Goal: Transaction & Acquisition: Purchase product/service

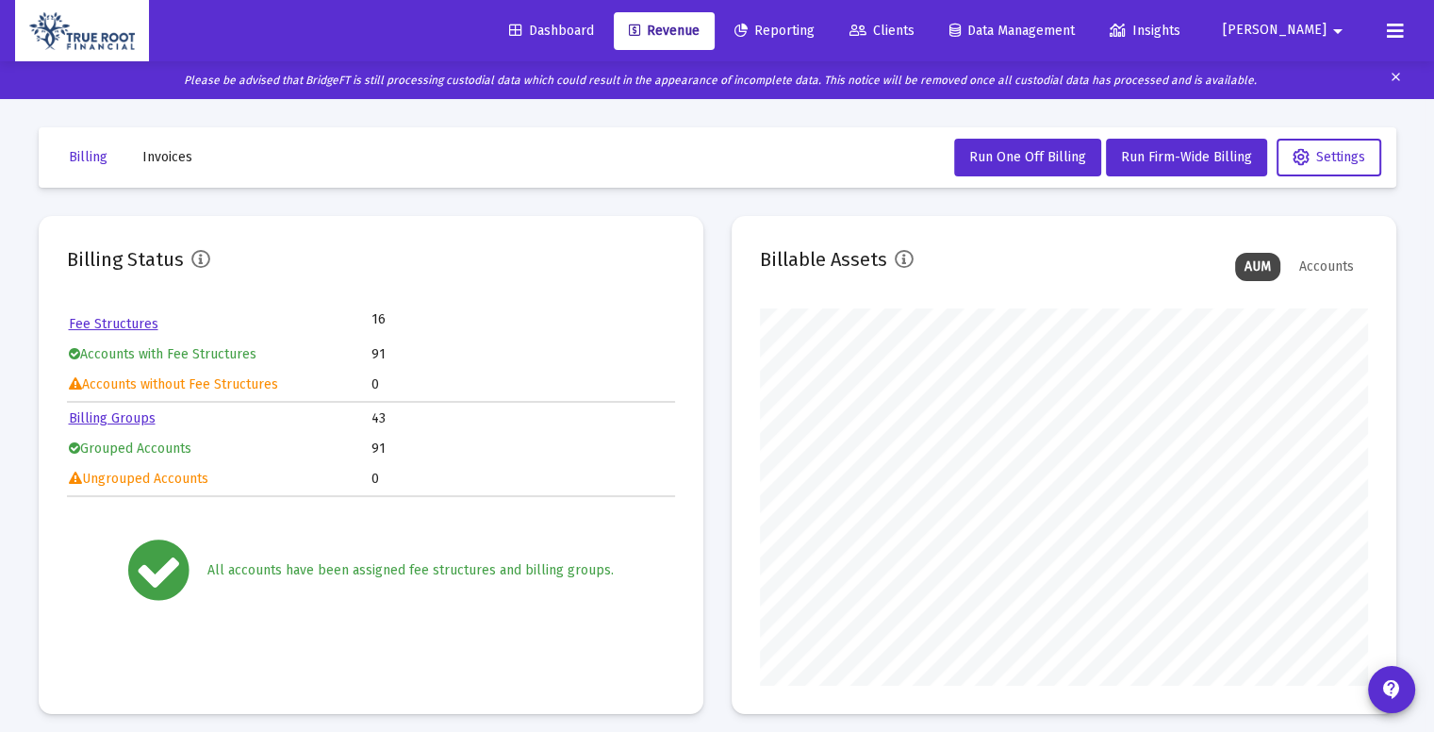
scroll to position [377, 608]
click at [136, 318] on link "Fee Structures" at bounding box center [114, 324] width 90 height 16
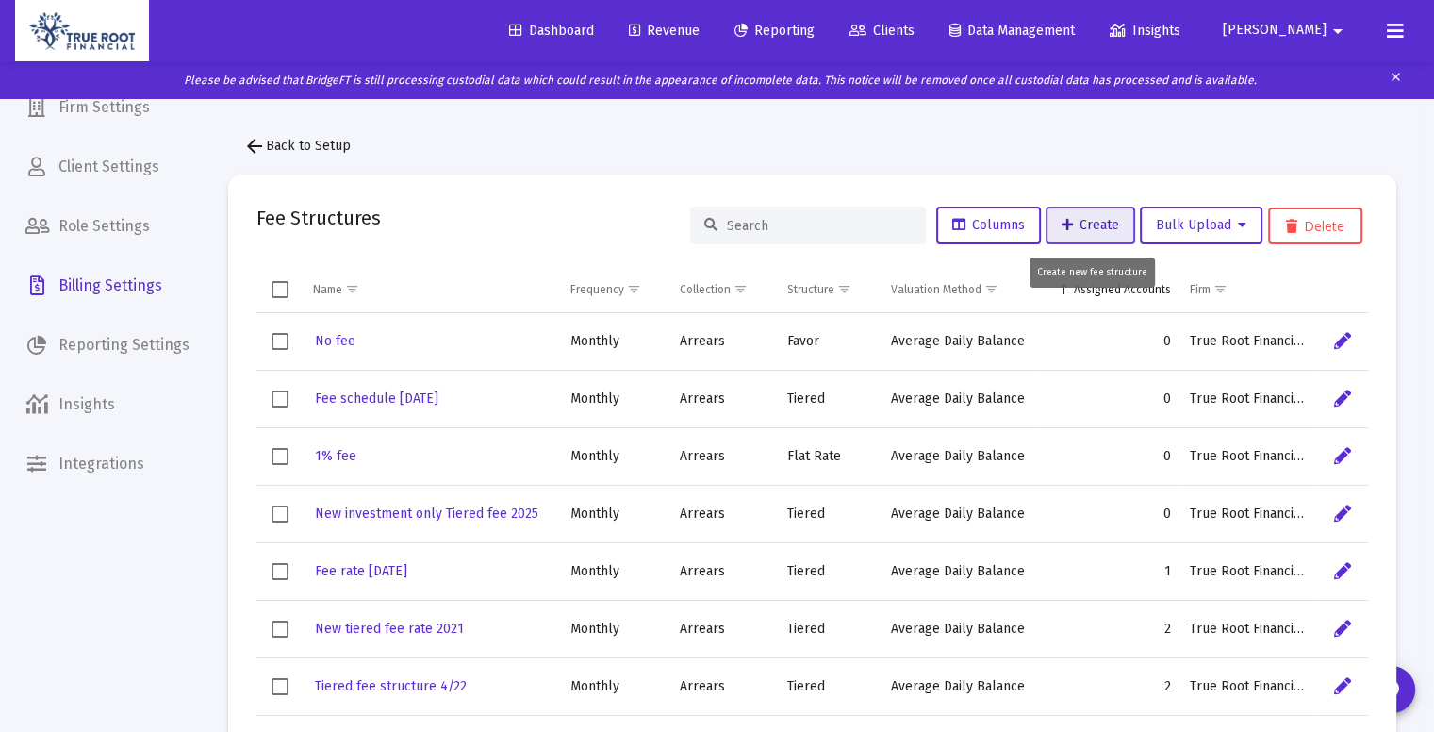
click at [1075, 223] on span "Create" at bounding box center [1091, 225] width 58 height 16
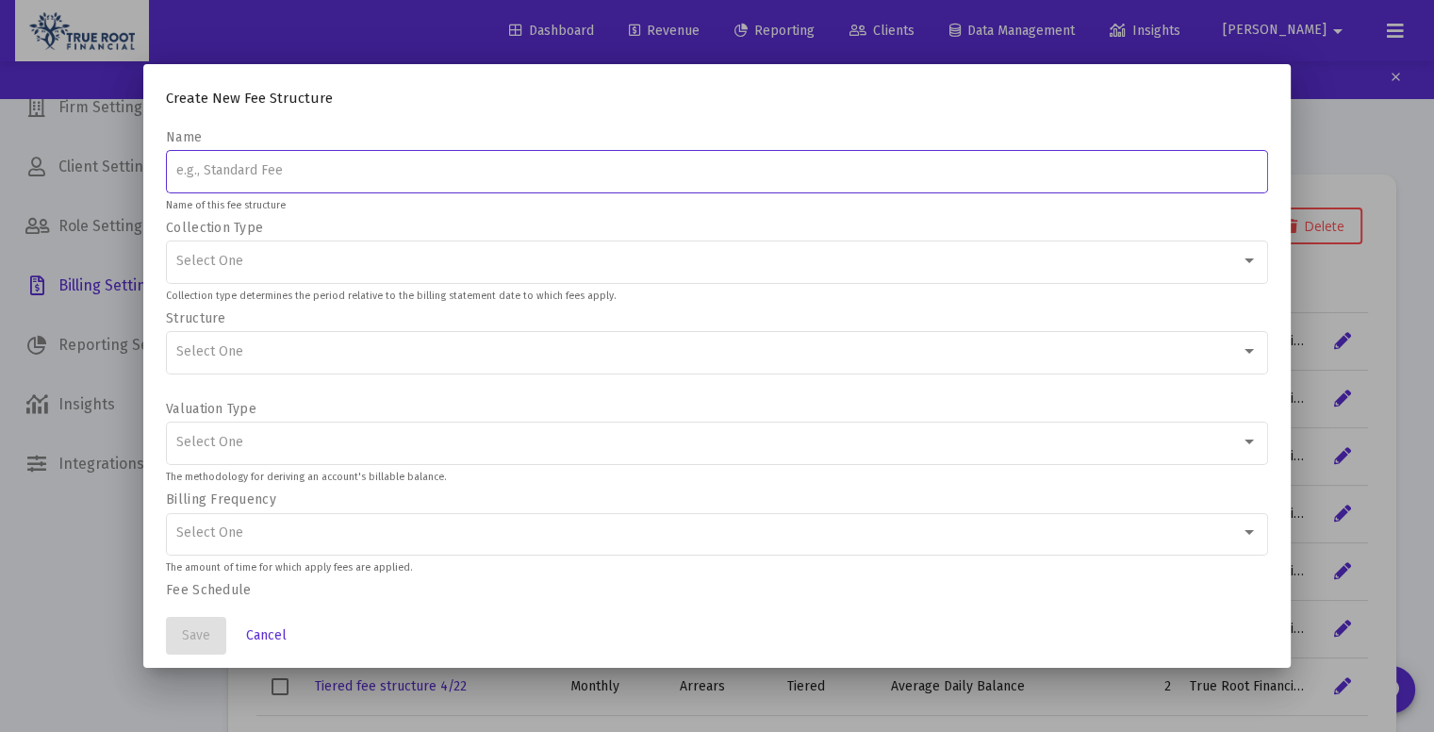
click at [451, 173] on input at bounding box center [717, 170] width 1082 height 15
type input "N"
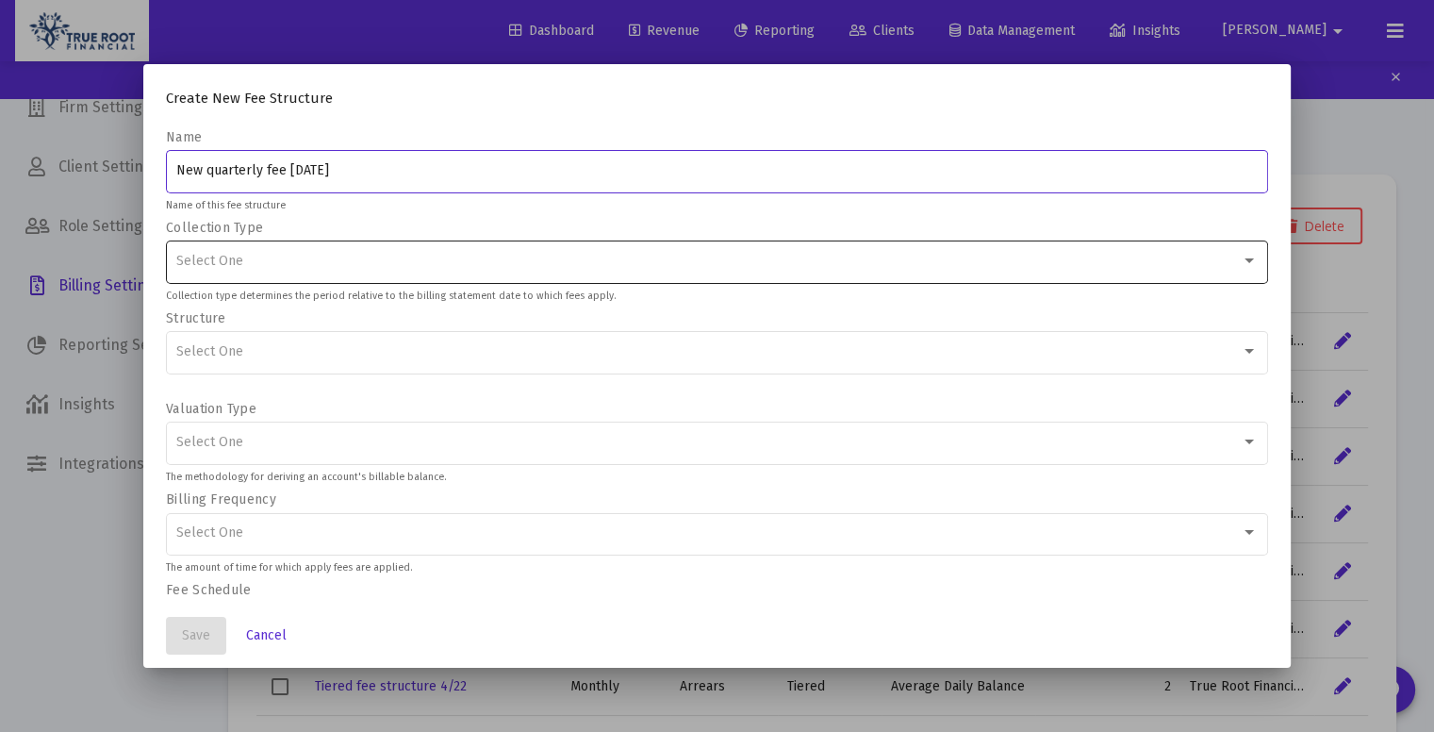
type input "New quarterly fee 9/3/2025"
click at [332, 254] on div "Select One" at bounding box center [708, 261] width 1065 height 15
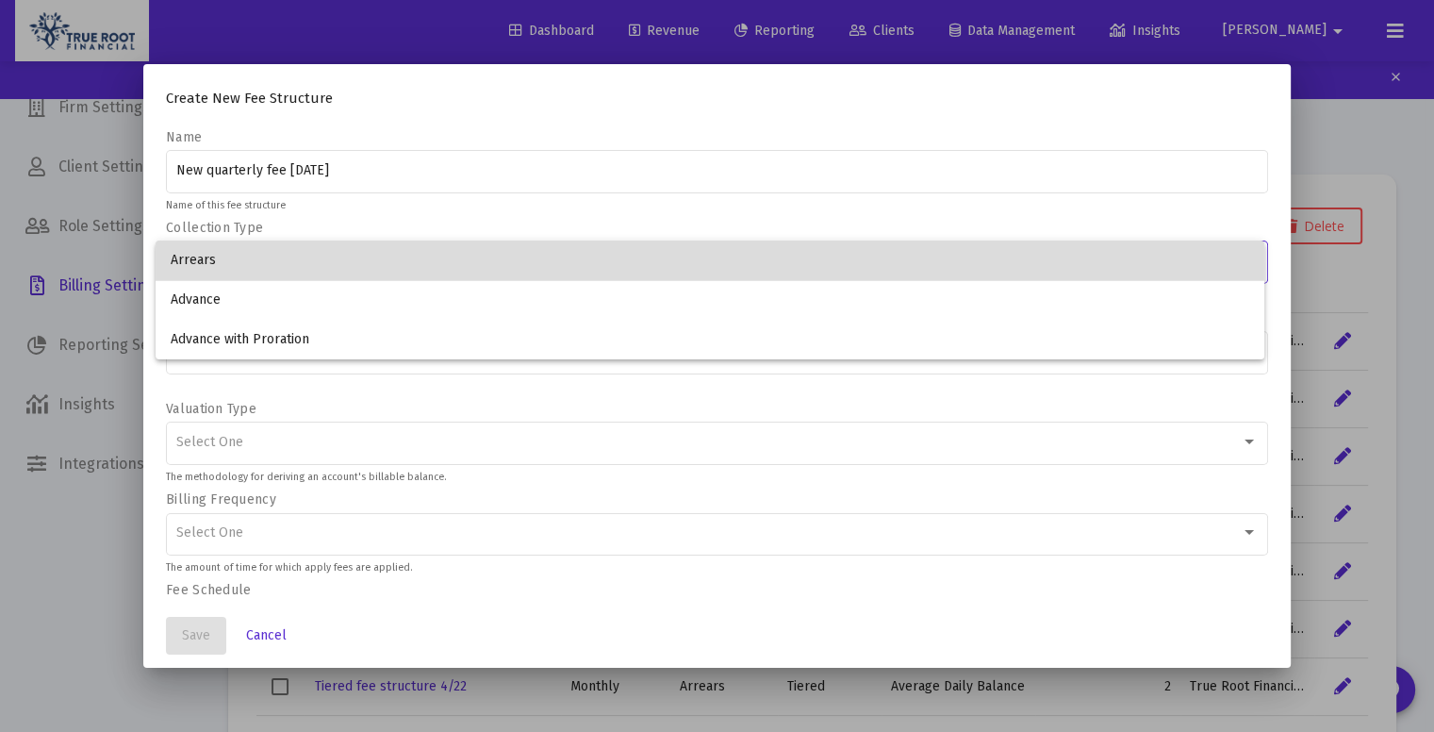
click at [327, 265] on span "Arrears" at bounding box center [711, 260] width 1080 height 40
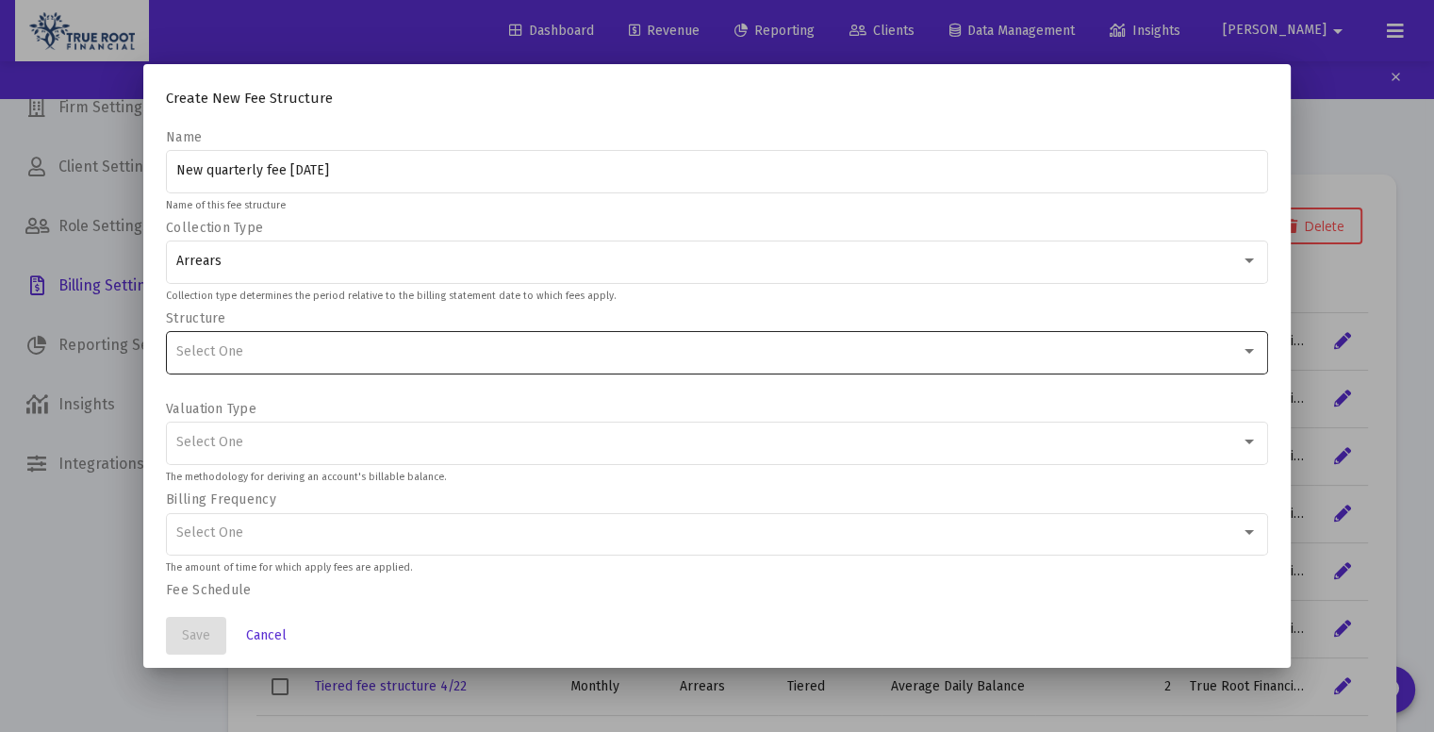
click at [289, 334] on div "Select One" at bounding box center [717, 351] width 1082 height 46
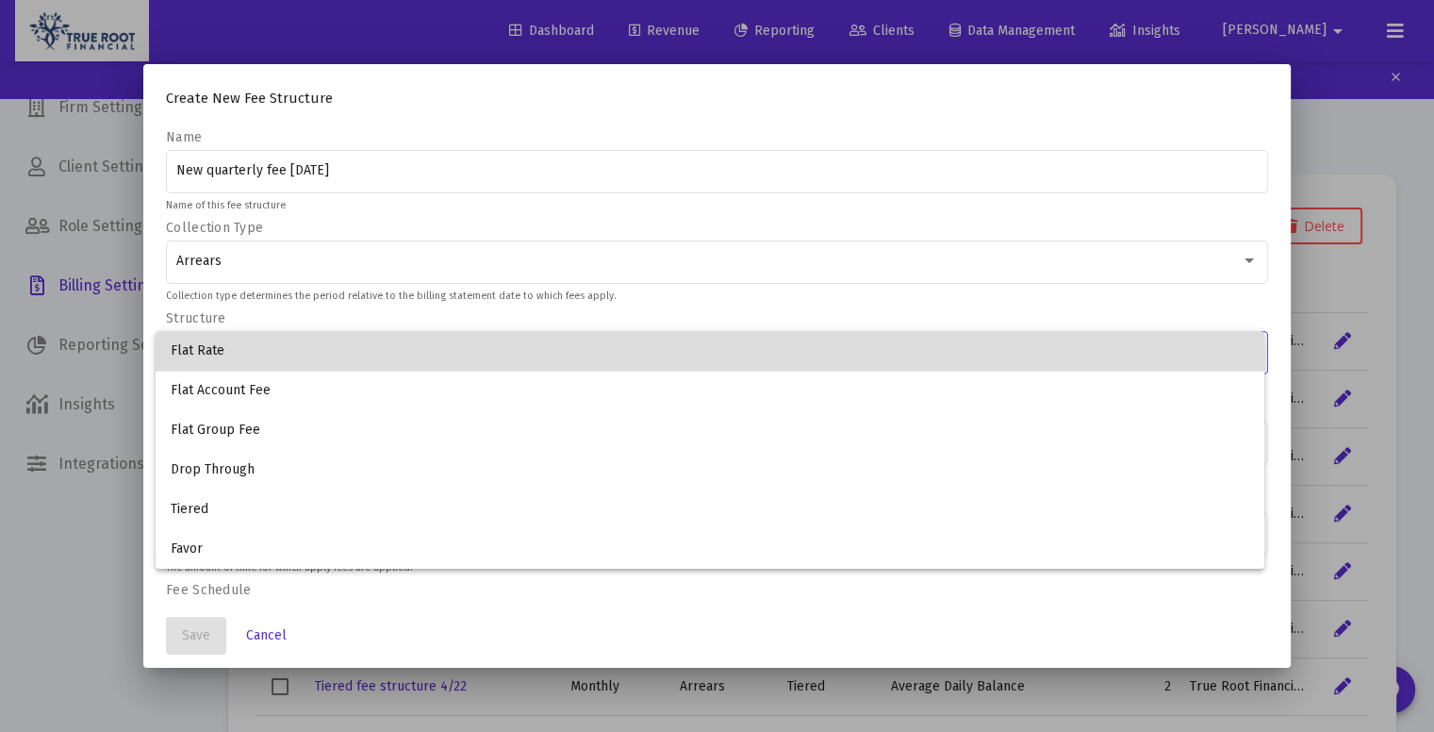
click at [324, 352] on span "Flat Rate" at bounding box center [711, 351] width 1080 height 40
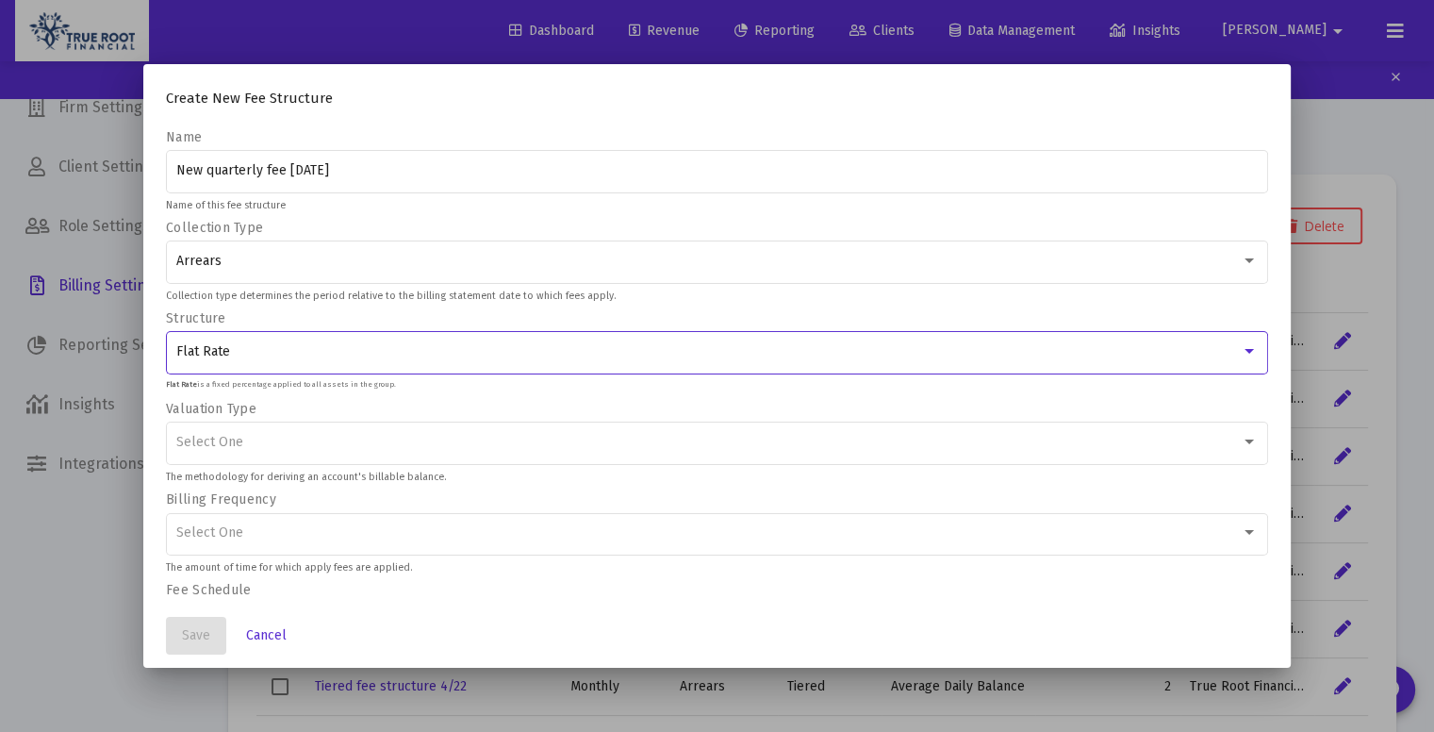
scroll to position [108, 0]
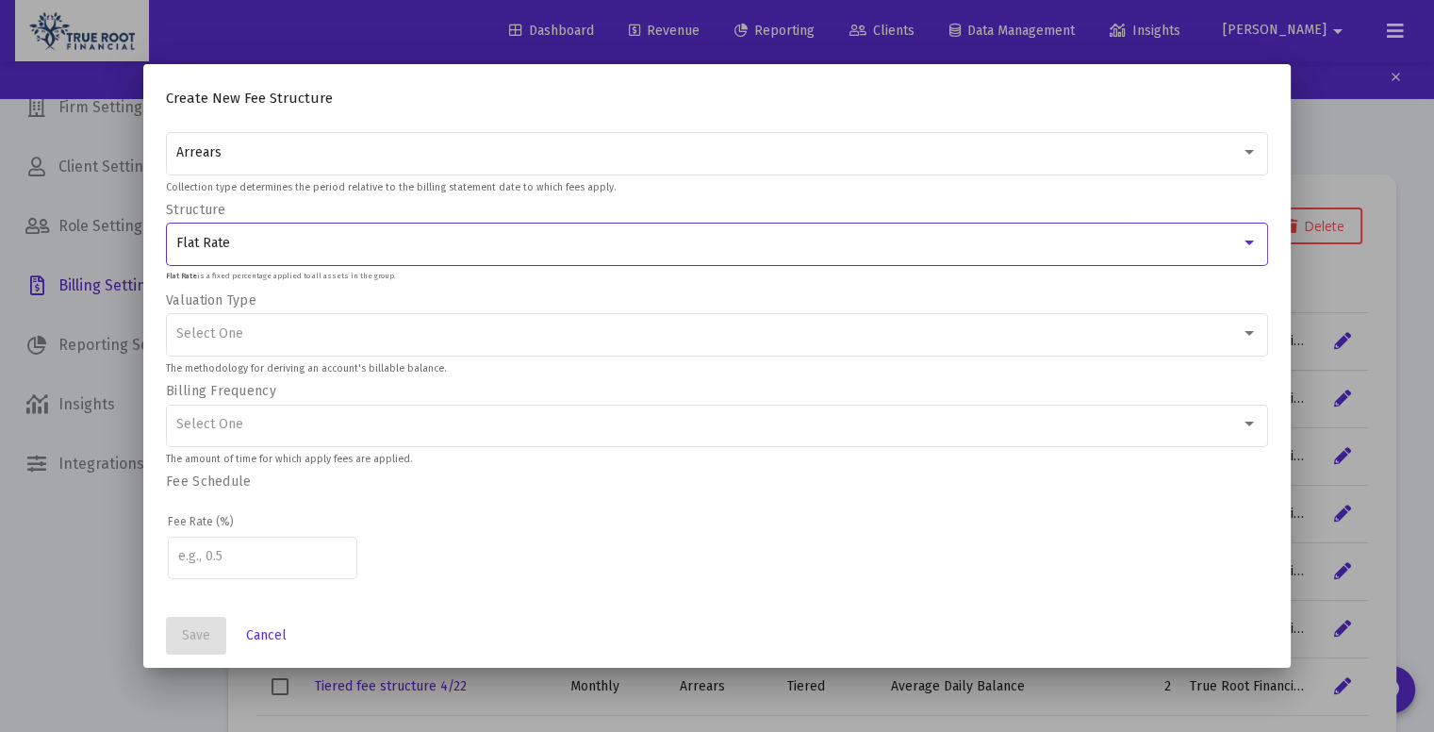
click at [287, 246] on div "Flat Rate" at bounding box center [708, 243] width 1065 height 15
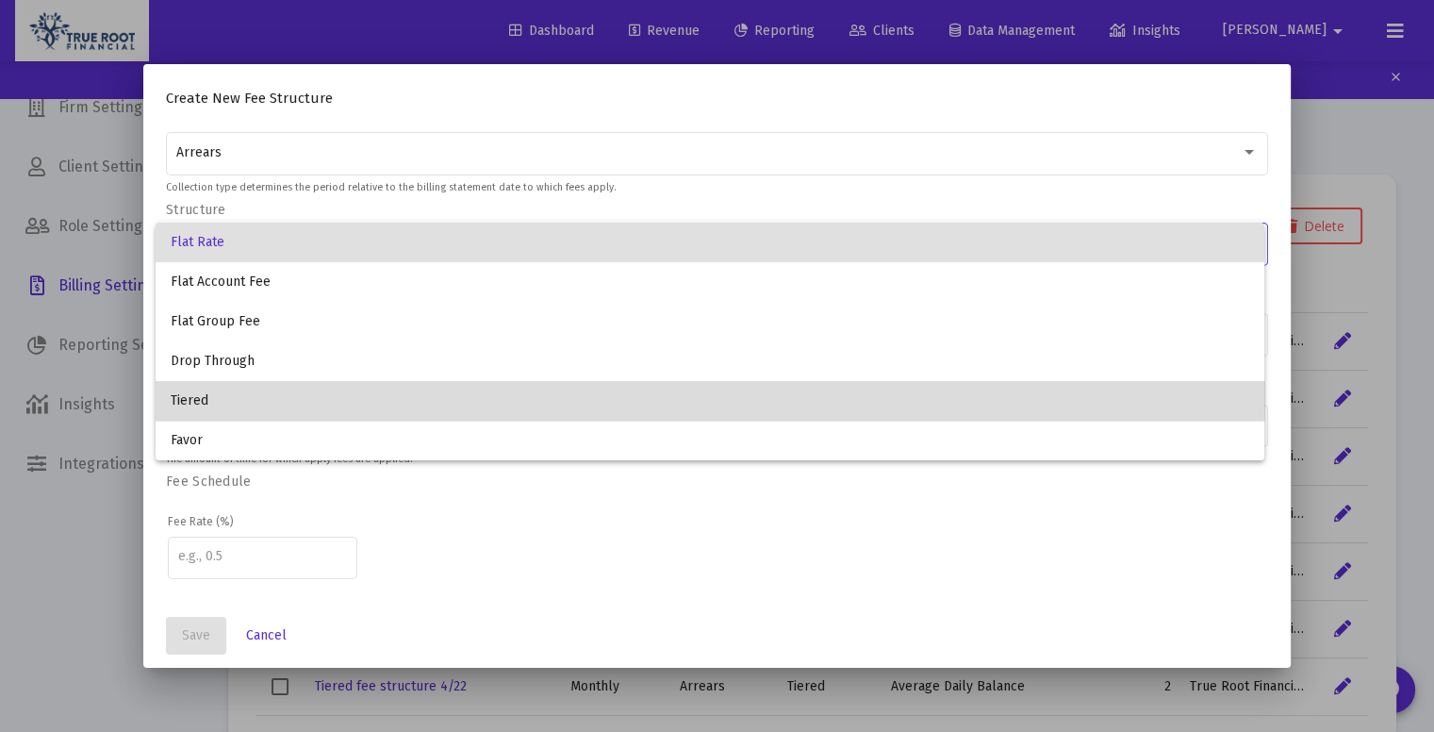
click at [264, 388] on span "Tiered" at bounding box center [711, 401] width 1080 height 40
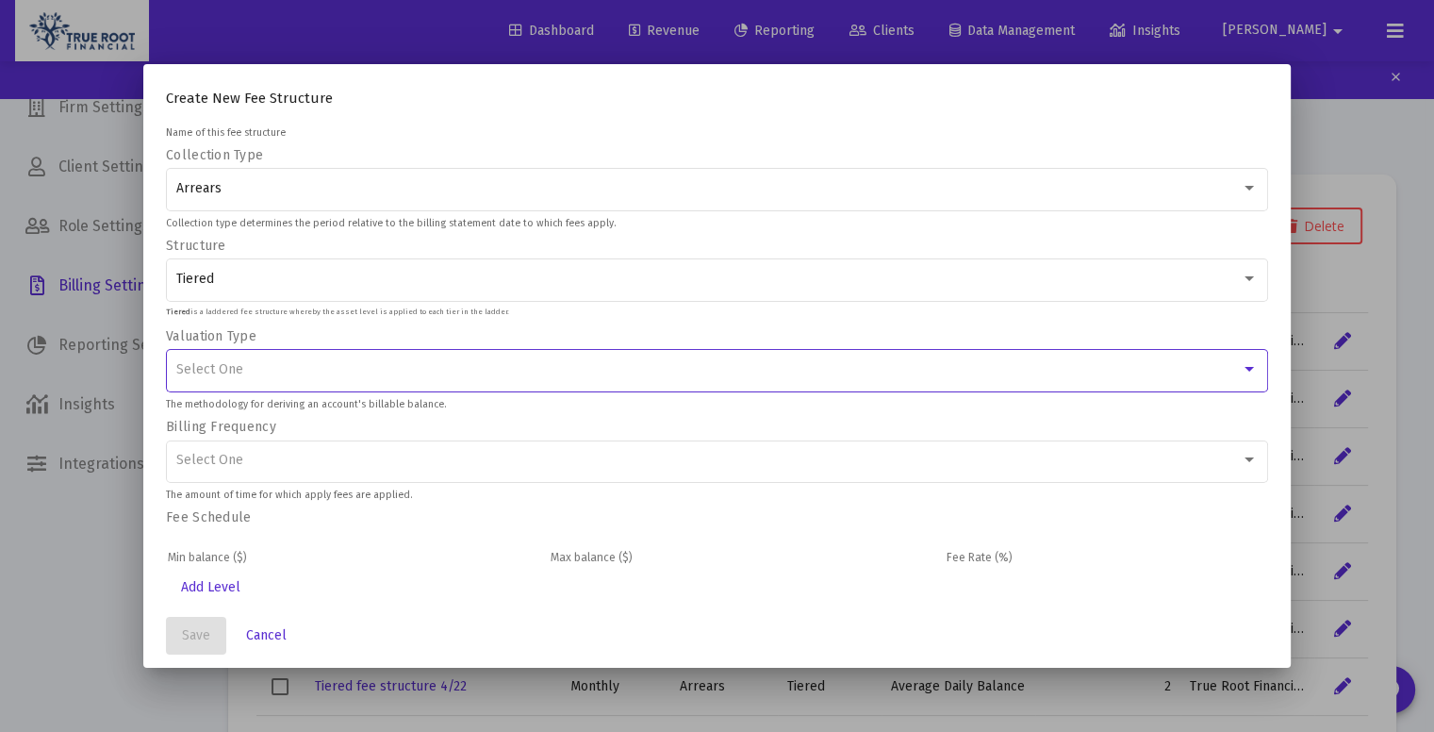
click at [292, 373] on div "Select One" at bounding box center [708, 369] width 1065 height 15
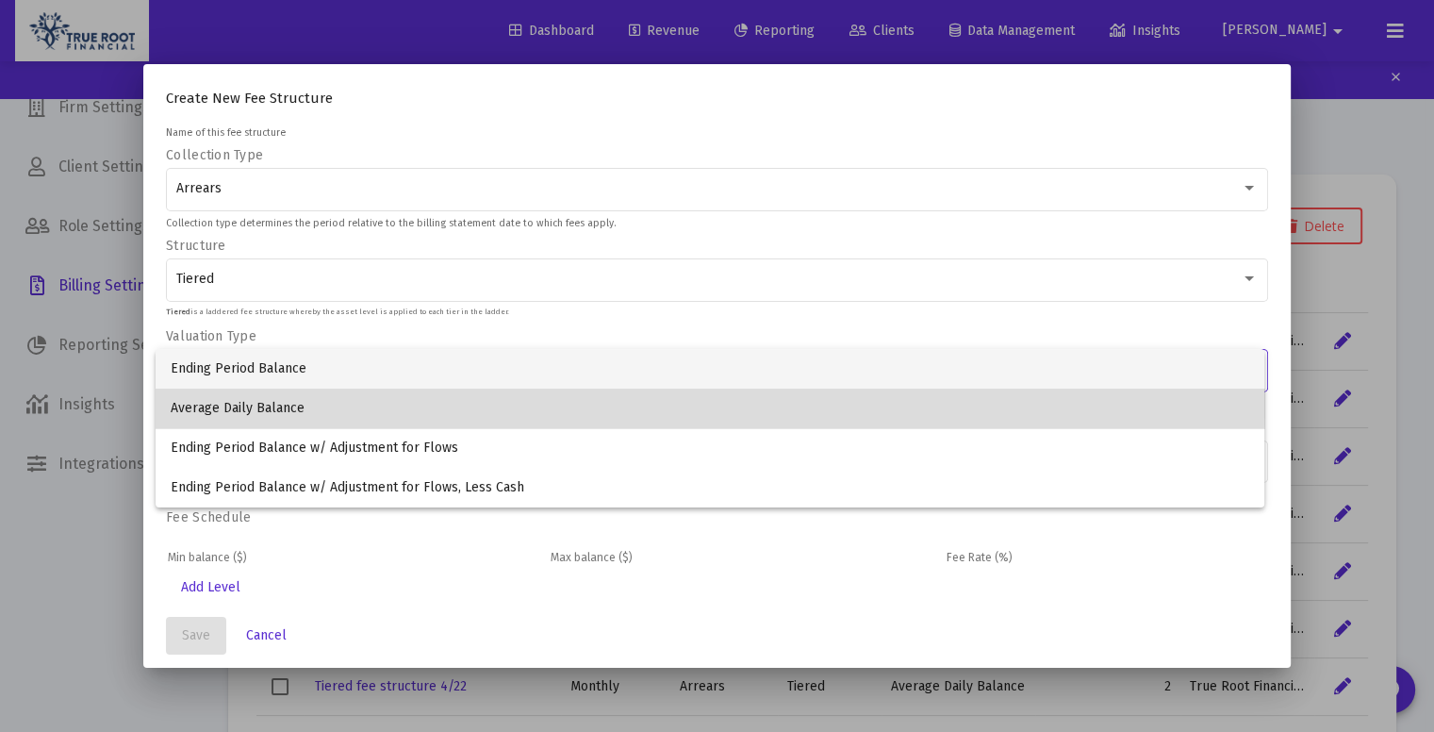
click at [315, 399] on span "Average Daily Balance" at bounding box center [711, 408] width 1080 height 40
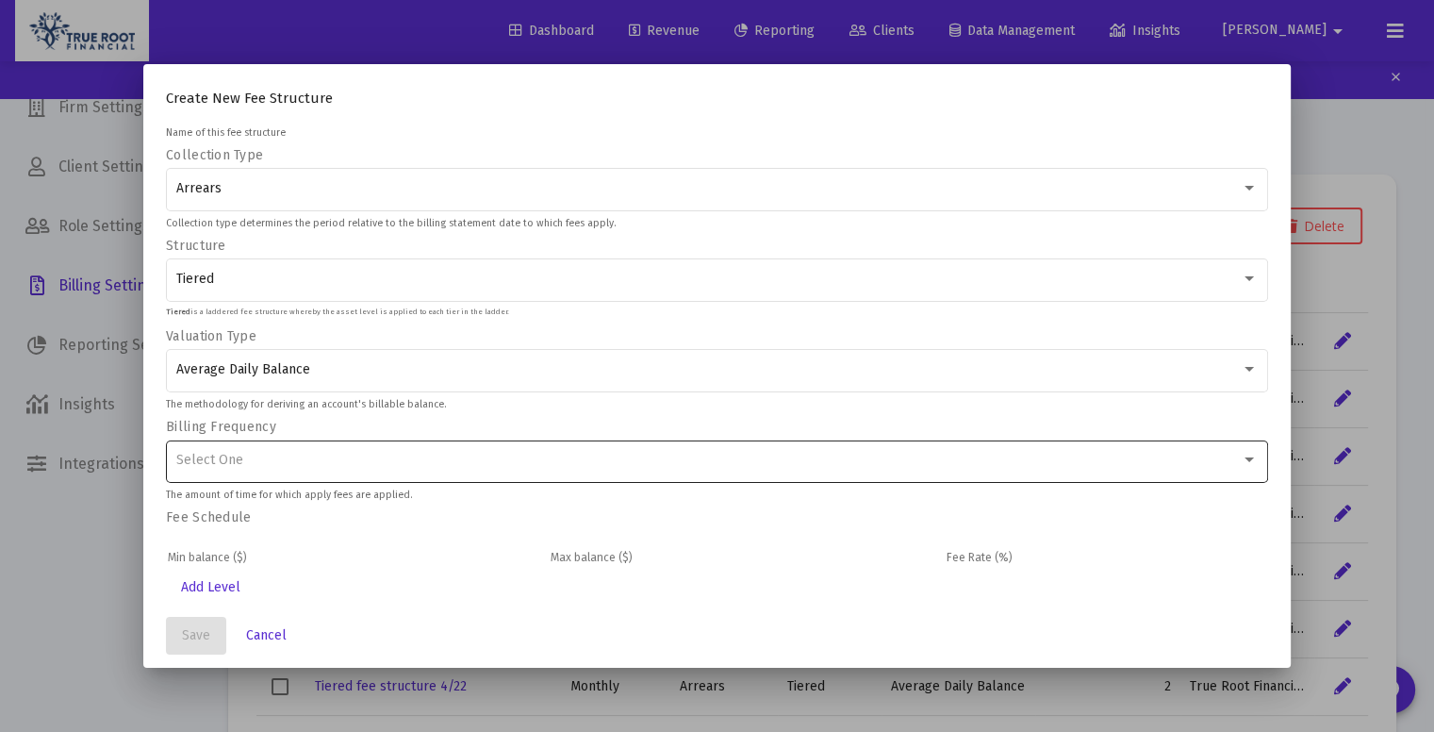
click at [341, 450] on div "Select One" at bounding box center [717, 460] width 1082 height 46
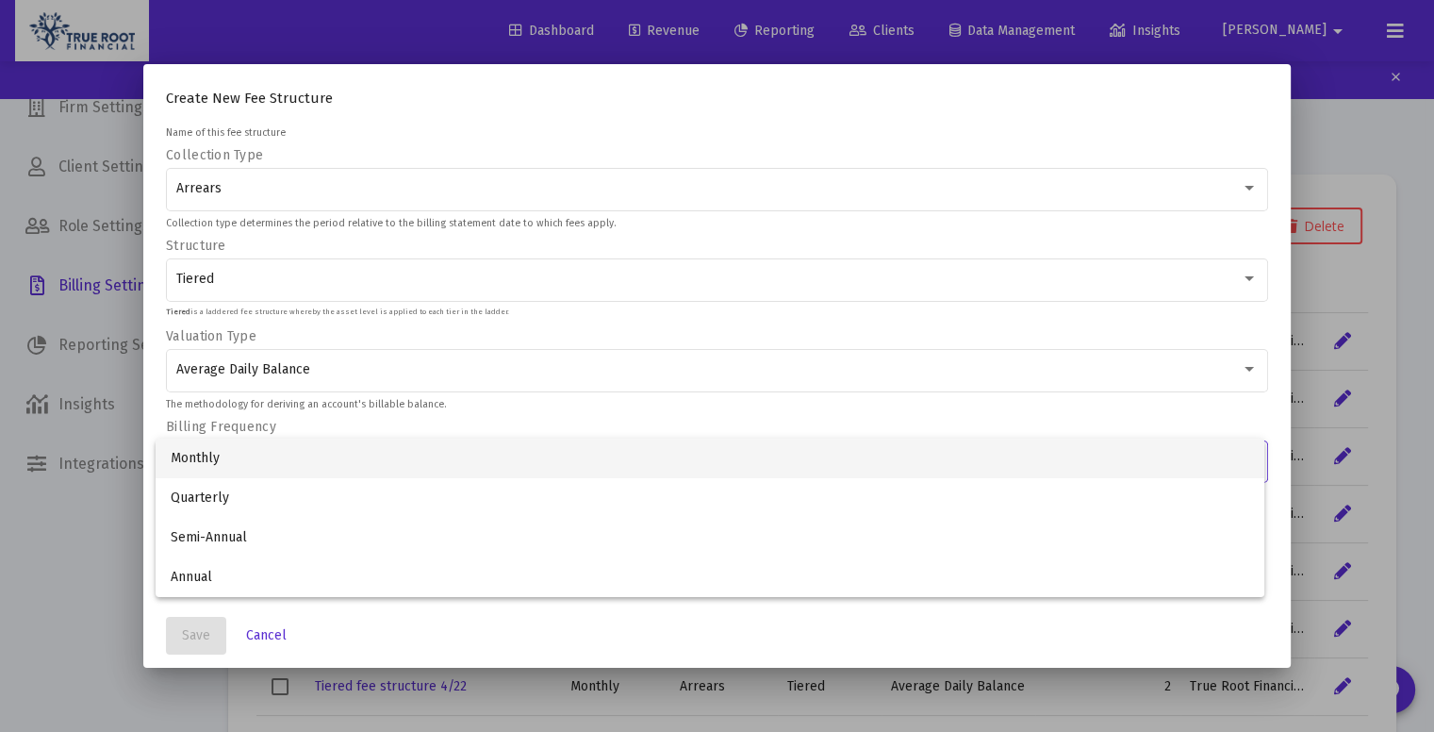
click at [326, 476] on span "Monthly" at bounding box center [711, 458] width 1080 height 40
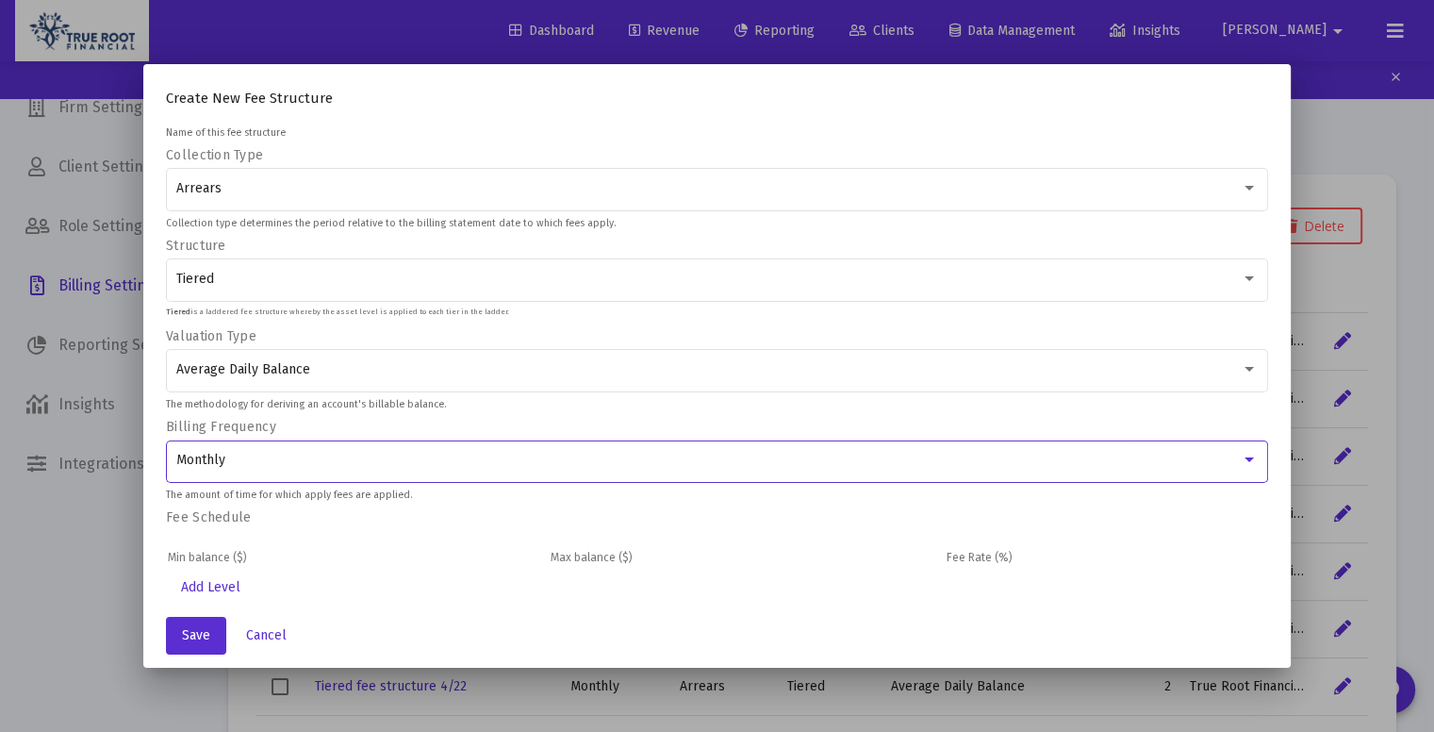
click at [322, 458] on div "Monthly" at bounding box center [708, 460] width 1065 height 15
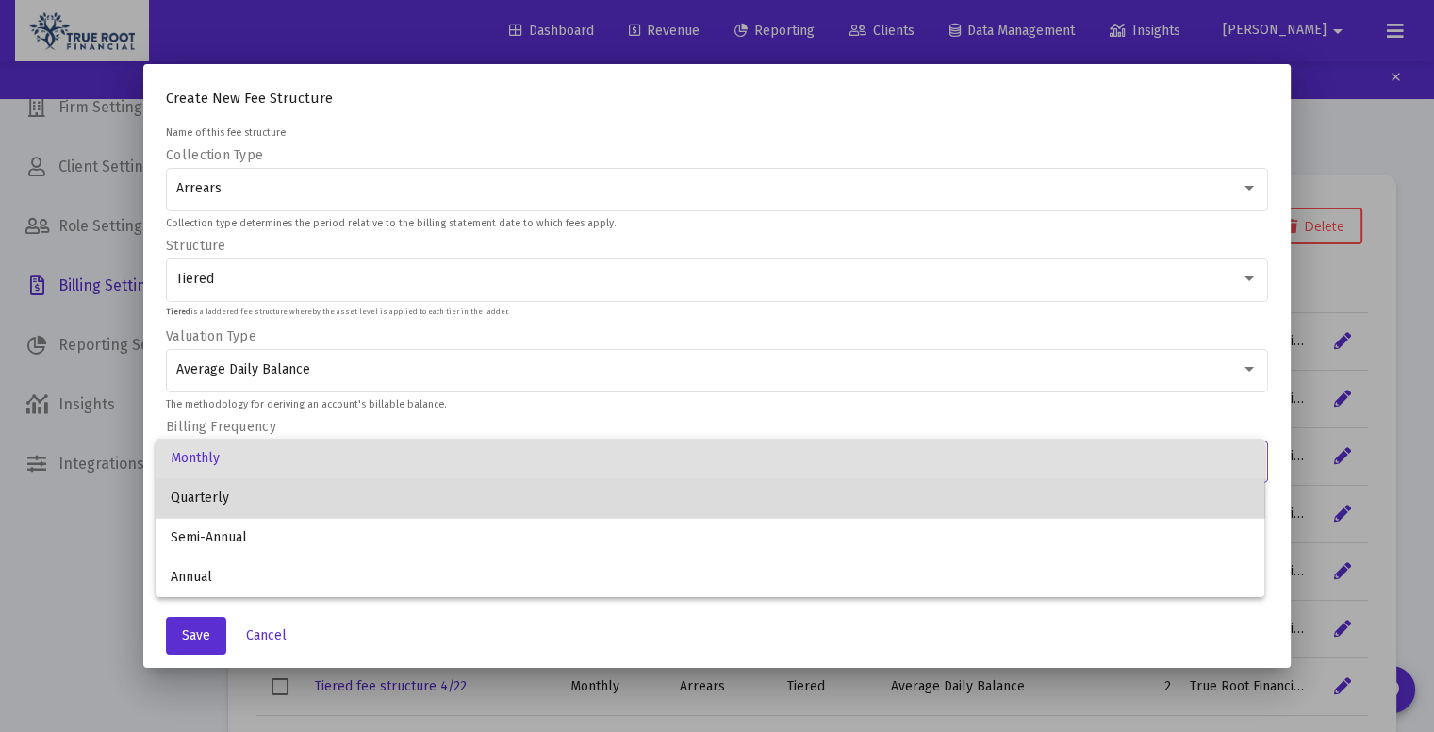
click at [289, 509] on span "Quarterly" at bounding box center [711, 498] width 1080 height 40
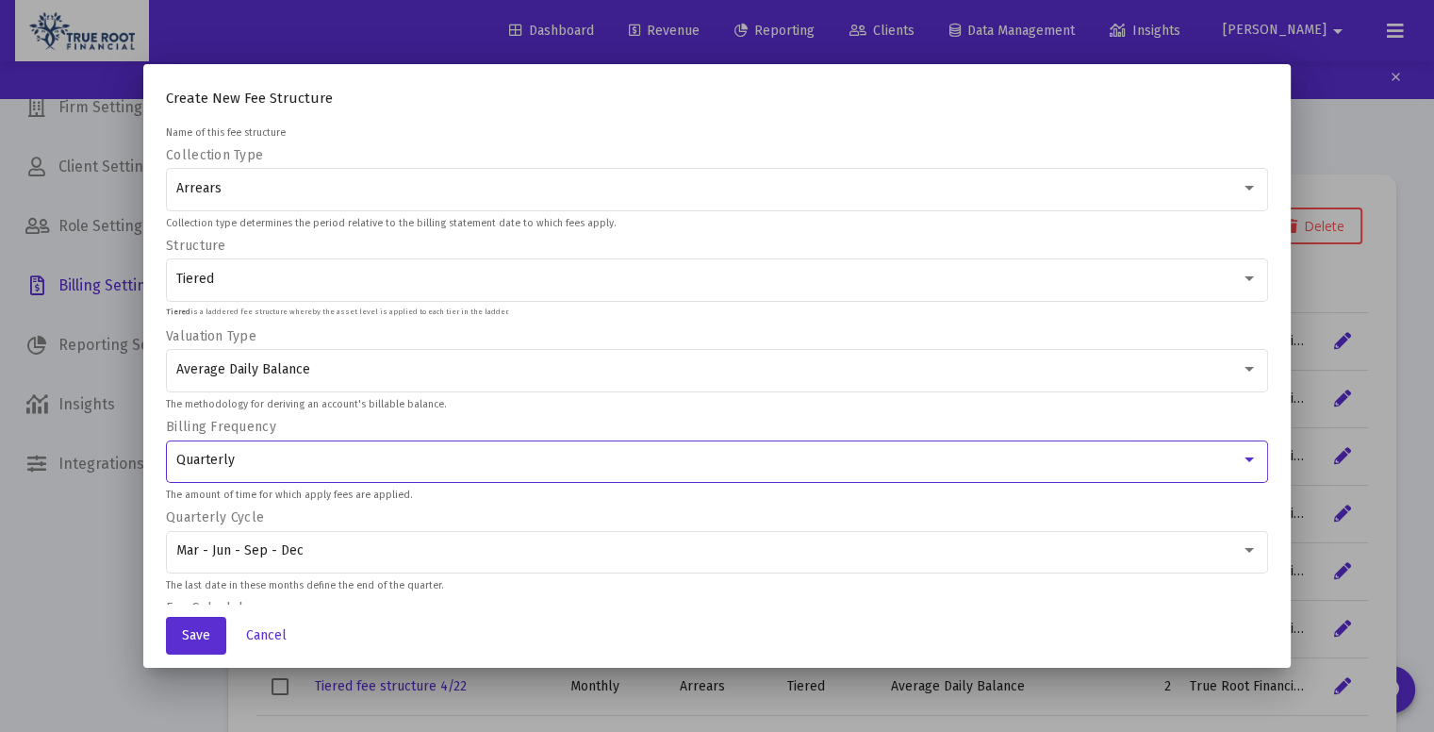
scroll to position [163, 0]
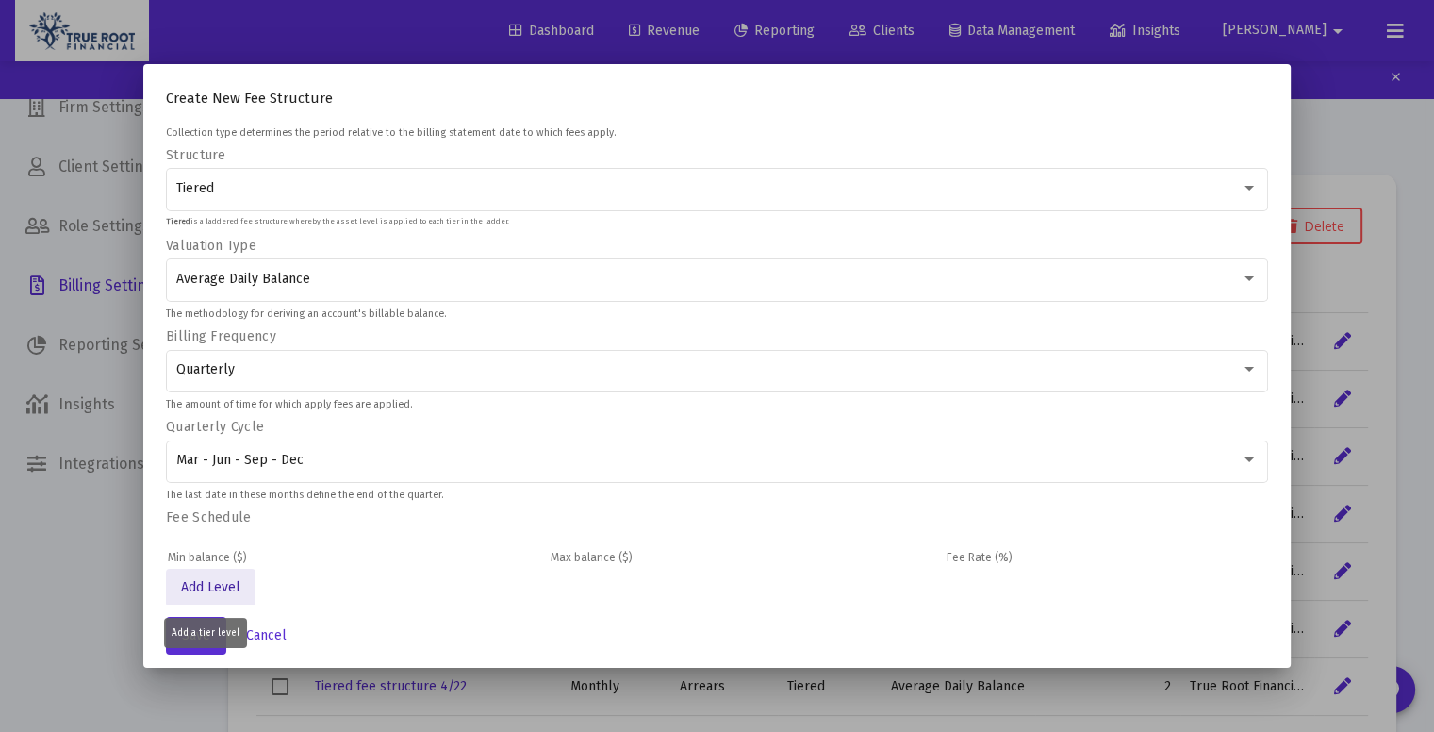
click at [210, 579] on span "Add Level" at bounding box center [210, 587] width 59 height 16
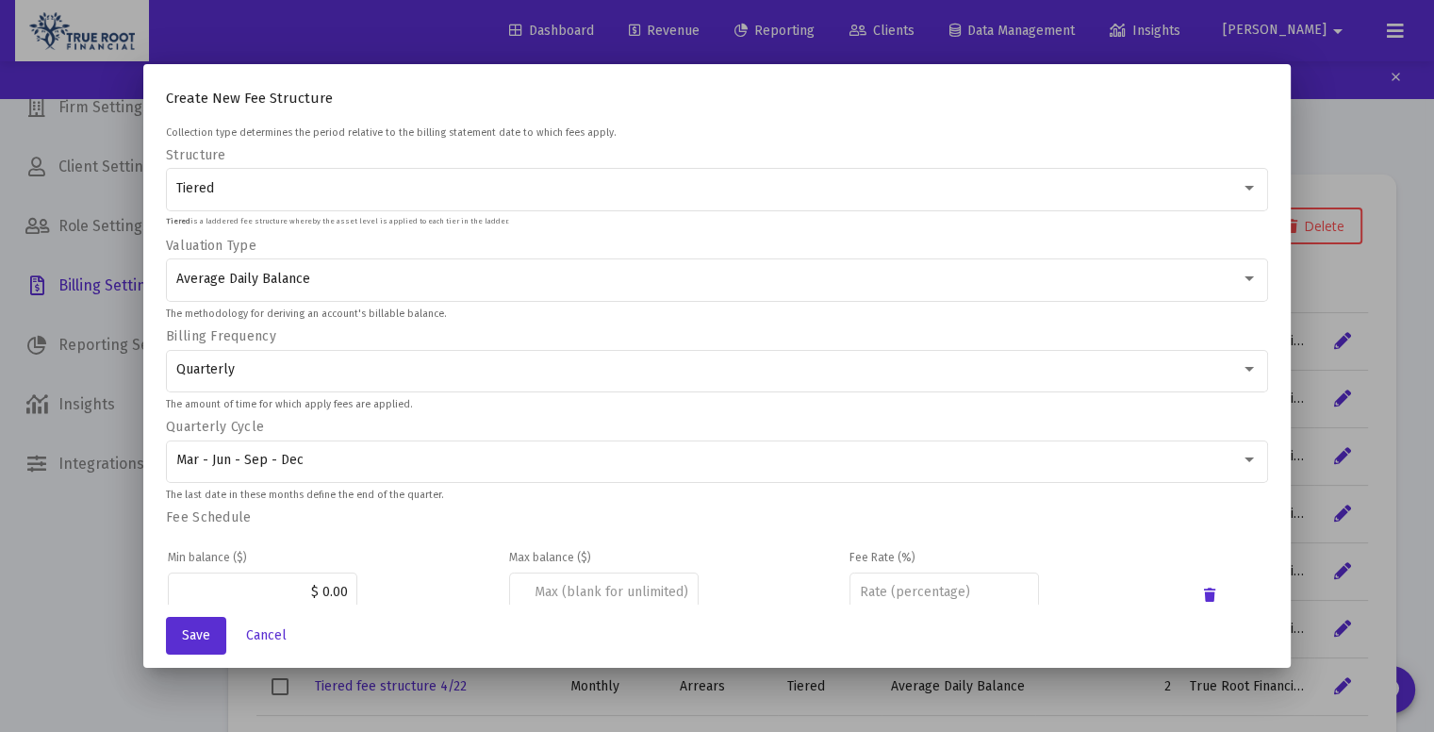
scroll to position [219, 0]
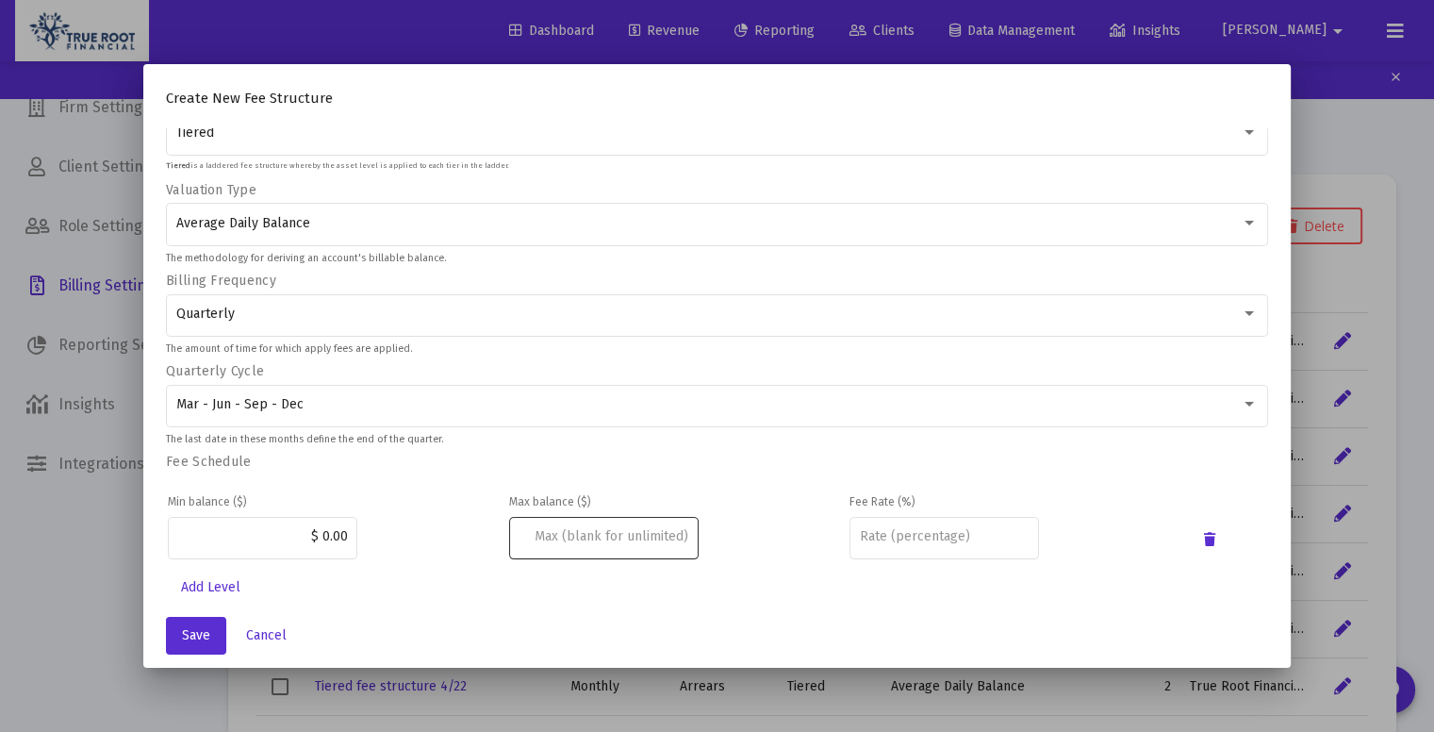
click at [598, 550] on div at bounding box center [604, 536] width 170 height 46
click at [618, 529] on input at bounding box center [604, 536] width 170 height 15
click at [298, 533] on input "$ 0.00" at bounding box center [263, 536] width 170 height 15
click at [339, 530] on input "$ 10.00" at bounding box center [263, 536] width 170 height 15
type input "$ 1,000,000.00"
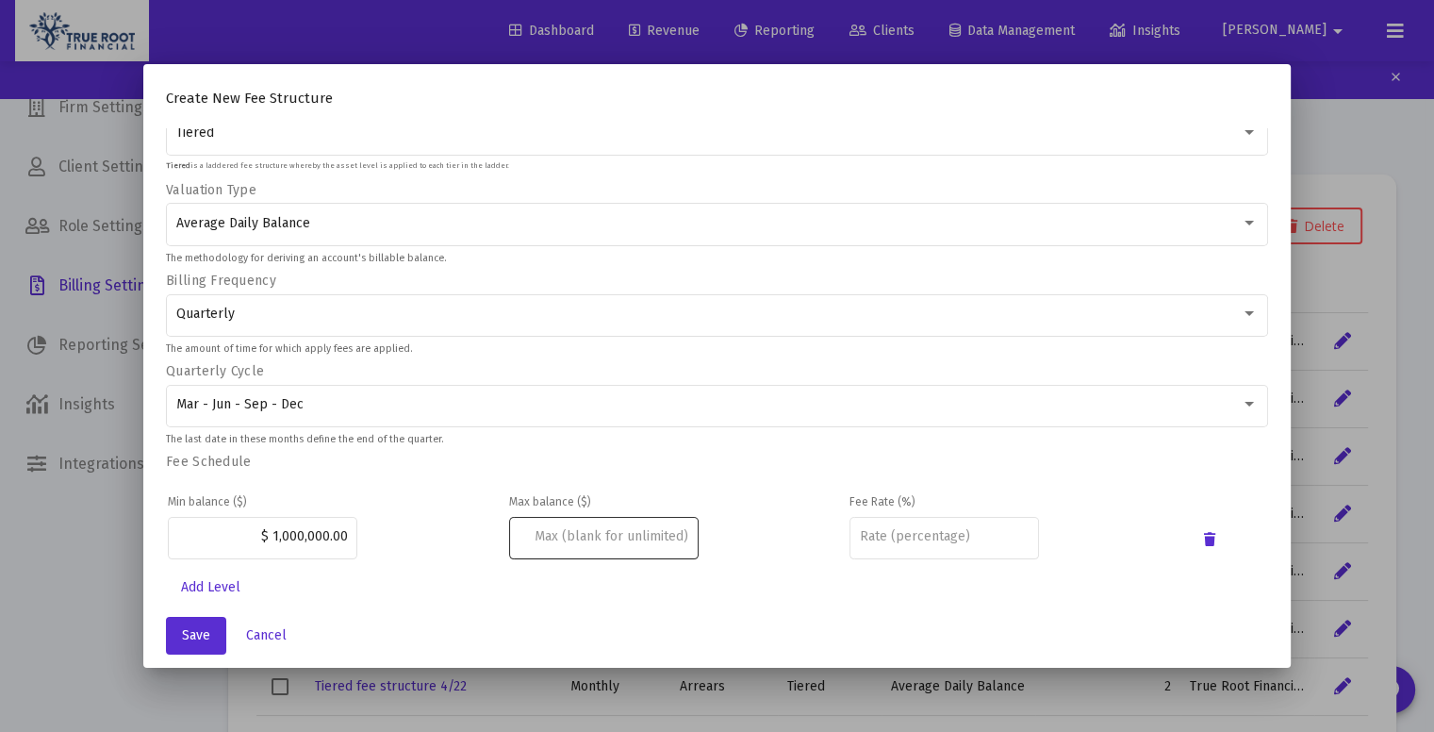
click at [553, 542] on div at bounding box center [604, 536] width 170 height 46
click at [909, 529] on input "number" at bounding box center [944, 536] width 170 height 15
type input "0.70"
click at [1052, 457] on div "Fee Schedule Min balance ($) Max balance ($) Fee Rate (%) $ 1,000,000.00 0.70" at bounding box center [717, 511] width 1102 height 116
click at [186, 635] on span "Save" at bounding box center [196, 635] width 28 height 16
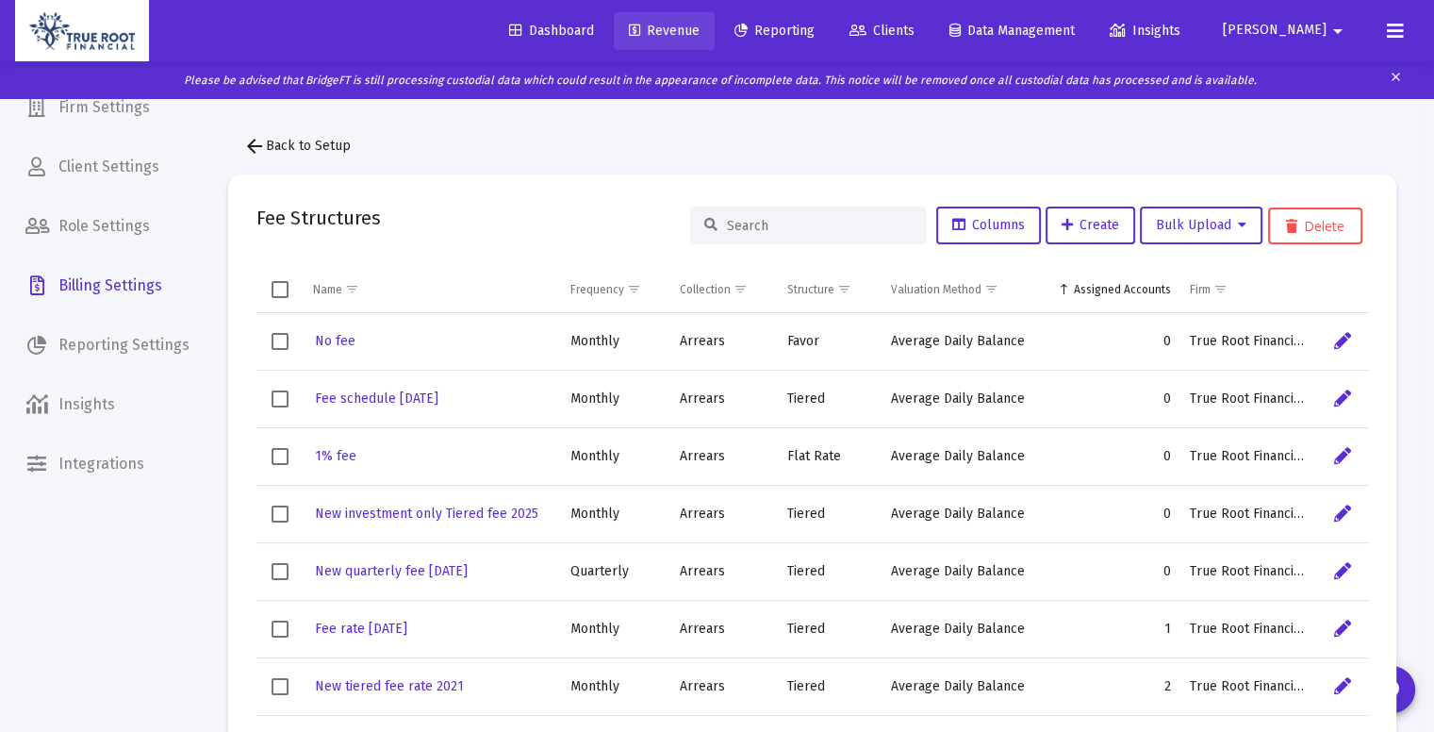
click at [700, 32] on span "Revenue" at bounding box center [664, 31] width 71 height 16
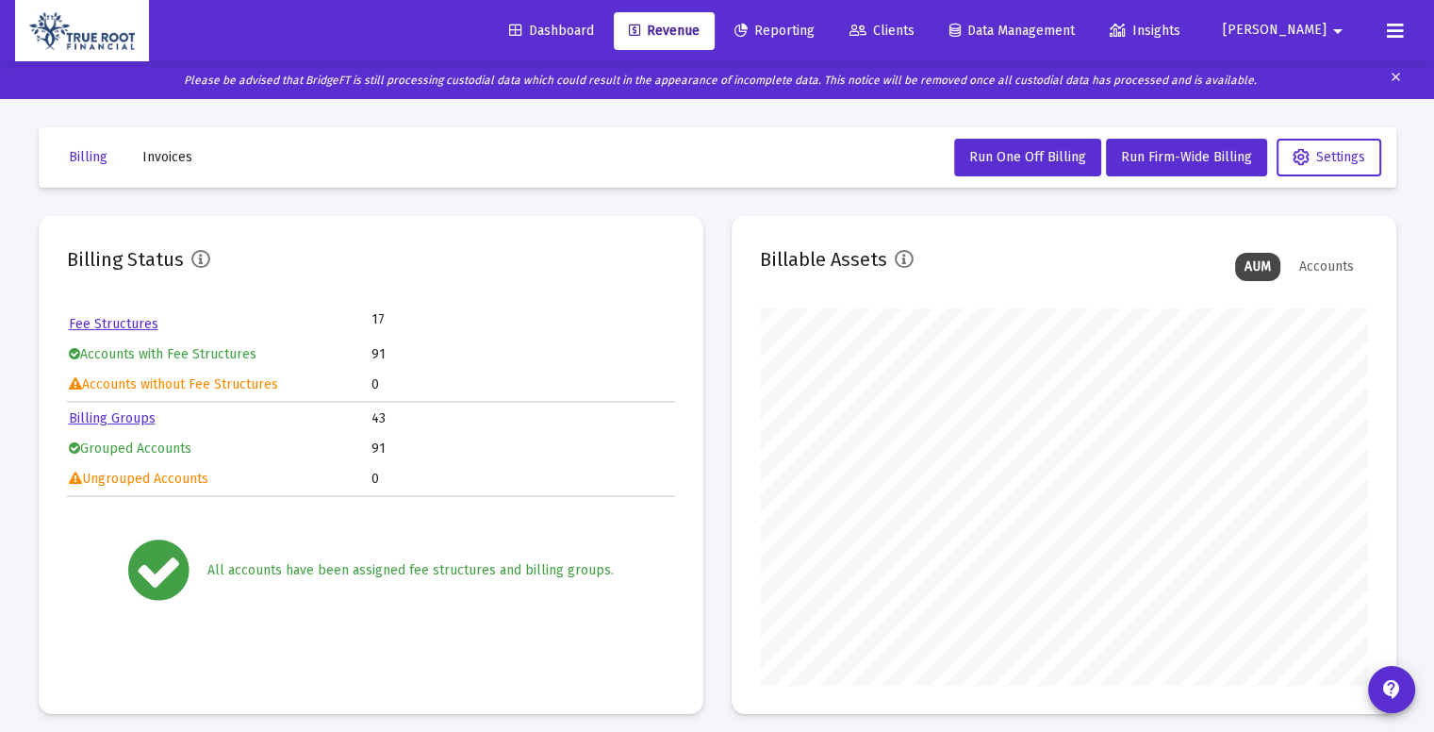
click at [143, 414] on link "Billing Groups" at bounding box center [112, 418] width 87 height 16
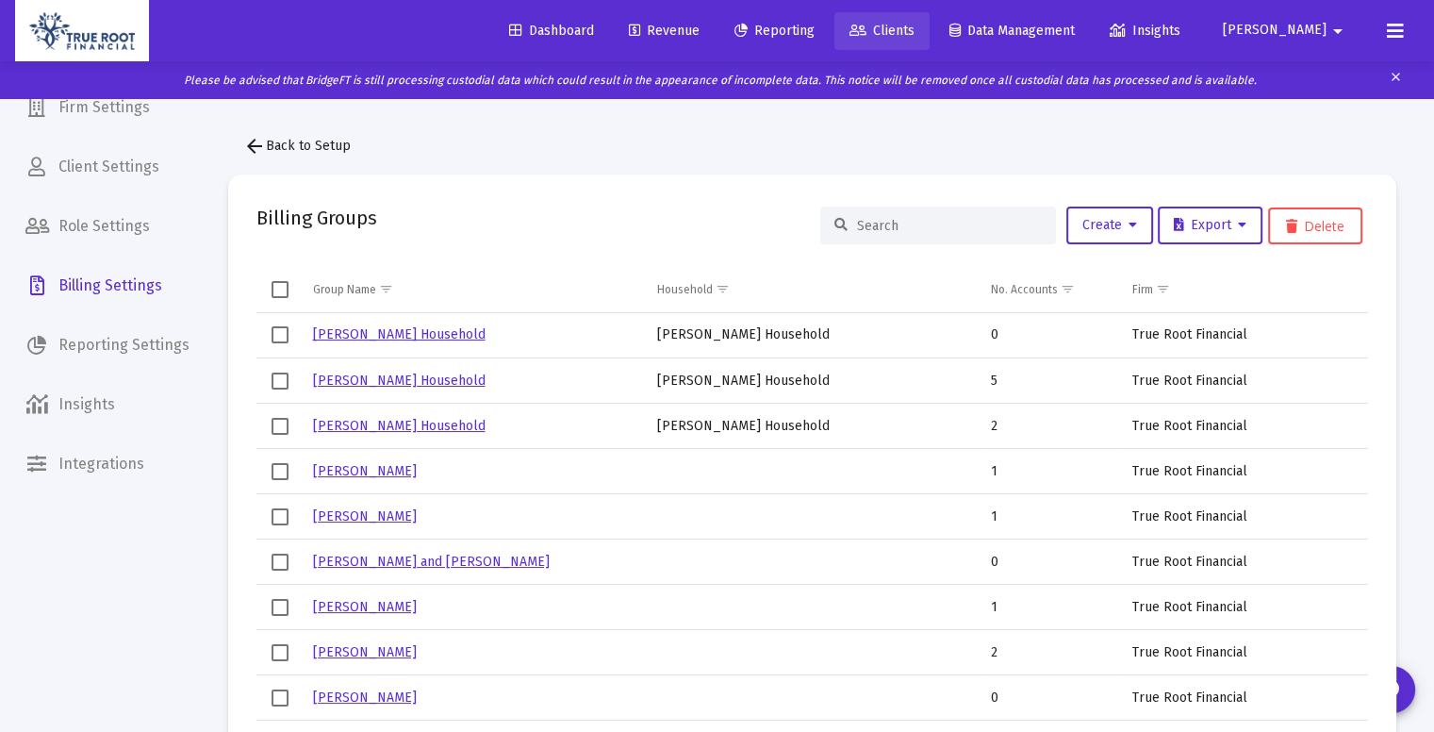
click at [923, 20] on link "Clients" at bounding box center [881, 31] width 95 height 38
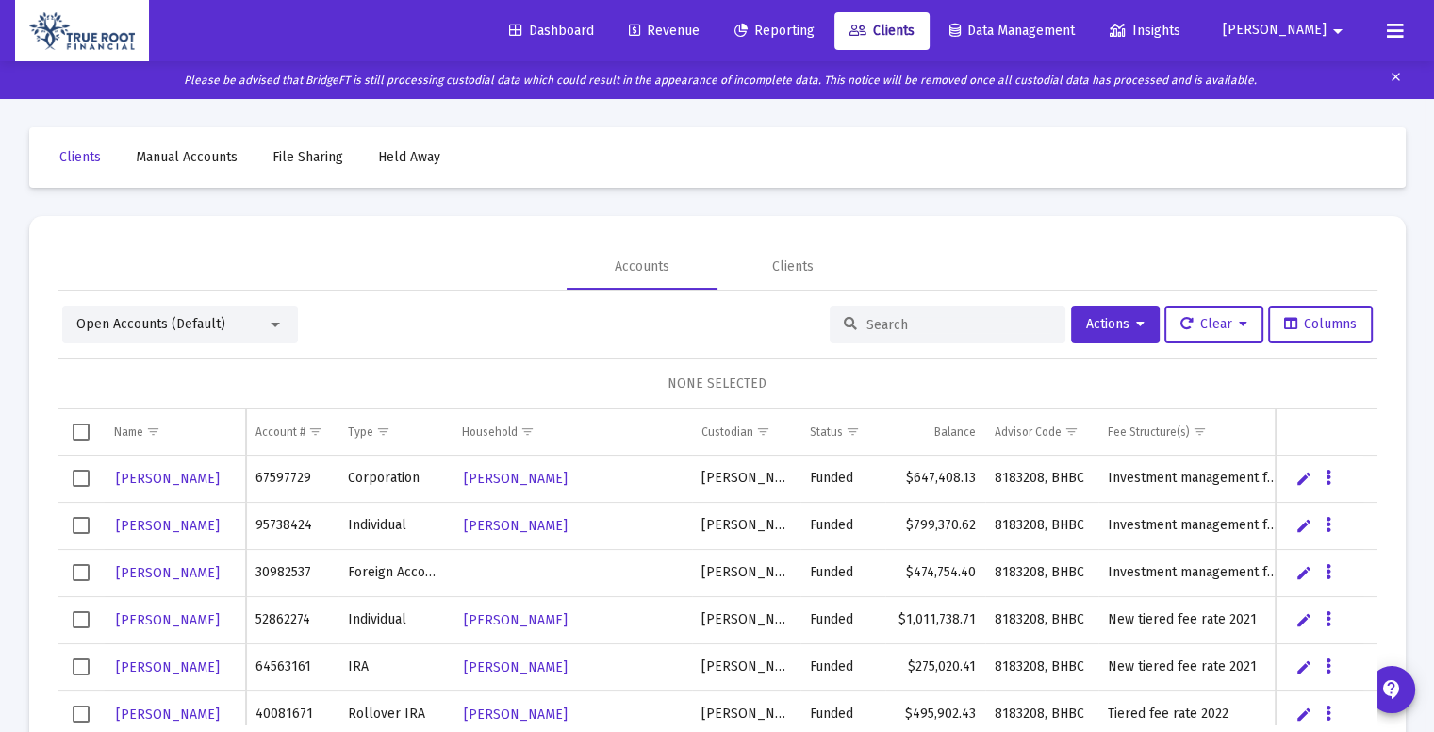
click at [883, 325] on input at bounding box center [958, 325] width 185 height 16
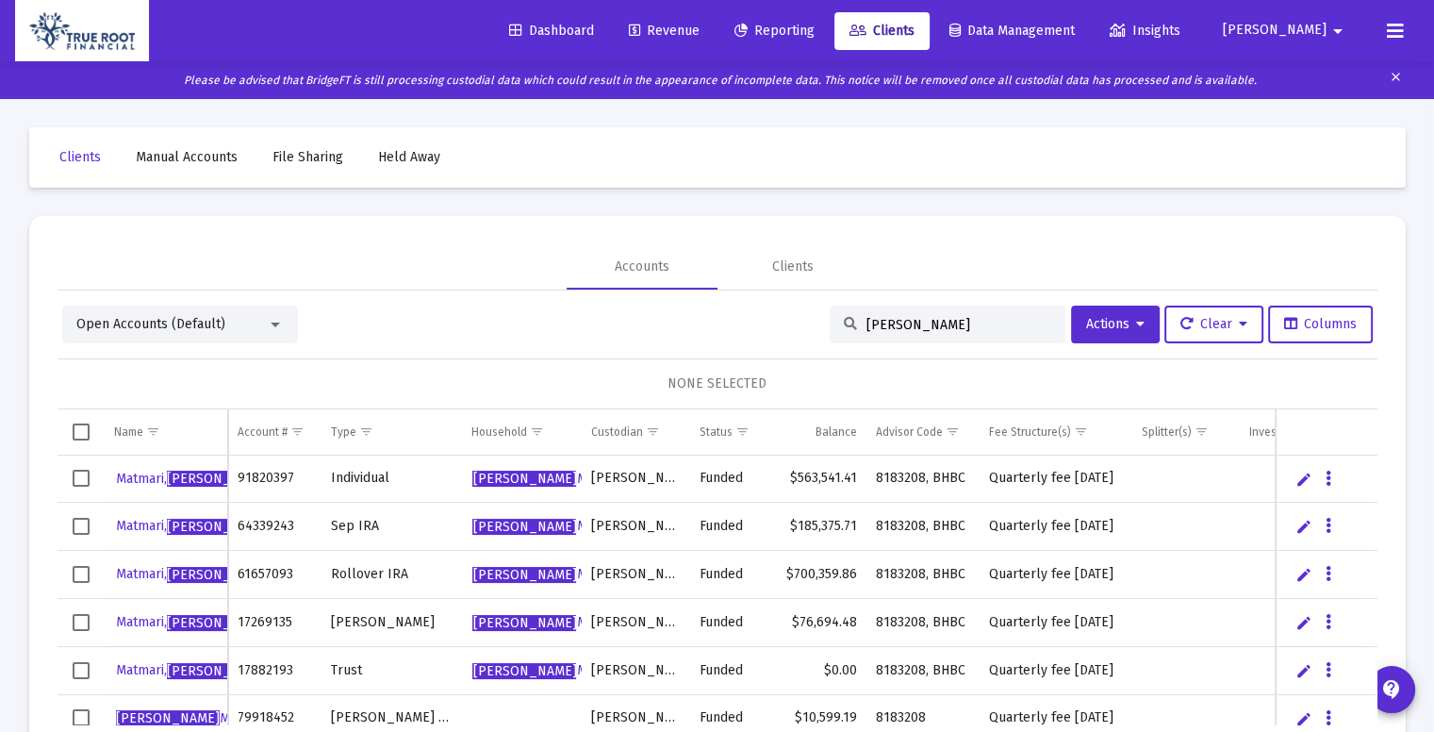
type input "paresh"
click at [81, 481] on span "Select row" at bounding box center [81, 478] width 17 height 17
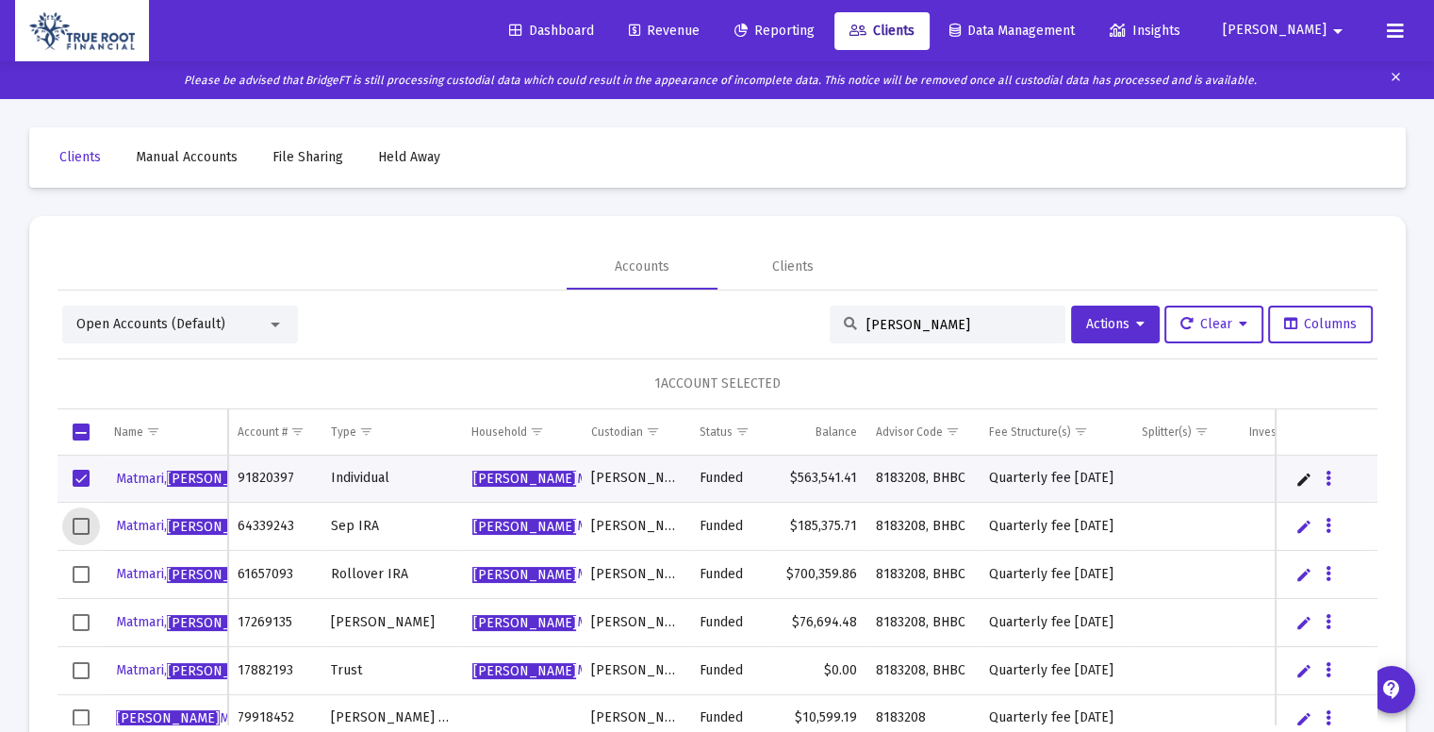
click at [83, 520] on span "Select row" at bounding box center [81, 526] width 17 height 17
click at [83, 585] on td "Data grid" at bounding box center [81, 575] width 47 height 48
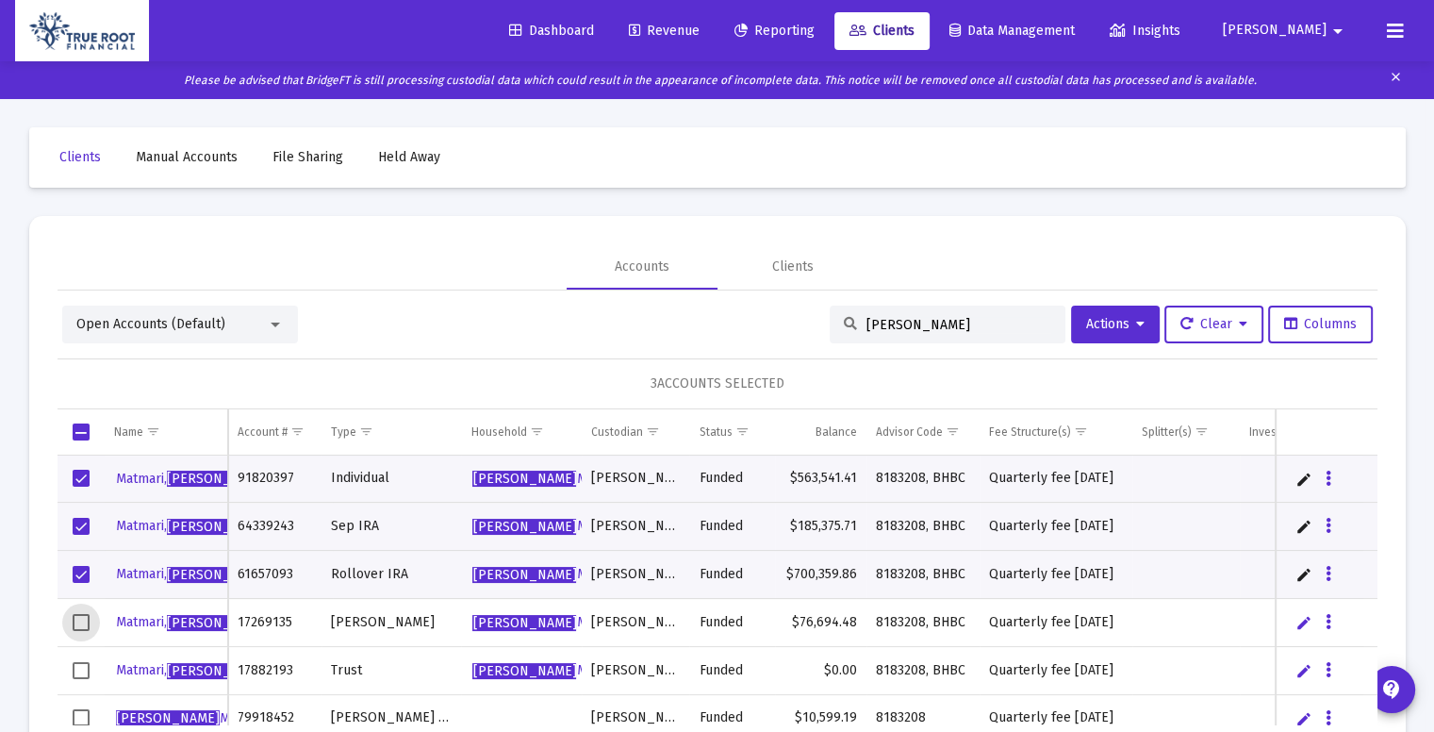
click at [73, 614] on span "Select row" at bounding box center [81, 622] width 17 height 17
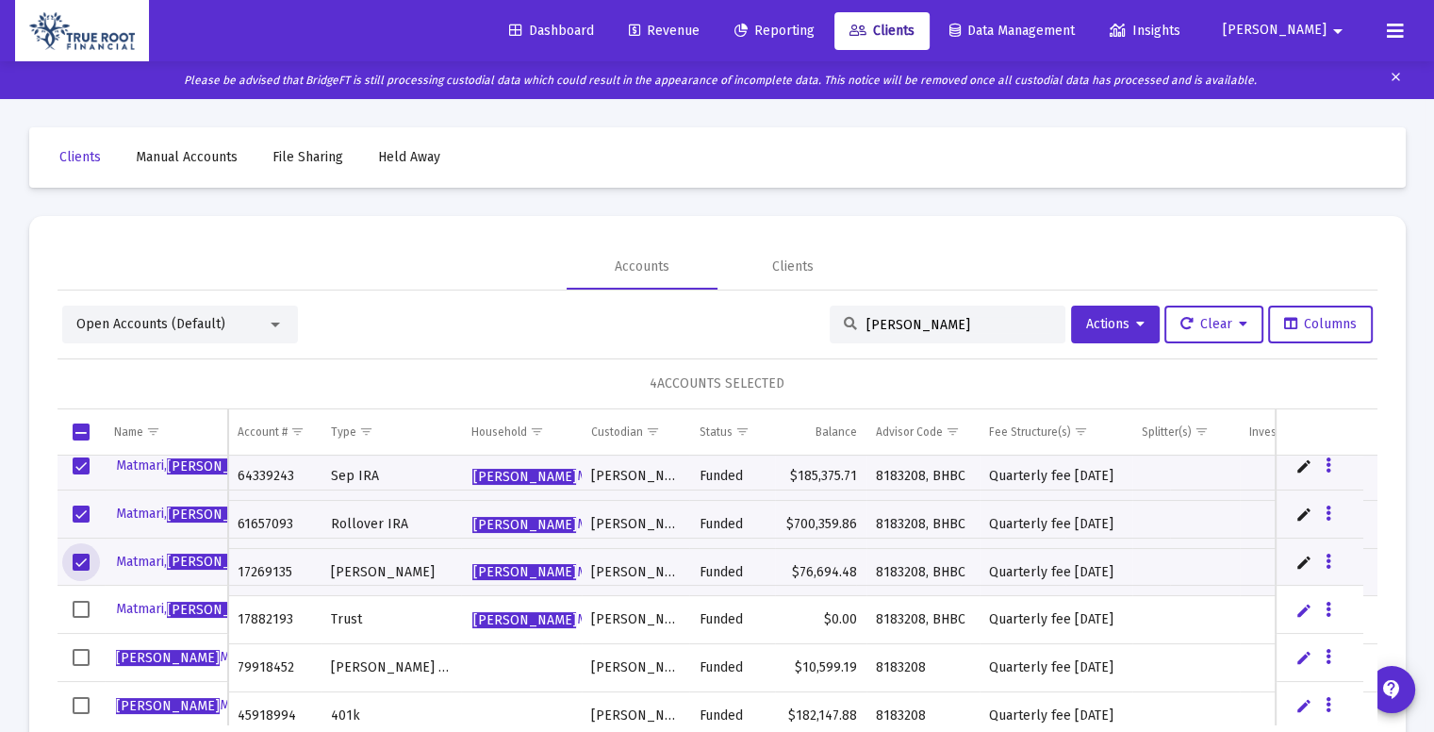
scroll to position [61, 0]
click at [84, 607] on span "Select row" at bounding box center [81, 608] width 17 height 17
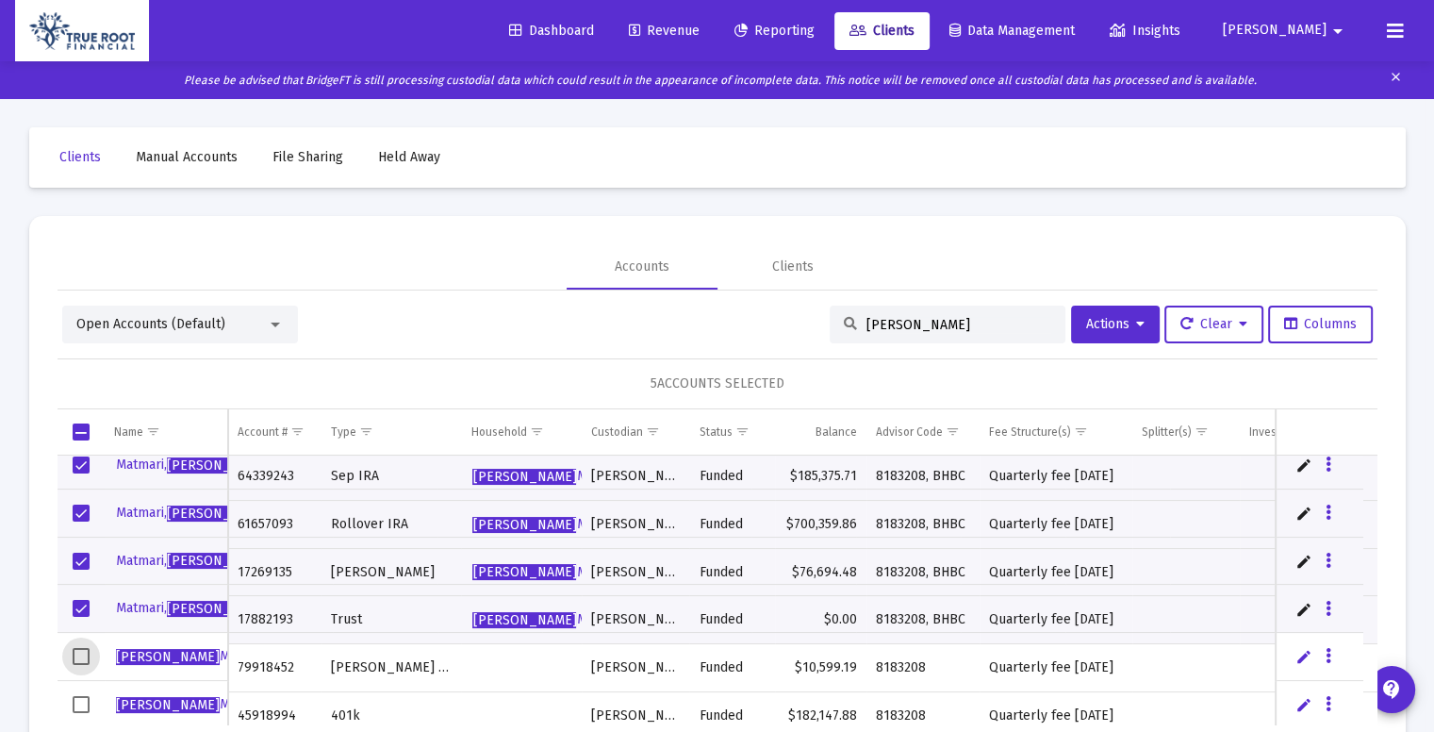
click at [76, 653] on span "Select row" at bounding box center [81, 656] width 17 height 17
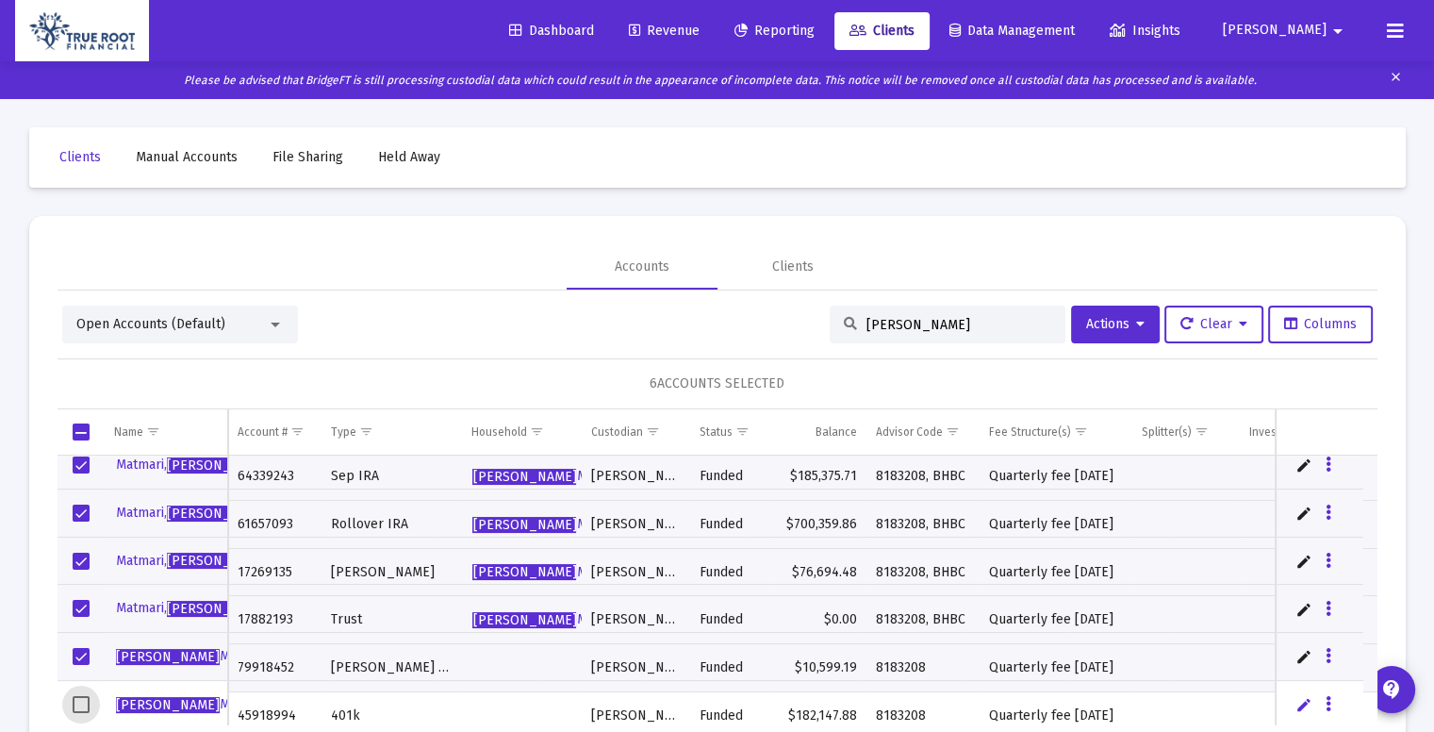
click at [86, 707] on span "Select row" at bounding box center [81, 704] width 17 height 17
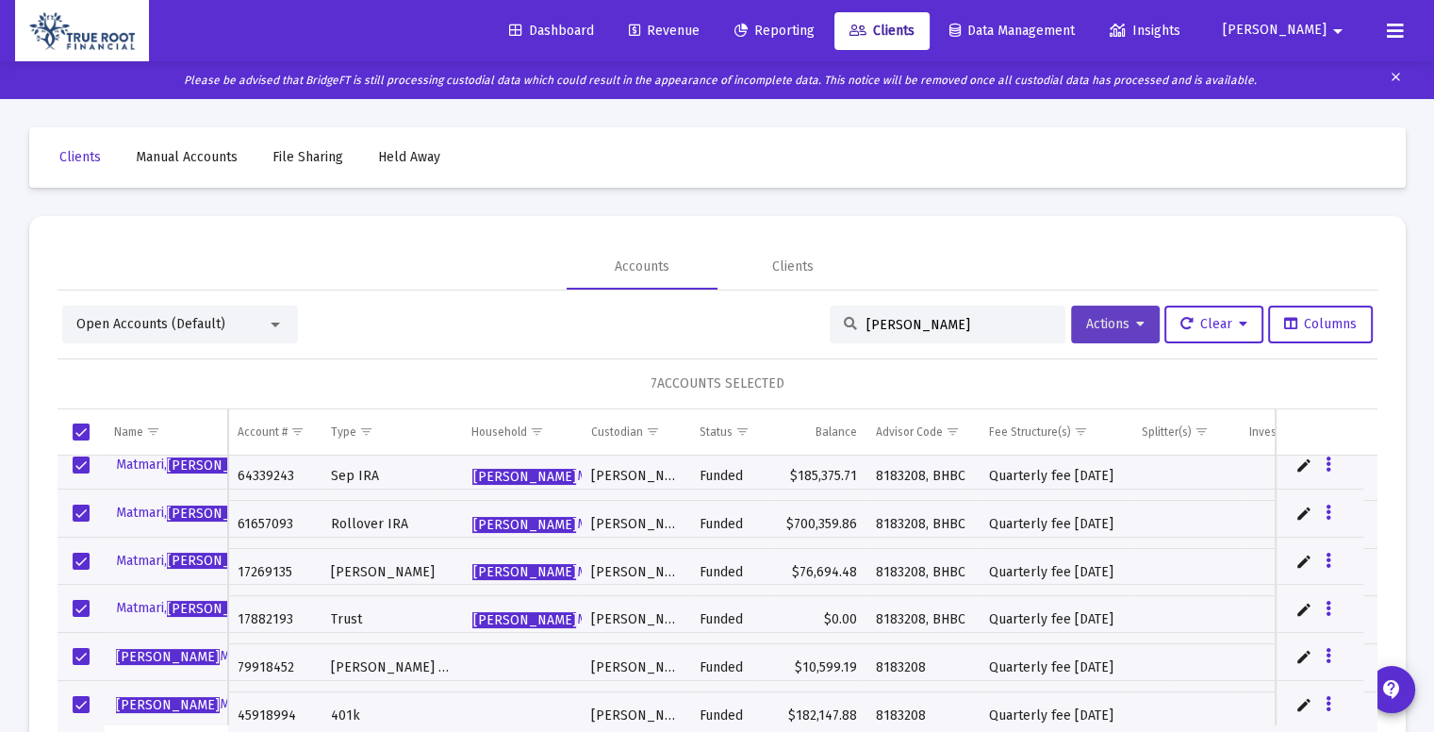
click at [1136, 318] on icon at bounding box center [1140, 324] width 8 height 13
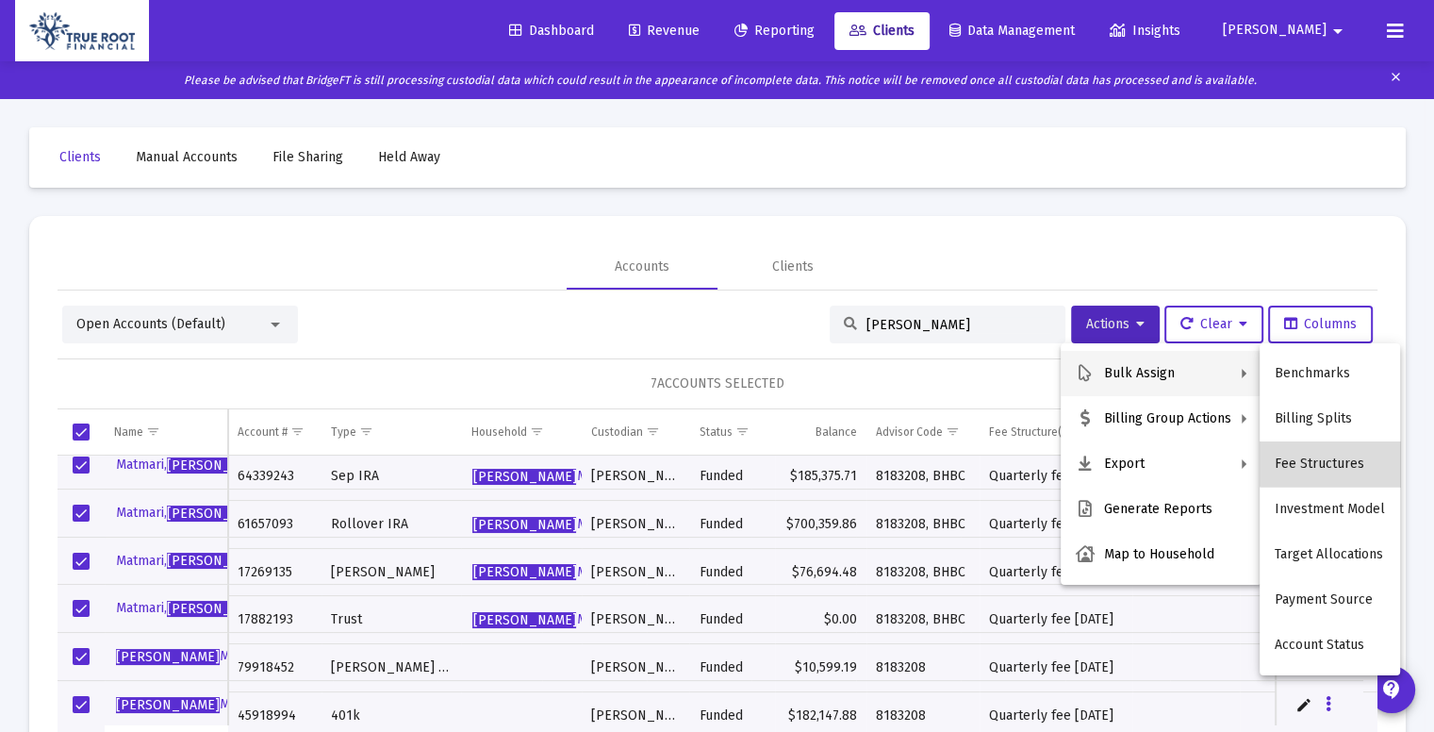
click at [1333, 454] on button "Fee Structures" at bounding box center [1330, 463] width 140 height 45
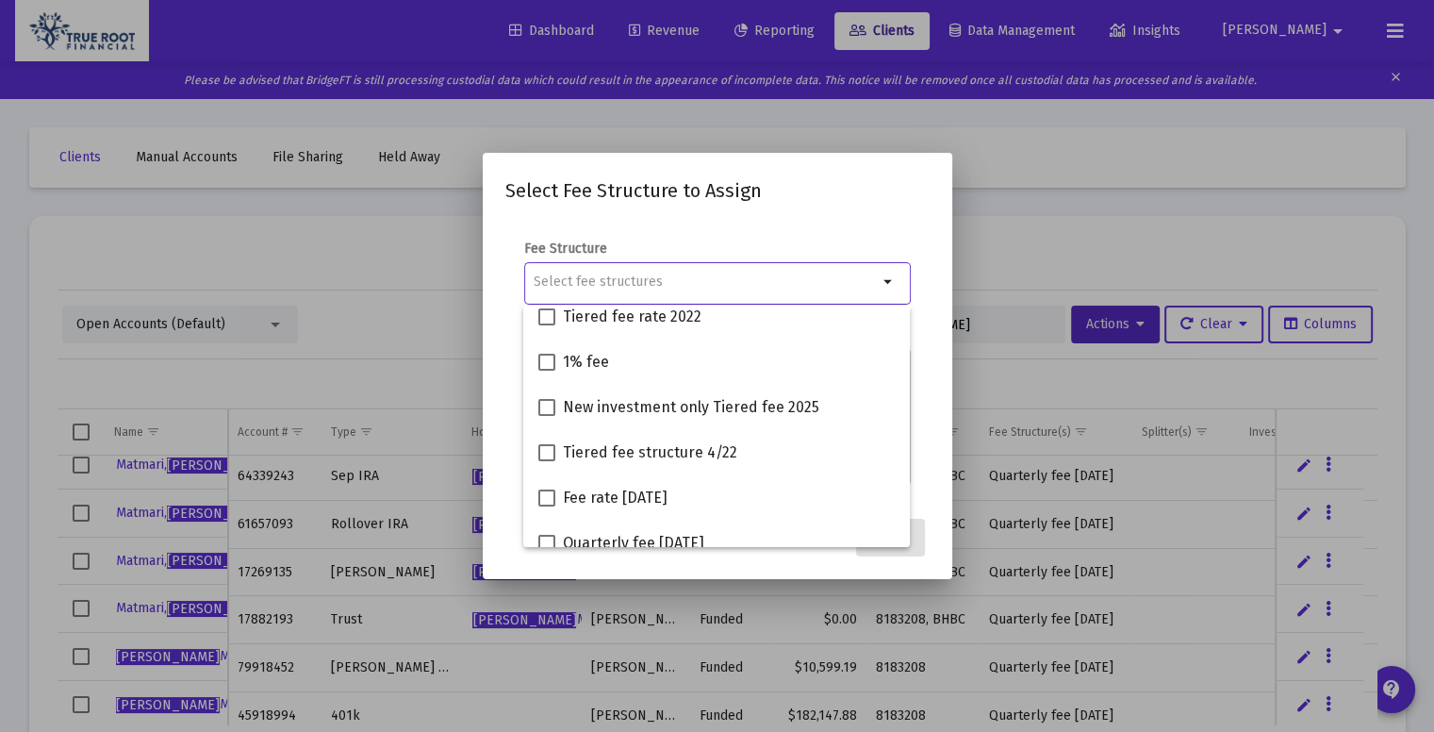
scroll to position [528, 0]
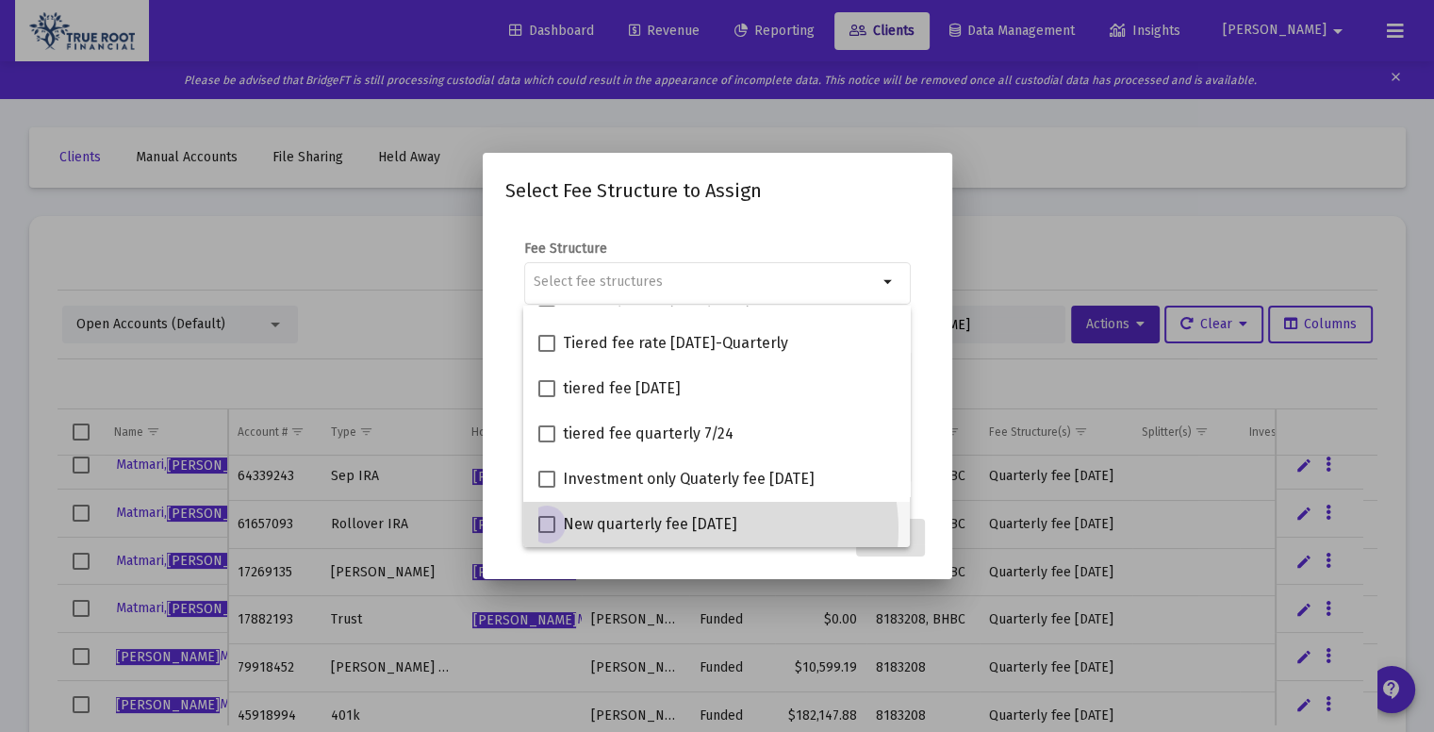
click at [710, 529] on span "New quarterly fee 9/3/2025" at bounding box center [650, 524] width 174 height 23
click at [547, 533] on input "New quarterly fee 9/3/2025" at bounding box center [546, 533] width 1 height 1
checkbox input "true"
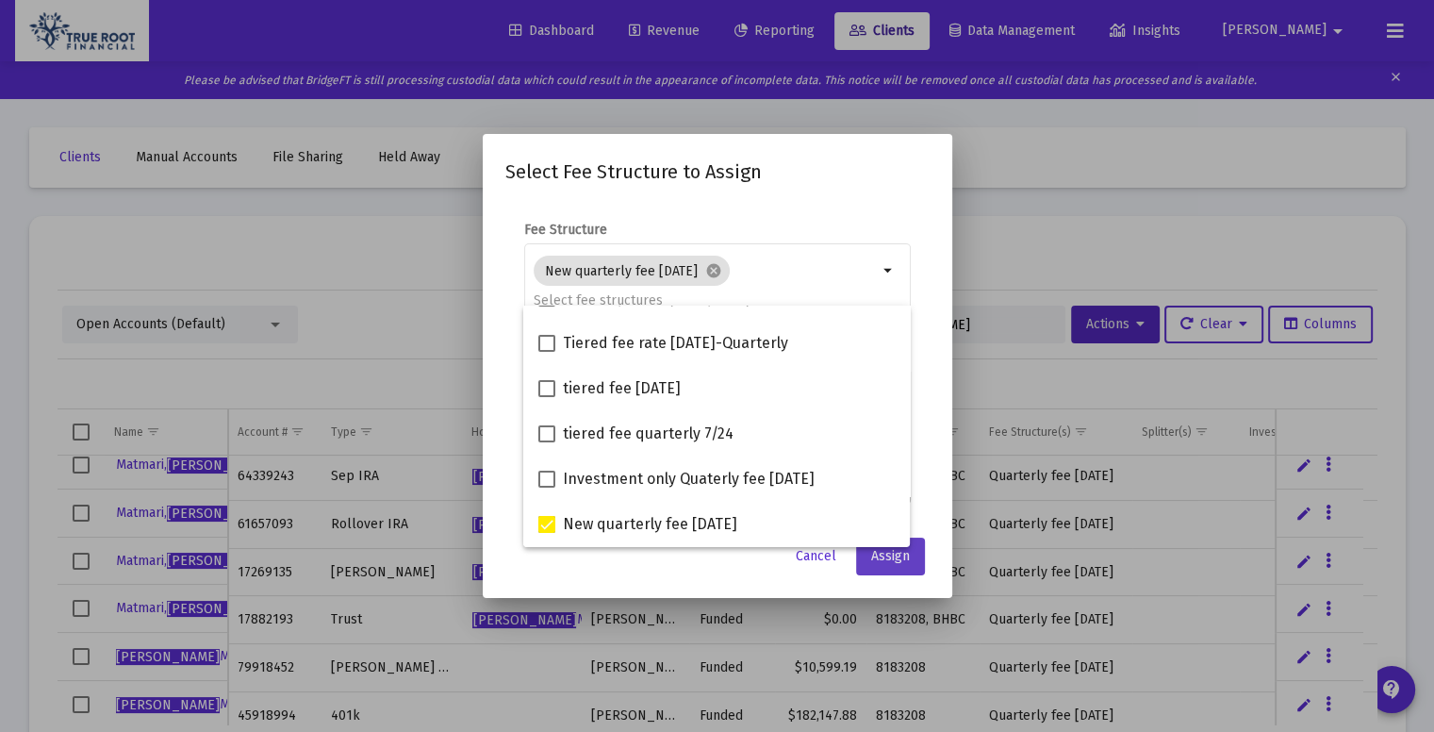
click at [901, 563] on span "Assign" at bounding box center [890, 556] width 39 height 16
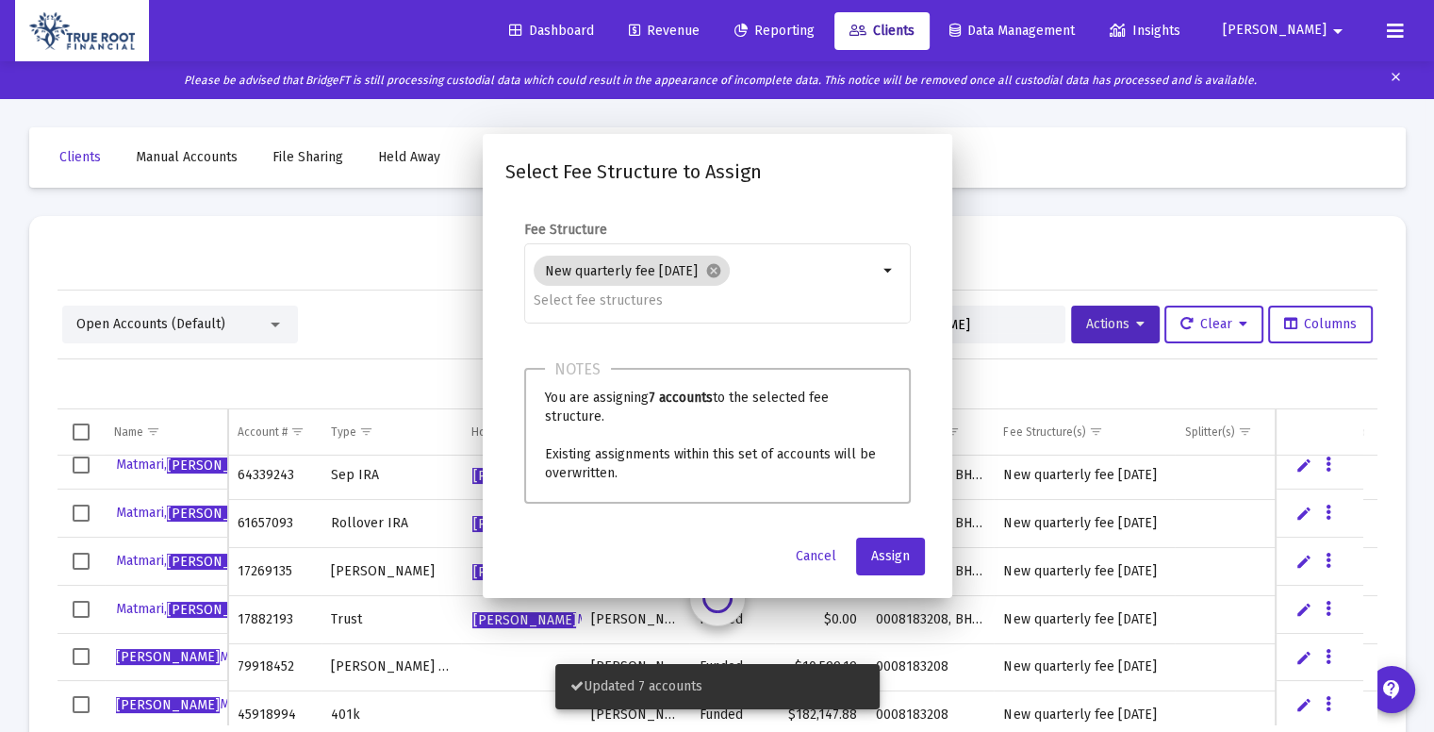
scroll to position [60, 0]
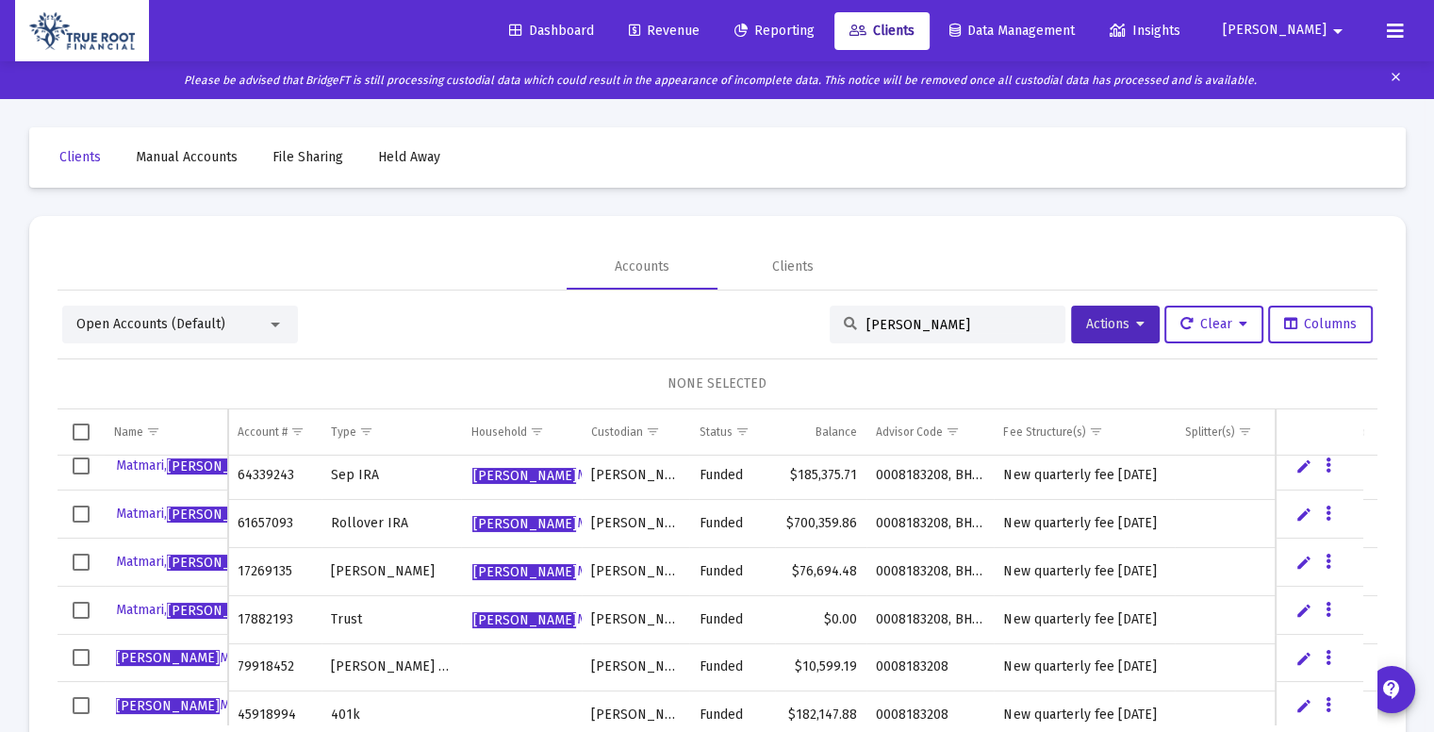
click at [915, 31] on span "Clients" at bounding box center [881, 31] width 65 height 16
click at [701, 20] on link "Revenue" at bounding box center [664, 31] width 101 height 38
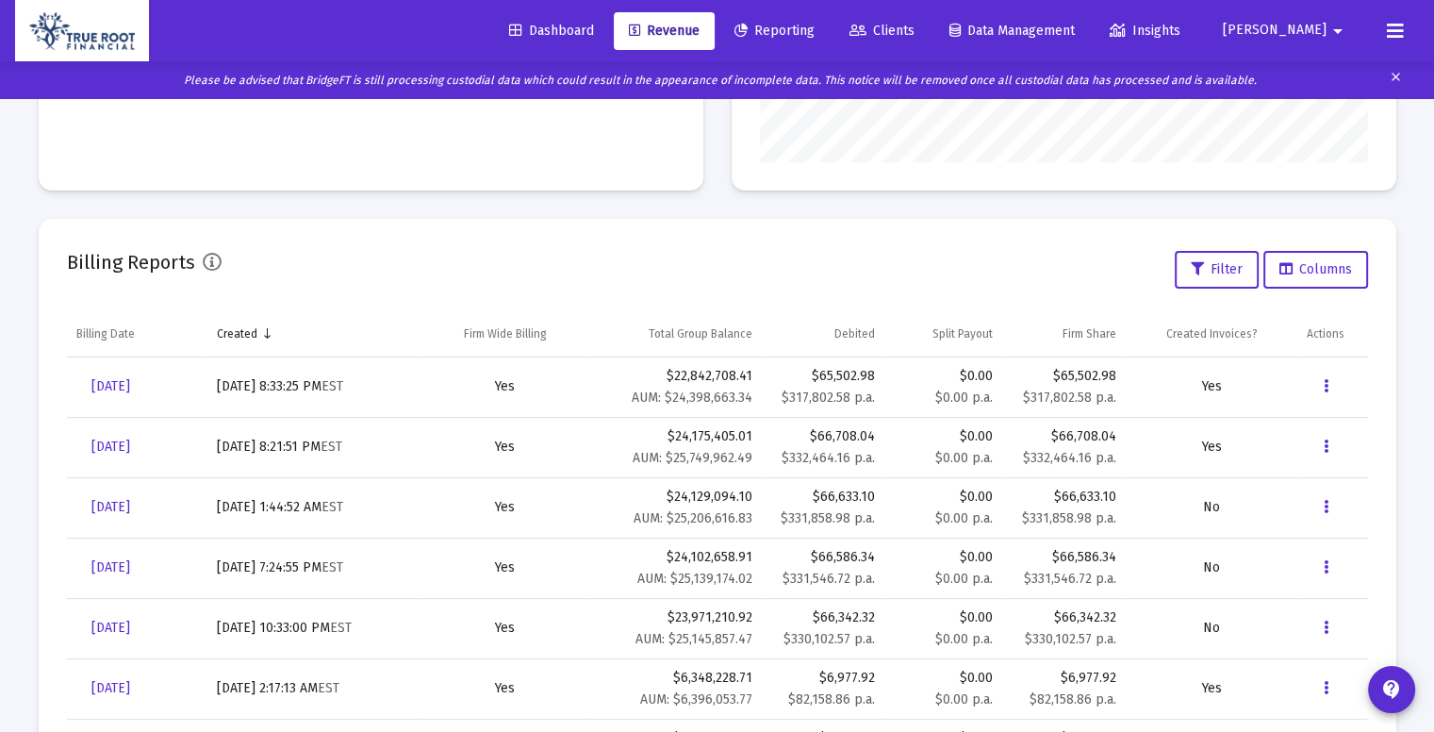
scroll to position [524, 0]
click at [1326, 438] on icon "Data grid" at bounding box center [1326, 446] width 5 height 23
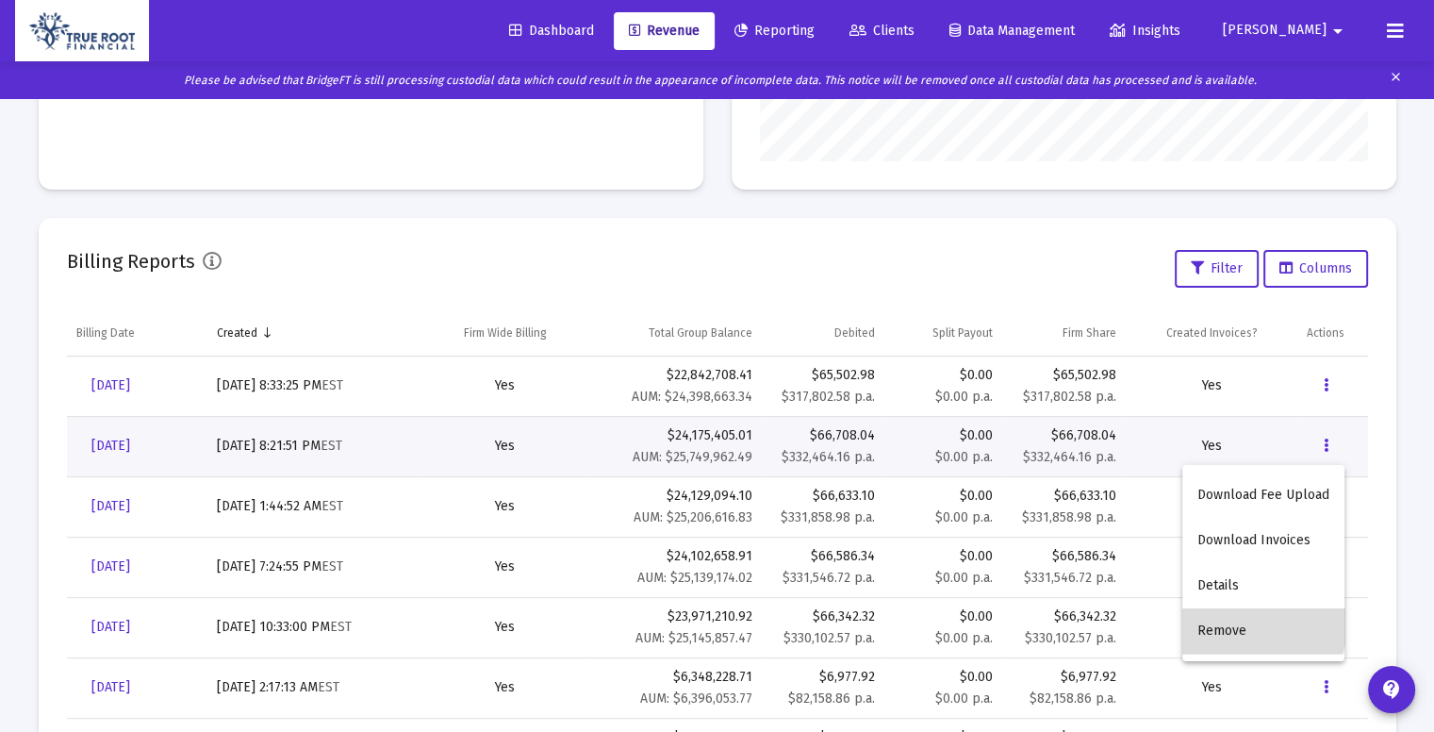
click at [1246, 623] on button "Remove" at bounding box center [1263, 630] width 162 height 45
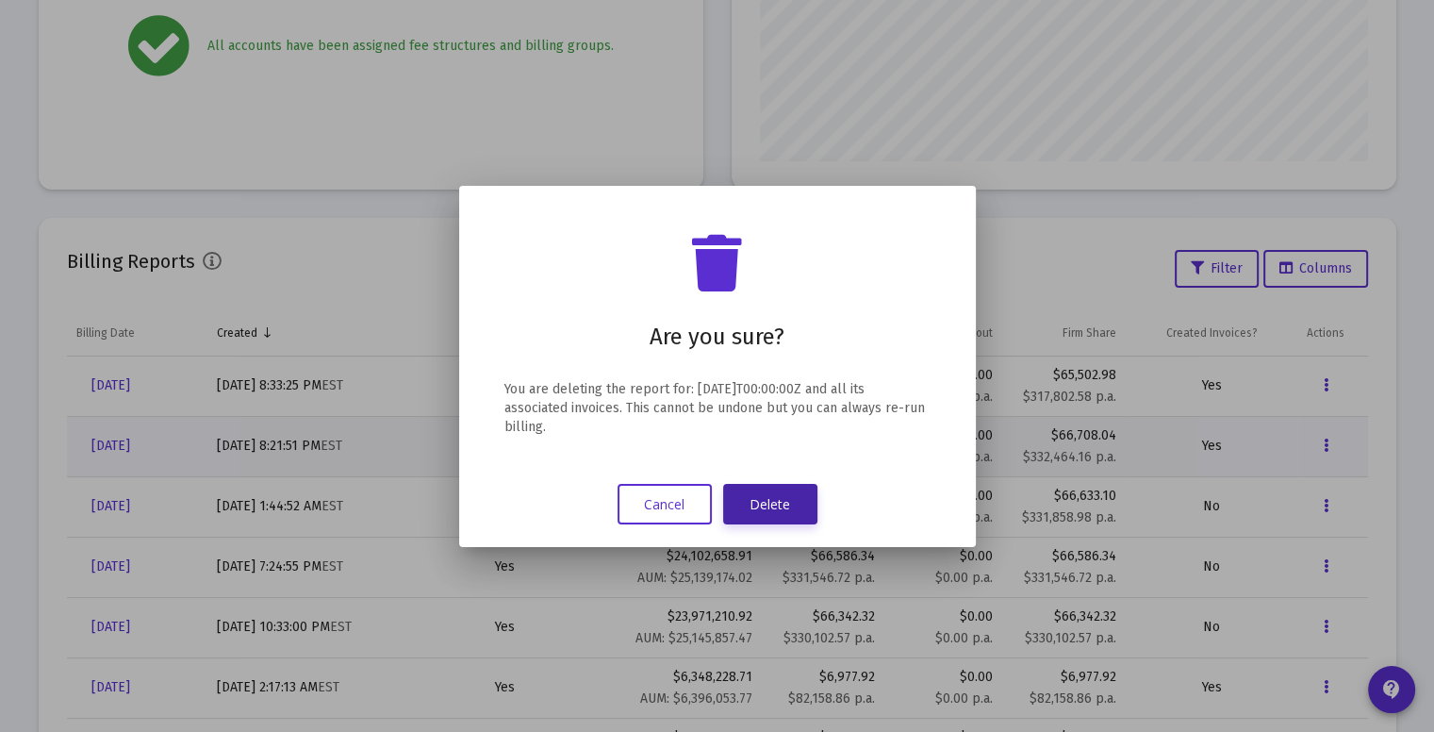
click at [783, 501] on button "Delete" at bounding box center [770, 504] width 94 height 41
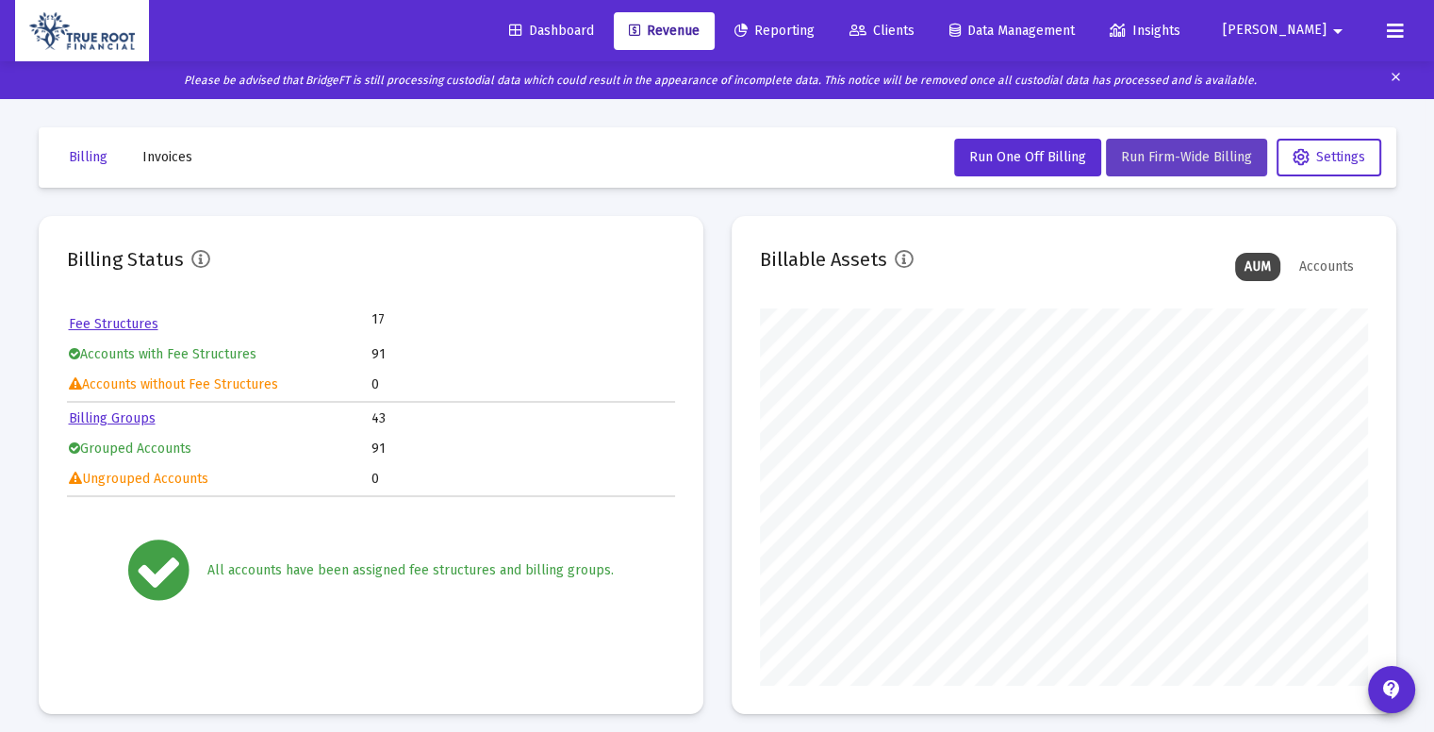
click at [1162, 147] on button "Run Firm-Wide Billing" at bounding box center [1186, 158] width 161 height 38
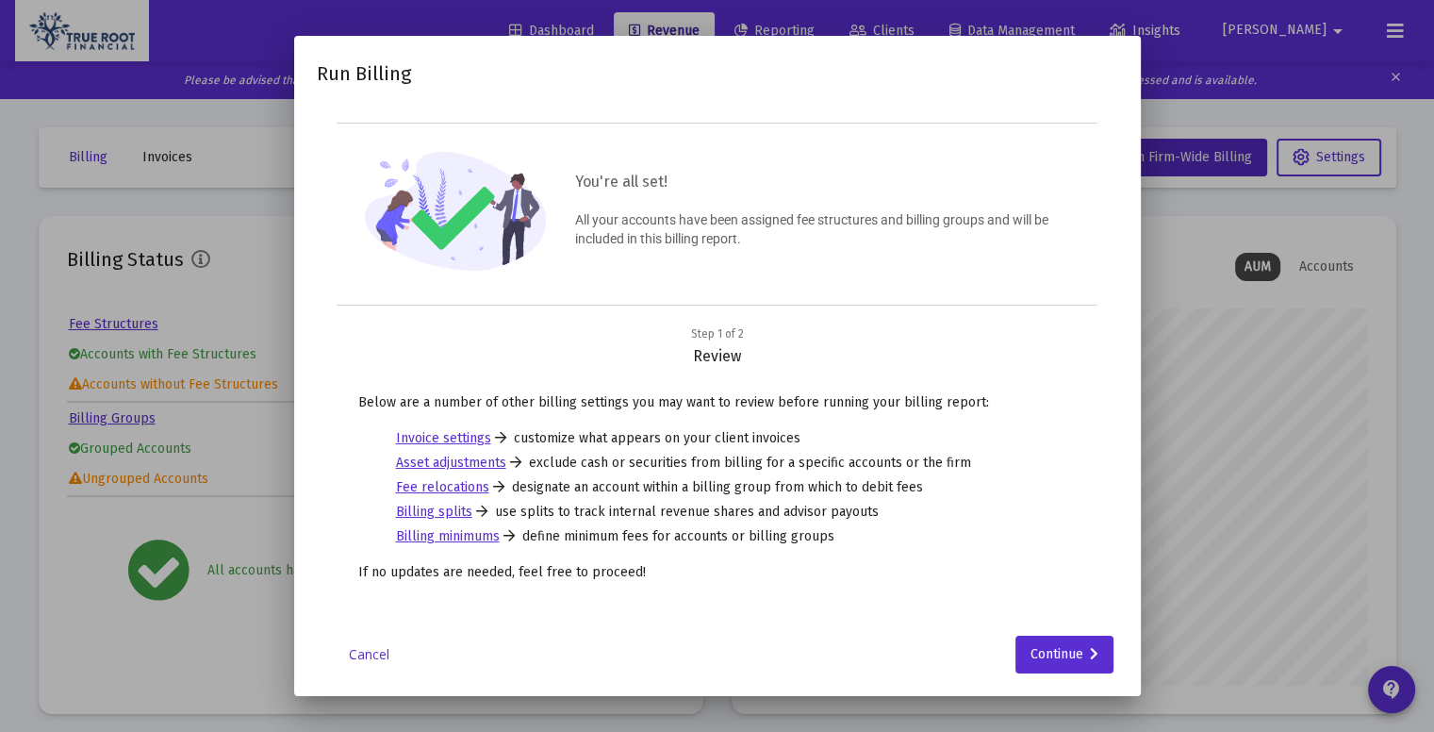
click at [358, 646] on link "Cancel" at bounding box center [369, 654] width 94 height 19
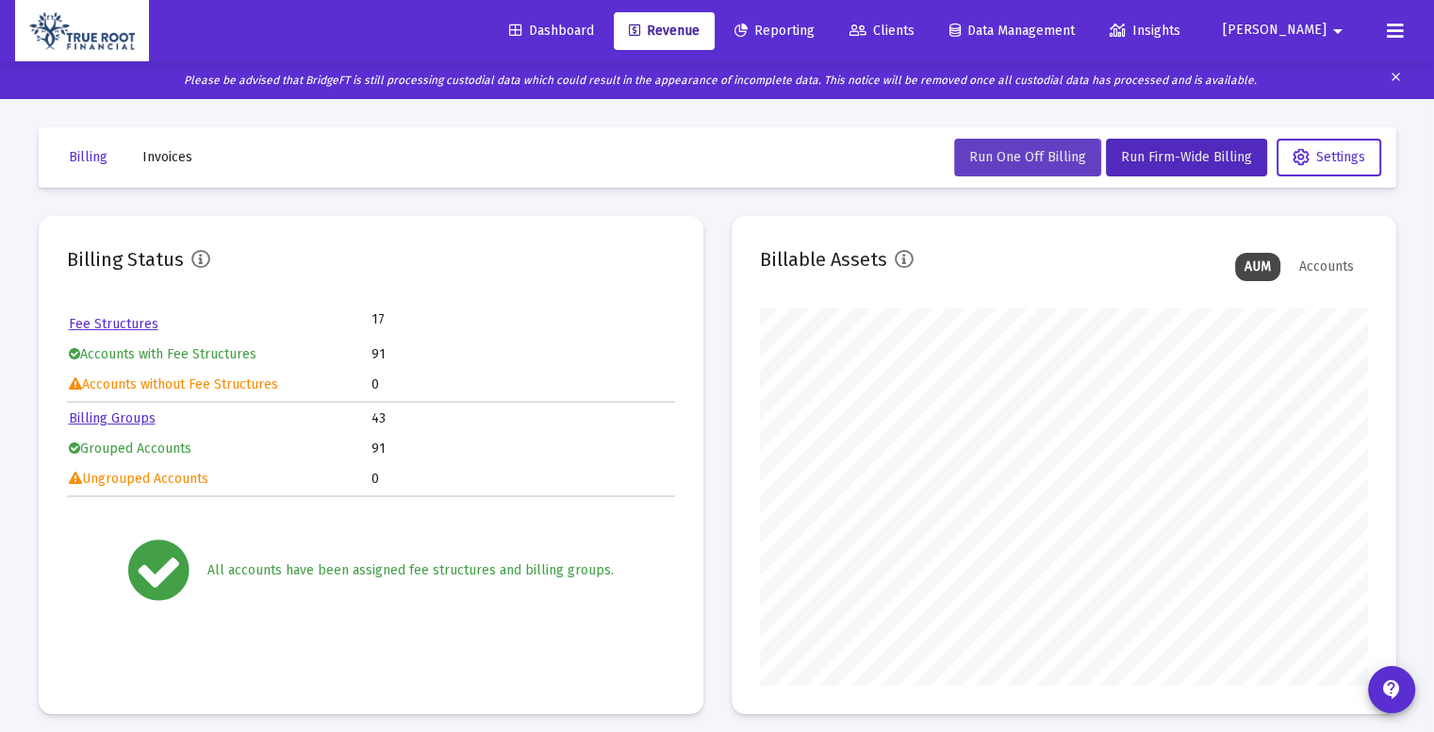
click at [1005, 160] on span "Run One Off Billing" at bounding box center [1027, 157] width 117 height 16
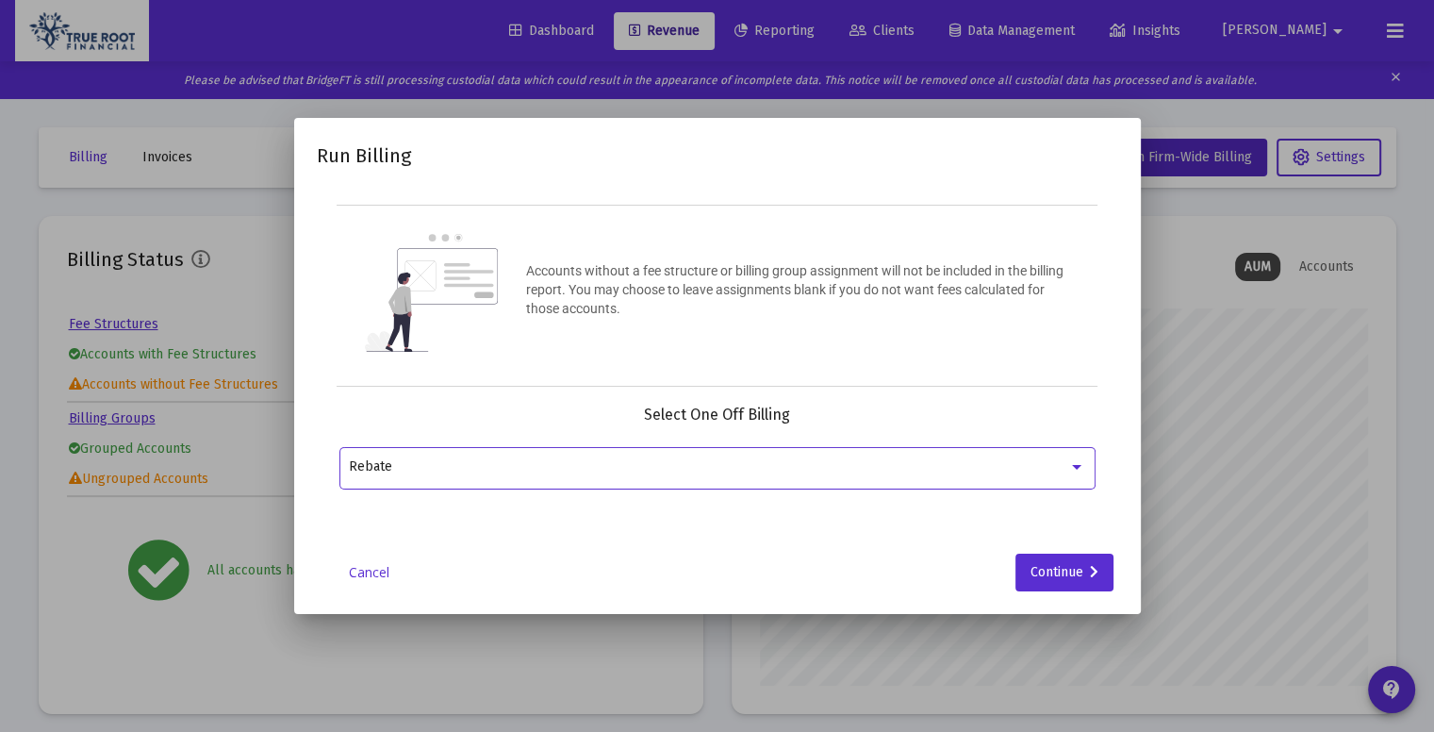
click at [721, 459] on div "Rebate" at bounding box center [708, 466] width 719 height 15
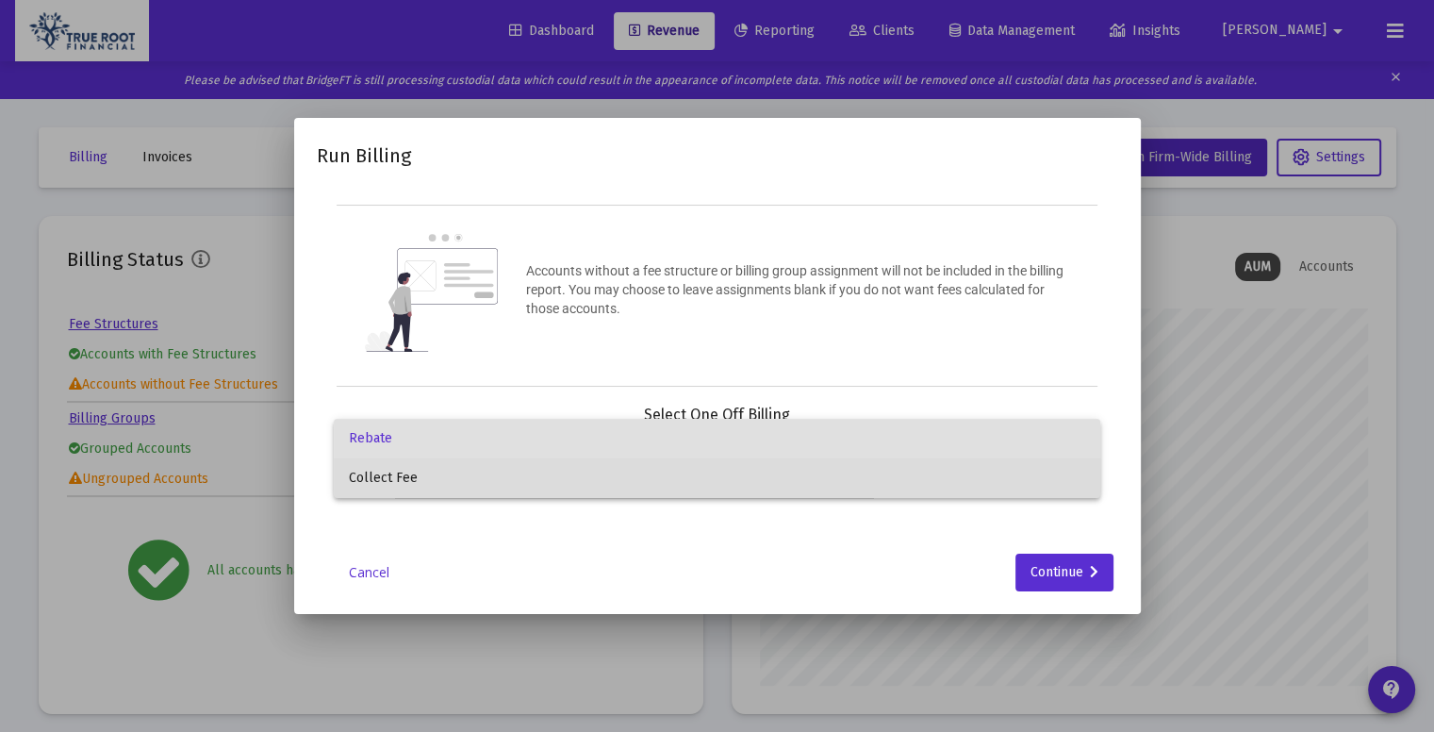
click at [508, 485] on span "Collect Fee" at bounding box center [717, 478] width 736 height 40
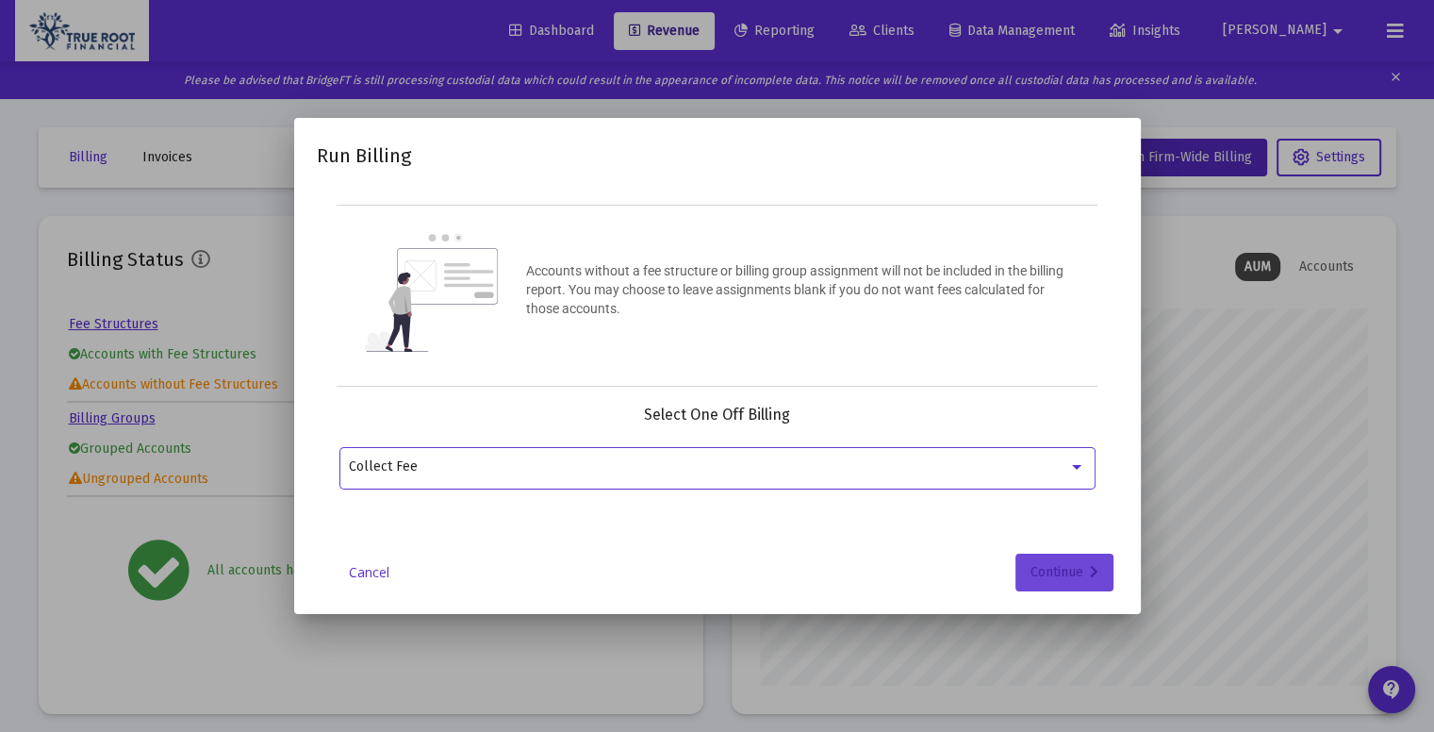
click at [1099, 569] on button "Continue" at bounding box center [1064, 572] width 98 height 38
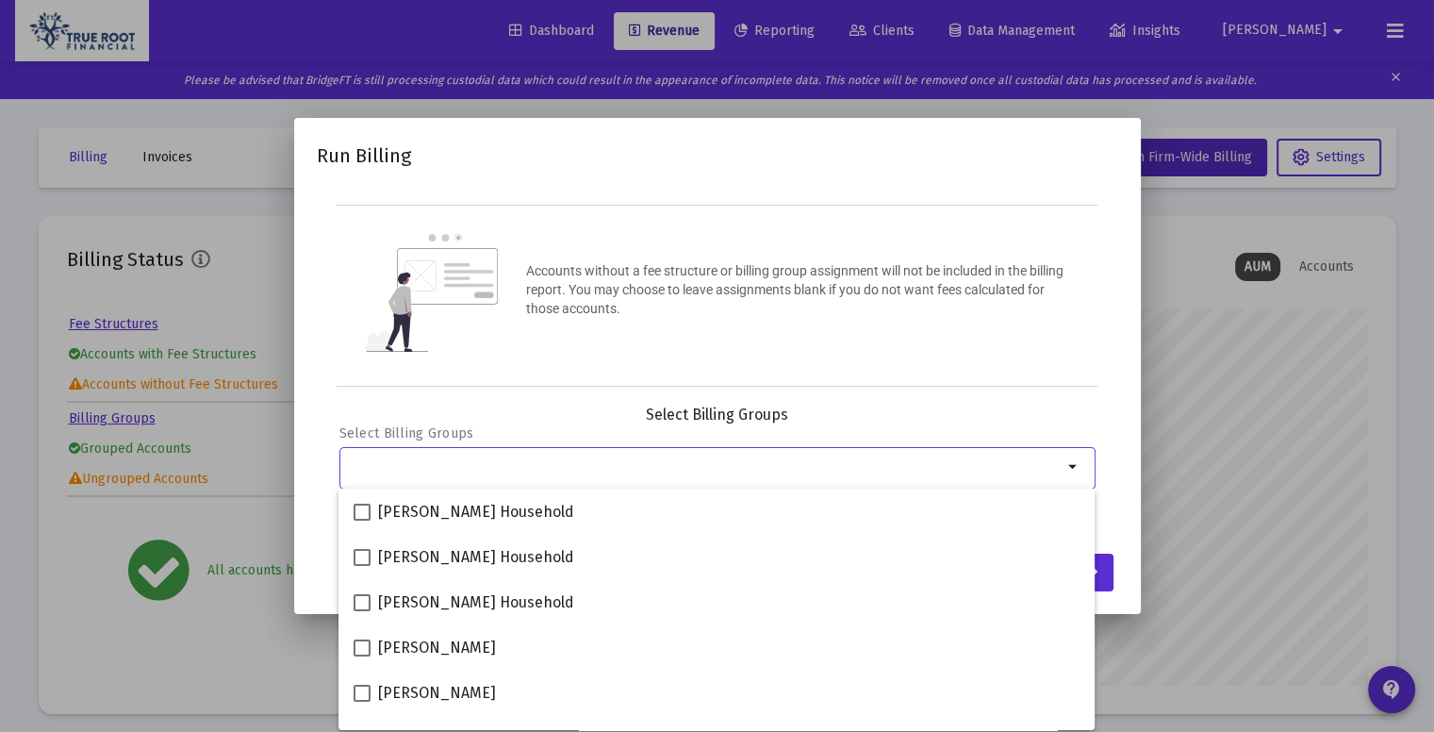
click at [922, 476] on div "Selection" at bounding box center [705, 466] width 721 height 23
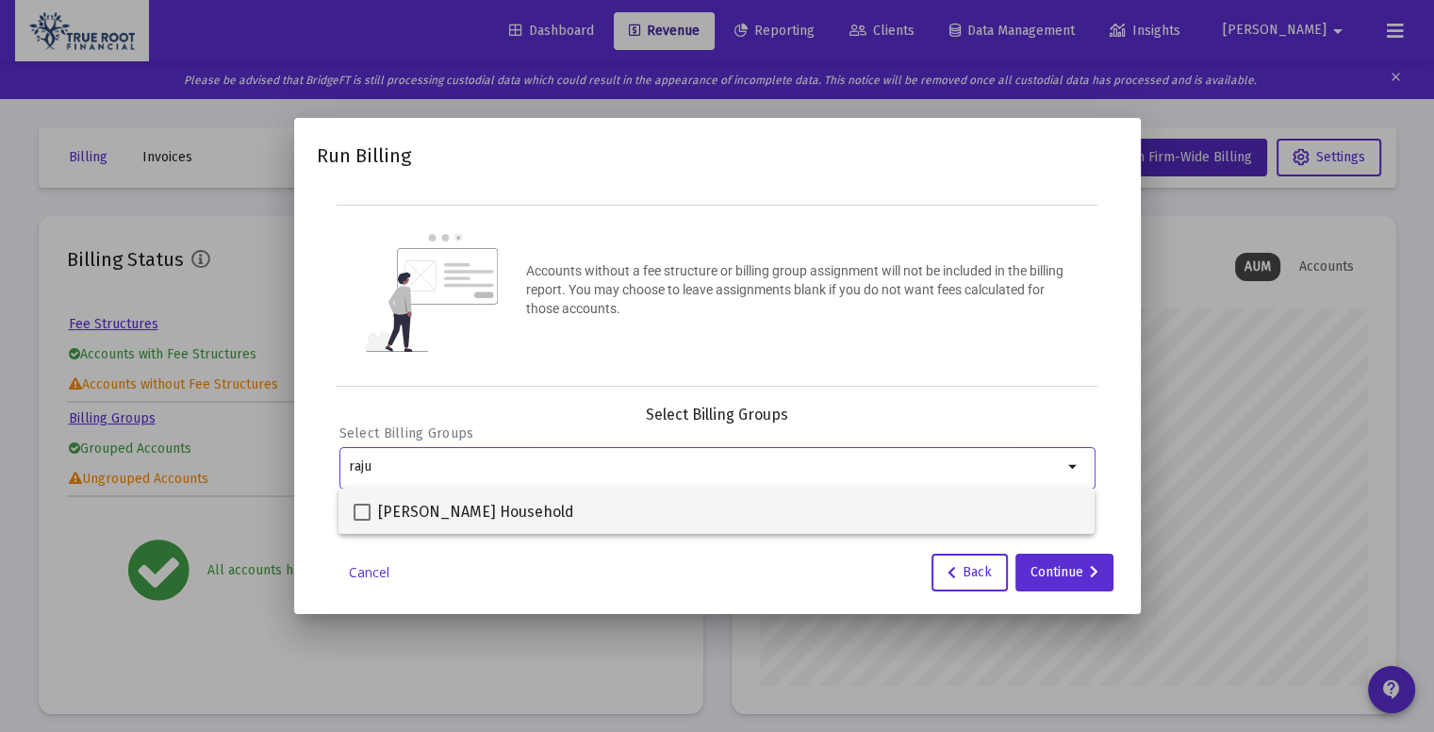
type input "raju"
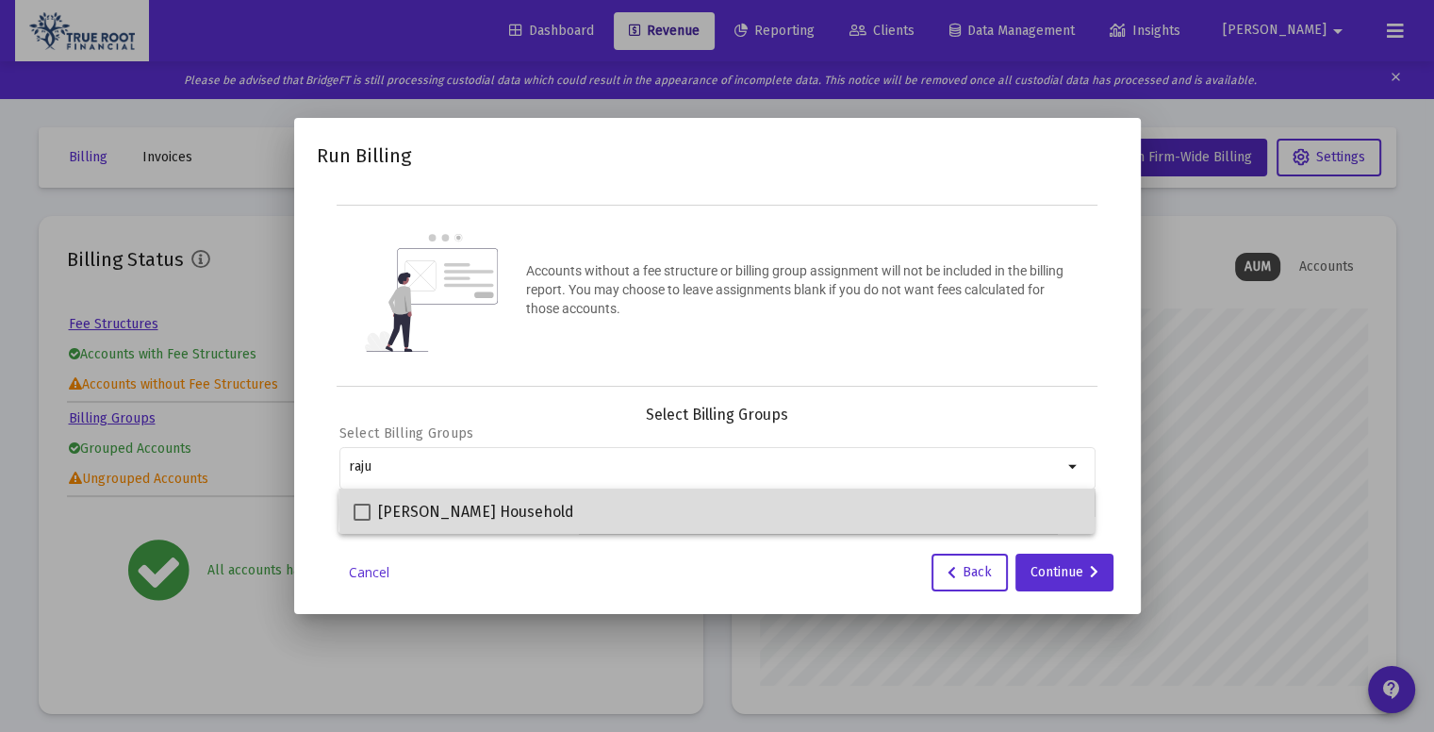
click at [808, 506] on div "Raju Karki Household" at bounding box center [717, 510] width 726 height 45
checkbox input "true"
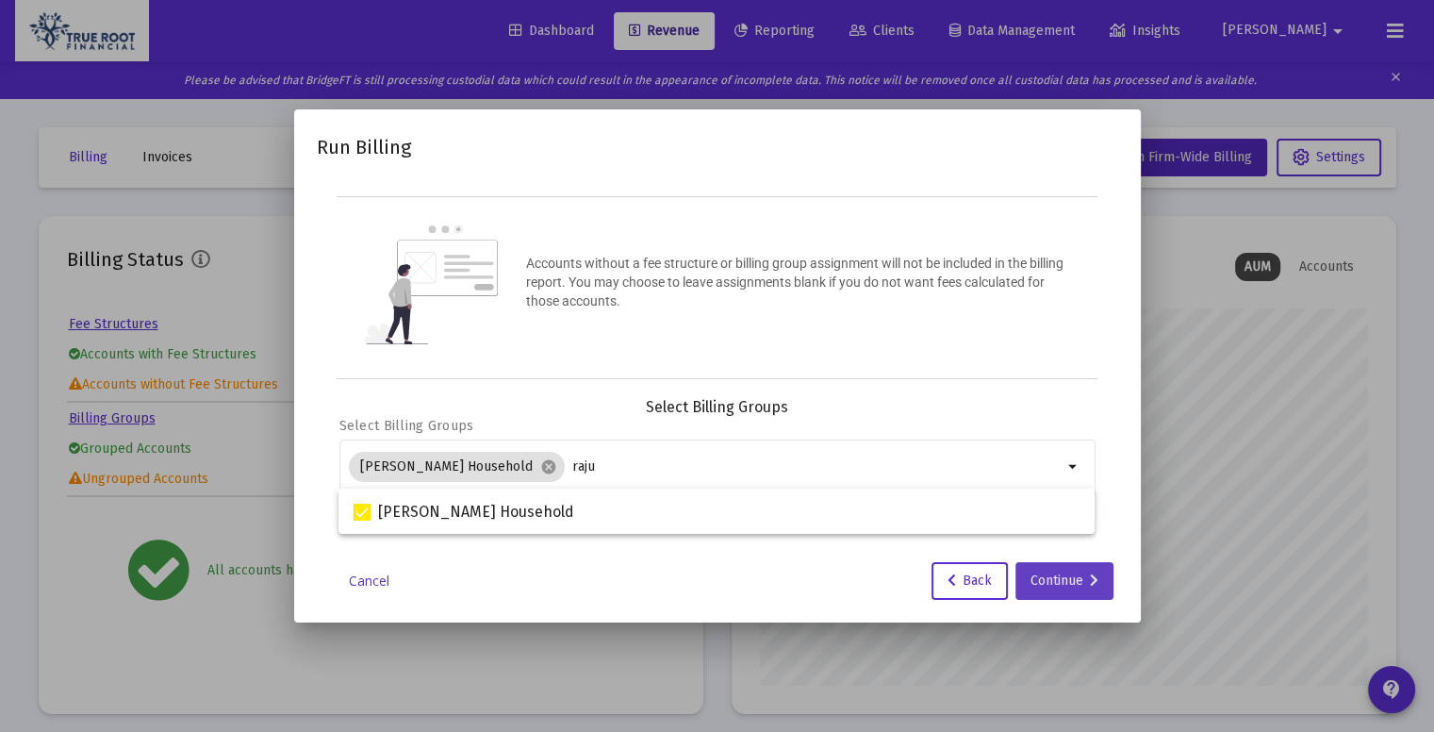
click at [1074, 577] on div "Continue" at bounding box center [1065, 581] width 68 height 38
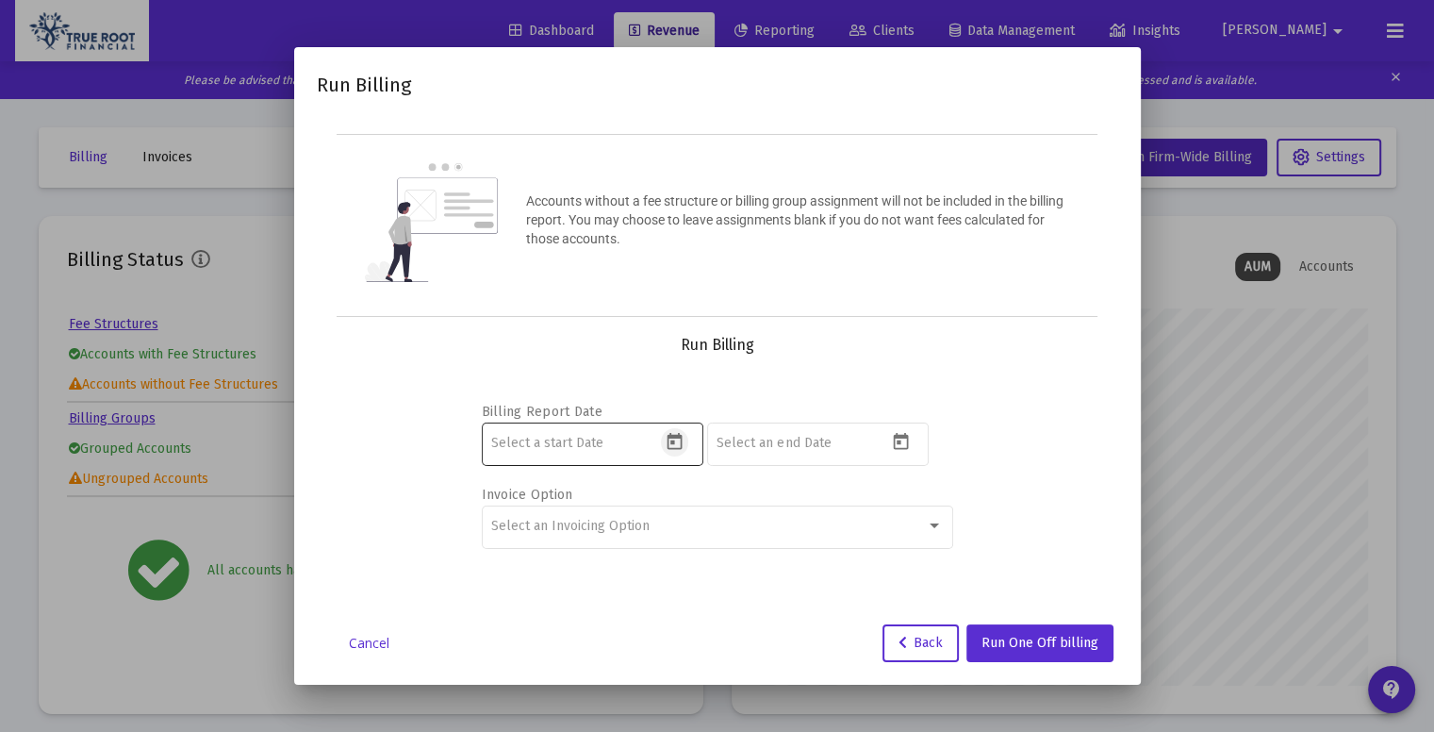
click at [675, 436] on icon "Open calendar" at bounding box center [675, 441] width 15 height 17
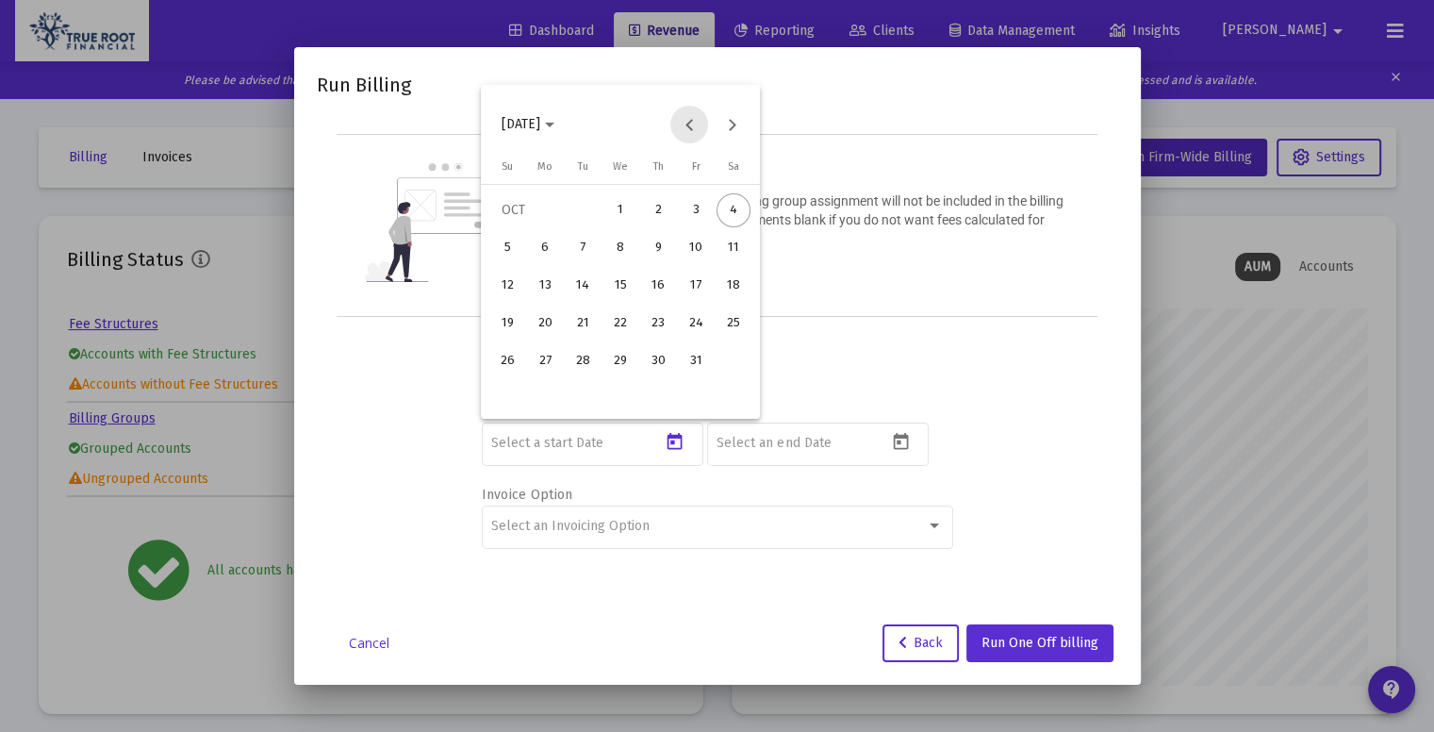
click at [690, 125] on button "Previous month" at bounding box center [689, 125] width 38 height 38
click at [621, 256] on div "3" at bounding box center [620, 248] width 34 height 34
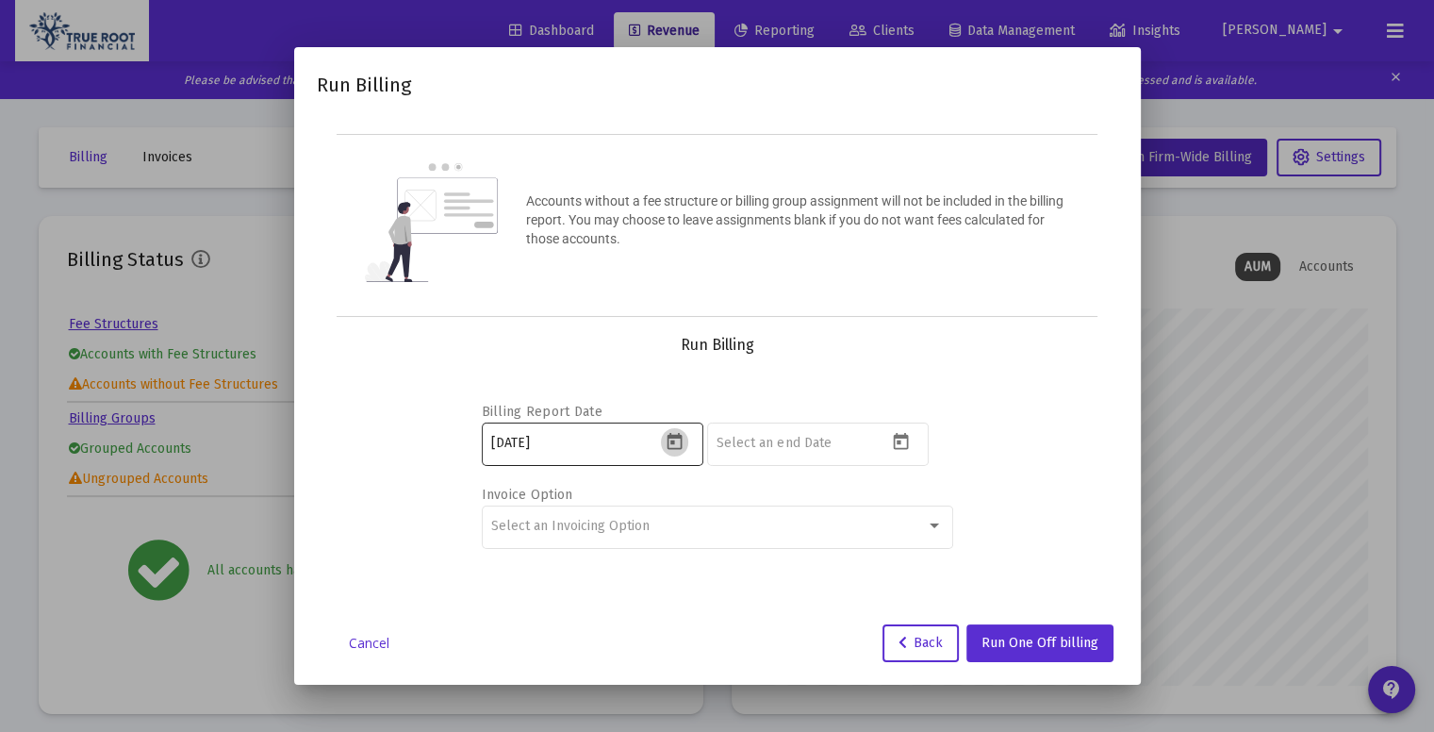
click at [679, 442] on icon "Open calendar" at bounding box center [675, 442] width 20 height 20
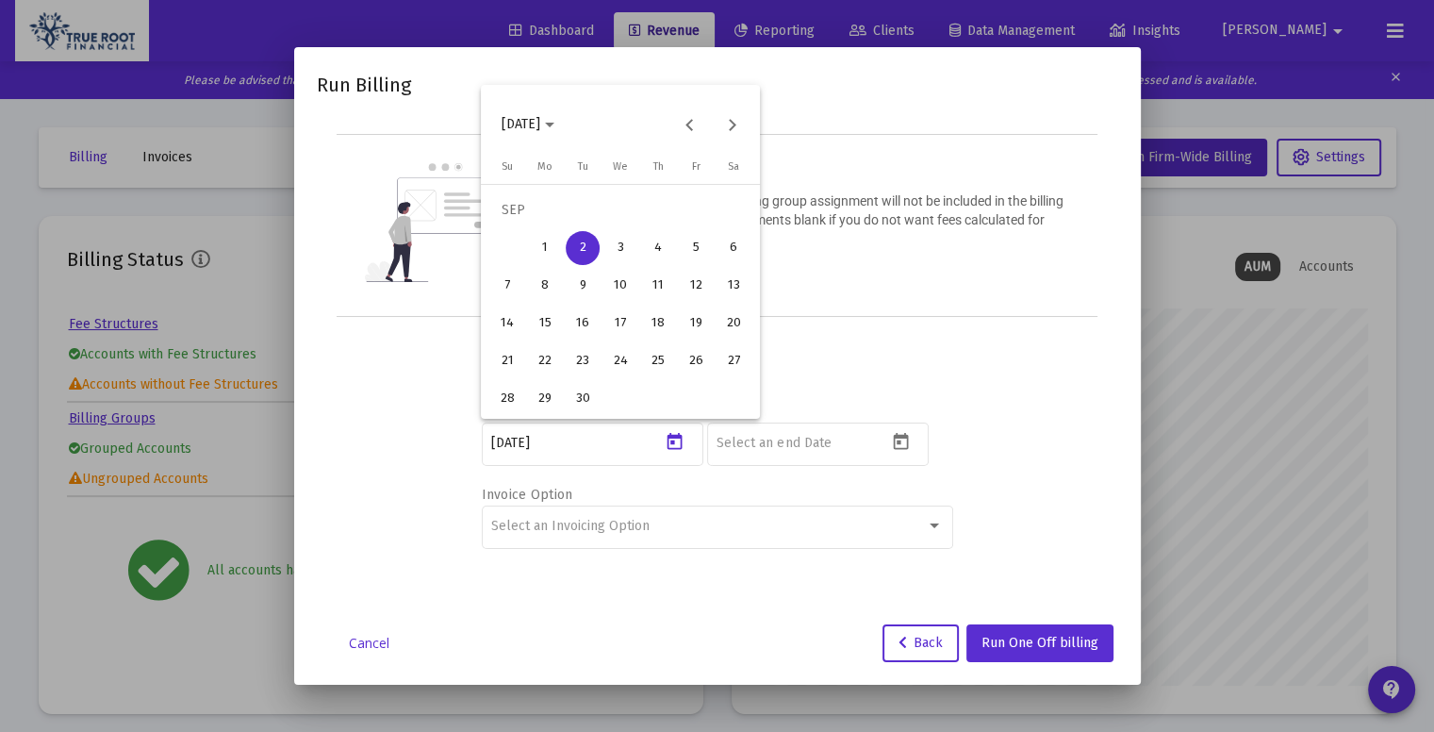
click at [625, 249] on div "3" at bounding box center [620, 248] width 34 height 34
type input "2025-09-02"
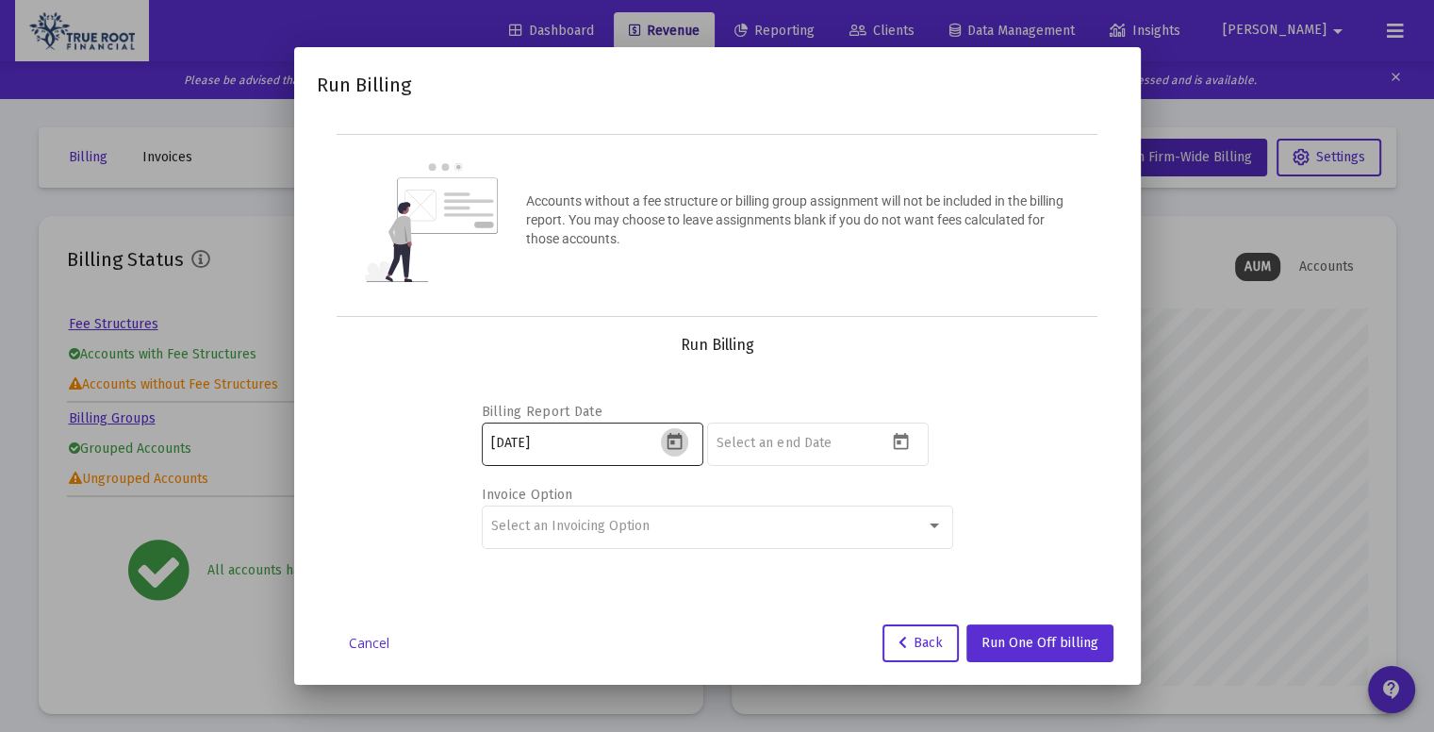
click at [672, 442] on icon "Open calendar" at bounding box center [675, 441] width 15 height 17
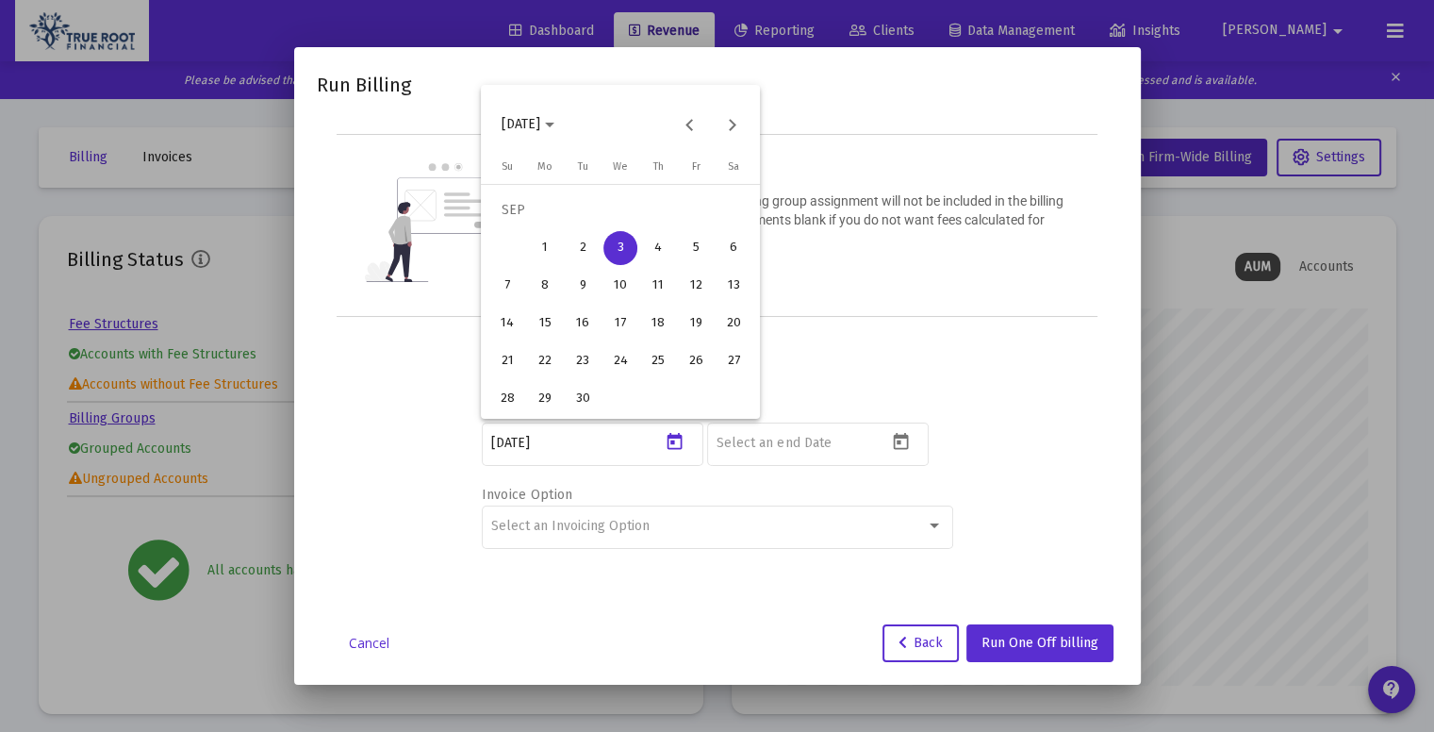
click at [623, 240] on div "3" at bounding box center [620, 248] width 34 height 34
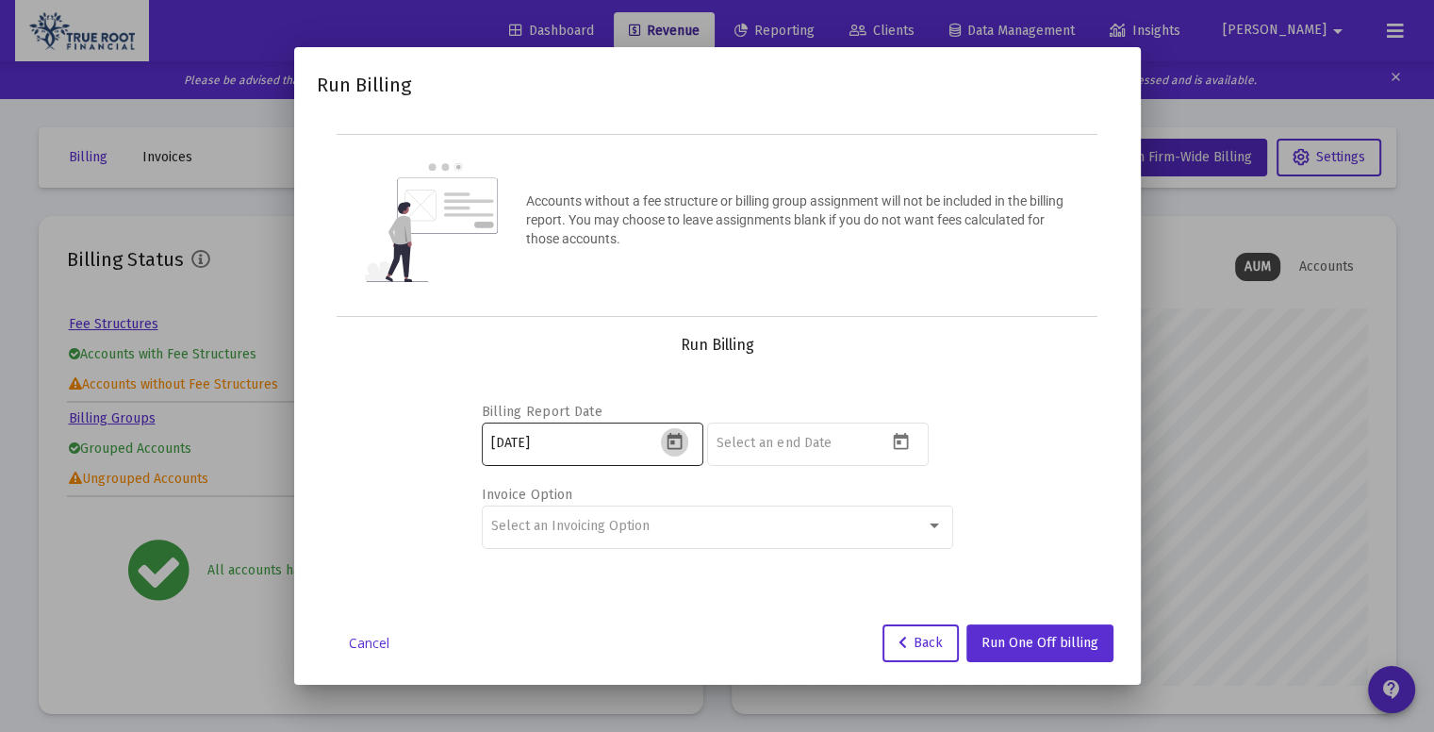
click at [686, 439] on button "Open calendar" at bounding box center [674, 441] width 27 height 27
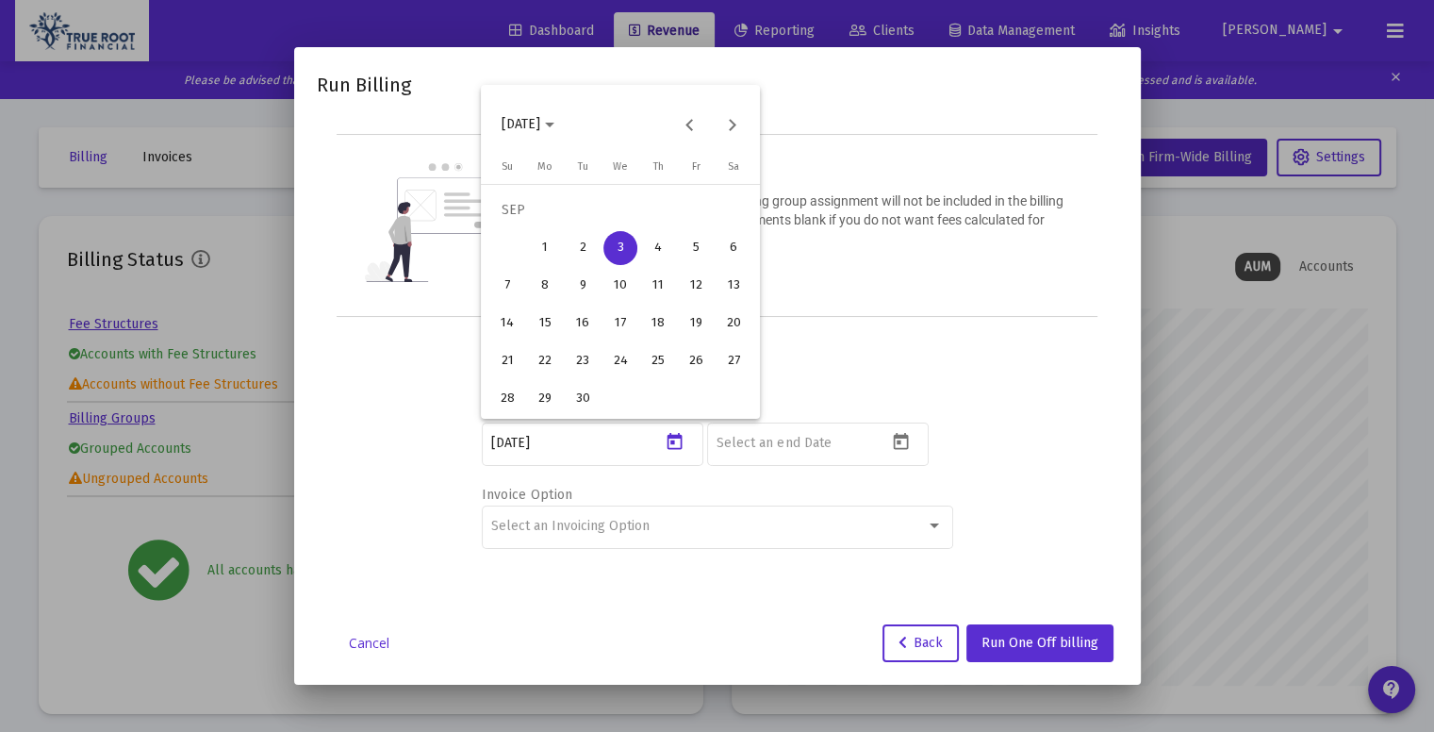
click at [633, 253] on div "3" at bounding box center [620, 248] width 34 height 34
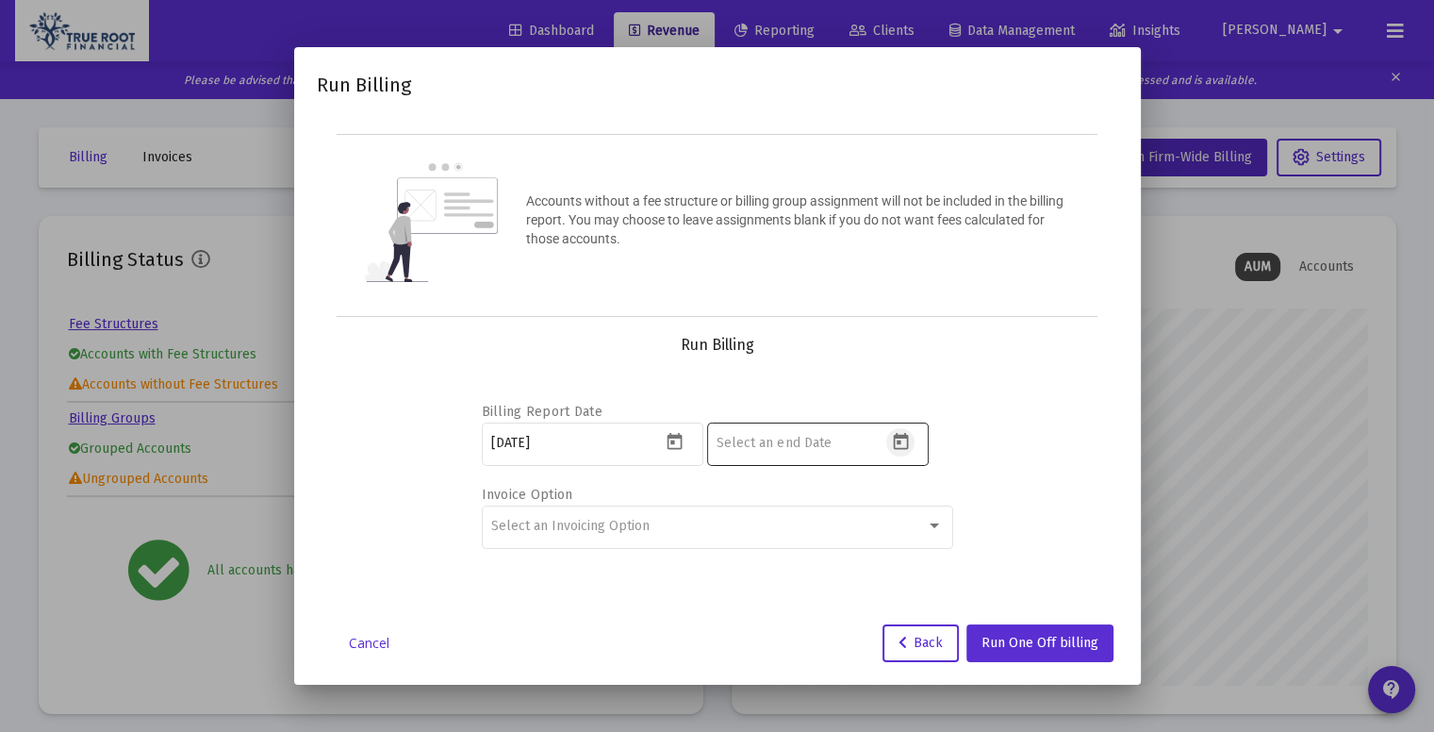
click at [903, 432] on icon "Open calendar" at bounding box center [901, 442] width 20 height 20
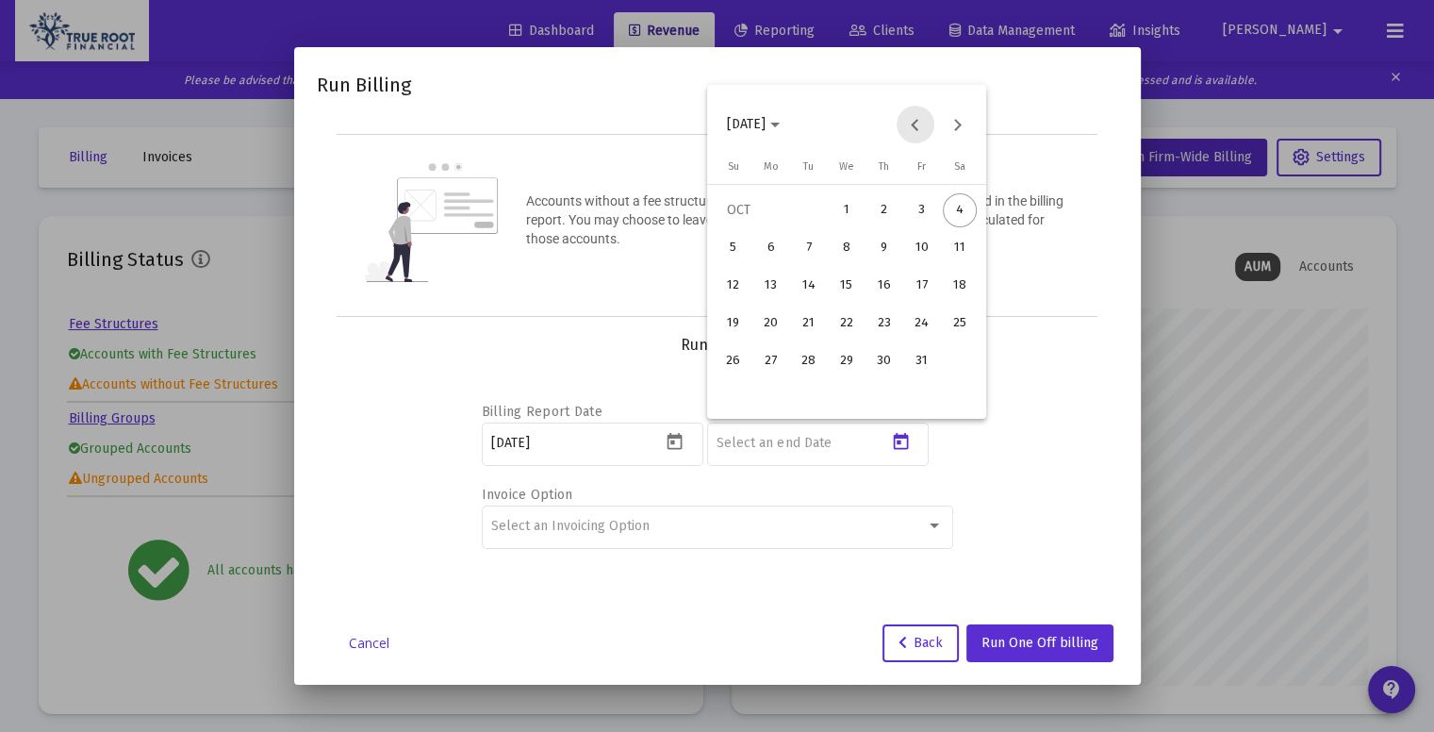
click at [906, 121] on button "Previous month" at bounding box center [916, 125] width 38 height 38
click at [804, 409] on div "30" at bounding box center [809, 399] width 34 height 34
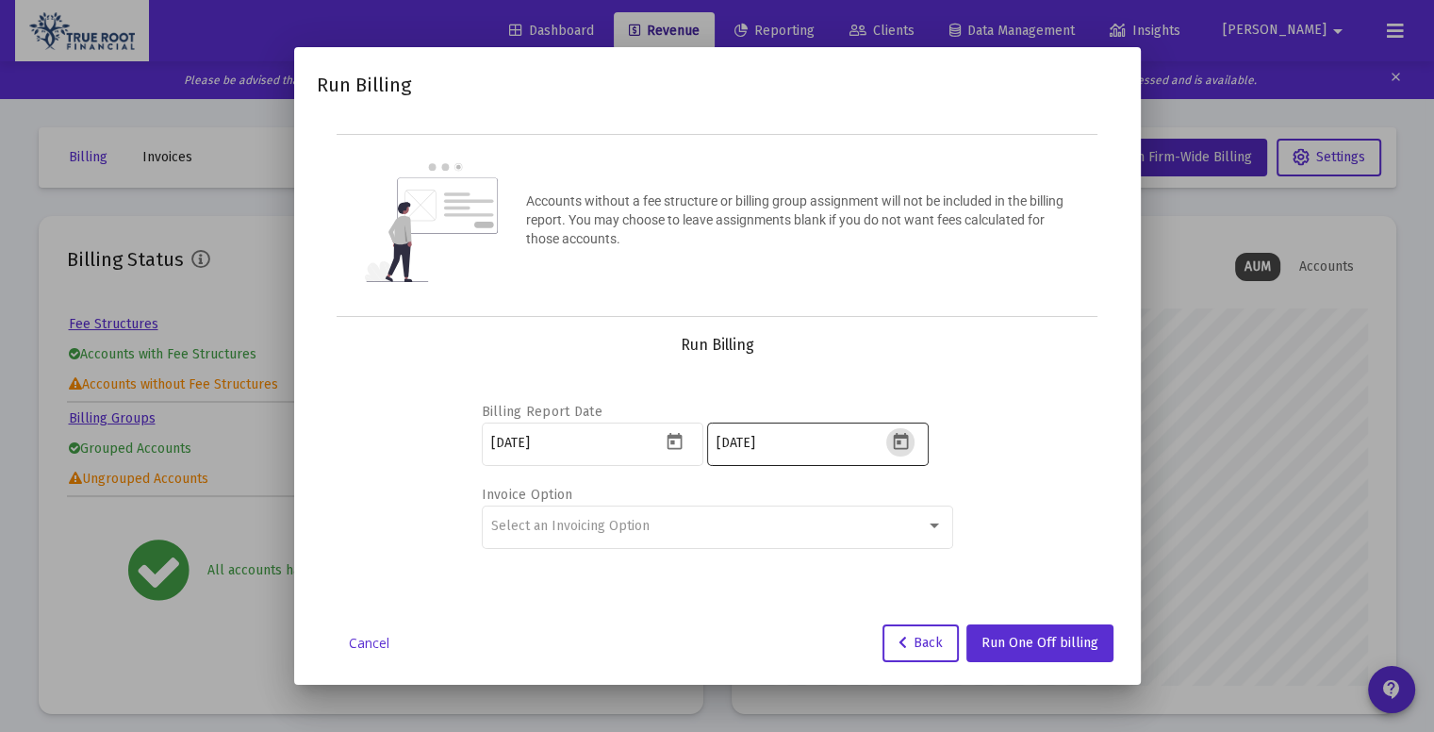
click at [901, 441] on icon "Open calendar" at bounding box center [901, 442] width 20 height 20
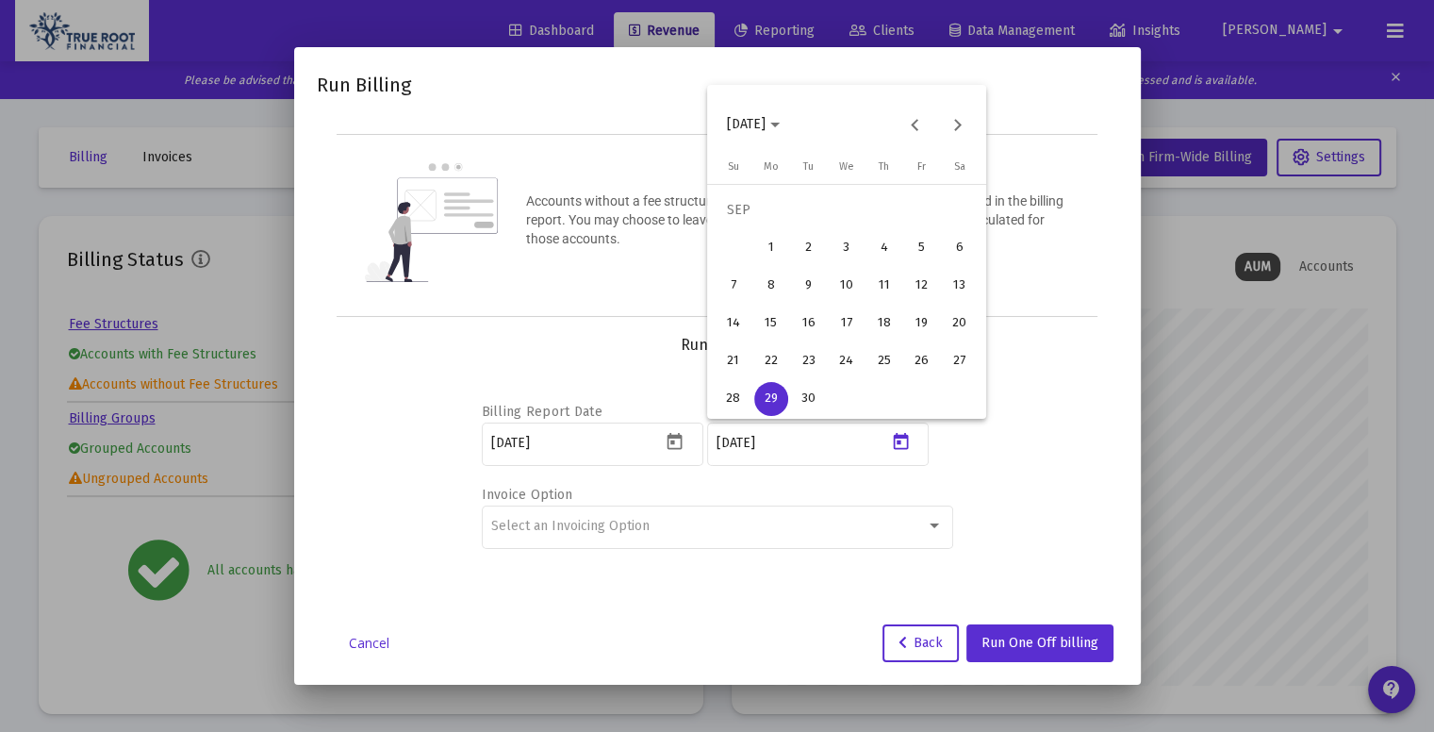
click at [811, 400] on div "30" at bounding box center [809, 399] width 34 height 34
type input "2025-09-29"
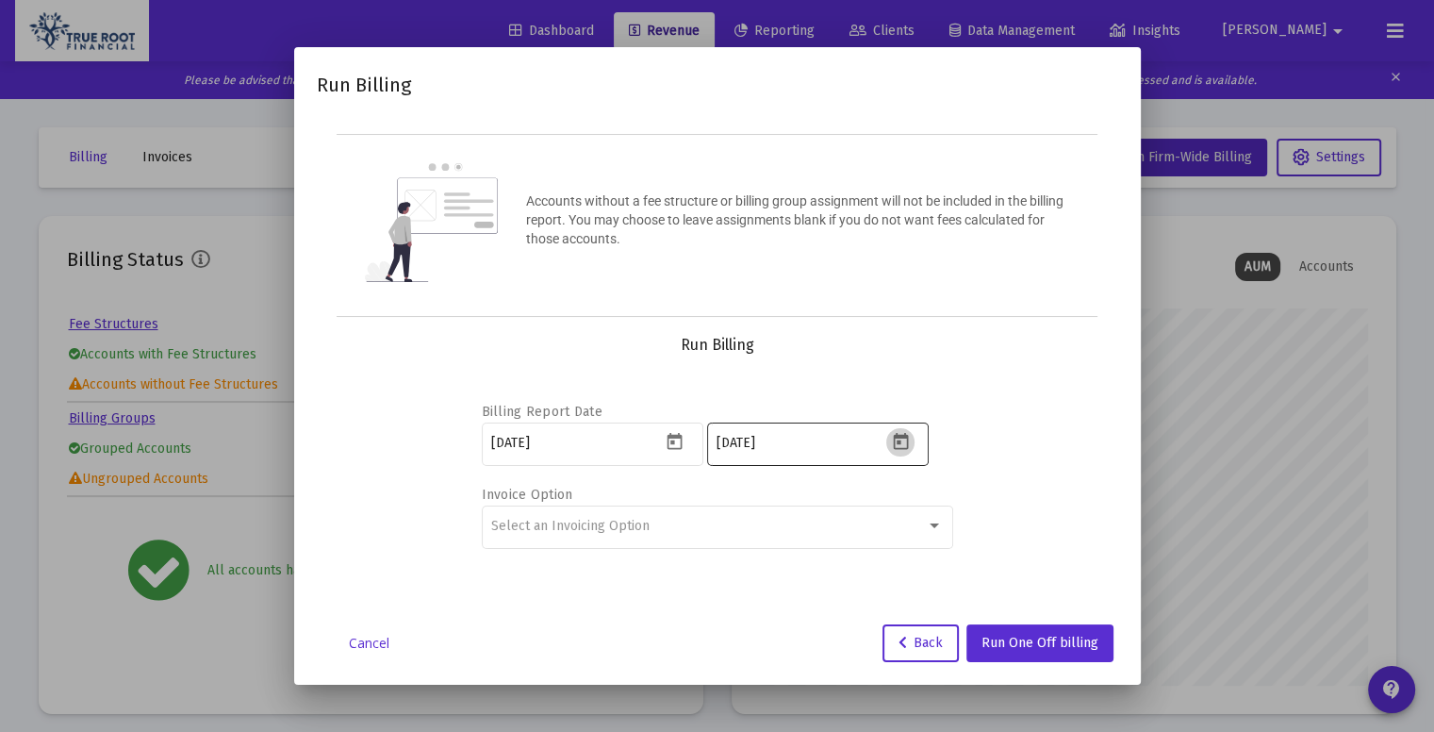
click at [899, 428] on button "Open calendar" at bounding box center [899, 441] width 27 height 27
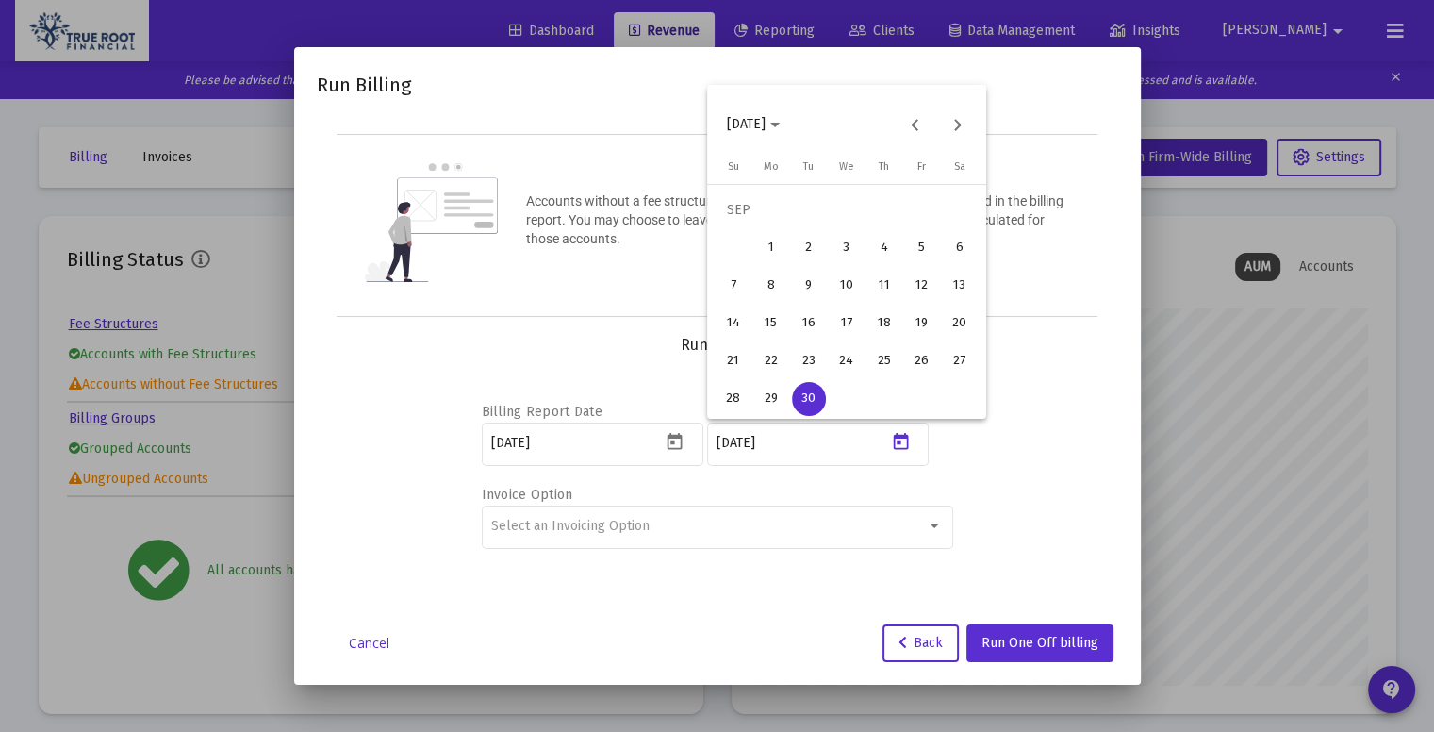
click at [814, 400] on div "30" at bounding box center [809, 399] width 34 height 34
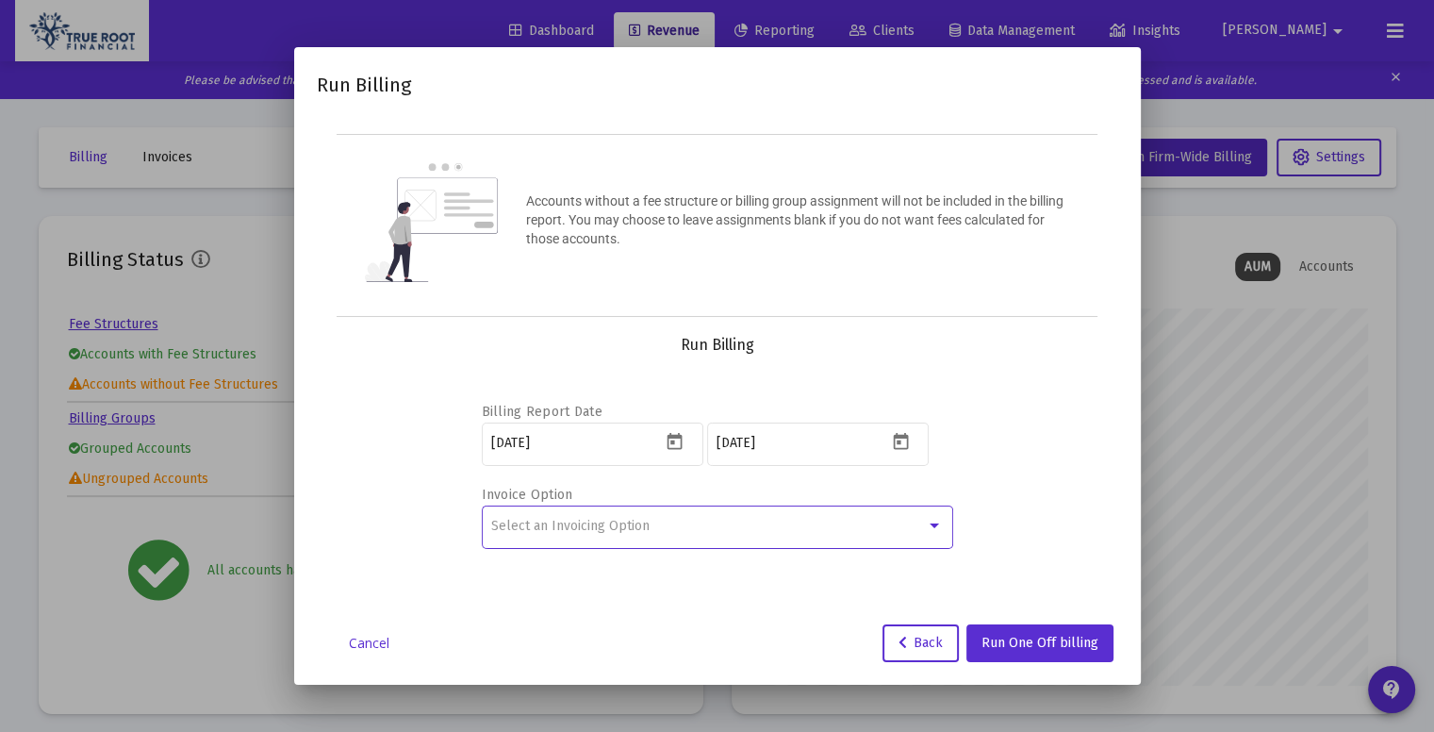
click at [739, 519] on div "Select an Invoicing Option" at bounding box center [708, 526] width 435 height 15
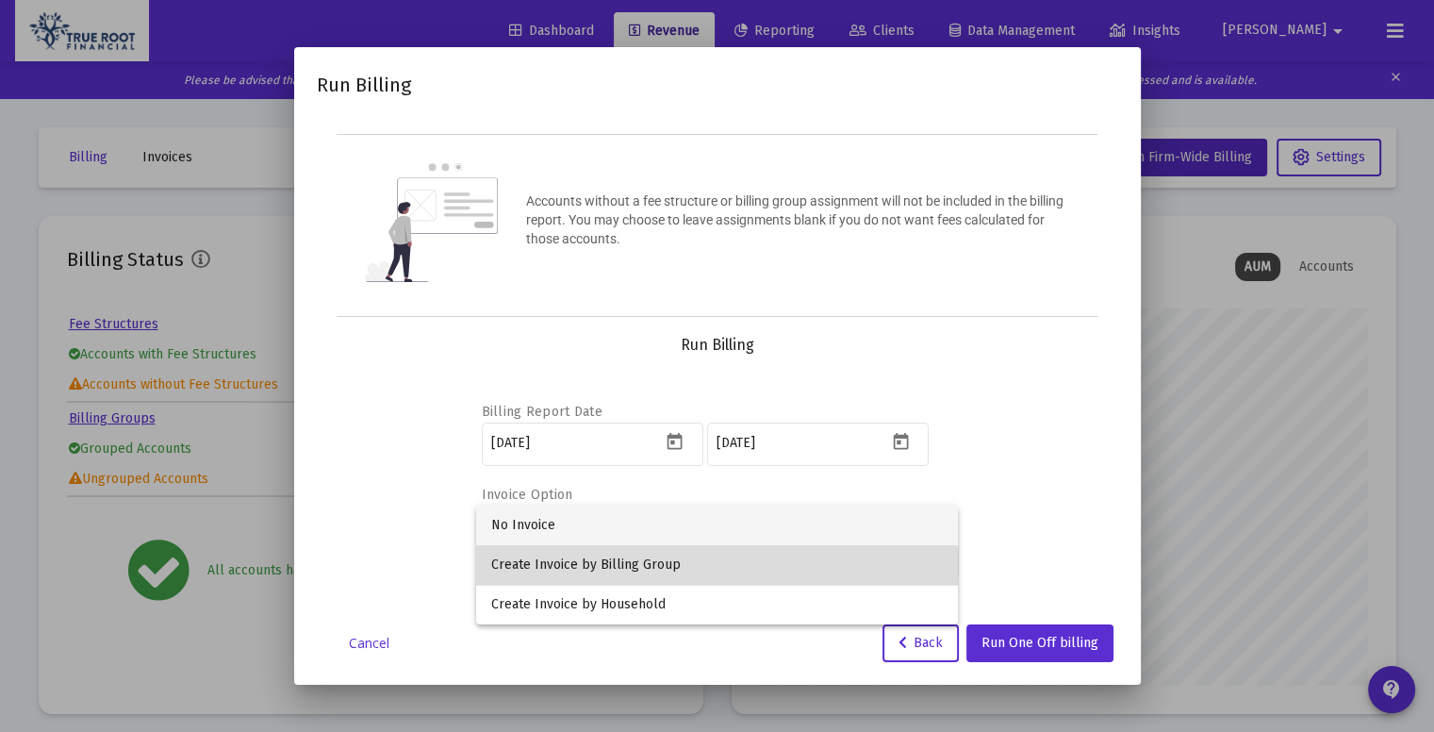
click at [670, 563] on span "Create Invoice by Billing Group" at bounding box center [717, 565] width 452 height 40
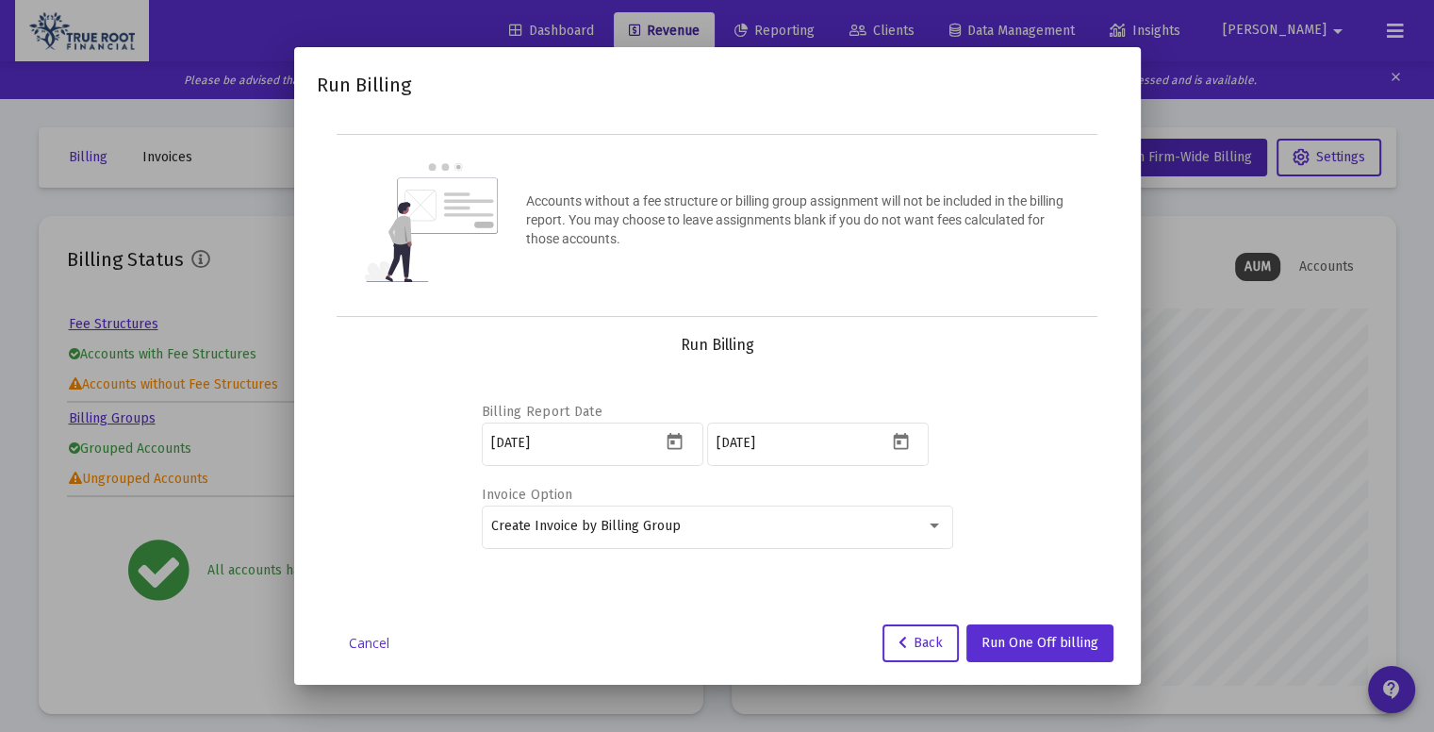
click at [1064, 347] on div "Run Billing" at bounding box center [717, 345] width 756 height 19
click at [348, 651] on link "Cancel" at bounding box center [369, 643] width 94 height 19
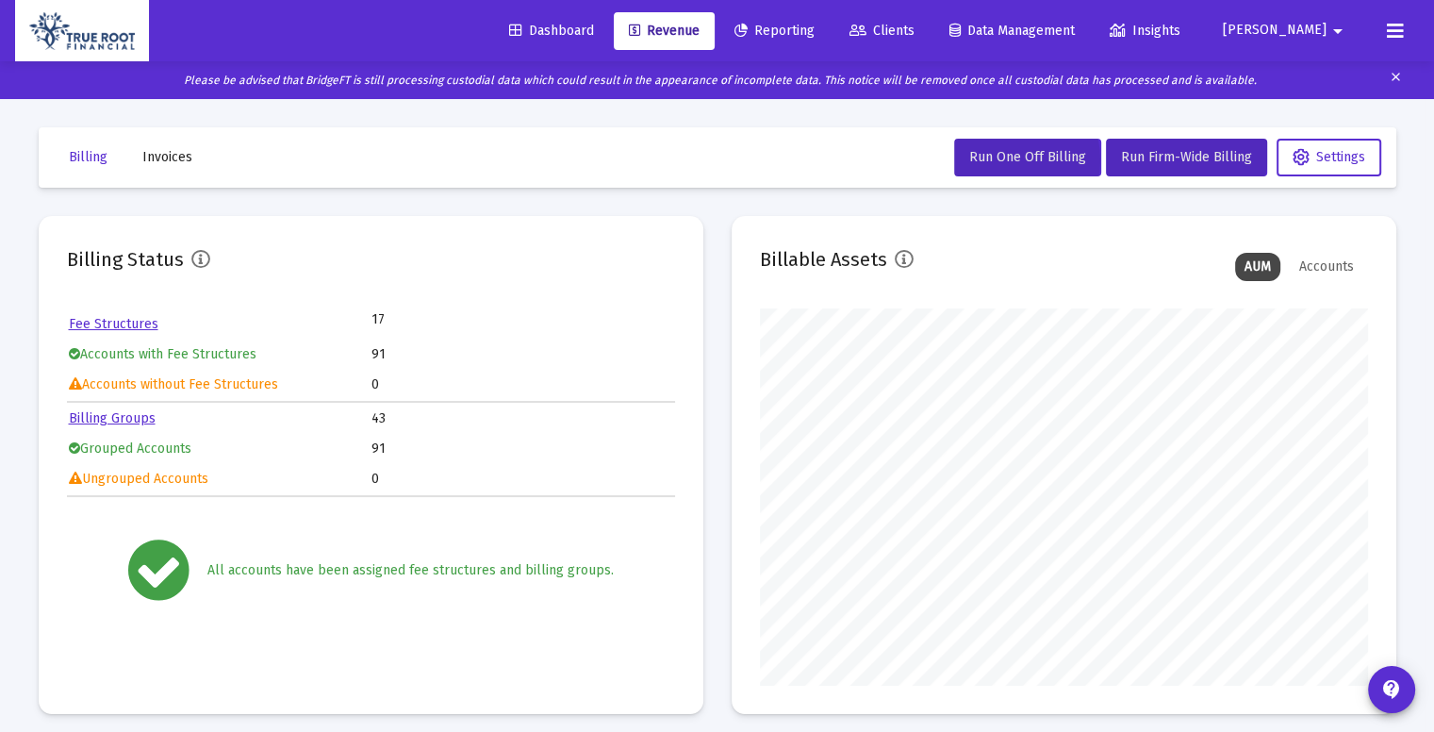
click at [1344, 26] on mat-icon "arrow_drop_down" at bounding box center [1338, 31] width 23 height 38
click at [1042, 119] on div at bounding box center [717, 366] width 1434 height 732
click at [1397, 28] on icon at bounding box center [1395, 31] width 17 height 23
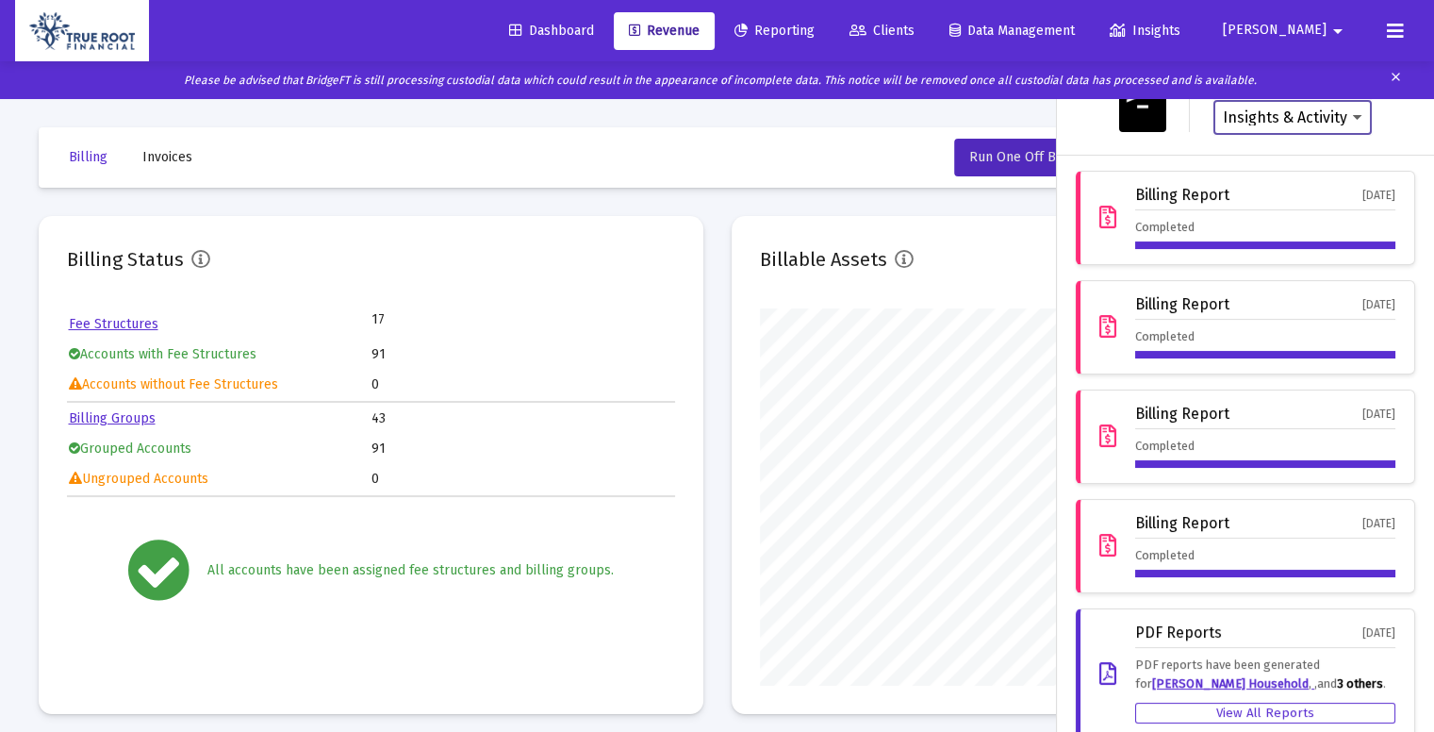
click at [1344, 115] on select "Insights & Activity Wealthbox" at bounding box center [1293, 117] width 140 height 17
click at [824, 183] on div at bounding box center [717, 366] width 1434 height 732
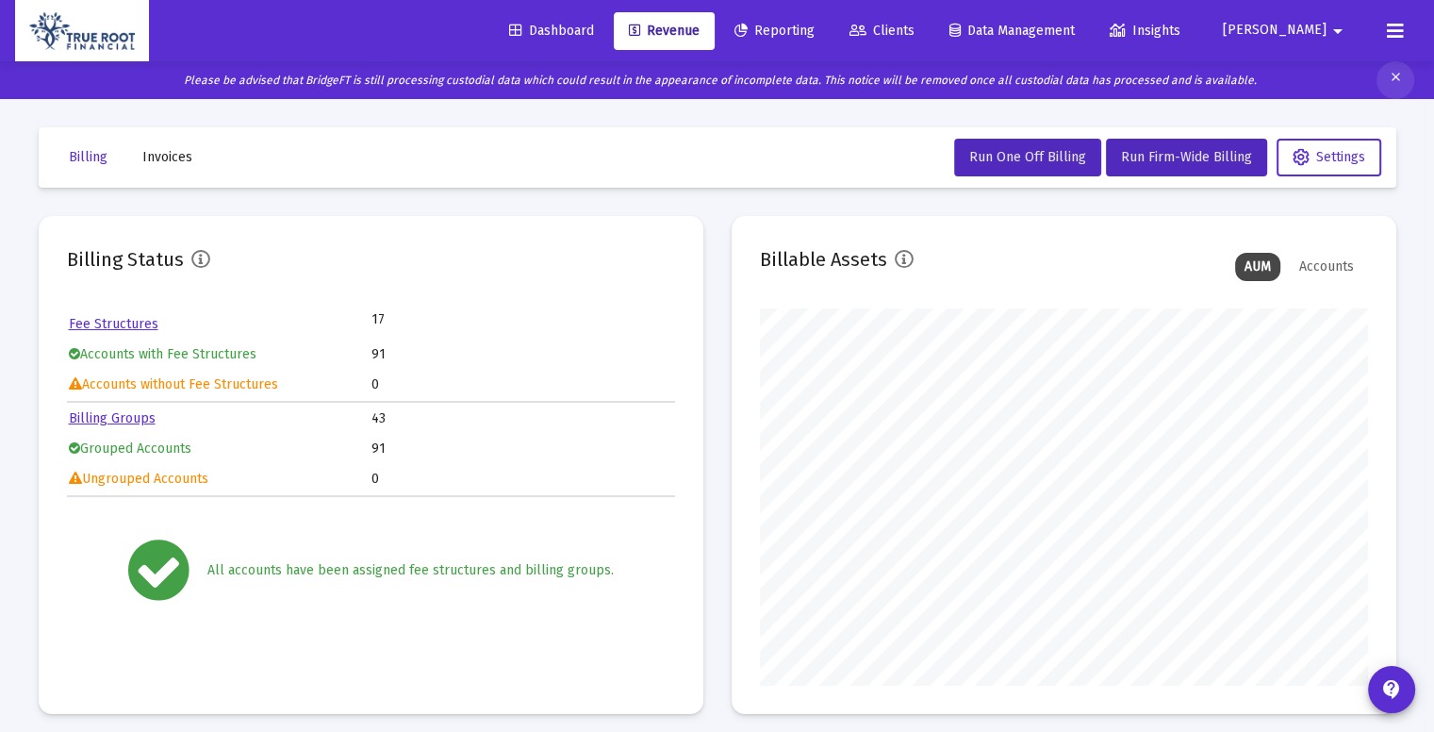
click at [1395, 74] on mat-icon "clear" at bounding box center [1396, 80] width 14 height 28
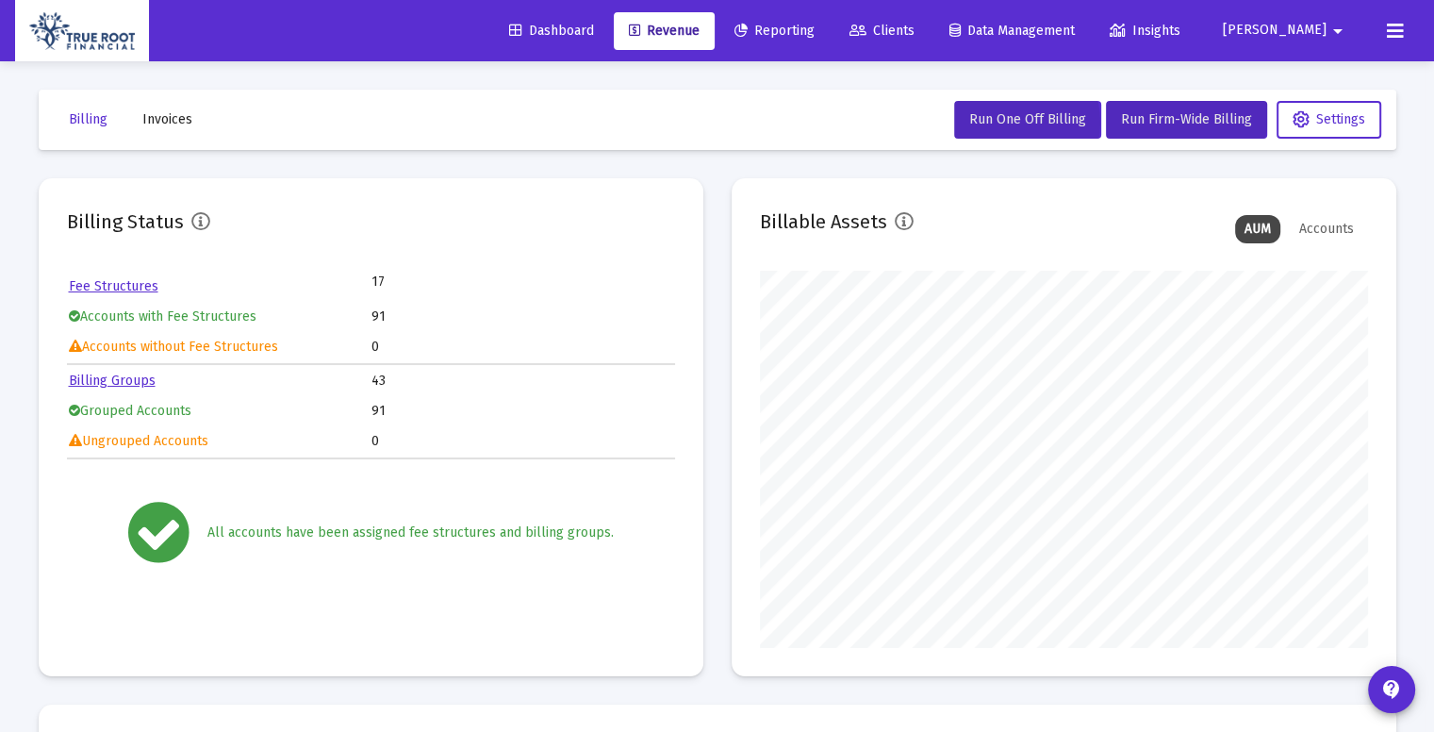
click at [1336, 24] on mat-icon "arrow_drop_down" at bounding box center [1338, 31] width 23 height 38
click at [1313, 68] on span "Settings" at bounding box center [1325, 80] width 56 height 45
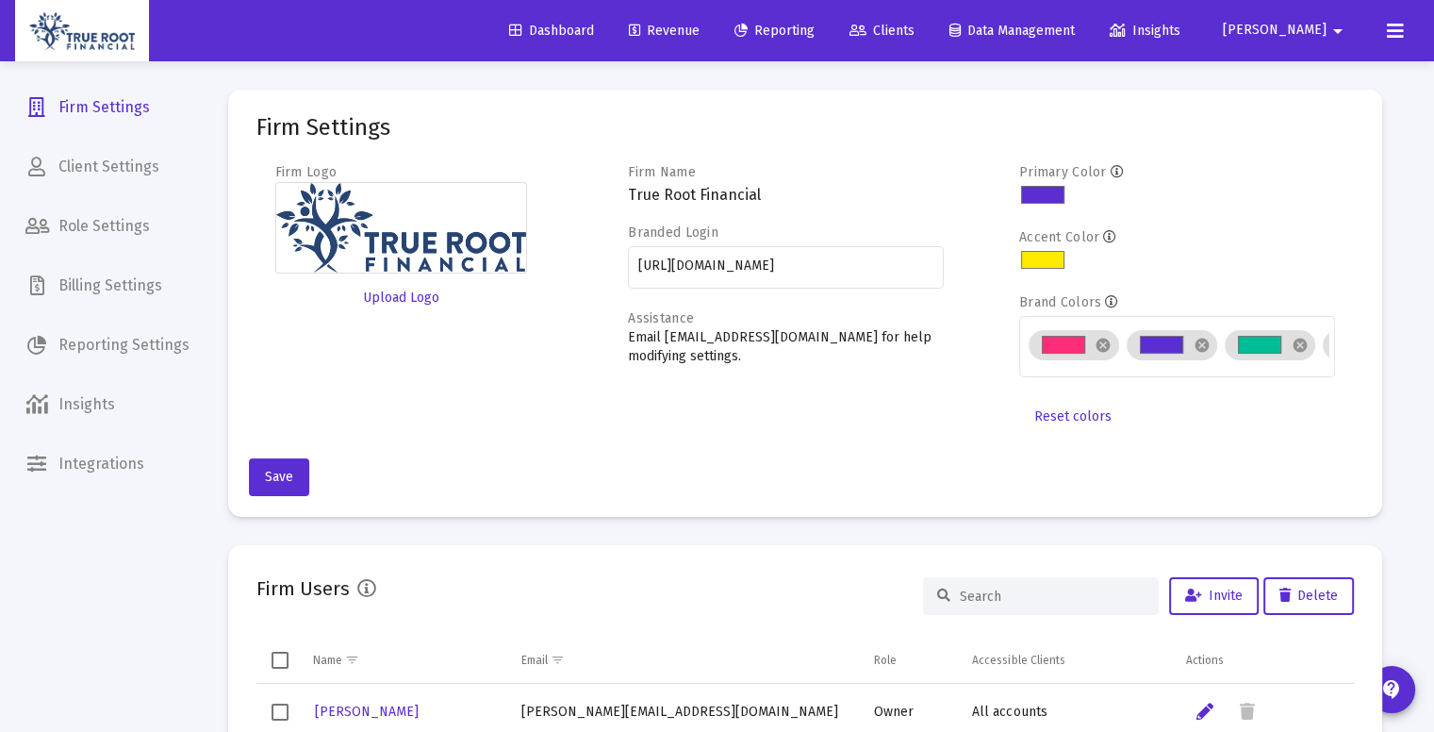
click at [1395, 25] on icon at bounding box center [1395, 31] width 17 height 23
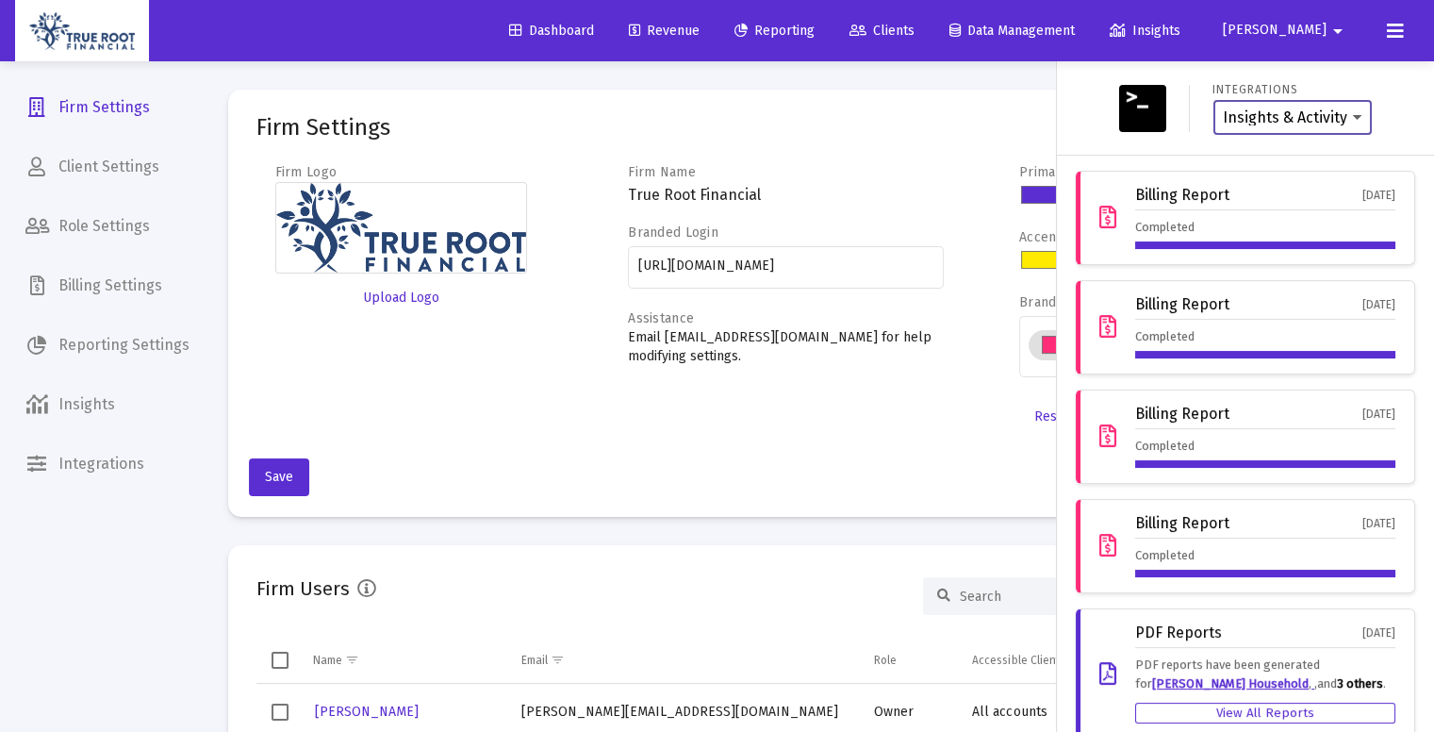
click at [1244, 113] on select "Insights & Activity Wealthbox" at bounding box center [1293, 117] width 140 height 17
click at [1223, 109] on select "Insights & Activity Wealthbox" at bounding box center [1293, 117] width 140 height 17
click at [1391, 45] on button at bounding box center [1396, 31] width 38 height 38
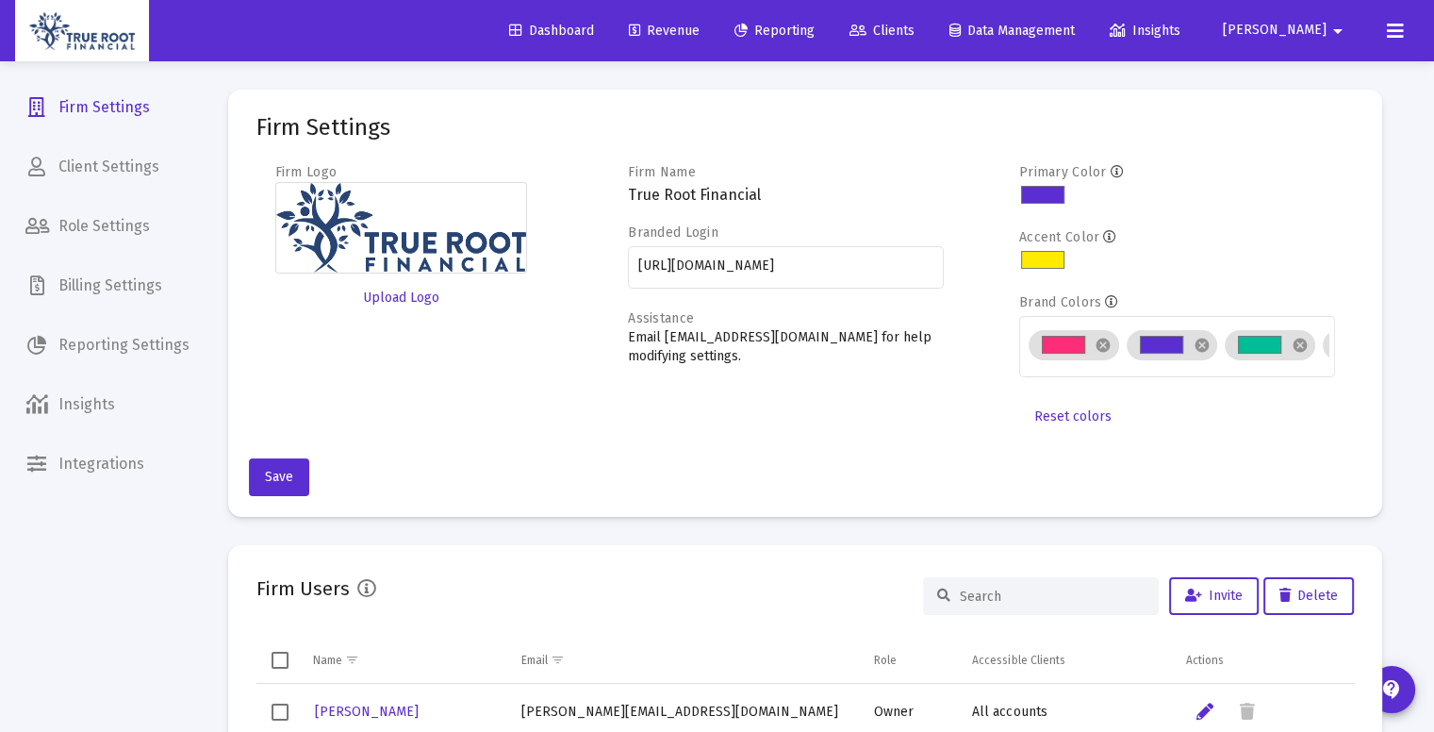
click at [700, 24] on span "Revenue" at bounding box center [664, 31] width 71 height 16
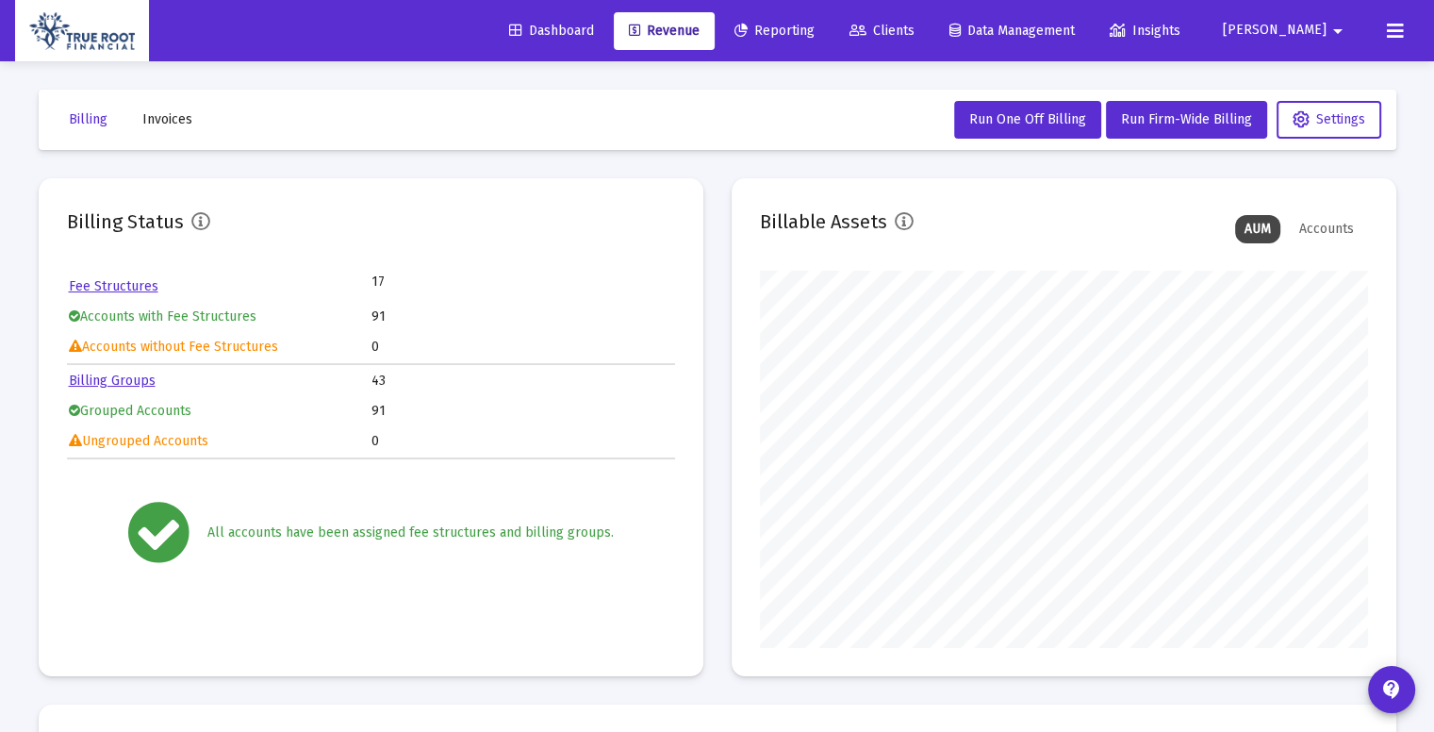
scroll to position [377, 608]
click at [1328, 122] on span "Settings" at bounding box center [1329, 119] width 73 height 16
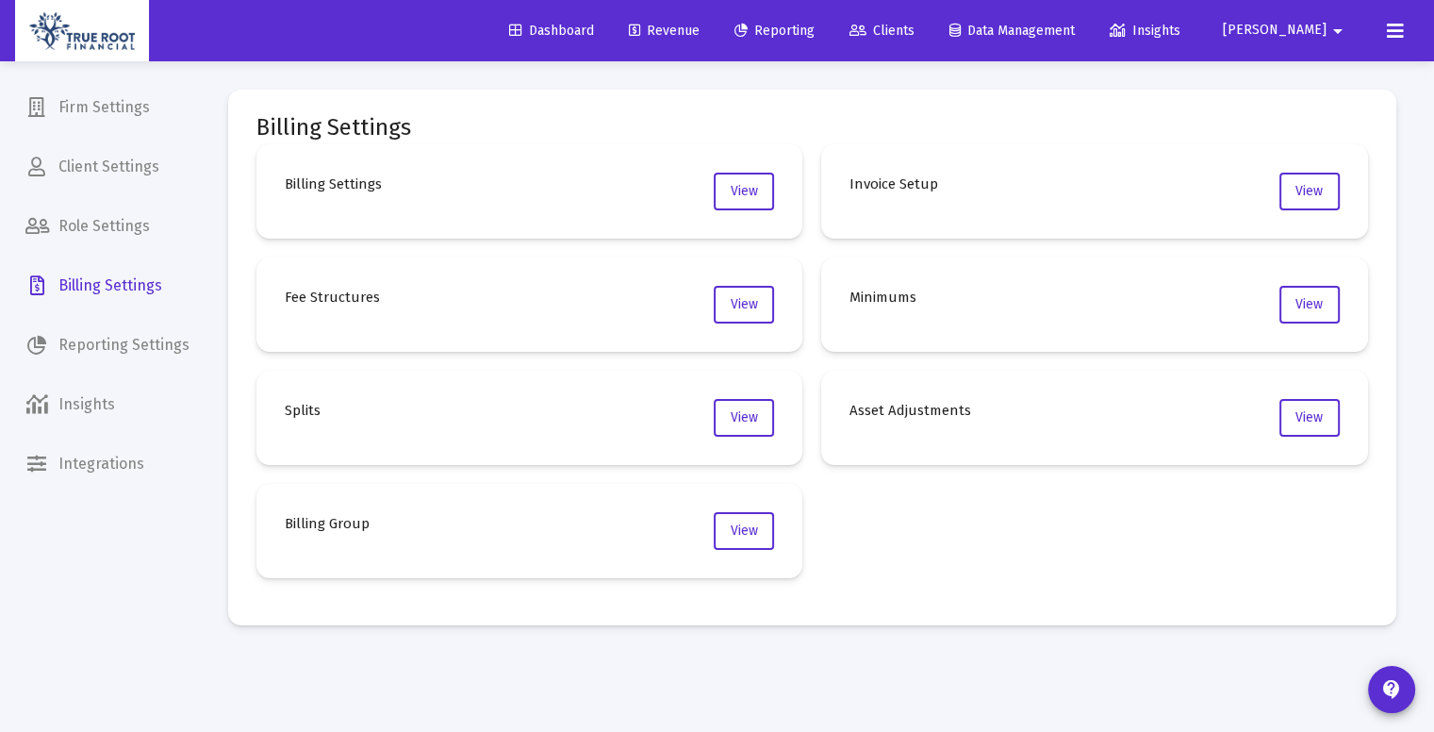
click at [1400, 672] on div "Billing Settings Billing Settings View Invoice Setup View Fee Structures View M…" at bounding box center [812, 479] width 1225 height 837
click at [1390, 691] on div "Billing Settings Billing Settings View Invoice Setup View Fee Structures View M…" at bounding box center [812, 479] width 1225 height 837
click at [700, 35] on span "Revenue" at bounding box center [664, 31] width 71 height 16
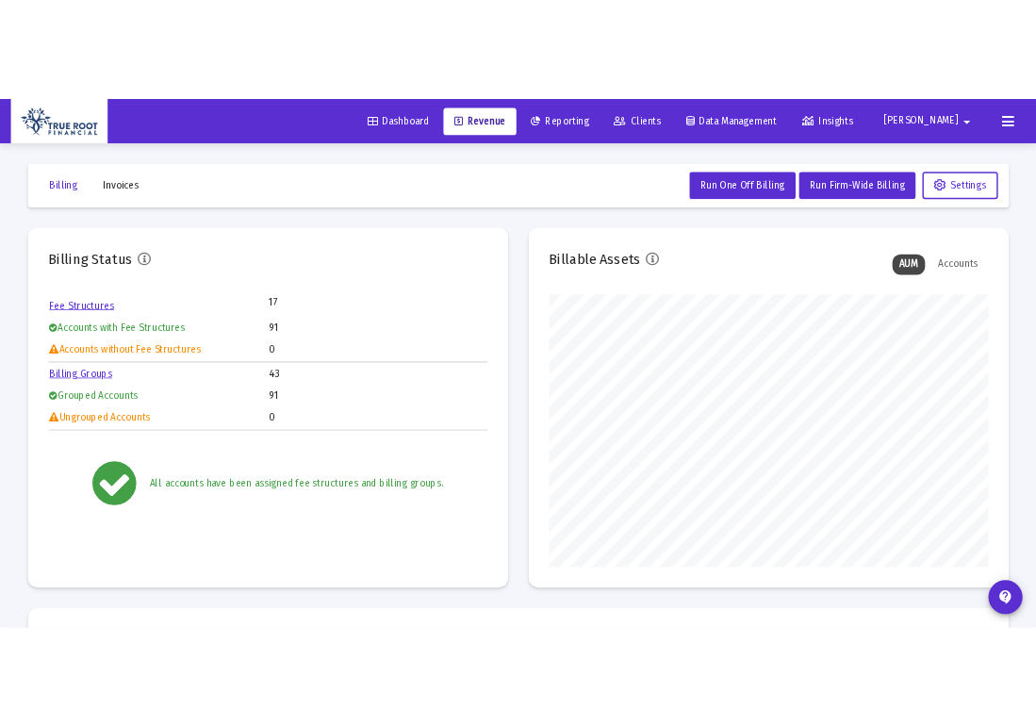
scroll to position [377, 608]
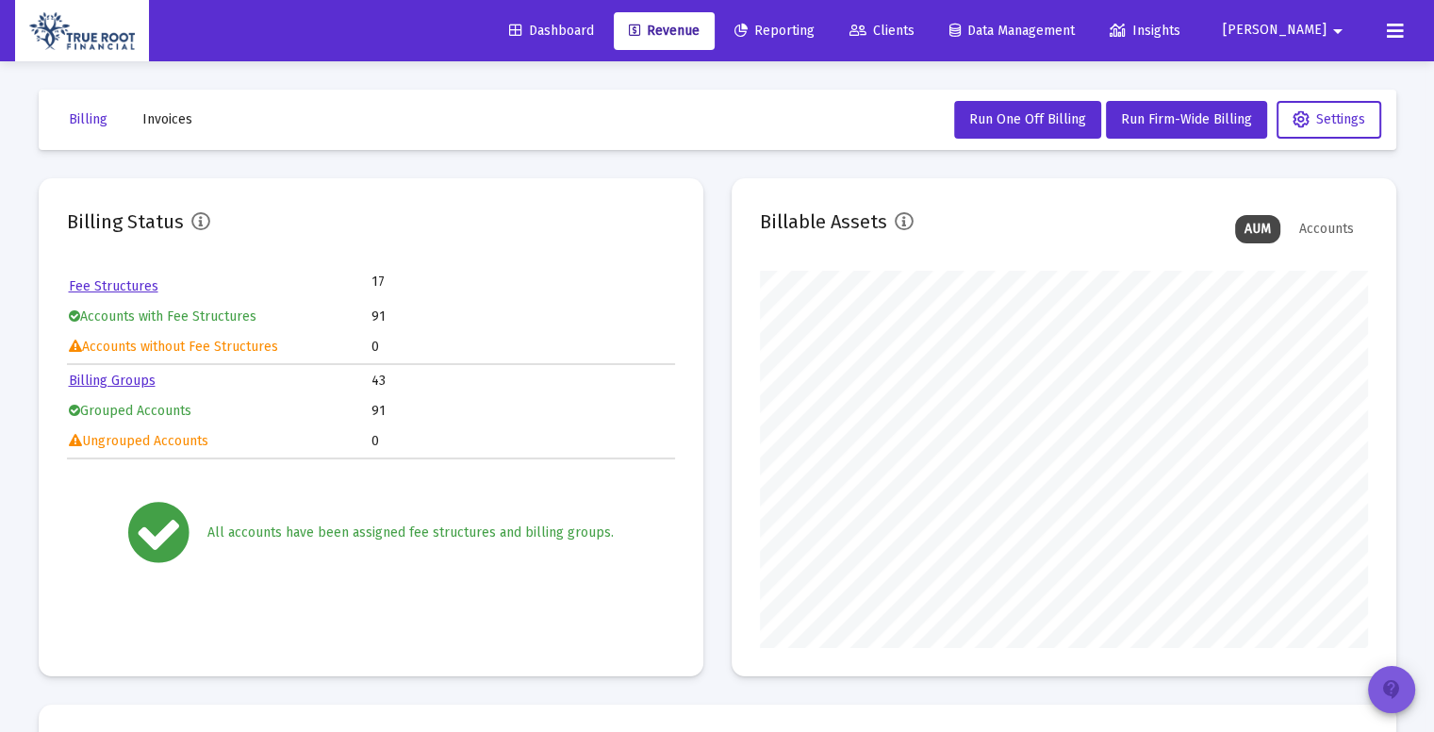
click at [1394, 688] on mat-icon "contact_support" at bounding box center [1391, 689] width 23 height 23
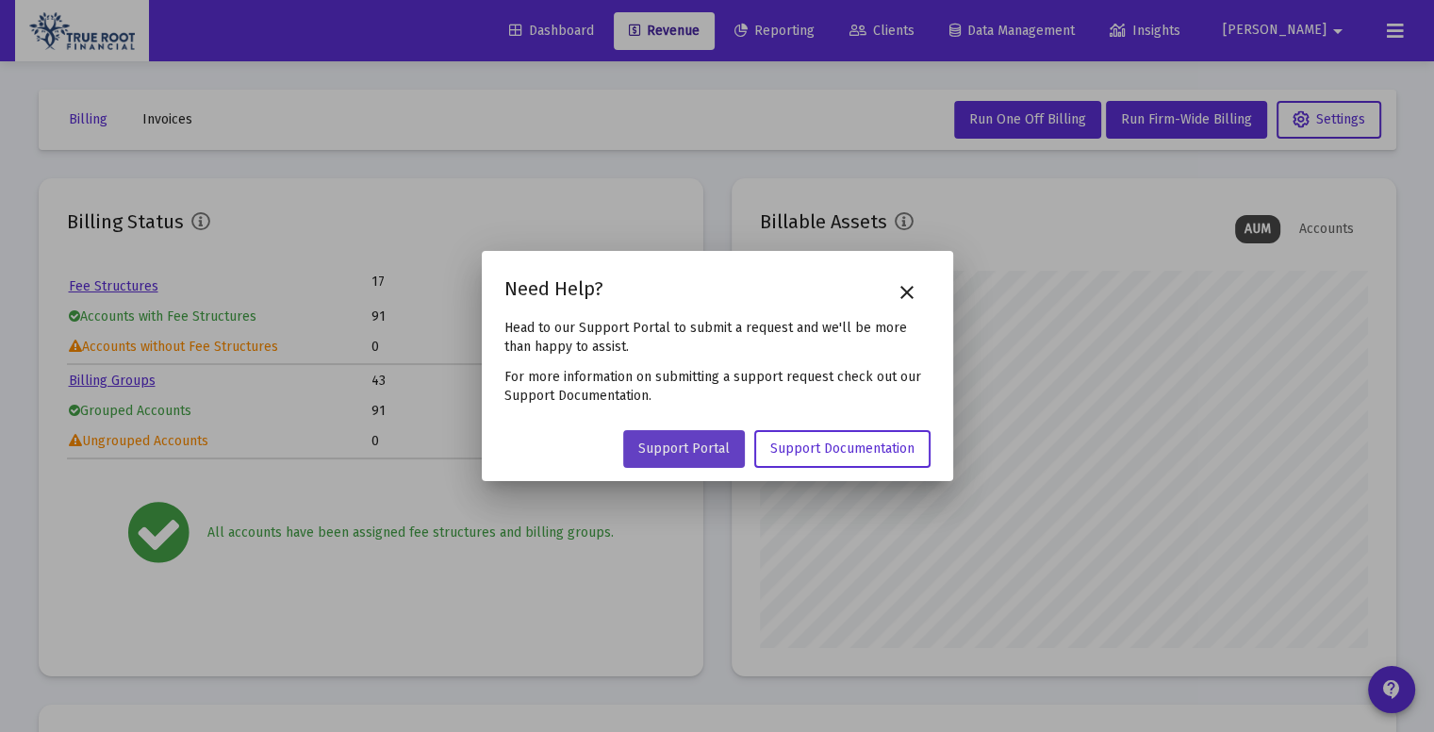
click at [725, 454] on span "Support Portal" at bounding box center [683, 448] width 91 height 16
click at [907, 288] on mat-icon "close" at bounding box center [907, 292] width 23 height 23
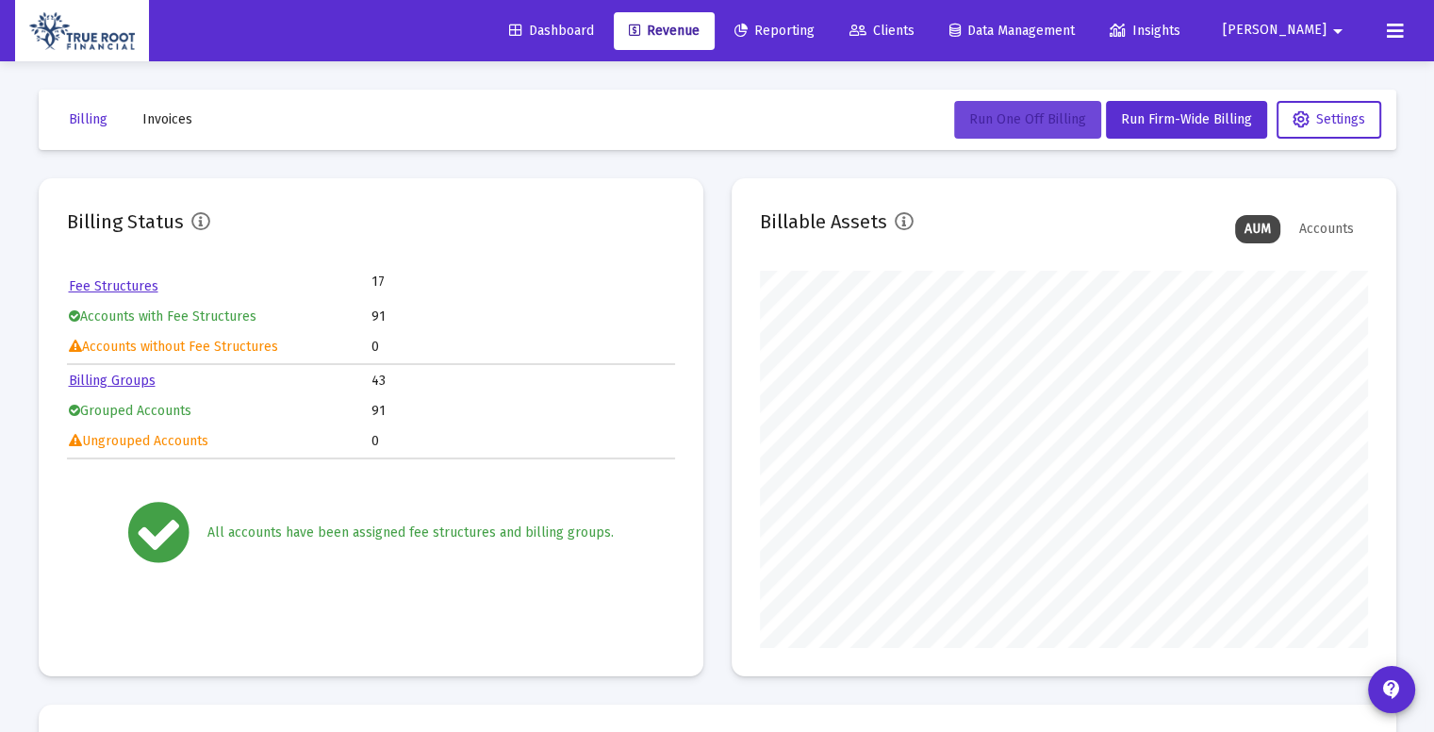
click at [1015, 116] on span "Run One Off Billing" at bounding box center [1027, 119] width 117 height 16
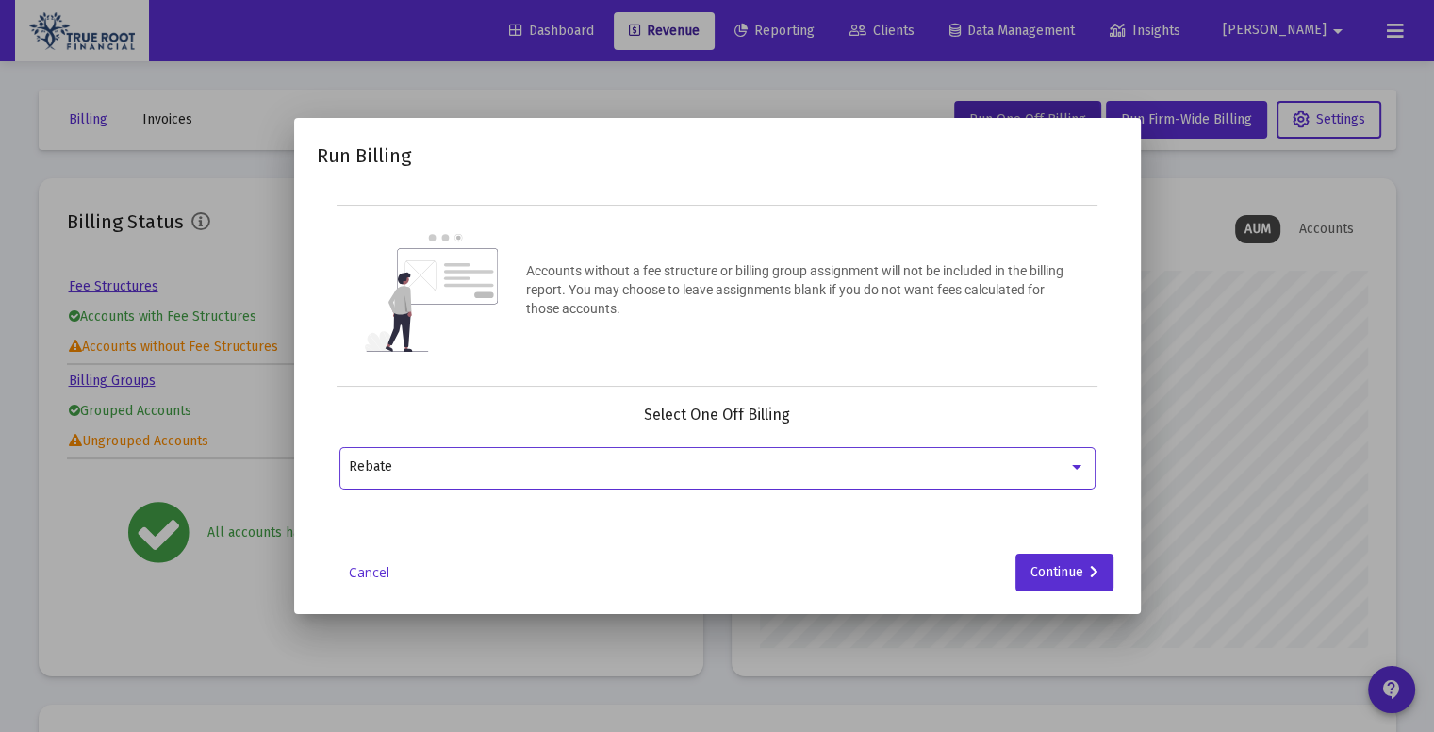
click at [1074, 466] on div at bounding box center [1076, 467] width 9 height 5
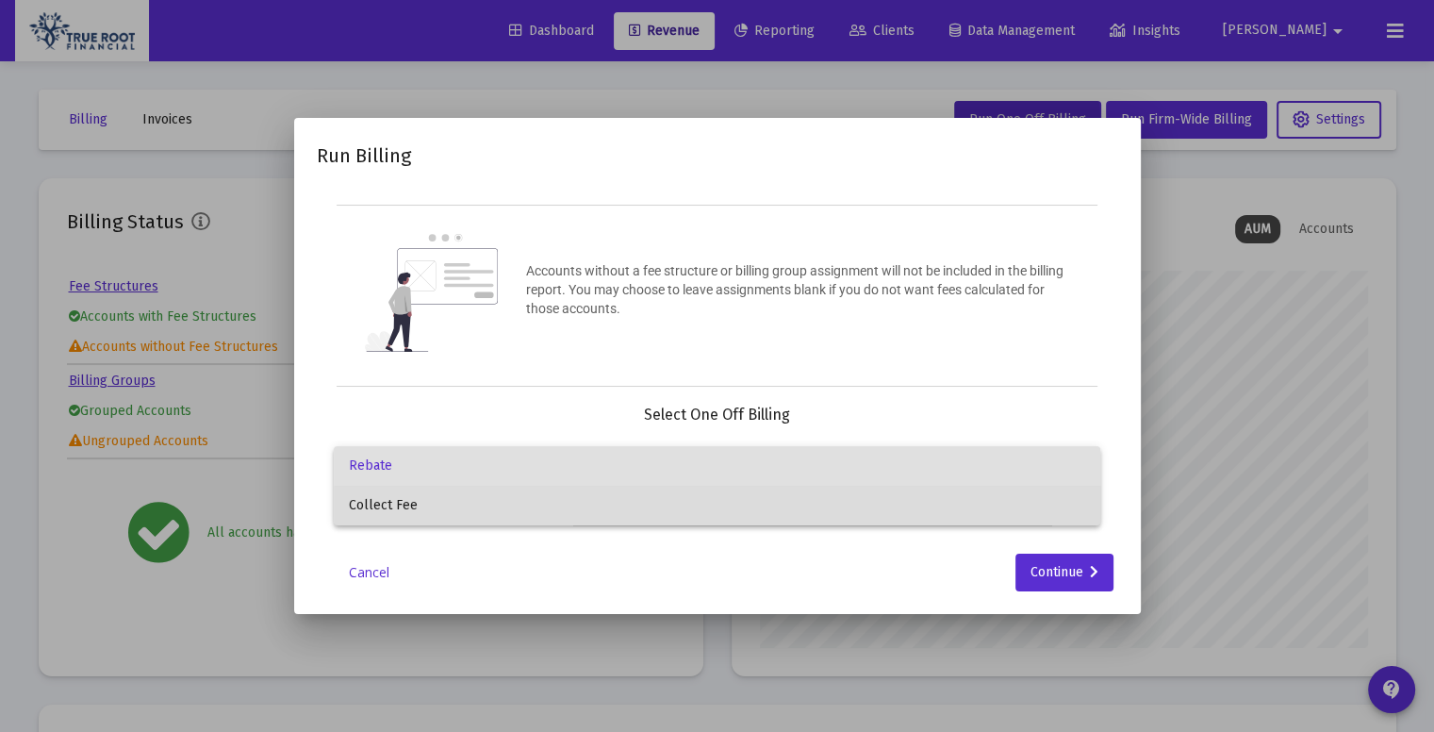
click at [894, 510] on span "Collect Fee" at bounding box center [717, 506] width 736 height 40
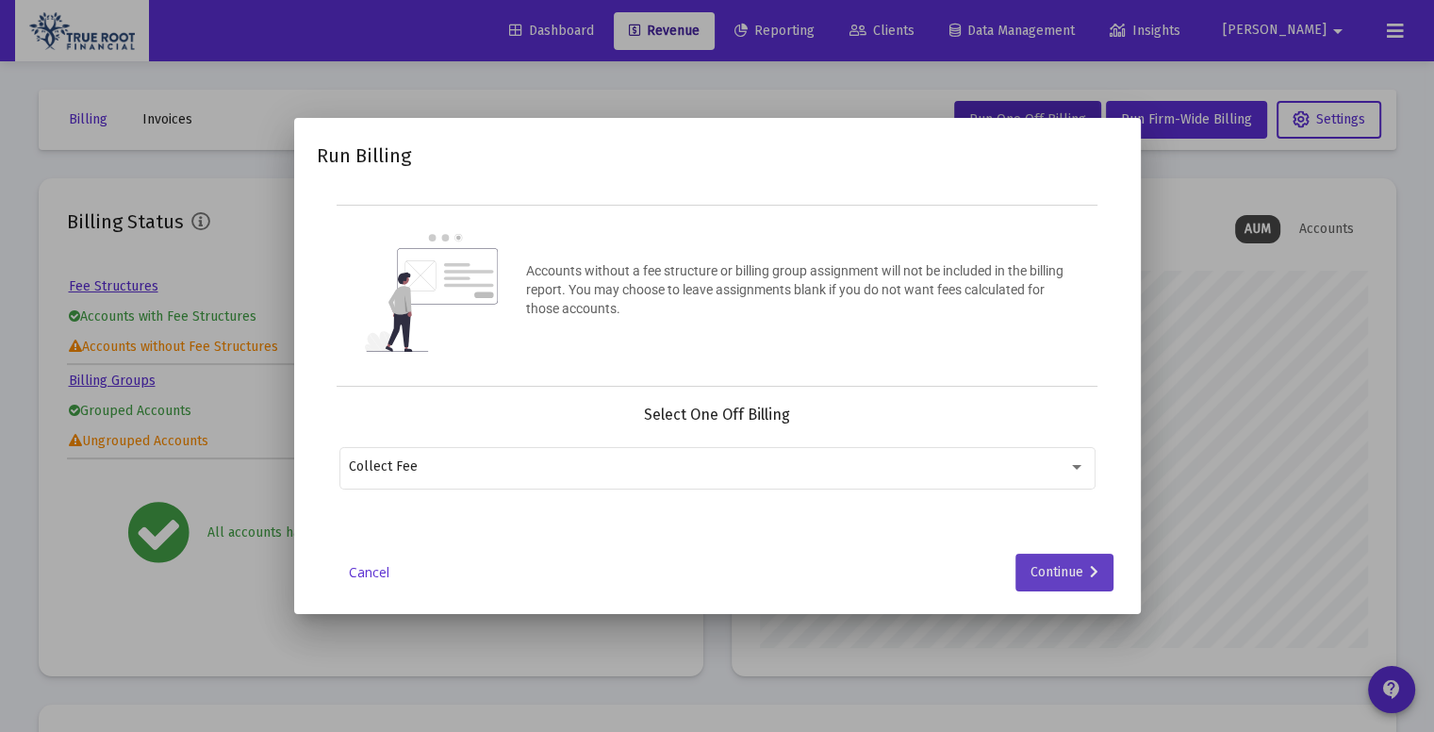
click at [1086, 569] on div "Continue" at bounding box center [1065, 572] width 68 height 38
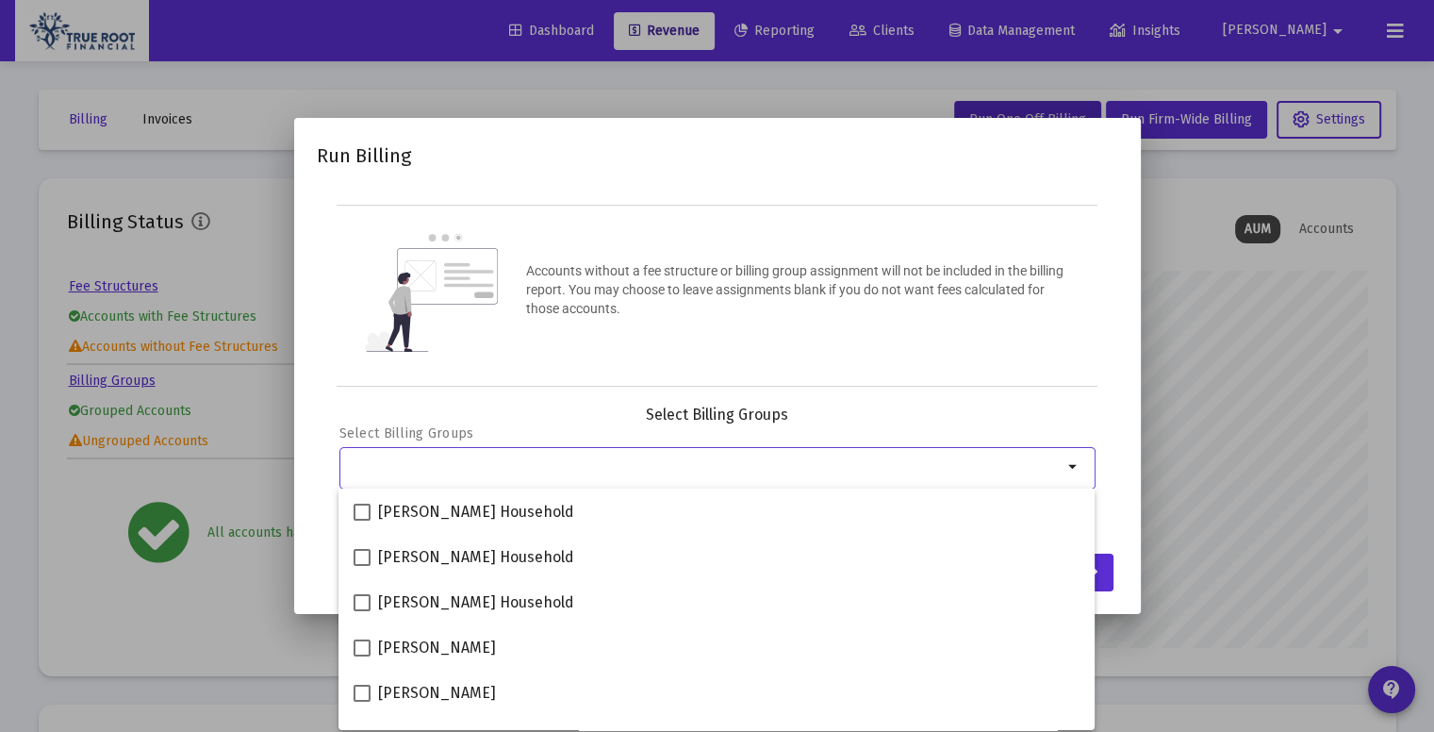
click at [708, 459] on input "Selection" at bounding box center [706, 466] width 714 height 15
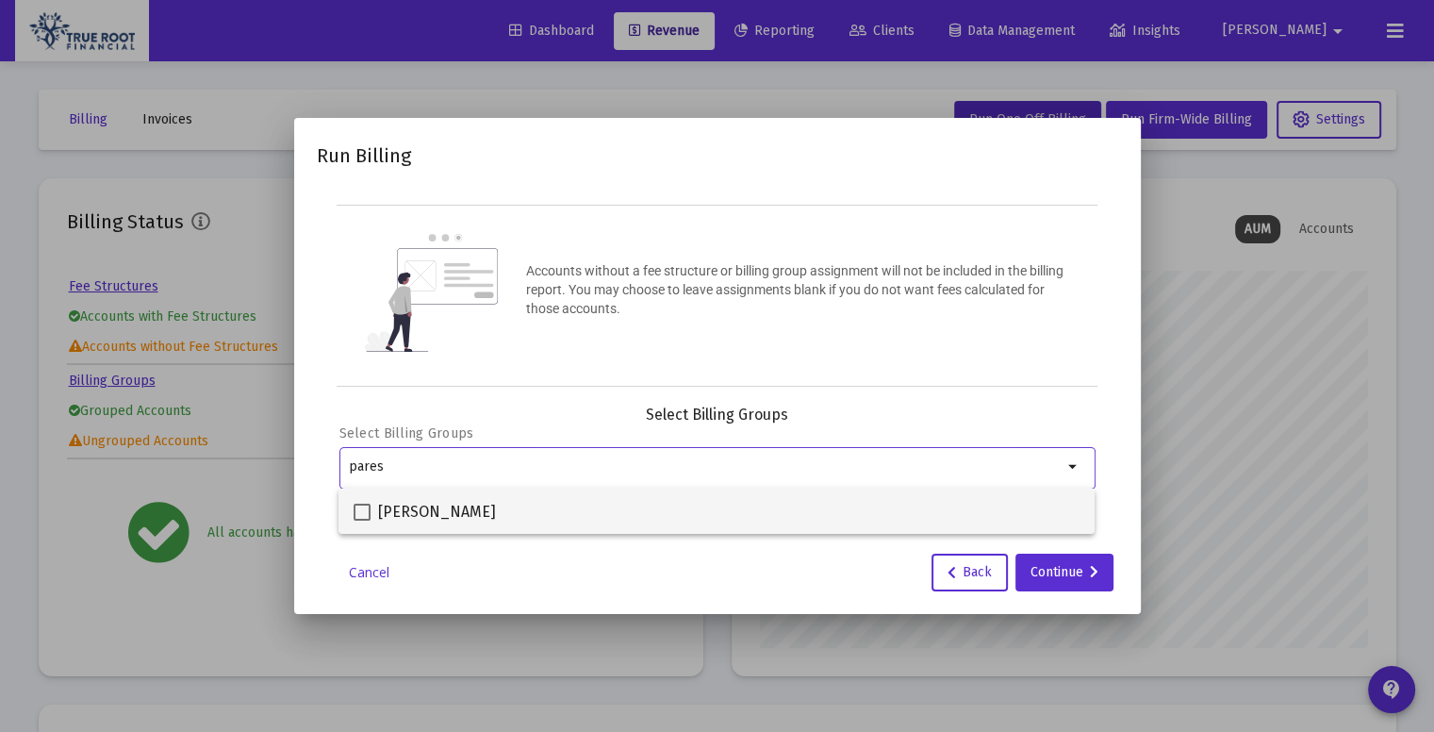
type input "pares"
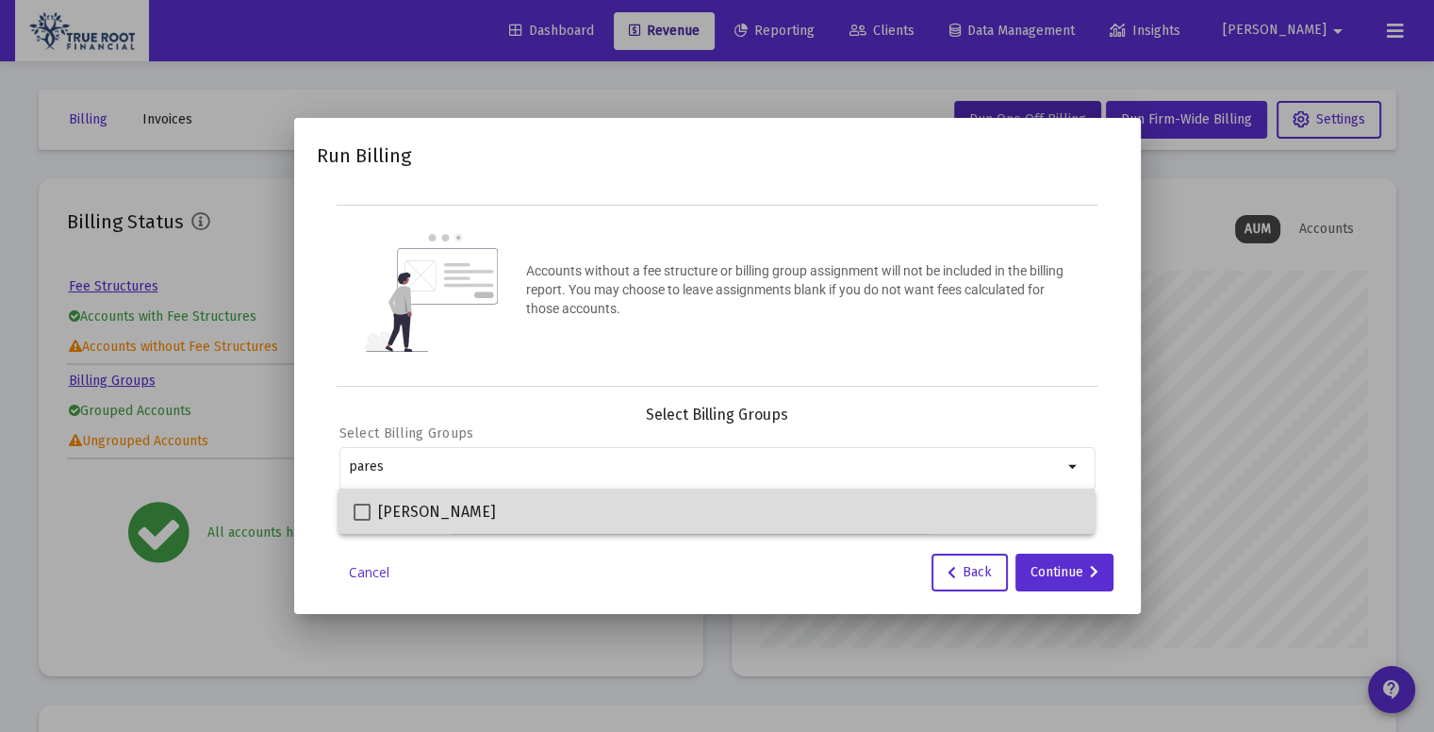
click at [534, 499] on div "Paresh Matmari" at bounding box center [717, 510] width 726 height 45
checkbox input "true"
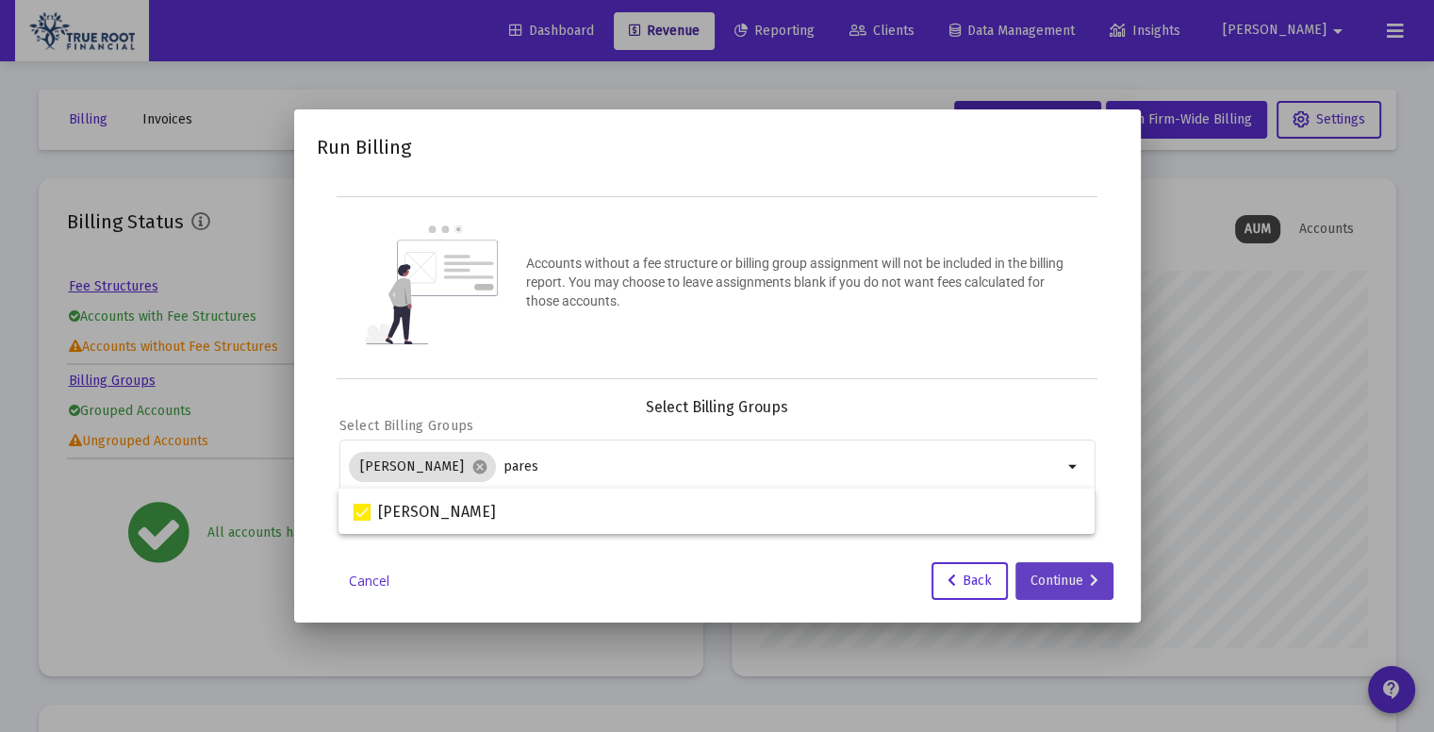
click at [1096, 574] on icon at bounding box center [1094, 580] width 8 height 13
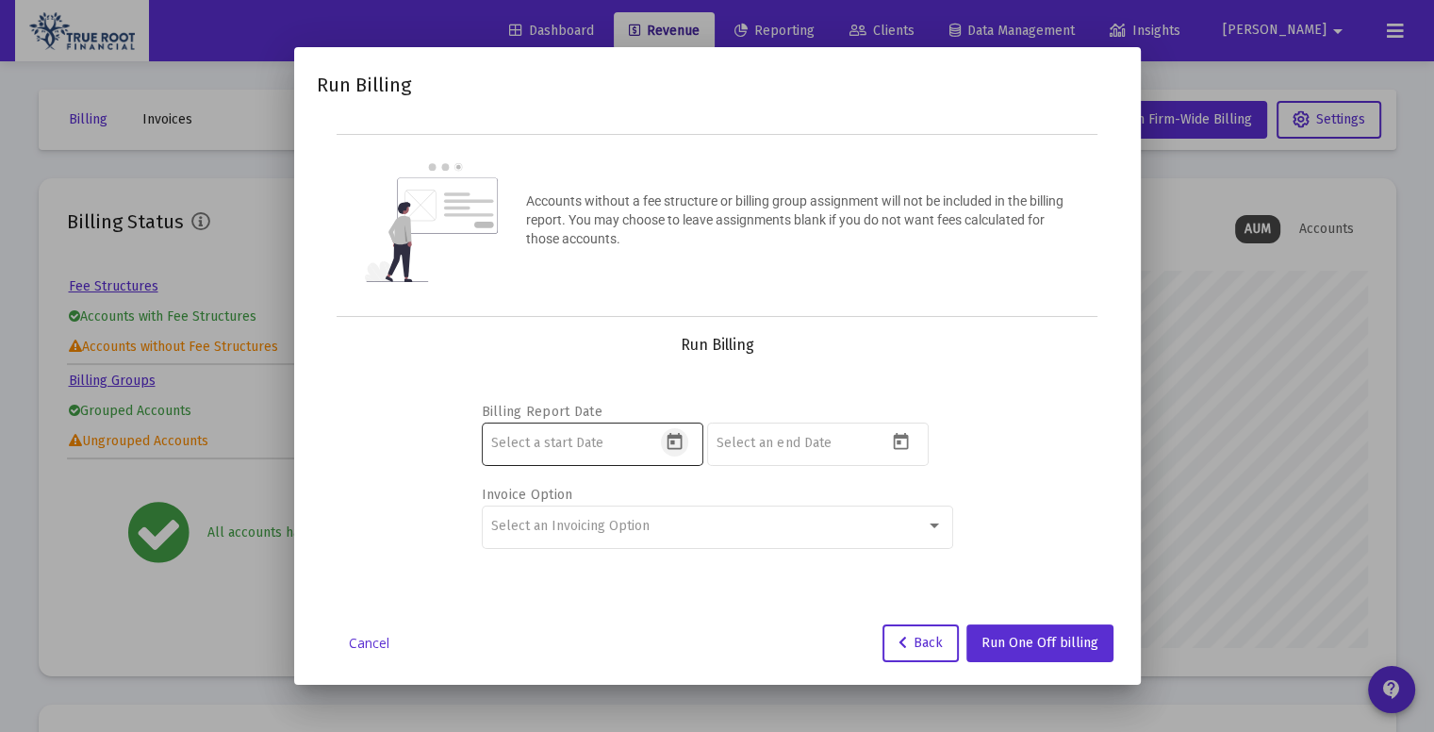
click at [675, 433] on icon "Open calendar" at bounding box center [675, 442] width 20 height 20
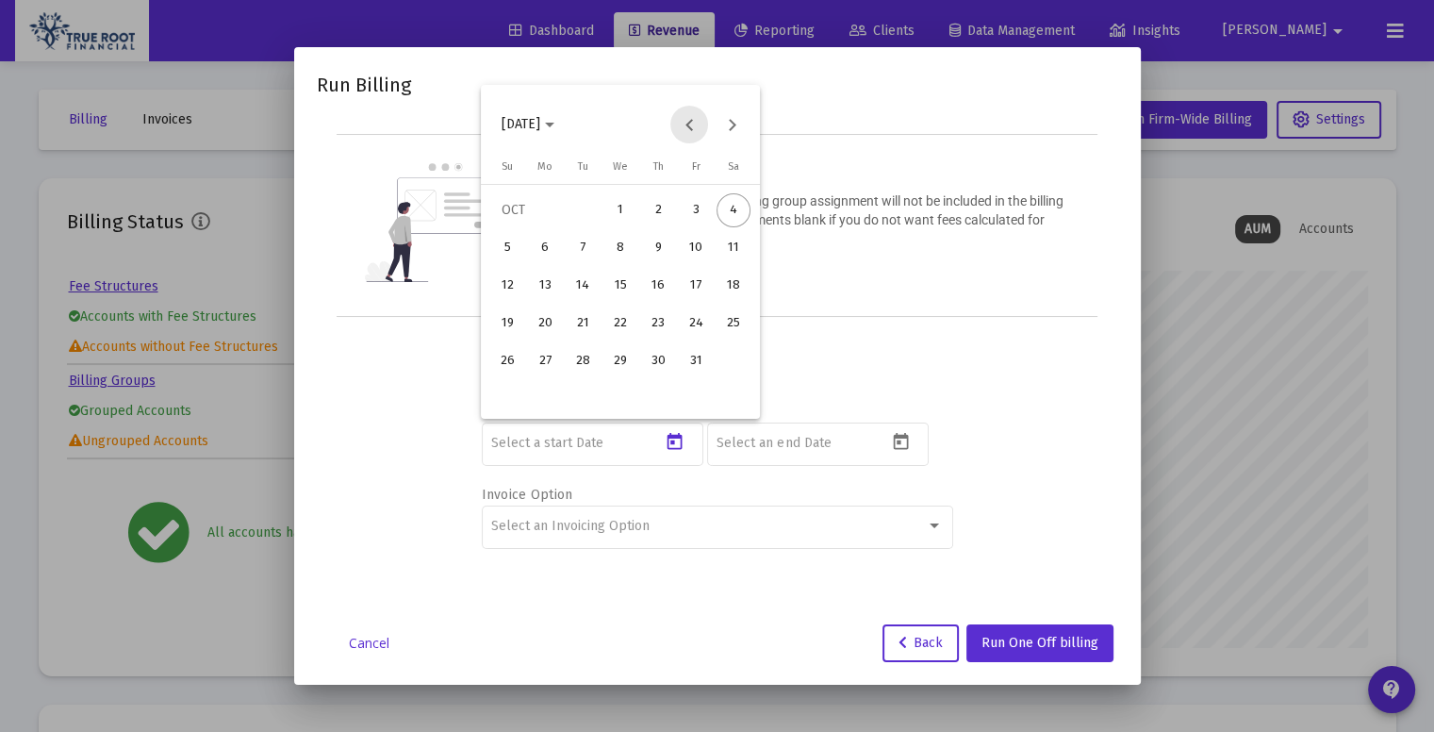
click at [693, 121] on button "Previous month" at bounding box center [689, 125] width 38 height 38
click at [726, 133] on button "Next month" at bounding box center [732, 125] width 38 height 38
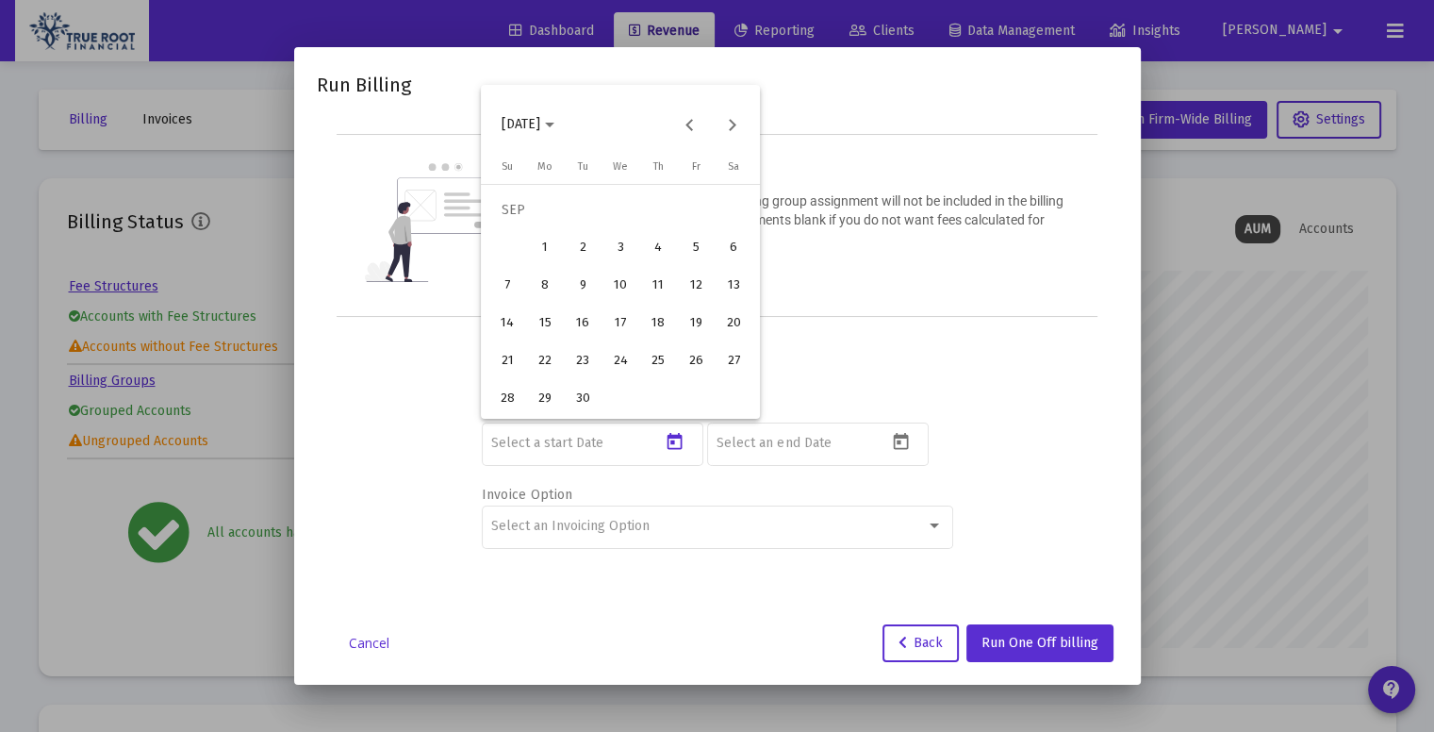
click at [630, 279] on div "10" at bounding box center [620, 286] width 34 height 34
type input "2025-09-08"
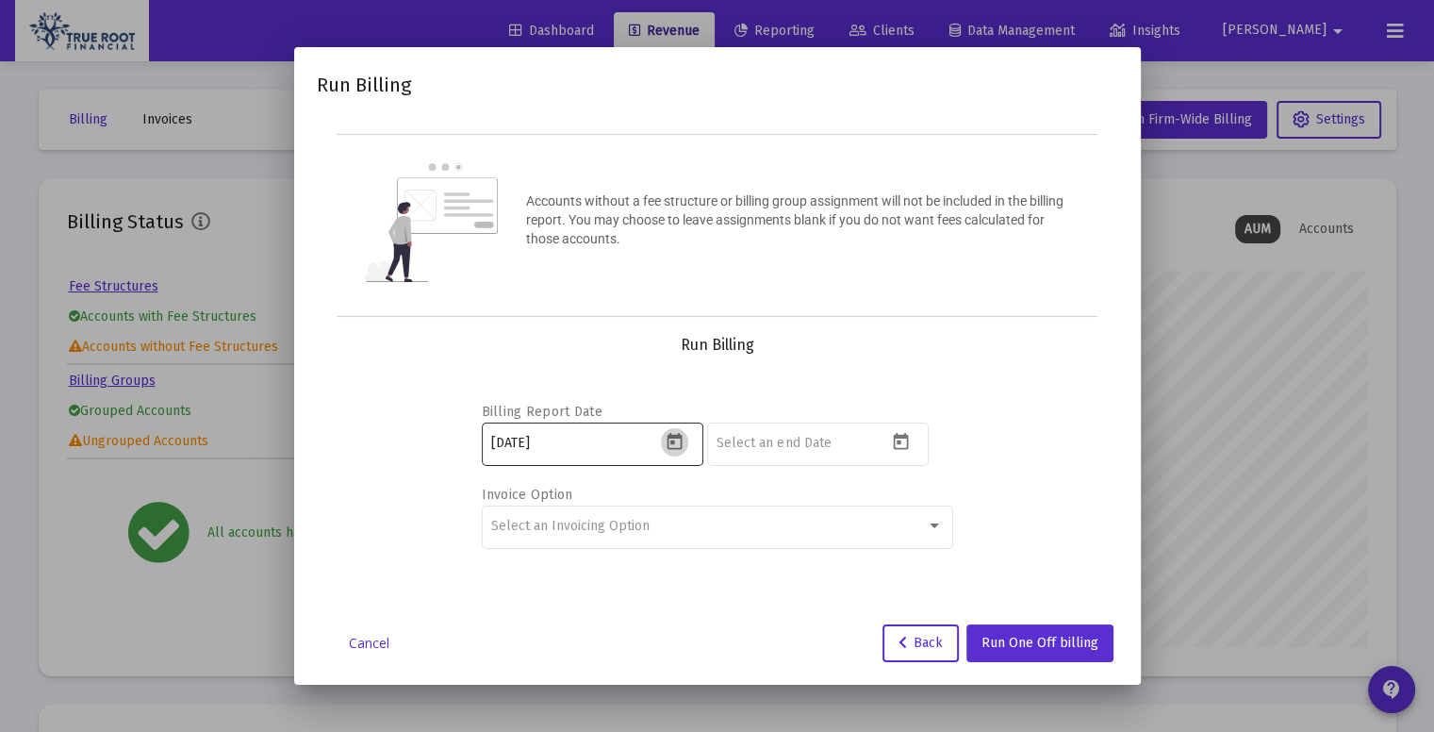
click at [677, 430] on button "Open calendar" at bounding box center [674, 441] width 27 height 27
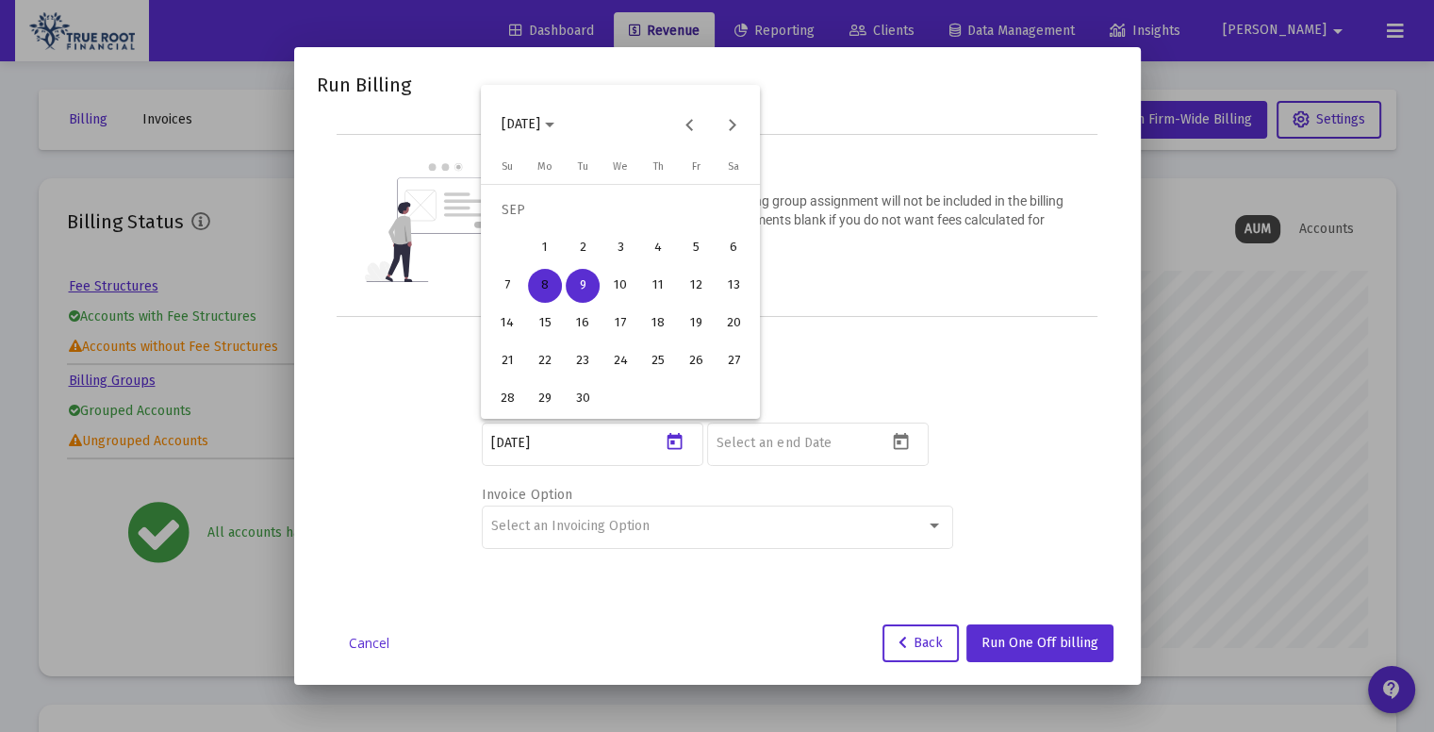
click at [982, 292] on div at bounding box center [717, 366] width 1434 height 732
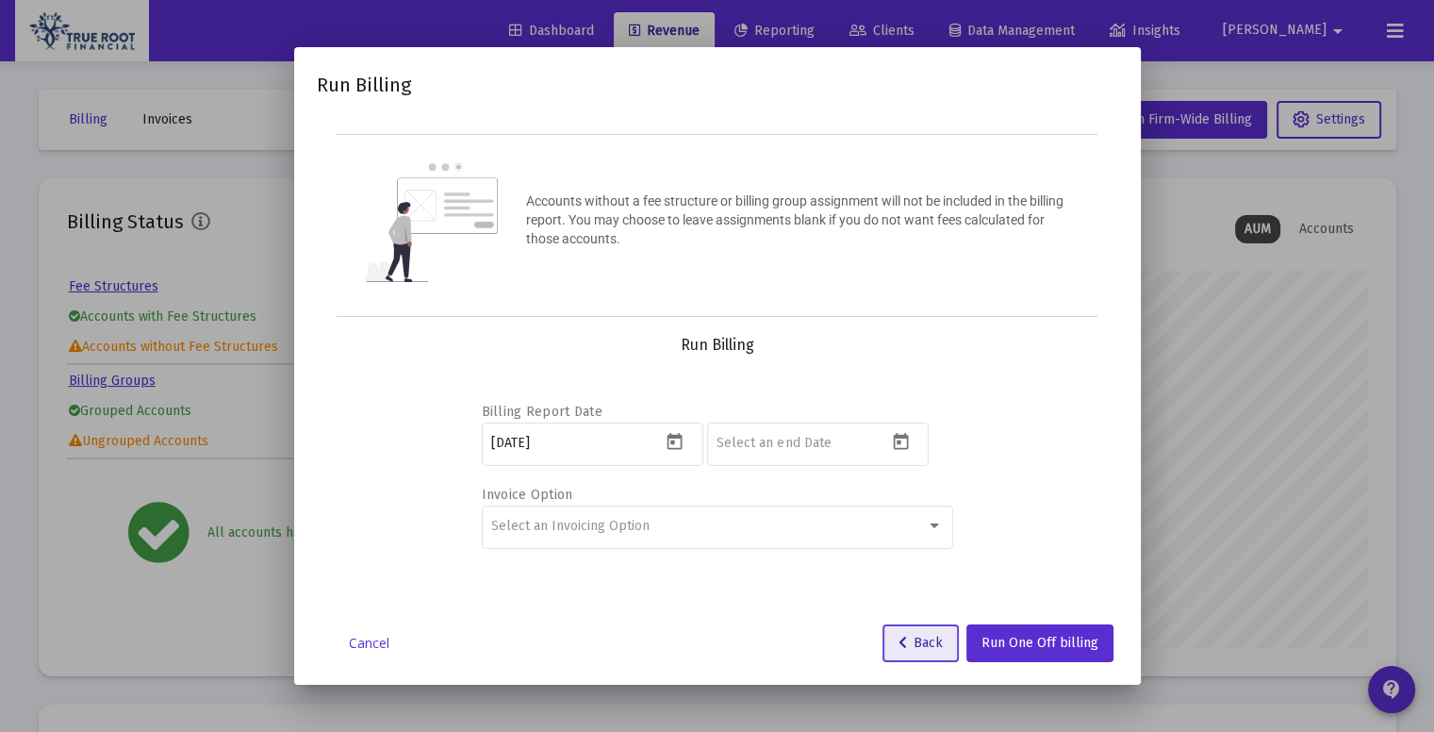
click at [929, 632] on button "Back" at bounding box center [920, 643] width 76 height 38
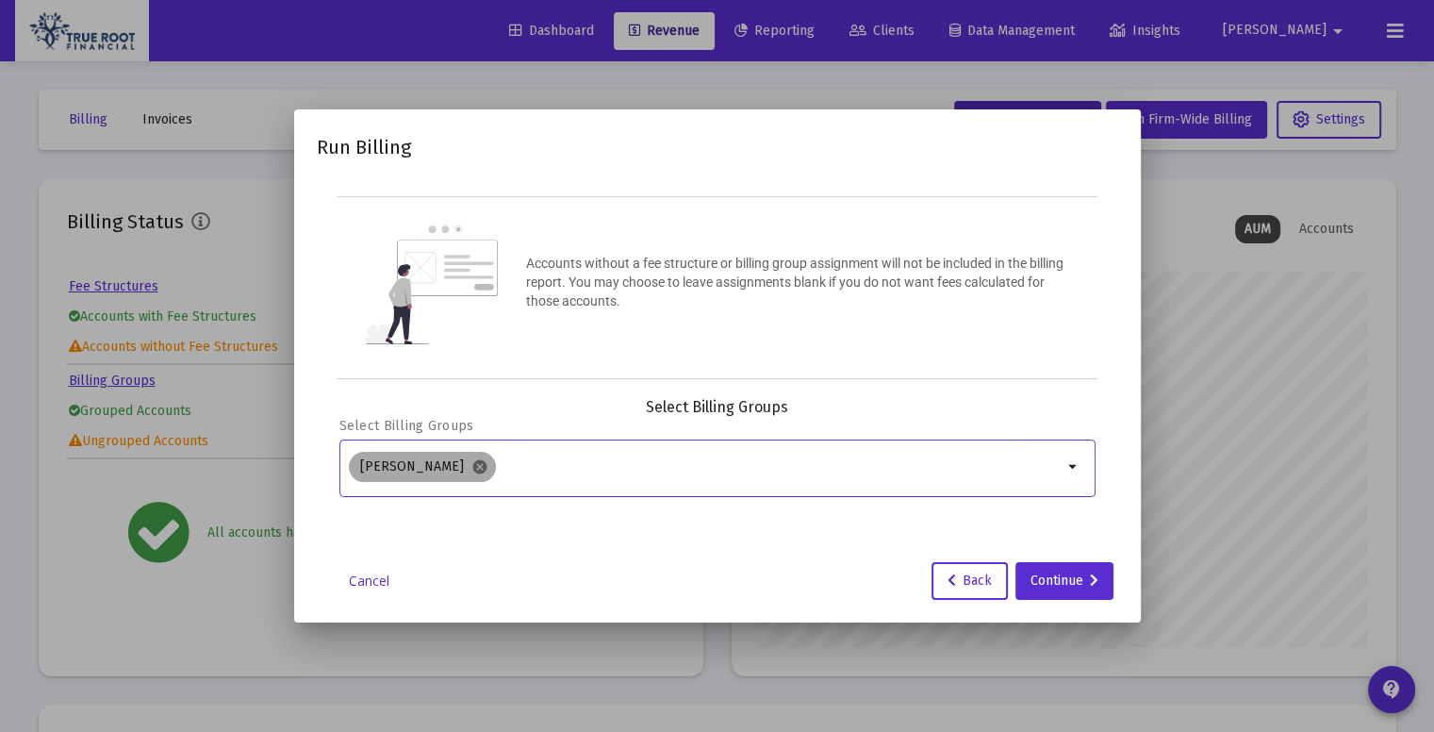
click at [473, 461] on mat-icon "cancel" at bounding box center [479, 466] width 17 height 17
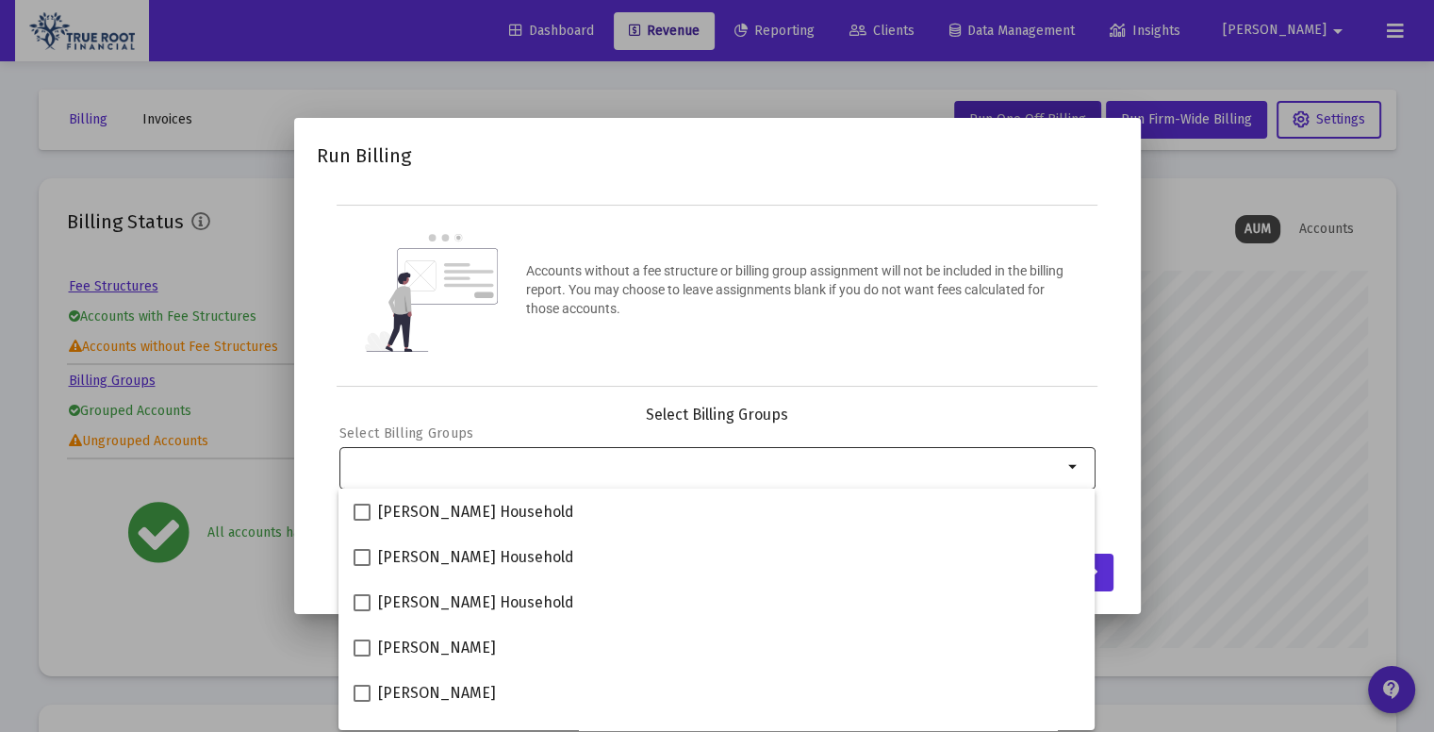
click at [833, 371] on div "Accounts without a fee structure or billing group assignment will not be includ…" at bounding box center [718, 296] width 762 height 183
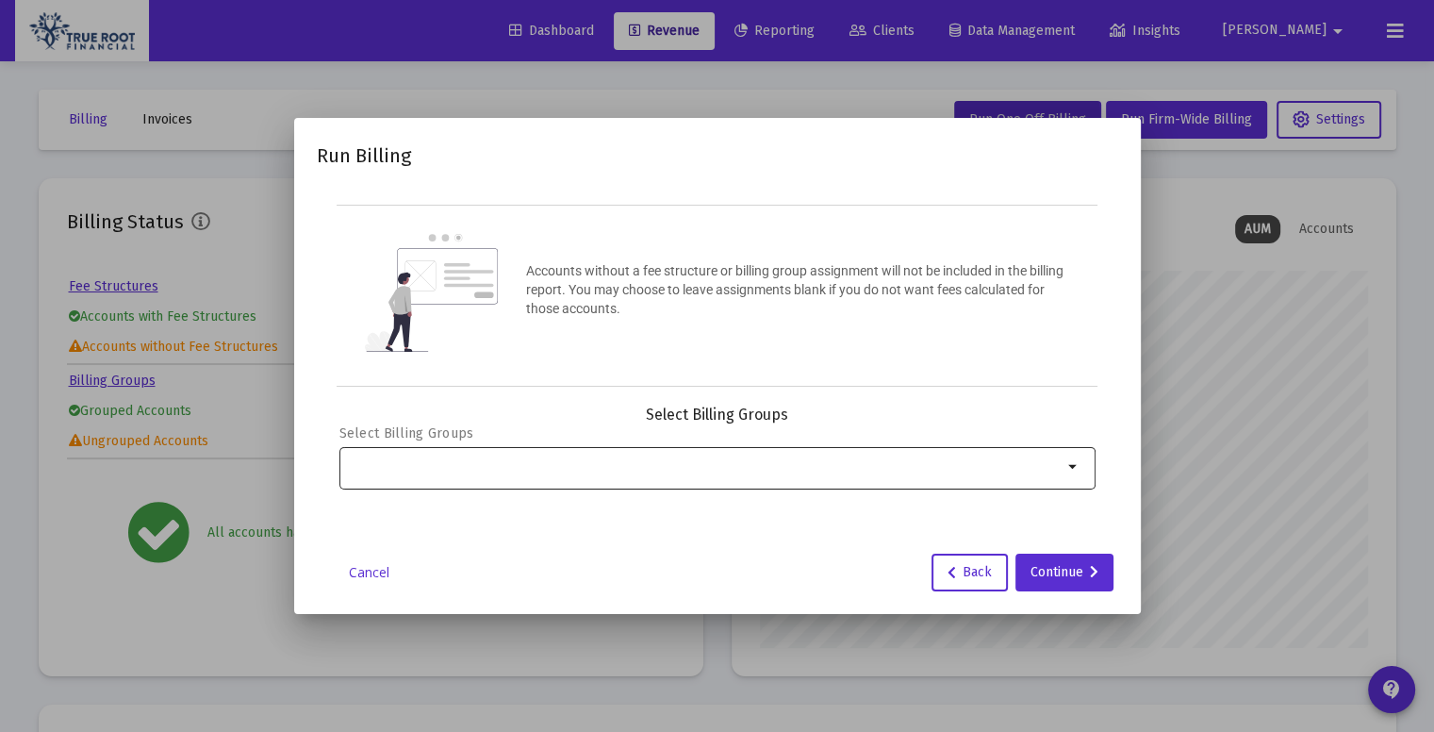
click at [357, 578] on link "Cancel" at bounding box center [369, 572] width 94 height 19
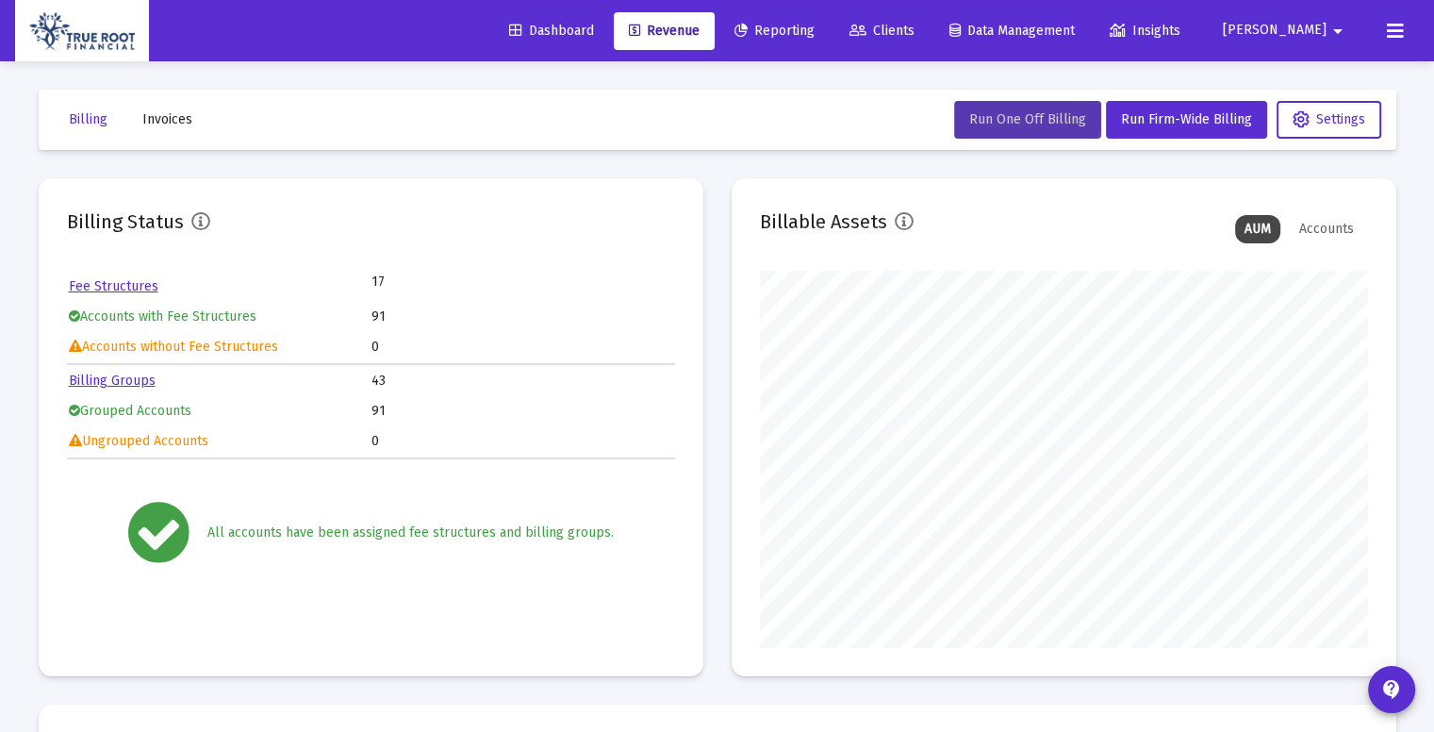
click at [1037, 119] on span "Run One Off Billing" at bounding box center [1027, 119] width 117 height 16
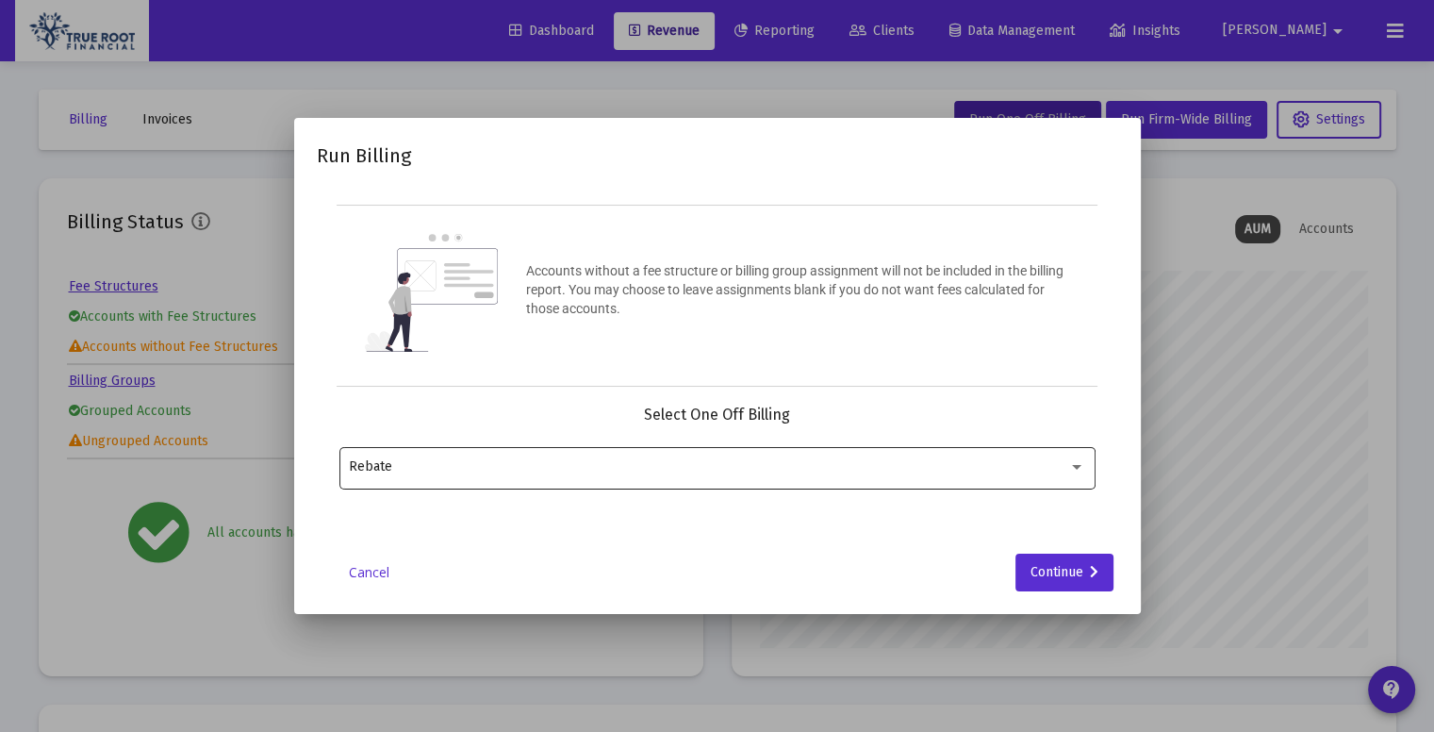
click at [587, 477] on div "Rebate" at bounding box center [717, 466] width 736 height 46
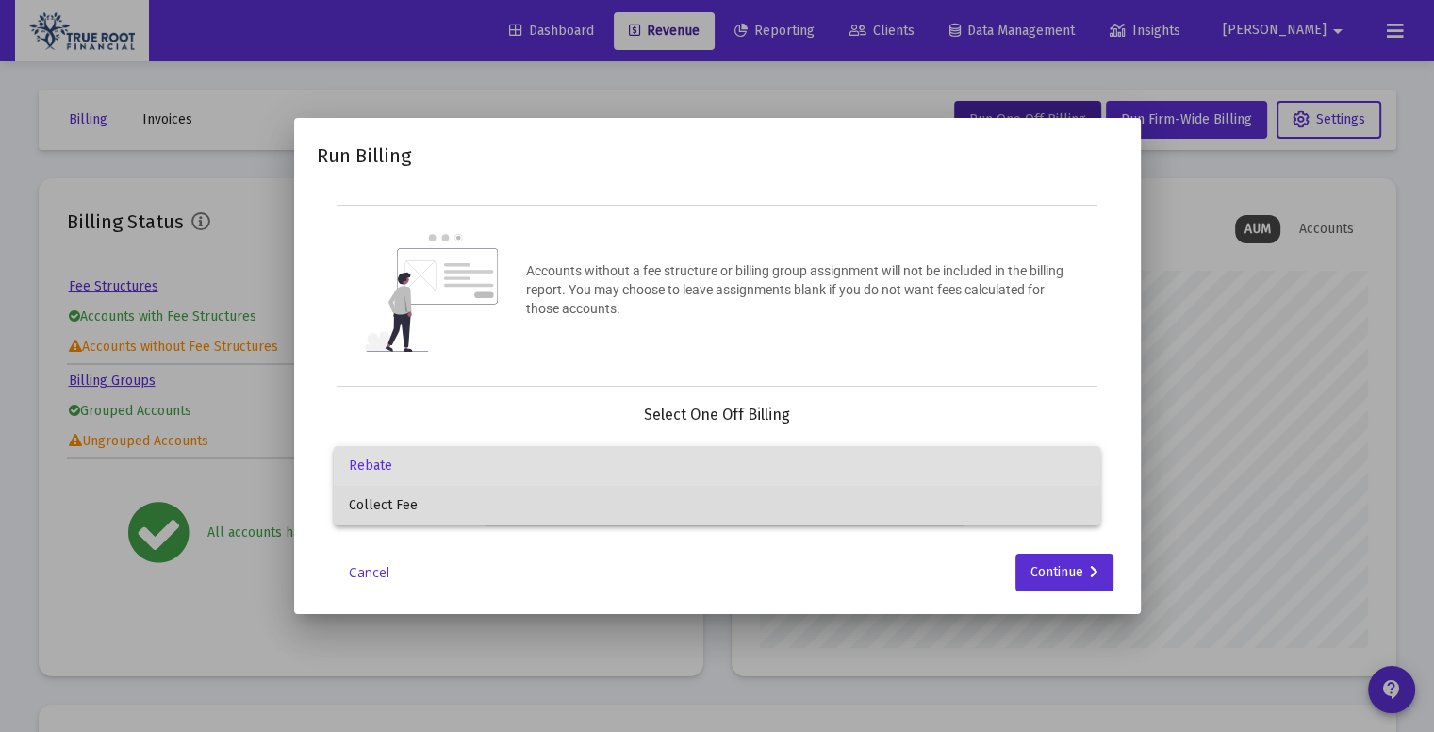
click at [553, 514] on span "Collect Fee" at bounding box center [717, 506] width 736 height 40
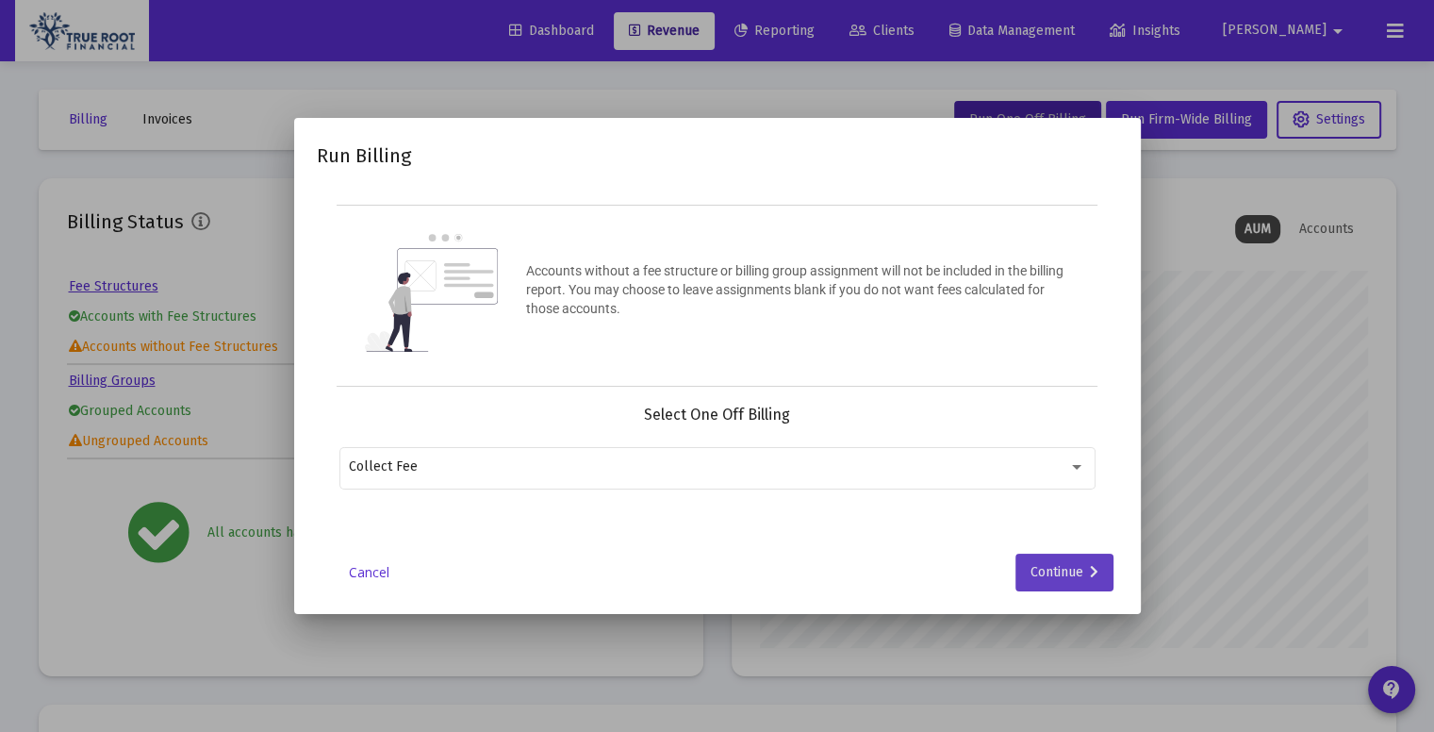
click at [1042, 569] on div "Continue" at bounding box center [1065, 572] width 68 height 38
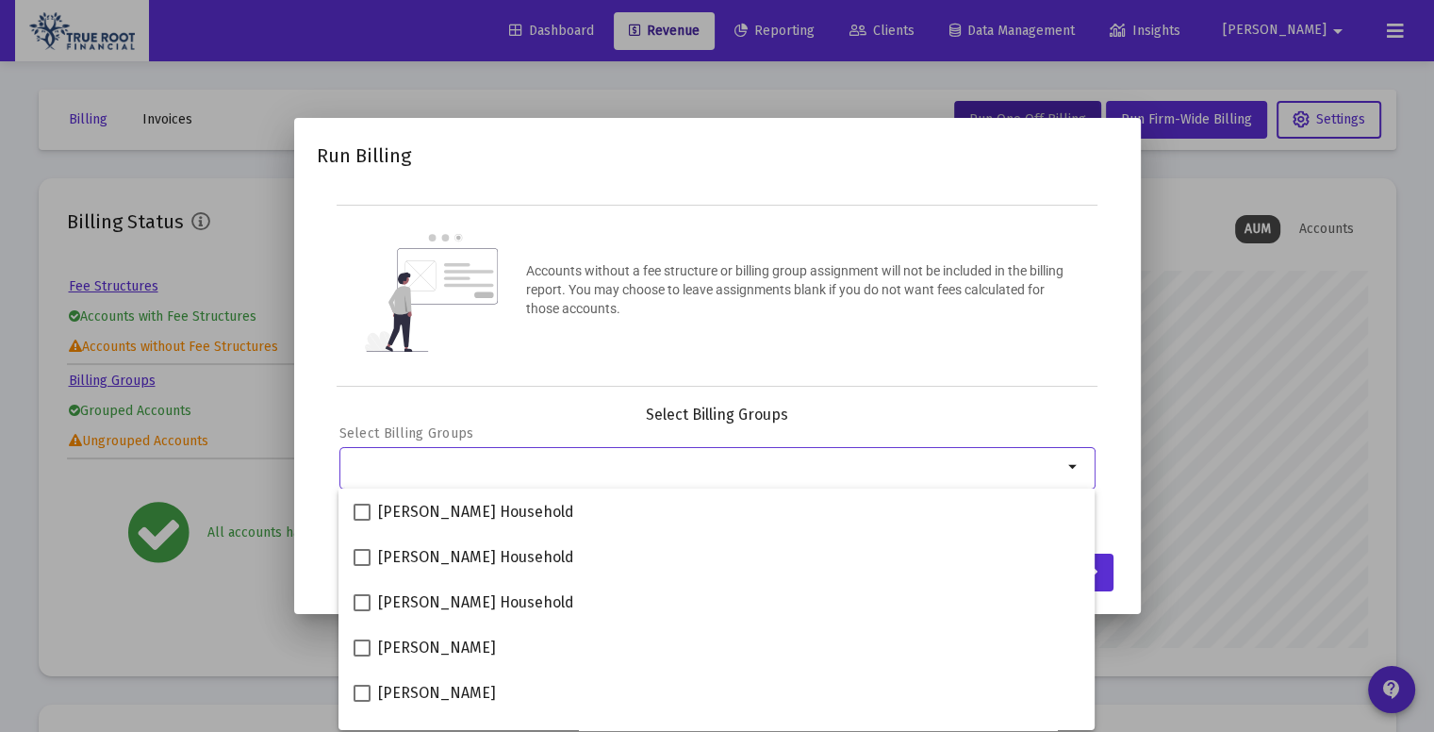
click at [558, 466] on input "Selection" at bounding box center [706, 466] width 714 height 15
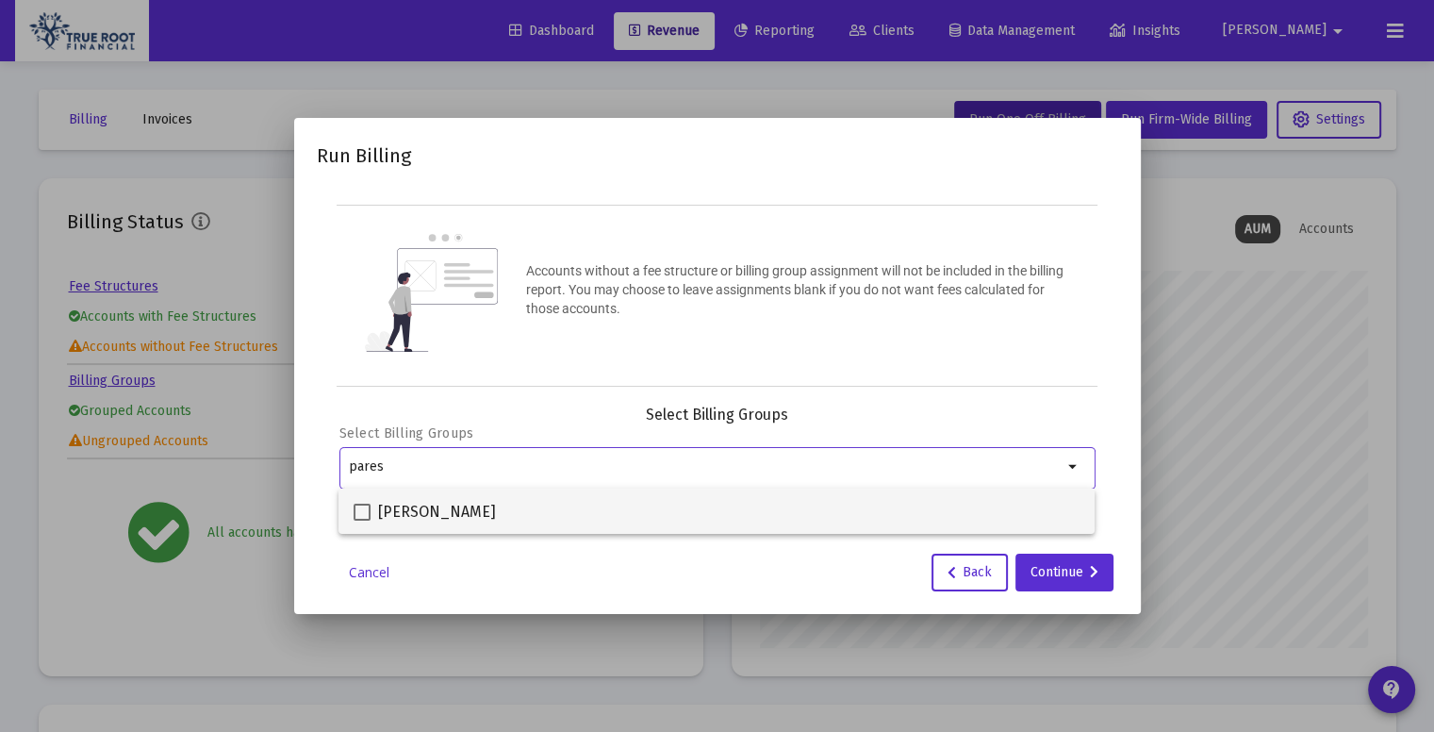
type input "pares"
click at [525, 517] on div "Paresh Matmari" at bounding box center [717, 510] width 726 height 45
checkbox input "true"
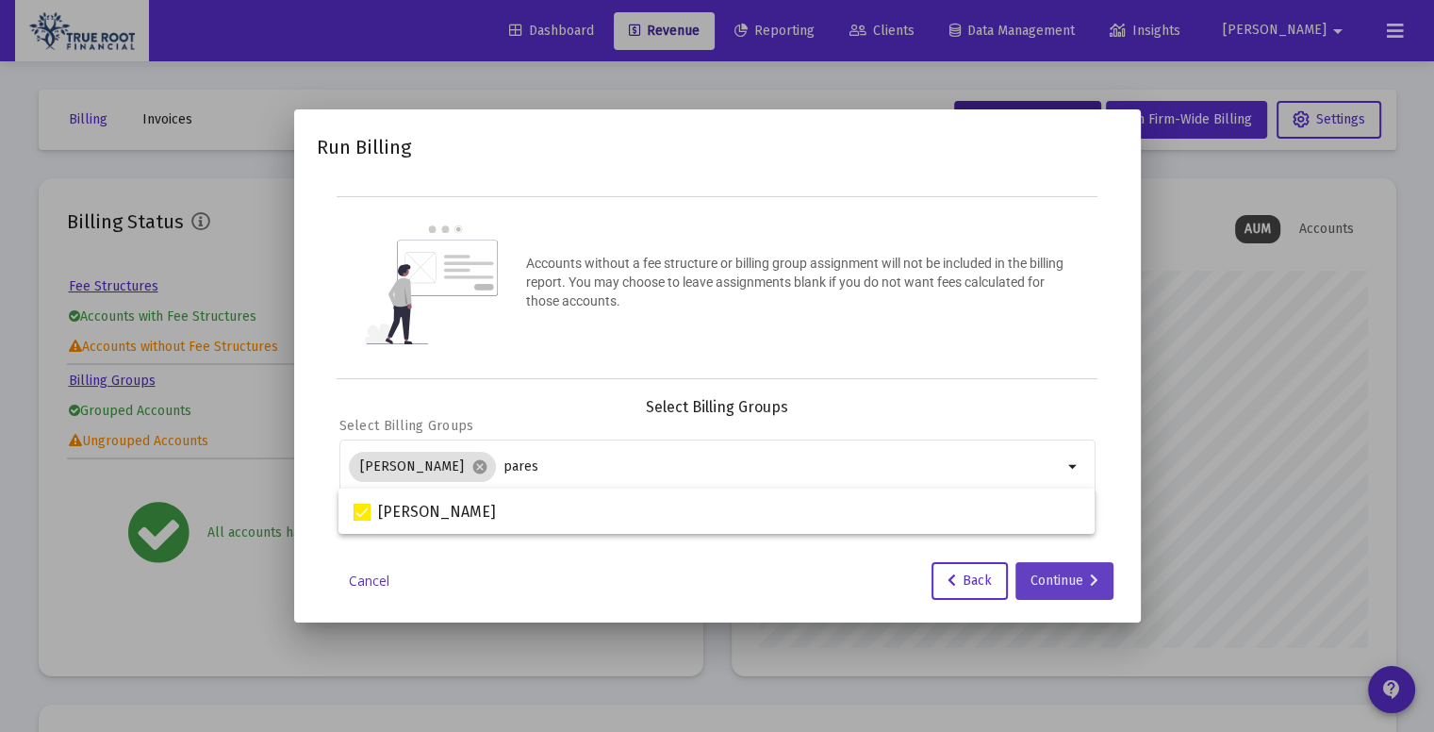
click at [1052, 571] on div "Continue" at bounding box center [1065, 581] width 68 height 38
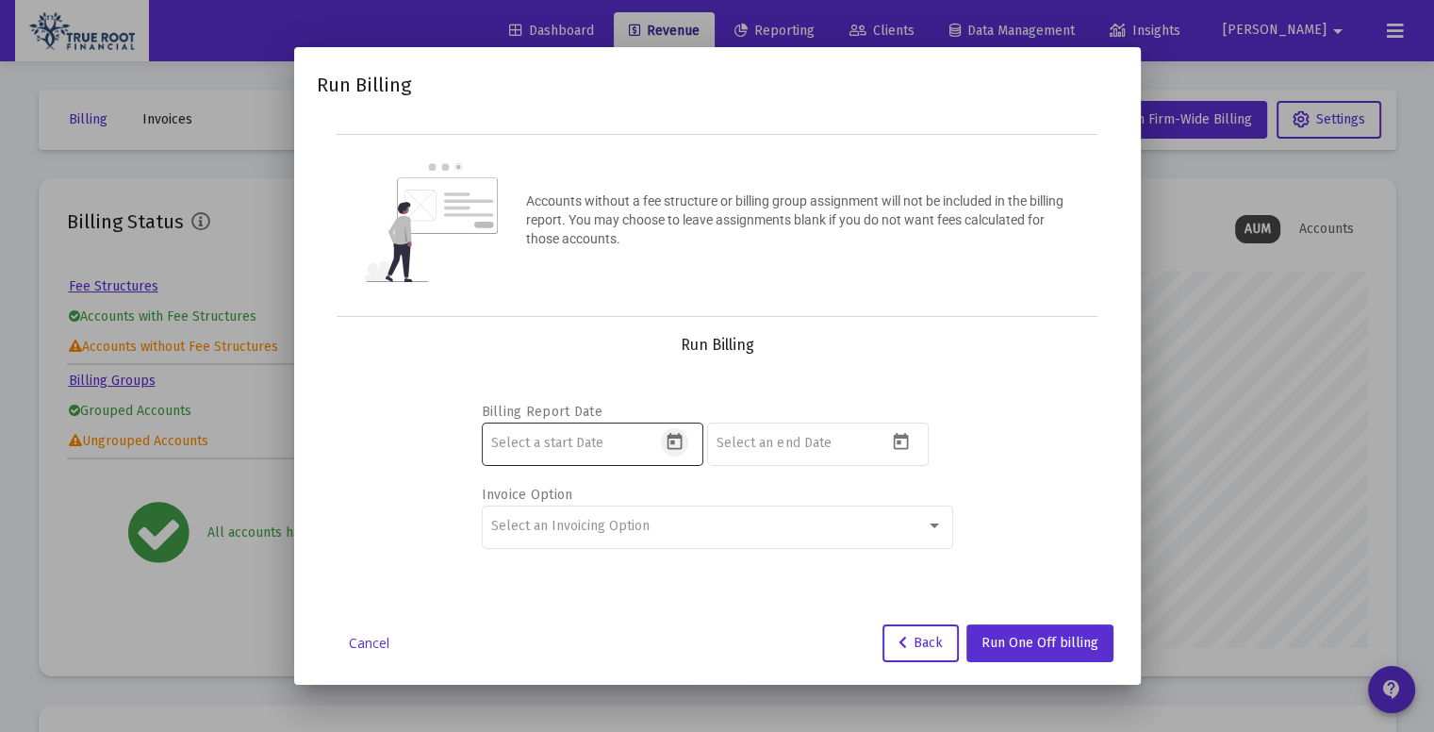
click at [673, 438] on icon "Open calendar" at bounding box center [675, 442] width 20 height 20
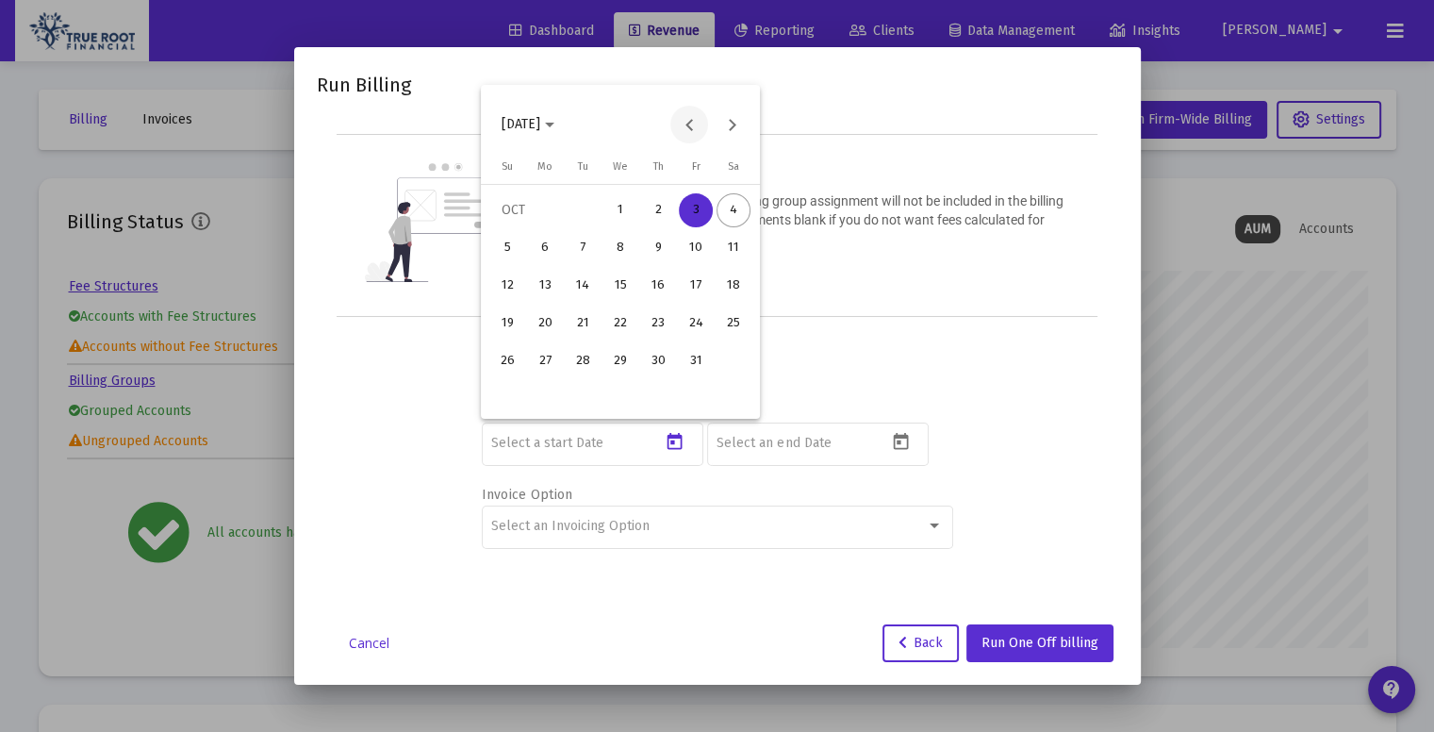
click at [687, 121] on button "Previous month" at bounding box center [689, 125] width 38 height 38
click at [541, 248] on div "1" at bounding box center [545, 248] width 34 height 34
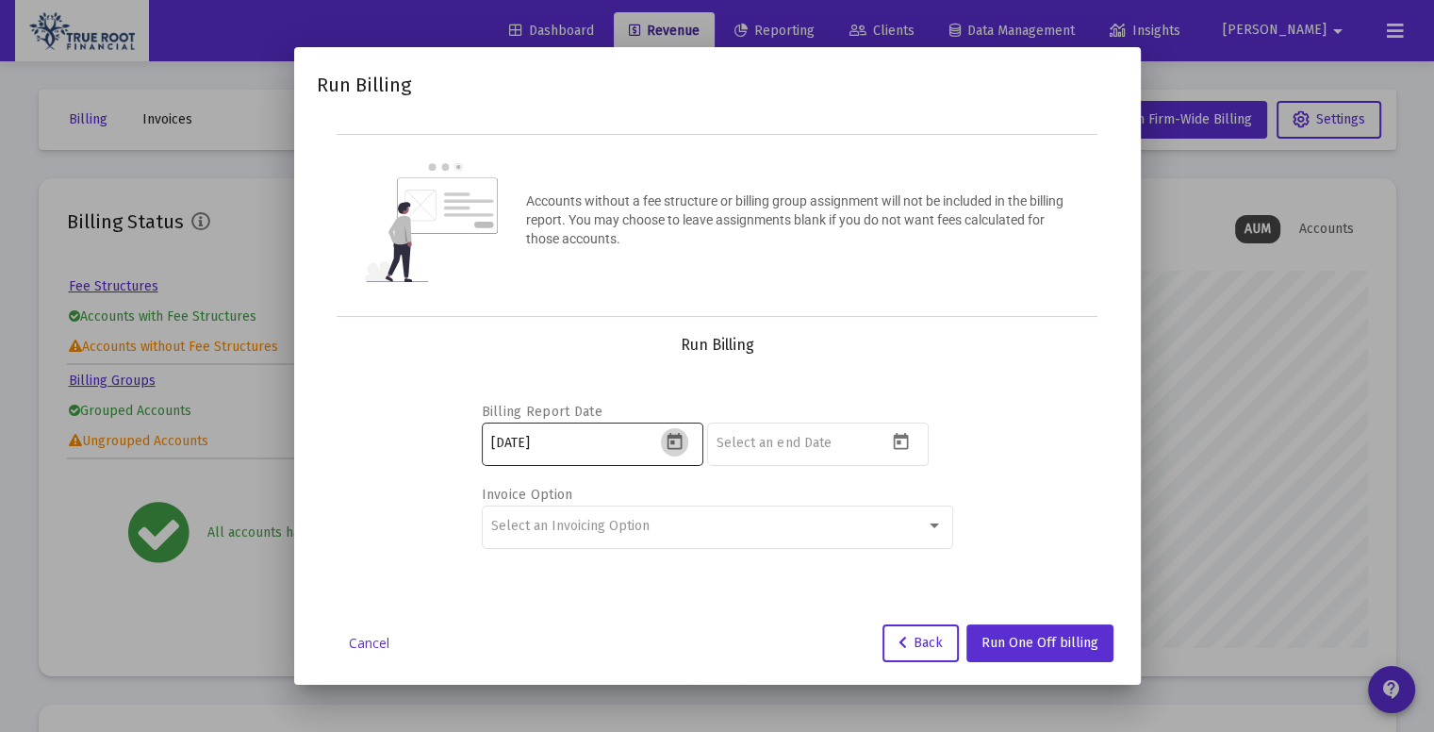
click at [674, 439] on icon "Open calendar" at bounding box center [675, 441] width 15 height 17
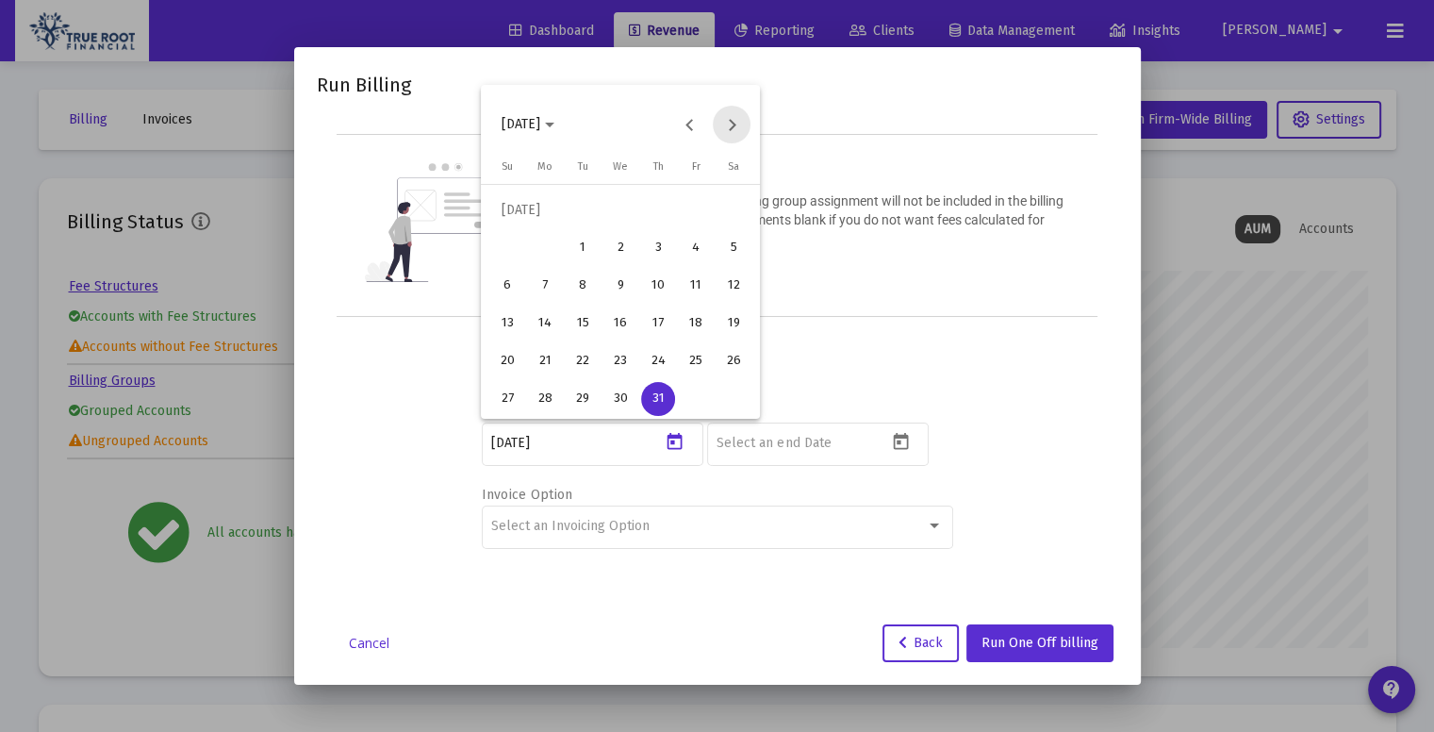
click at [727, 120] on button "Next month" at bounding box center [732, 125] width 38 height 38
click at [724, 122] on button "Next month" at bounding box center [732, 125] width 38 height 38
click at [541, 250] on div "1" at bounding box center [545, 248] width 34 height 34
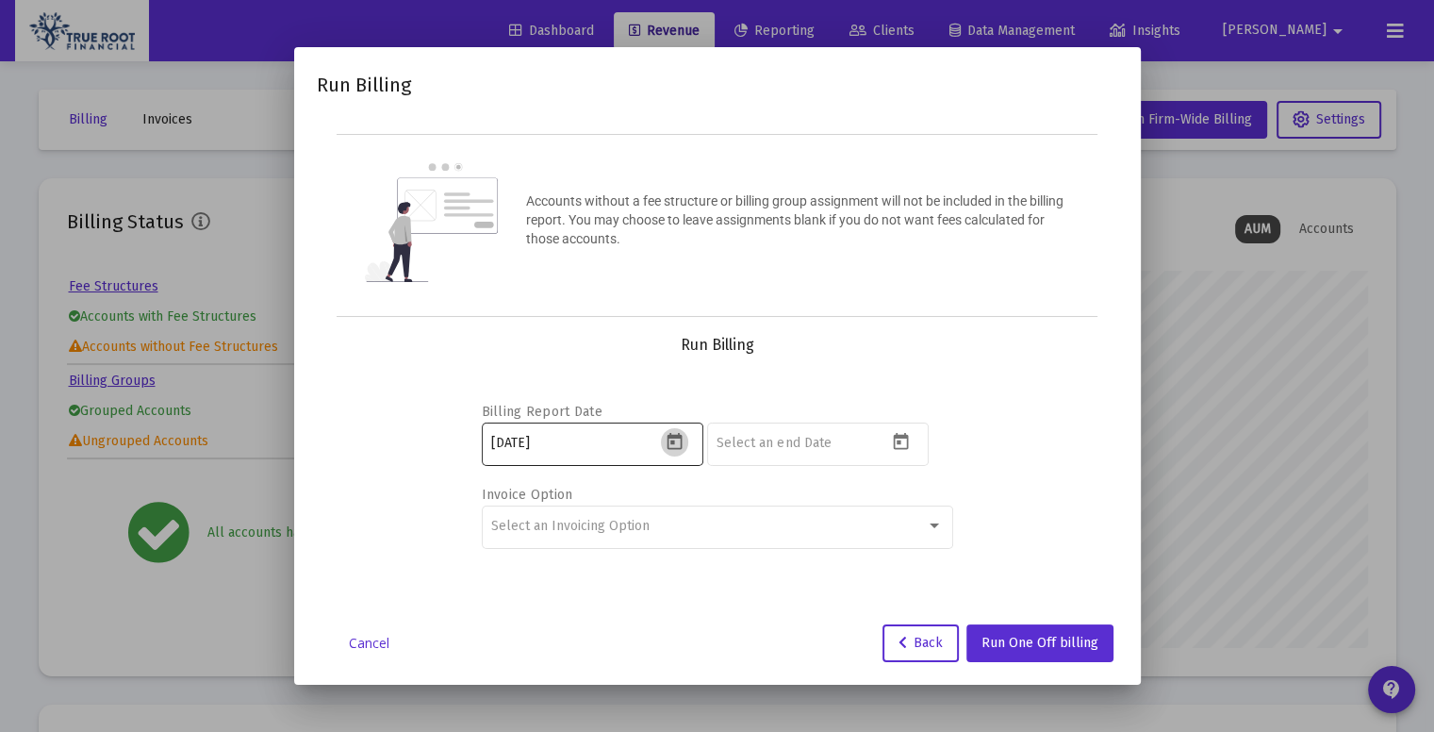
click at [680, 442] on icon "Open calendar" at bounding box center [675, 442] width 20 height 20
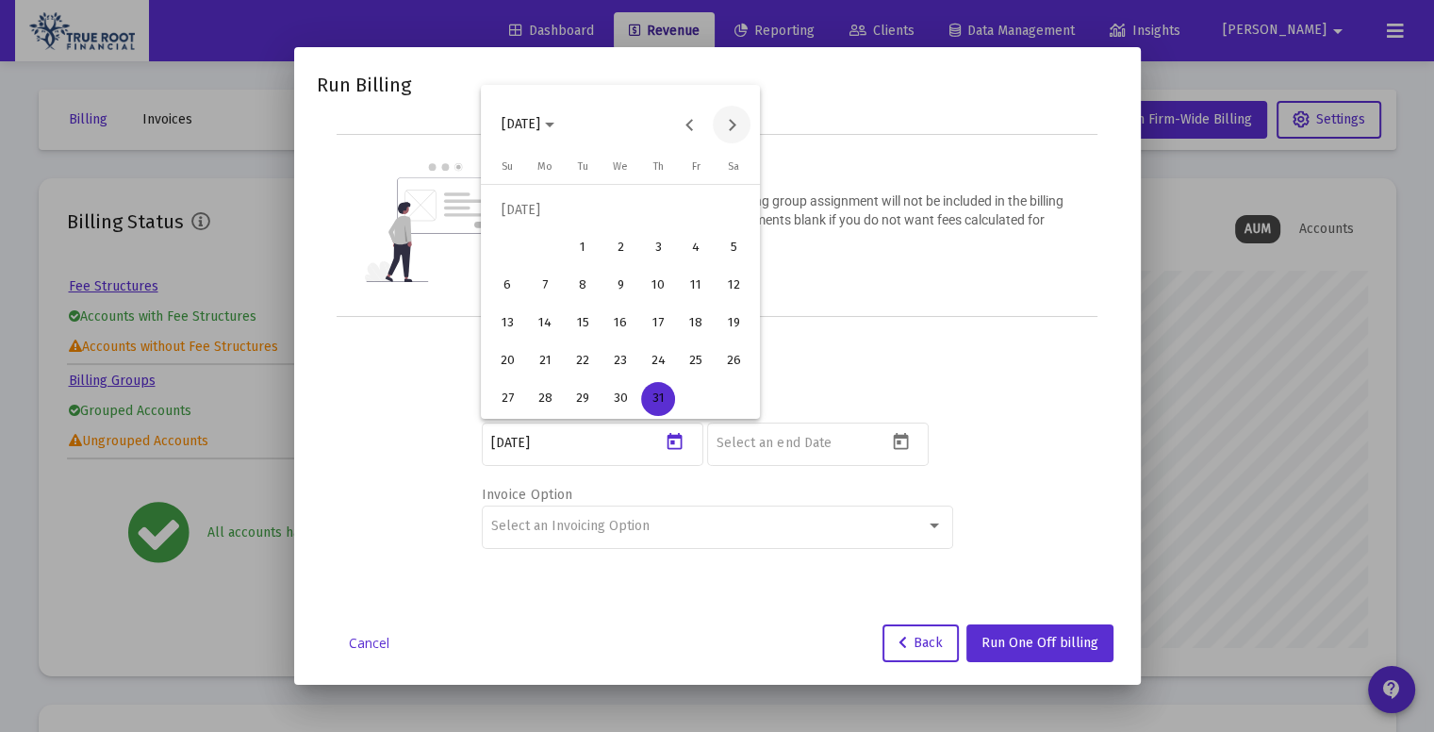
click at [728, 114] on button "Next month" at bounding box center [732, 125] width 38 height 38
click at [586, 248] on div "2" at bounding box center [583, 248] width 34 height 34
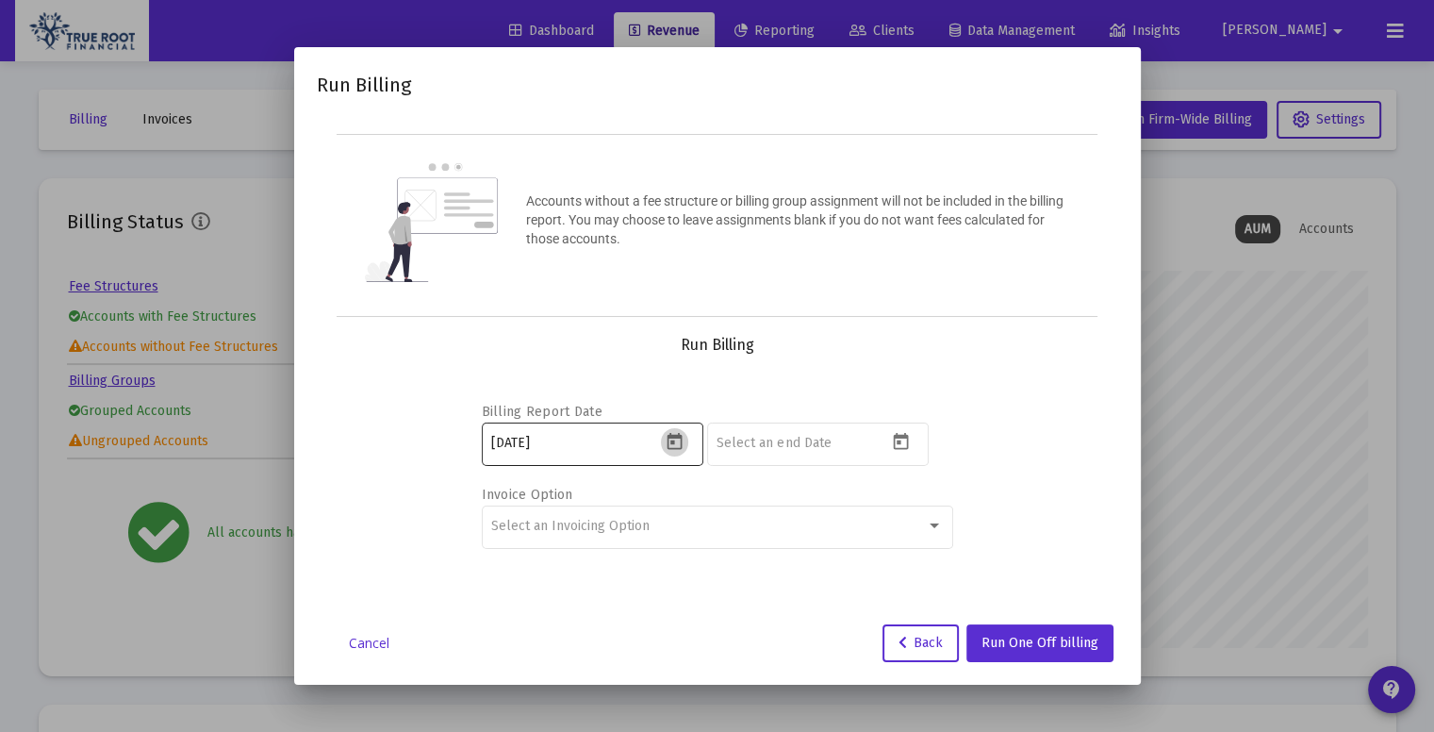
click at [671, 442] on icon "Open calendar" at bounding box center [675, 441] width 15 height 17
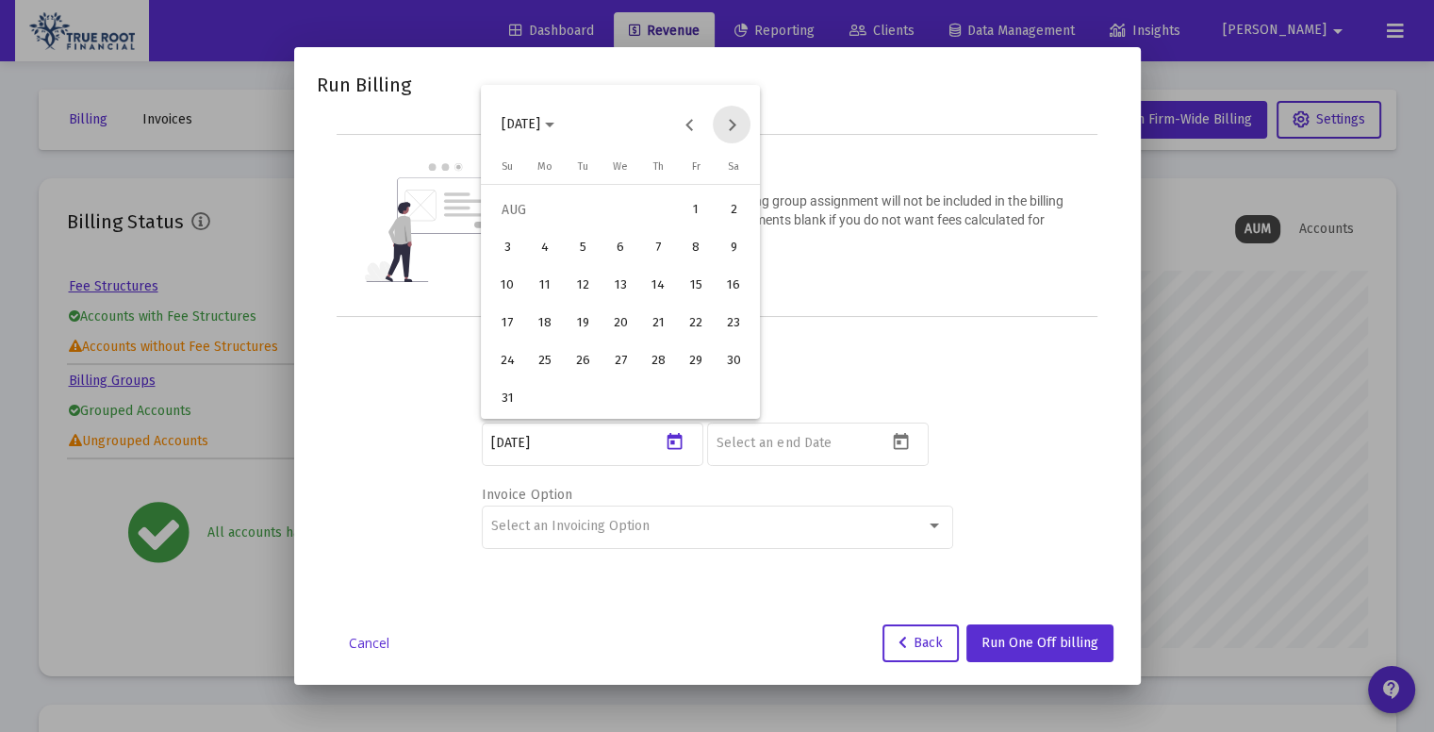
click at [734, 126] on button "Next month" at bounding box center [732, 125] width 38 height 38
click at [547, 243] on div "1" at bounding box center [545, 248] width 34 height 34
type input "2025-07-30"
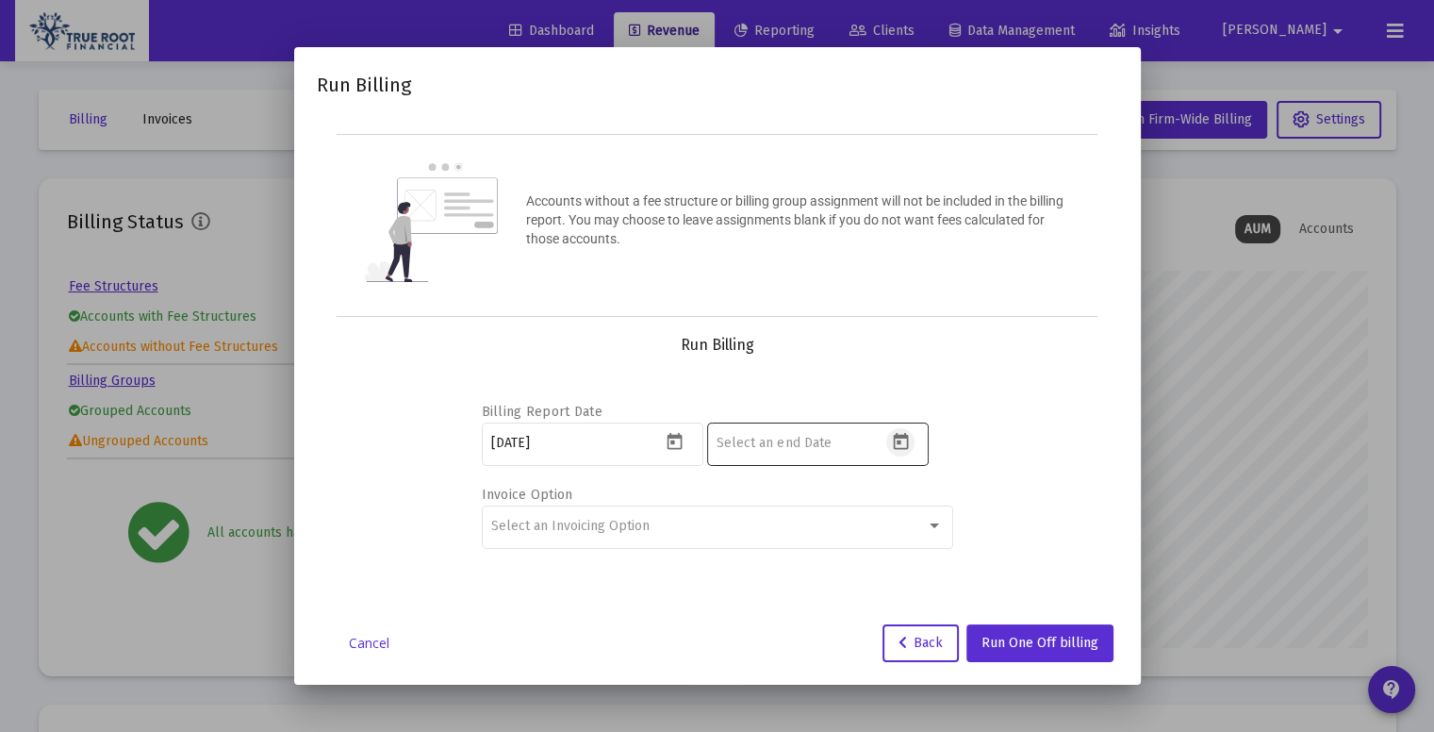
click at [901, 439] on icon "Open calendar" at bounding box center [901, 442] width 20 height 20
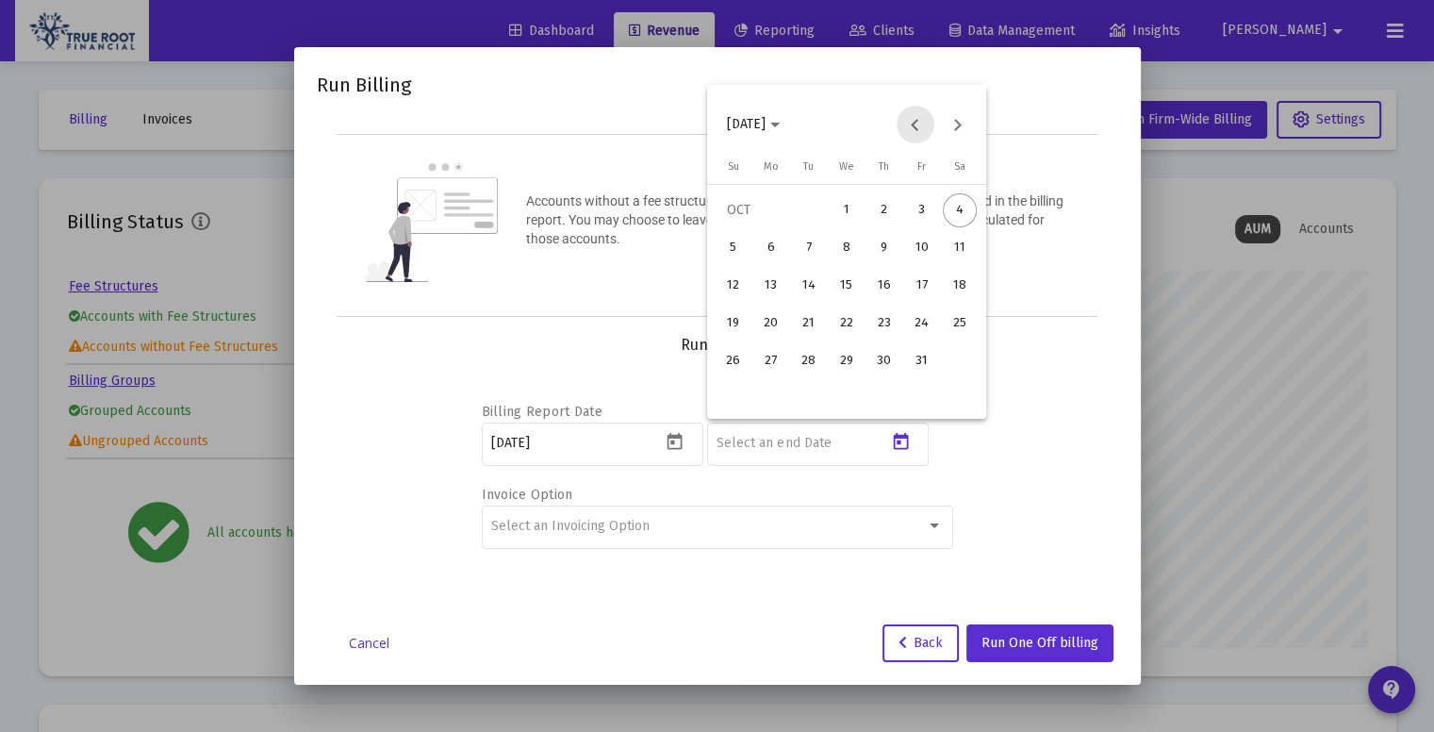
click at [916, 129] on button "Previous month" at bounding box center [916, 125] width 38 height 38
click at [811, 399] on div "30" at bounding box center [809, 399] width 34 height 34
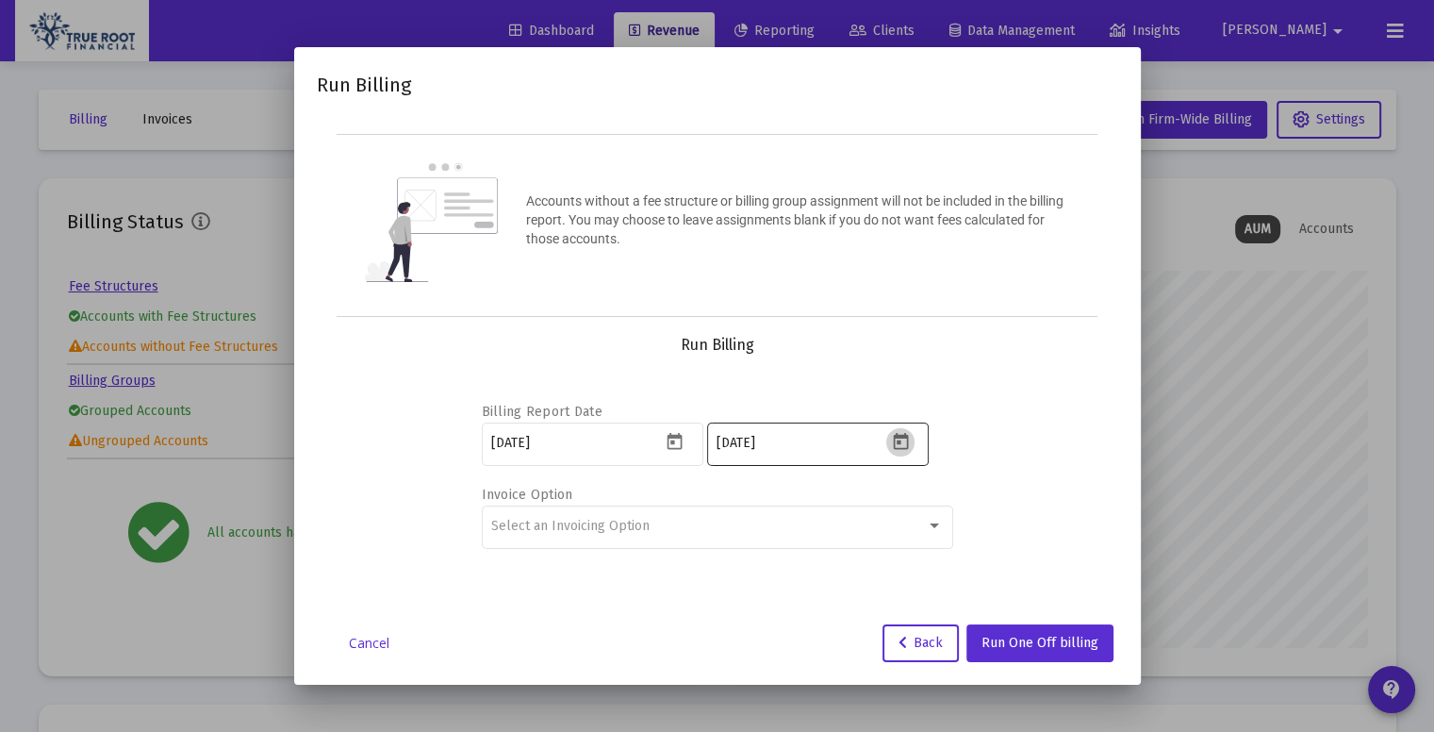
click at [896, 441] on icon "Open calendar" at bounding box center [901, 442] width 20 height 20
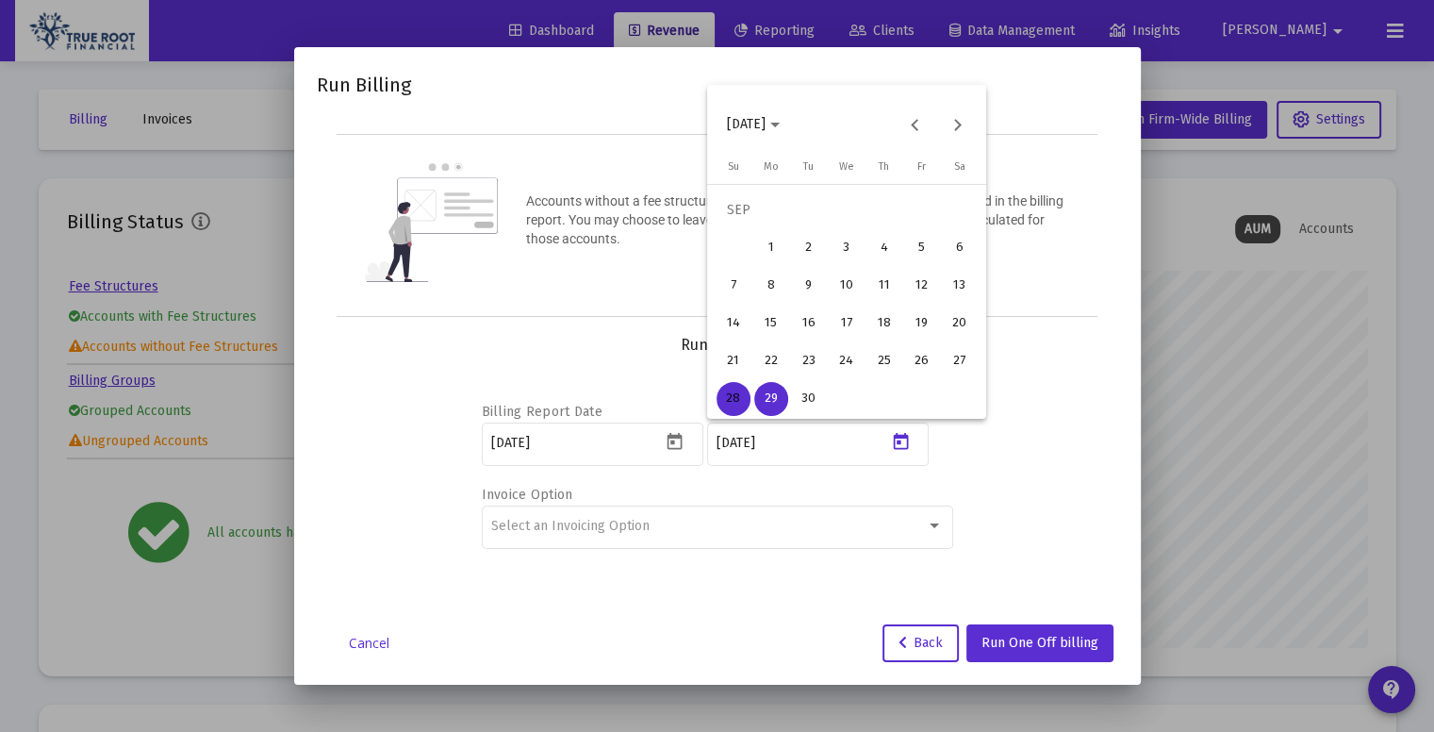
click at [808, 397] on div "30" at bounding box center [809, 399] width 34 height 34
type input "2025-09-29"
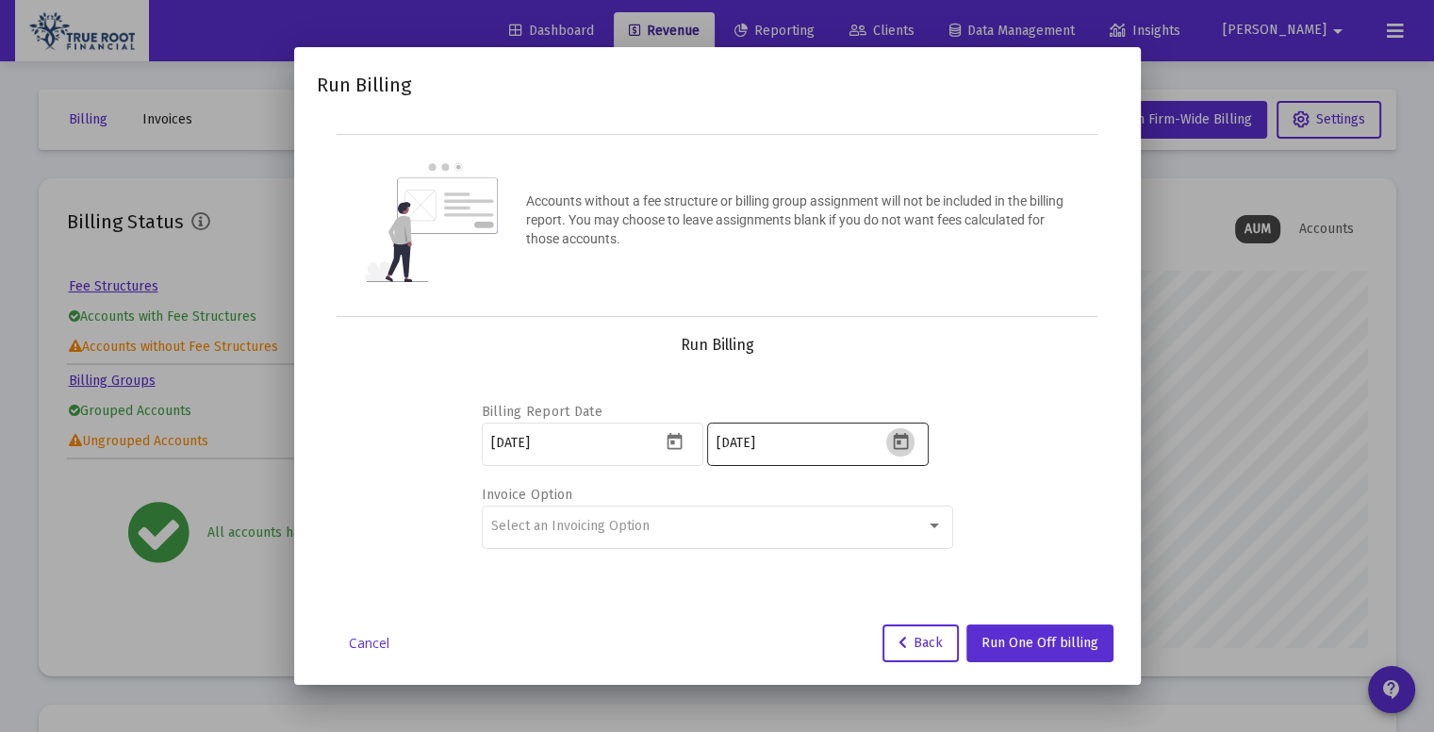
click at [905, 445] on icon "Open calendar" at bounding box center [901, 442] width 20 height 20
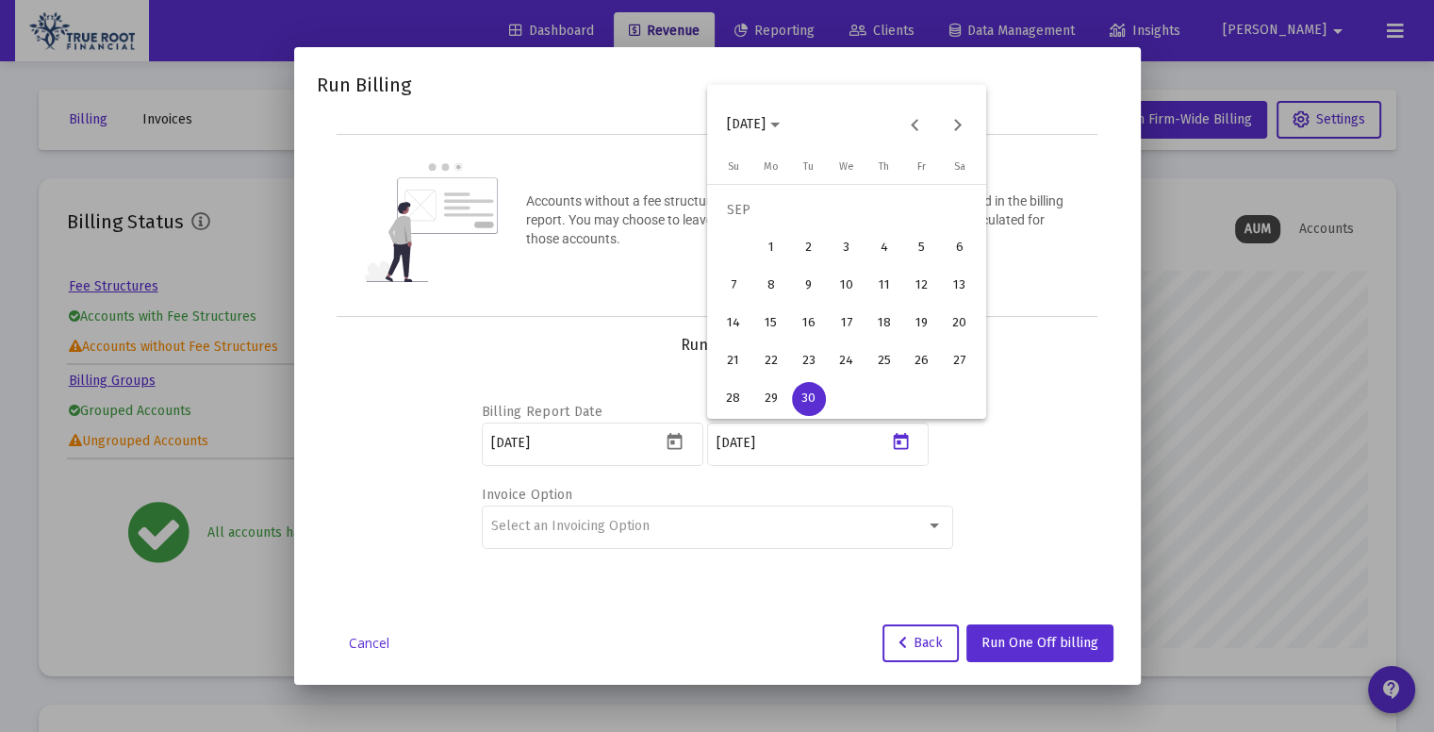
click at [811, 404] on div "30" at bounding box center [809, 399] width 34 height 34
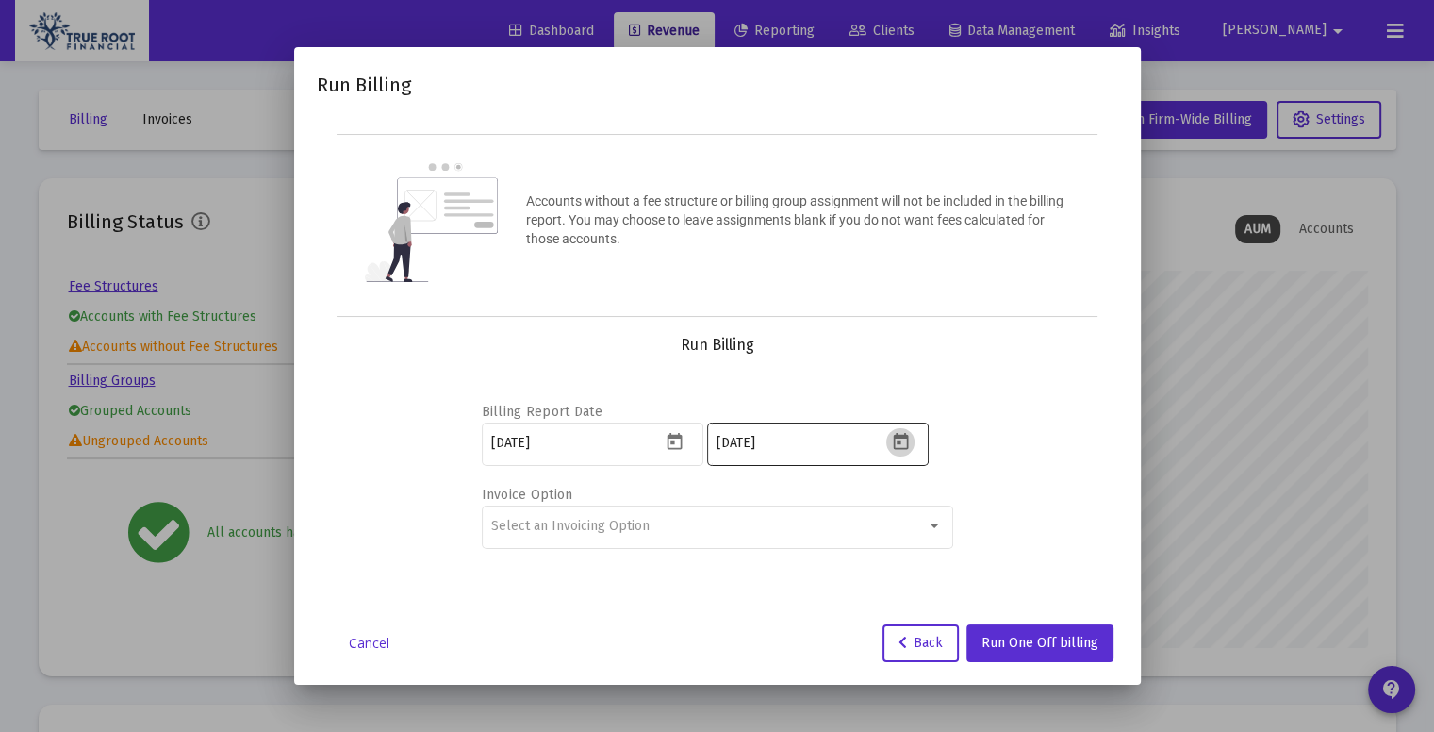
click at [898, 445] on icon "Open calendar" at bounding box center [901, 442] width 20 height 20
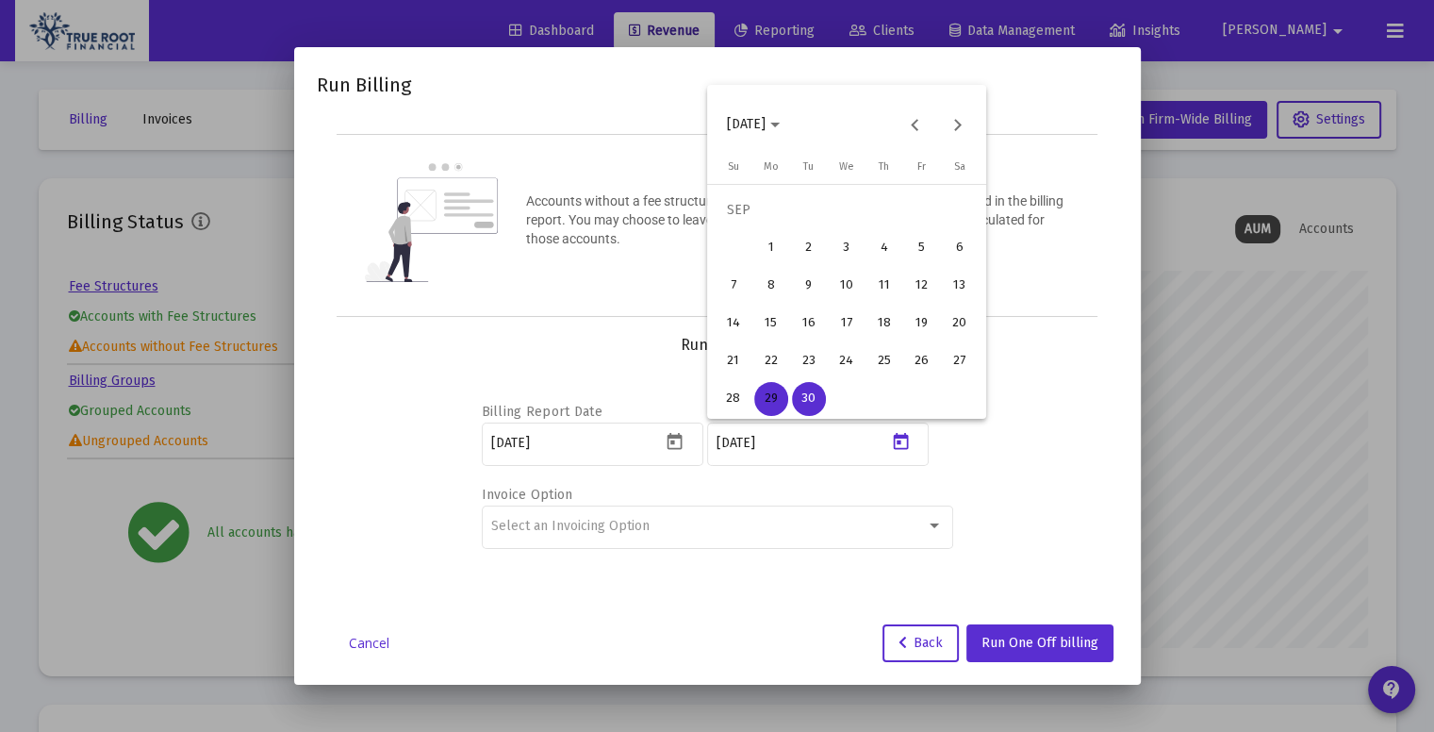
click at [800, 392] on div "30" at bounding box center [809, 399] width 34 height 34
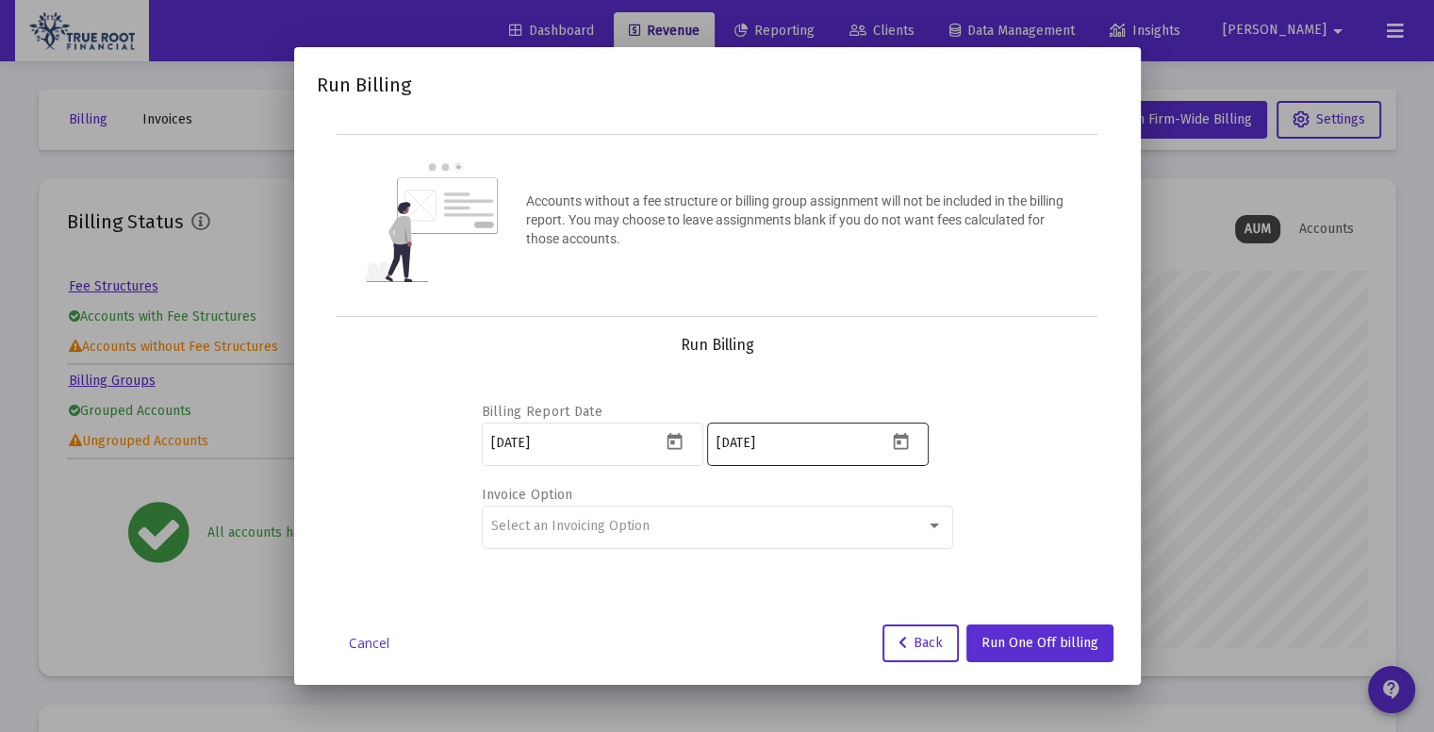
click at [915, 449] on mat-datepicker-toggle at bounding box center [902, 447] width 32 height 16
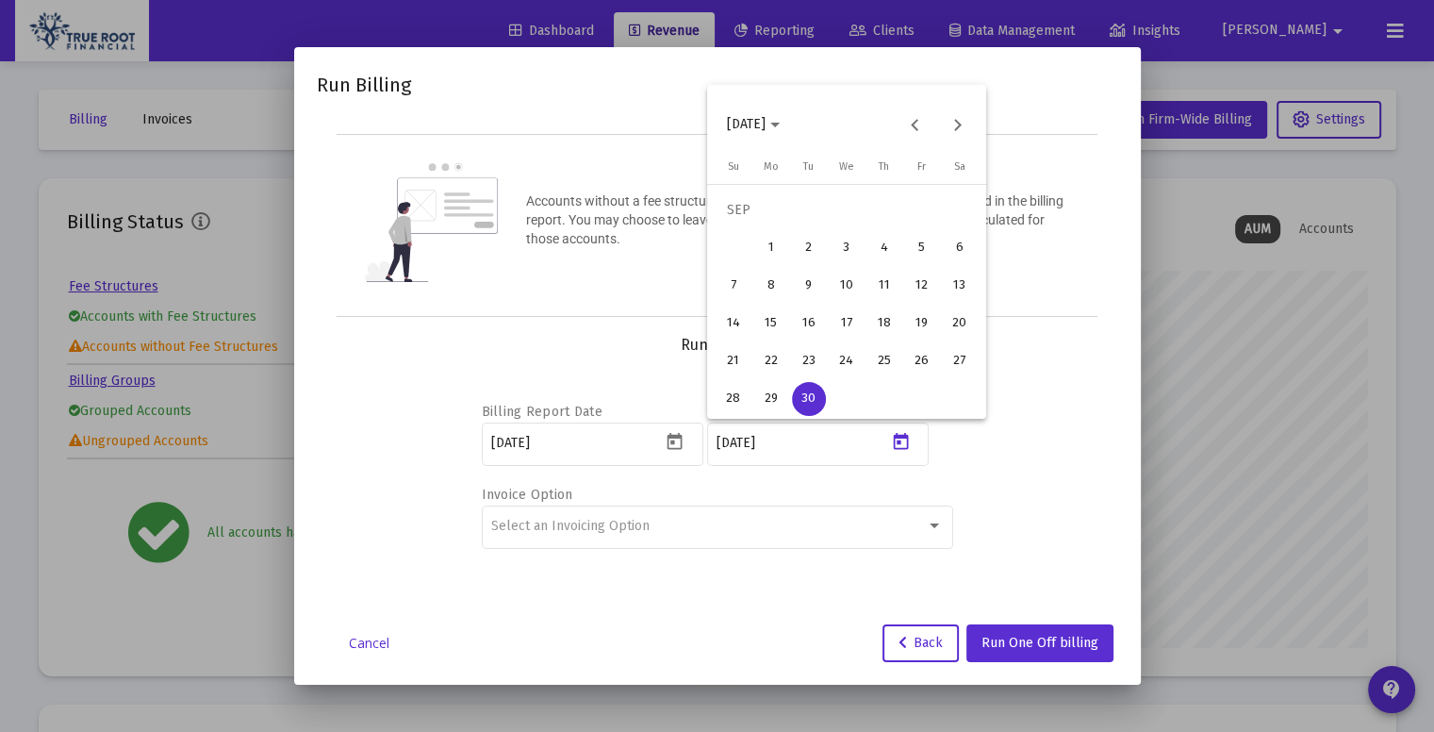
click at [821, 403] on div "30" at bounding box center [809, 399] width 34 height 34
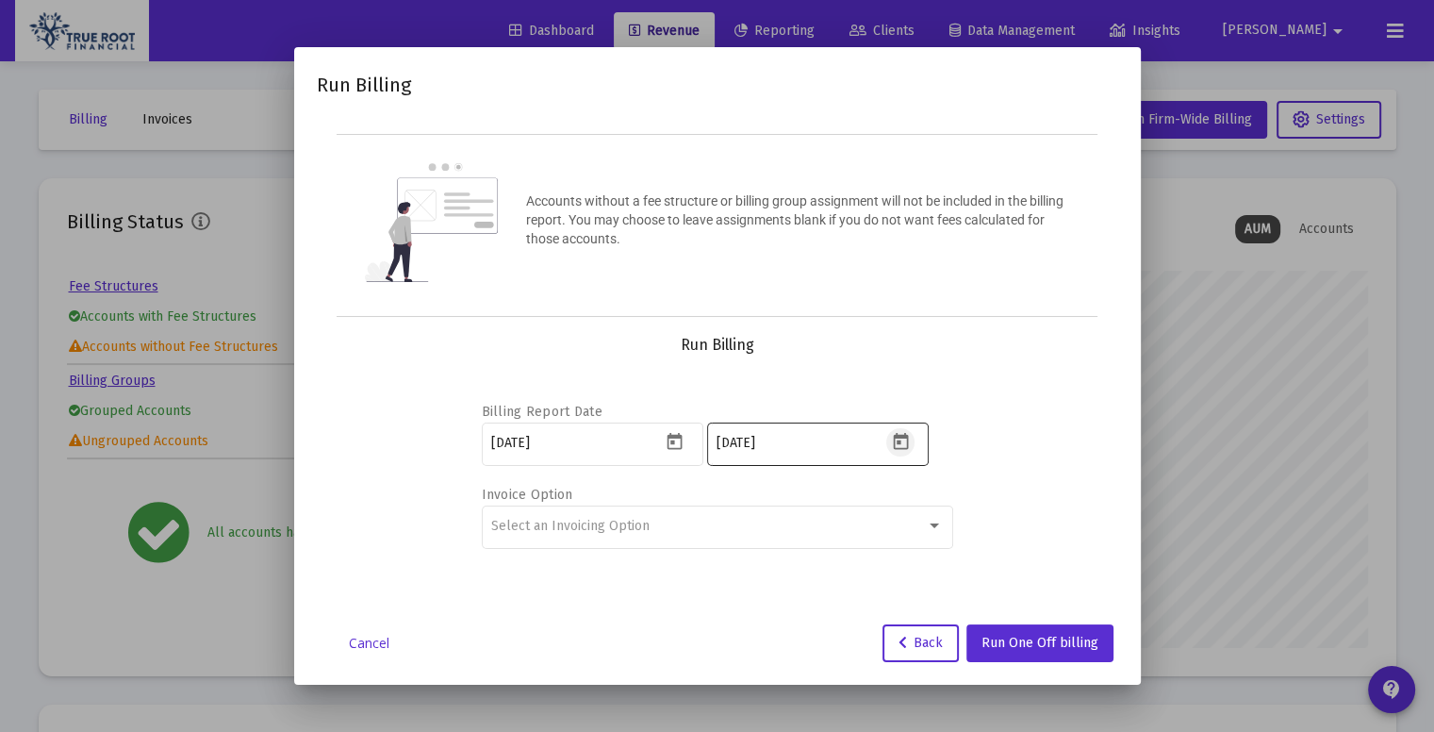
click at [906, 442] on icon "Open calendar" at bounding box center [900, 441] width 15 height 17
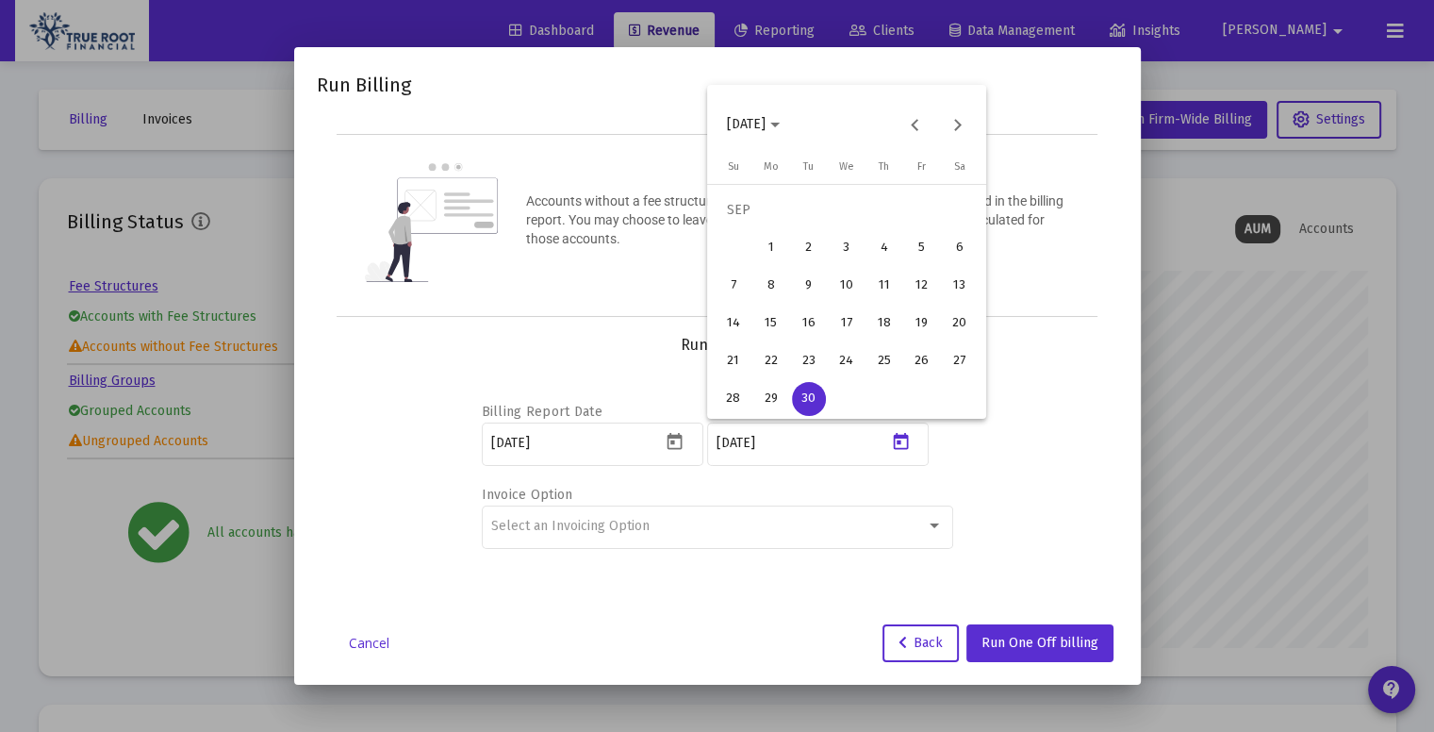
click at [818, 396] on div "30" at bounding box center [809, 399] width 34 height 34
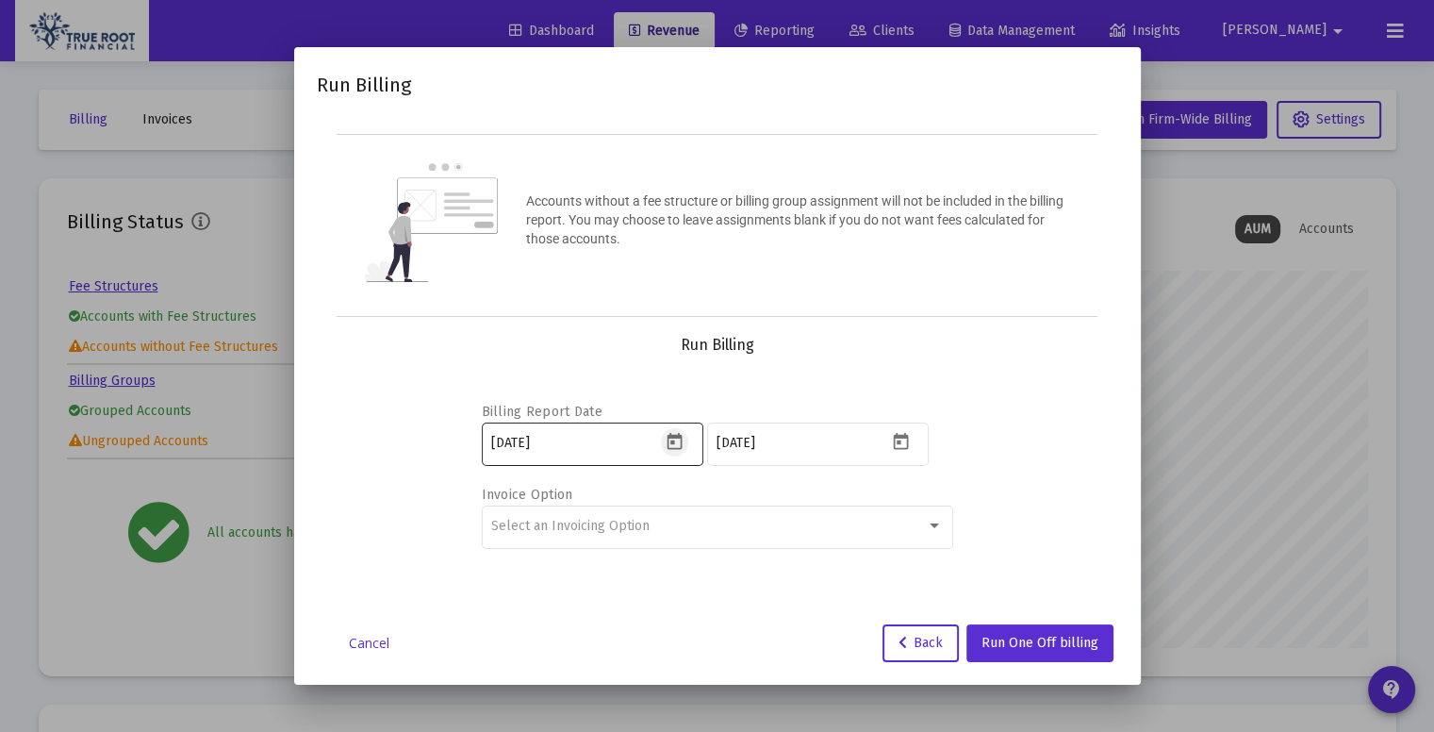
click at [675, 449] on icon "Open calendar" at bounding box center [675, 442] width 20 height 20
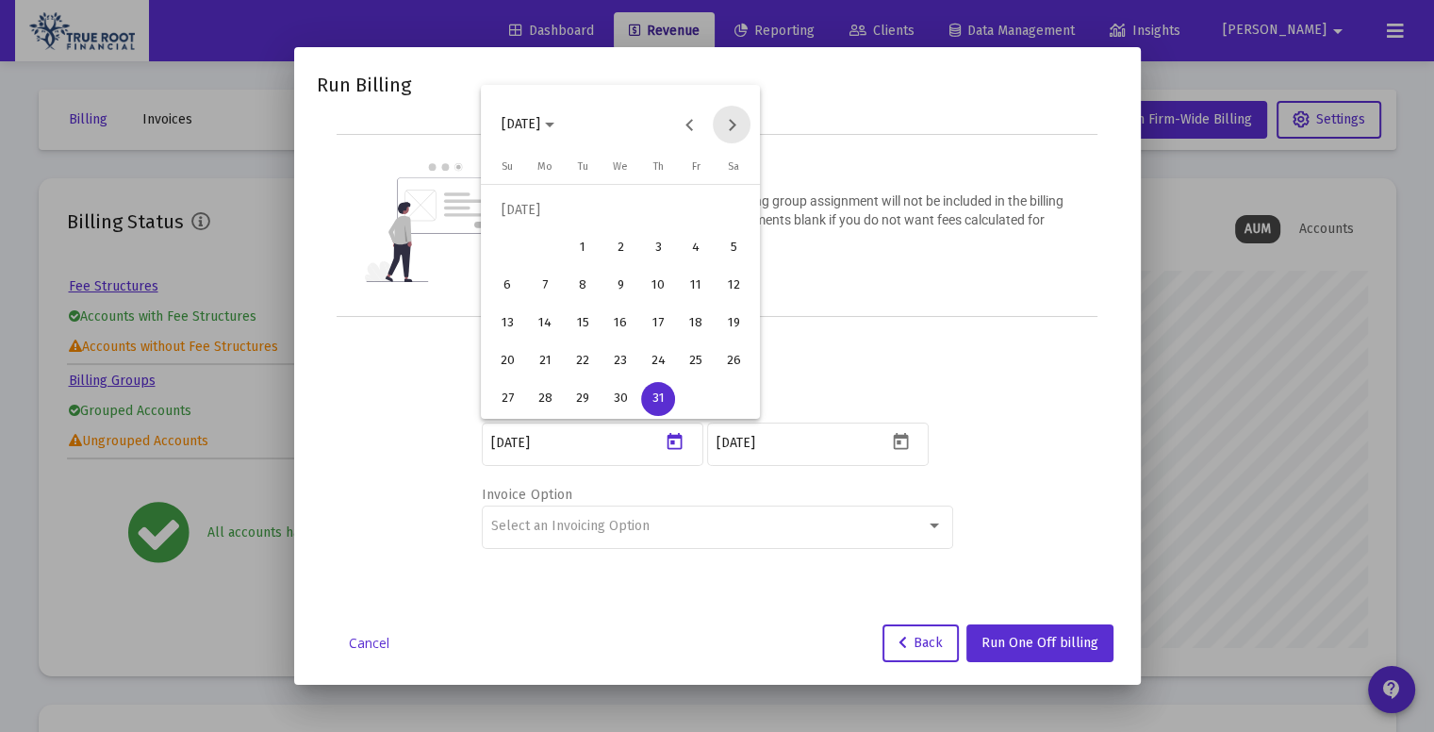
click at [740, 118] on button "Next month" at bounding box center [732, 125] width 38 height 38
click at [545, 246] on div "1" at bounding box center [545, 248] width 34 height 34
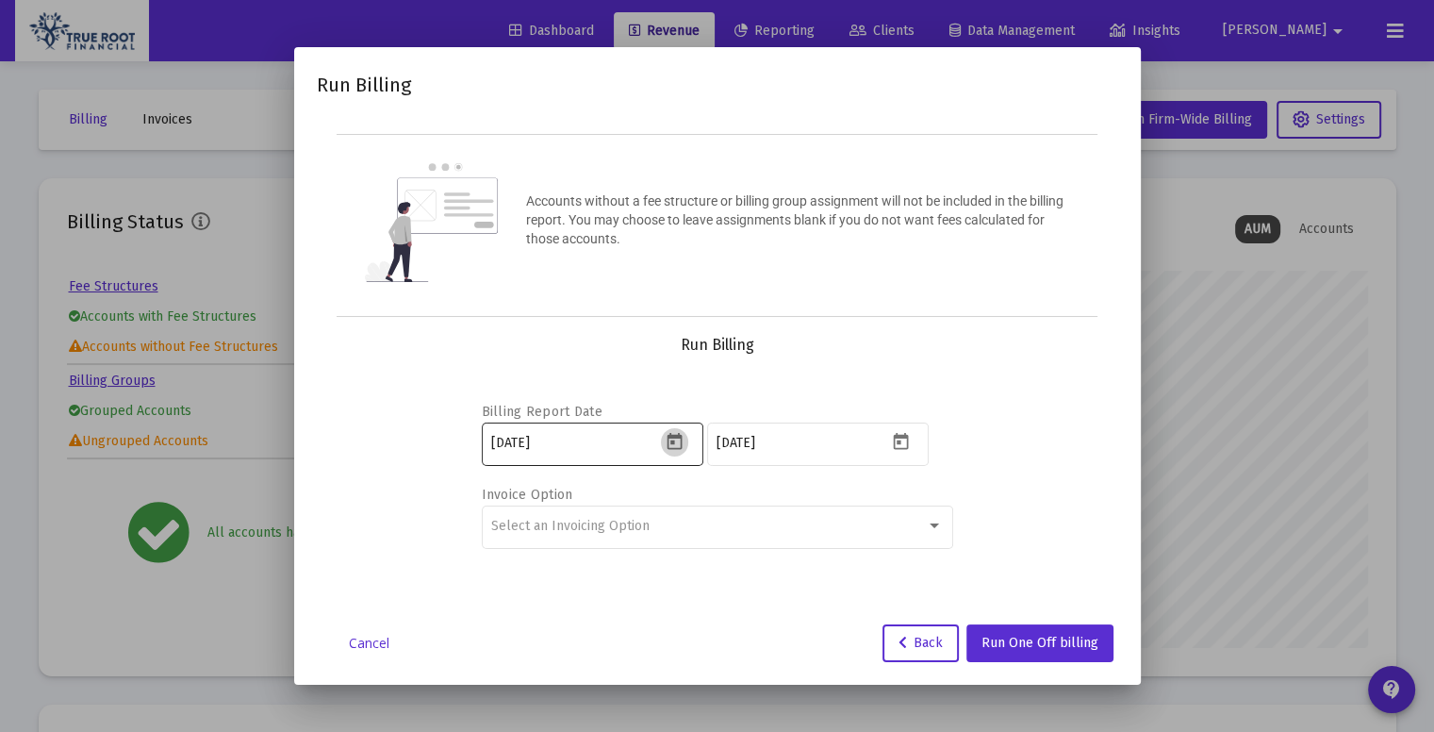
click at [671, 442] on icon "Open calendar" at bounding box center [675, 441] width 15 height 17
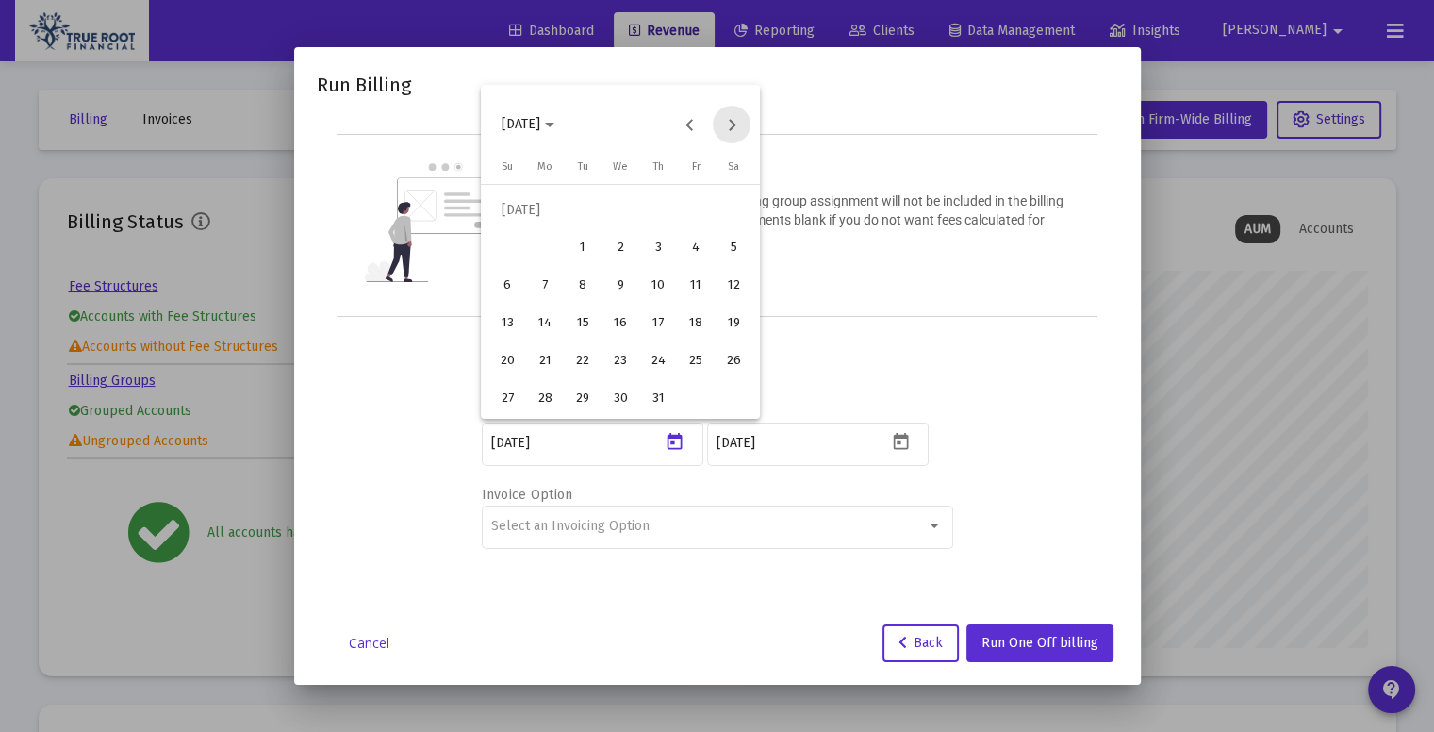
click at [726, 125] on button "Next month" at bounding box center [732, 125] width 38 height 38
click at [546, 249] on div "1" at bounding box center [545, 248] width 34 height 34
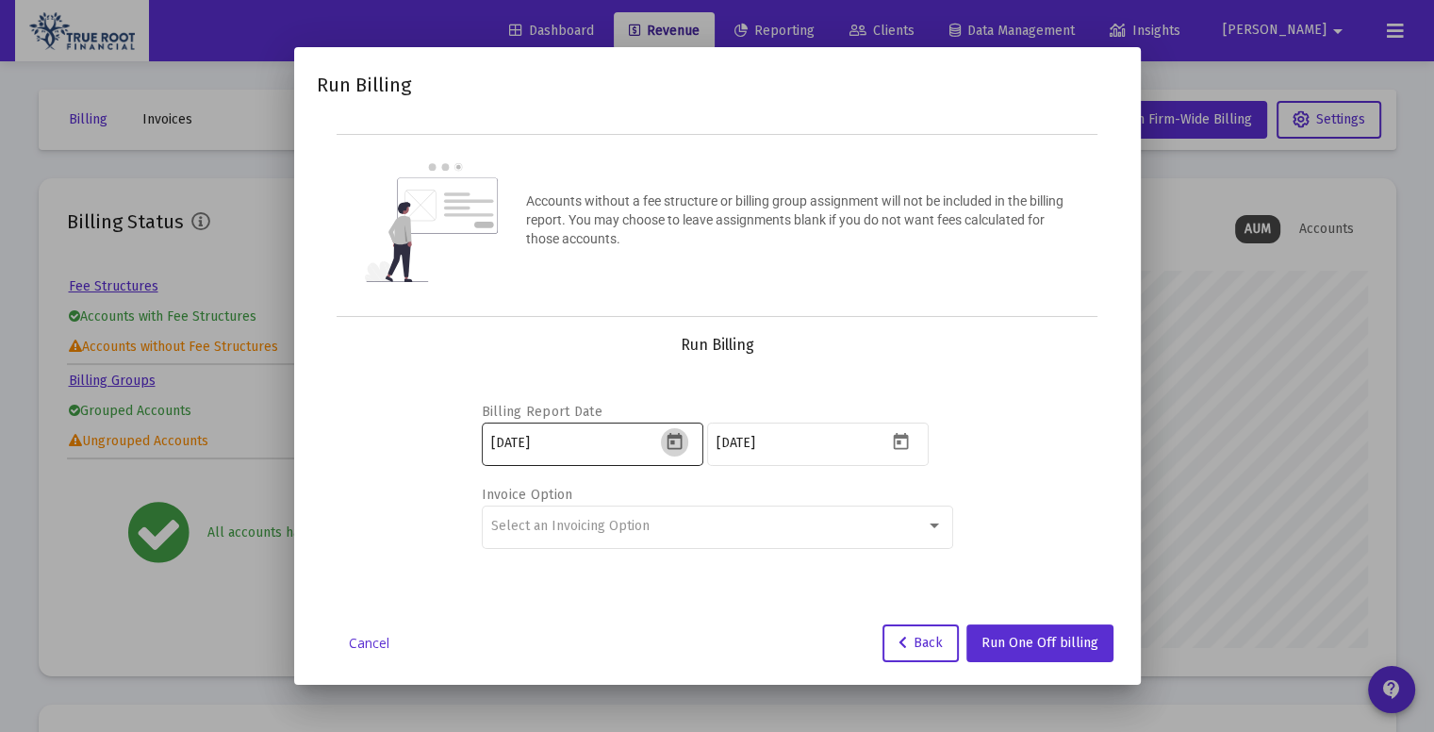
click at [668, 449] on icon "Open calendar" at bounding box center [675, 442] width 20 height 20
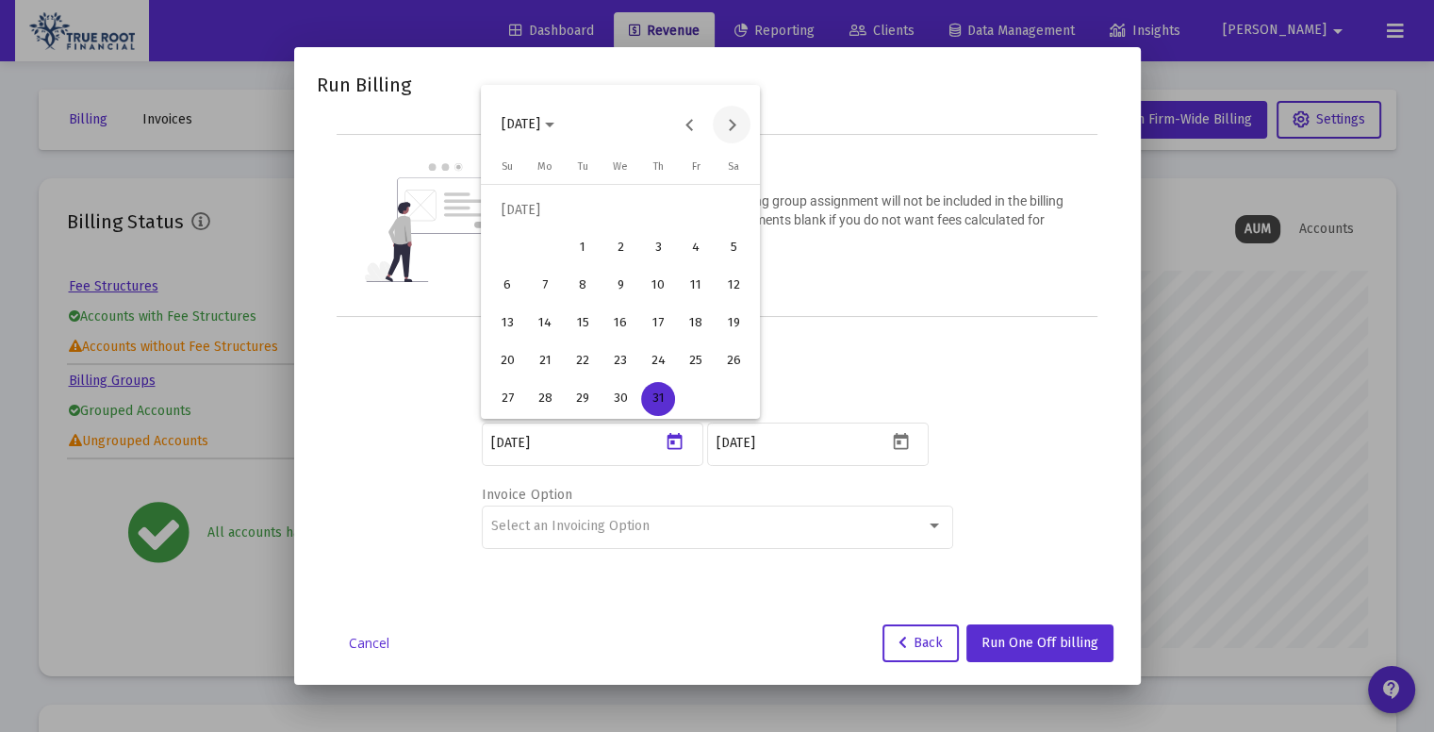
click at [734, 130] on button "Next month" at bounding box center [732, 125] width 38 height 38
click at [549, 246] on div "1" at bounding box center [545, 248] width 34 height 34
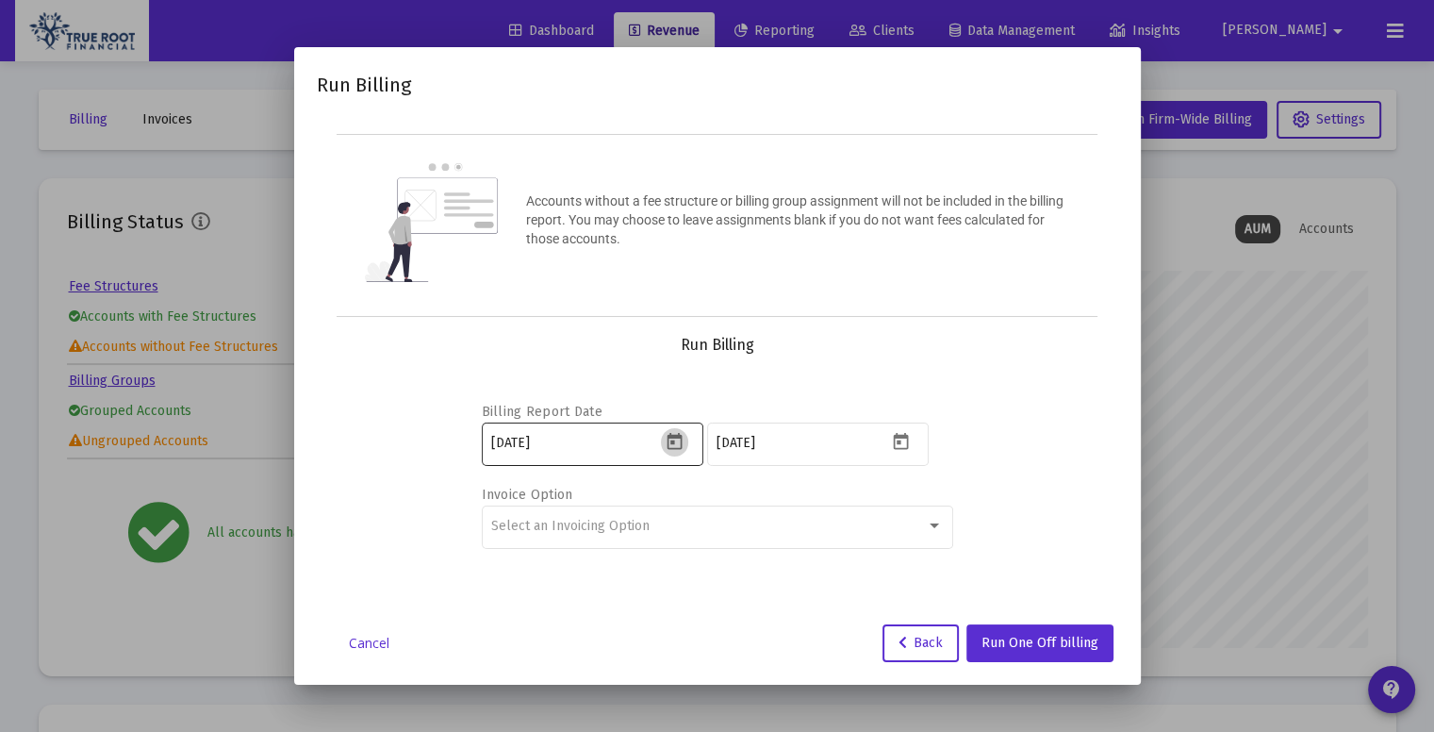
click at [681, 440] on icon "Open calendar" at bounding box center [675, 441] width 15 height 17
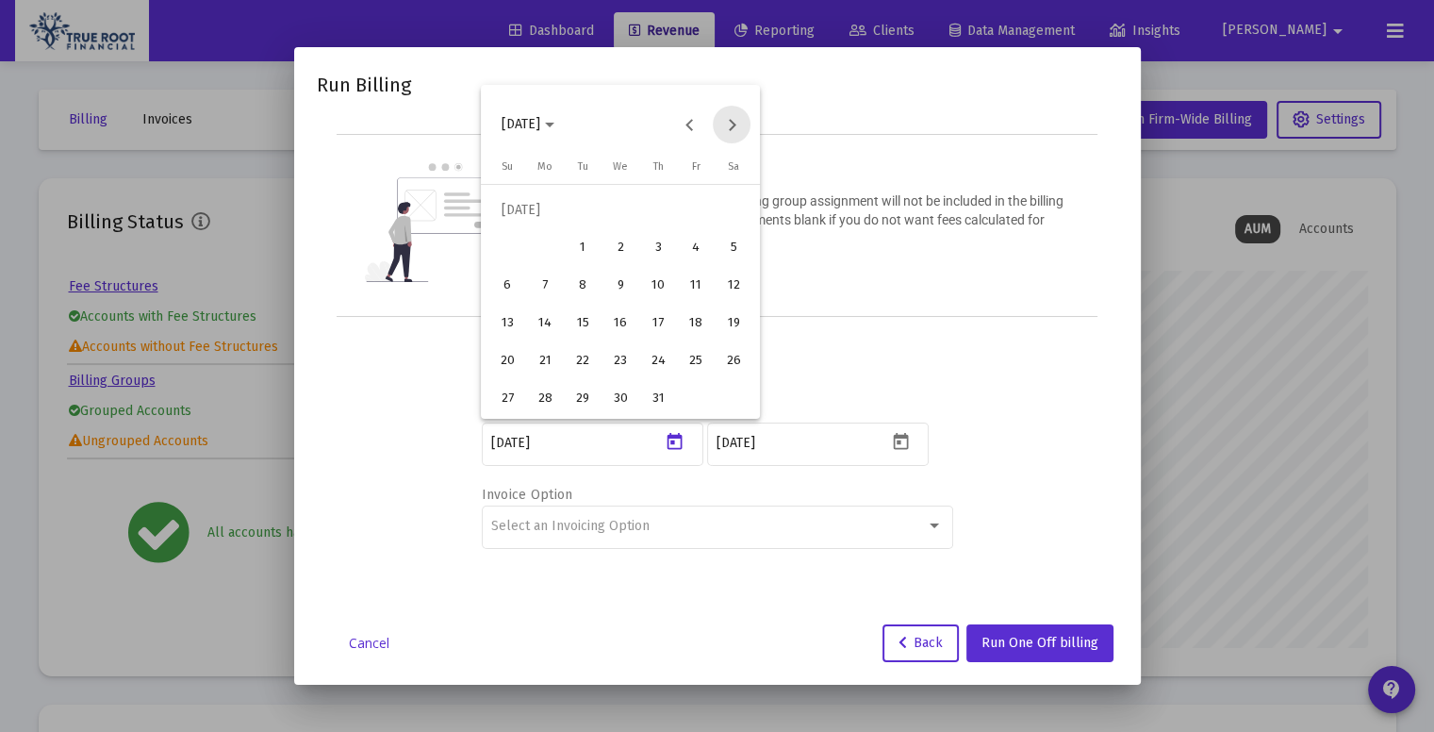
click at [736, 124] on button "Next month" at bounding box center [732, 125] width 38 height 38
click at [622, 246] on div "3" at bounding box center [620, 248] width 34 height 34
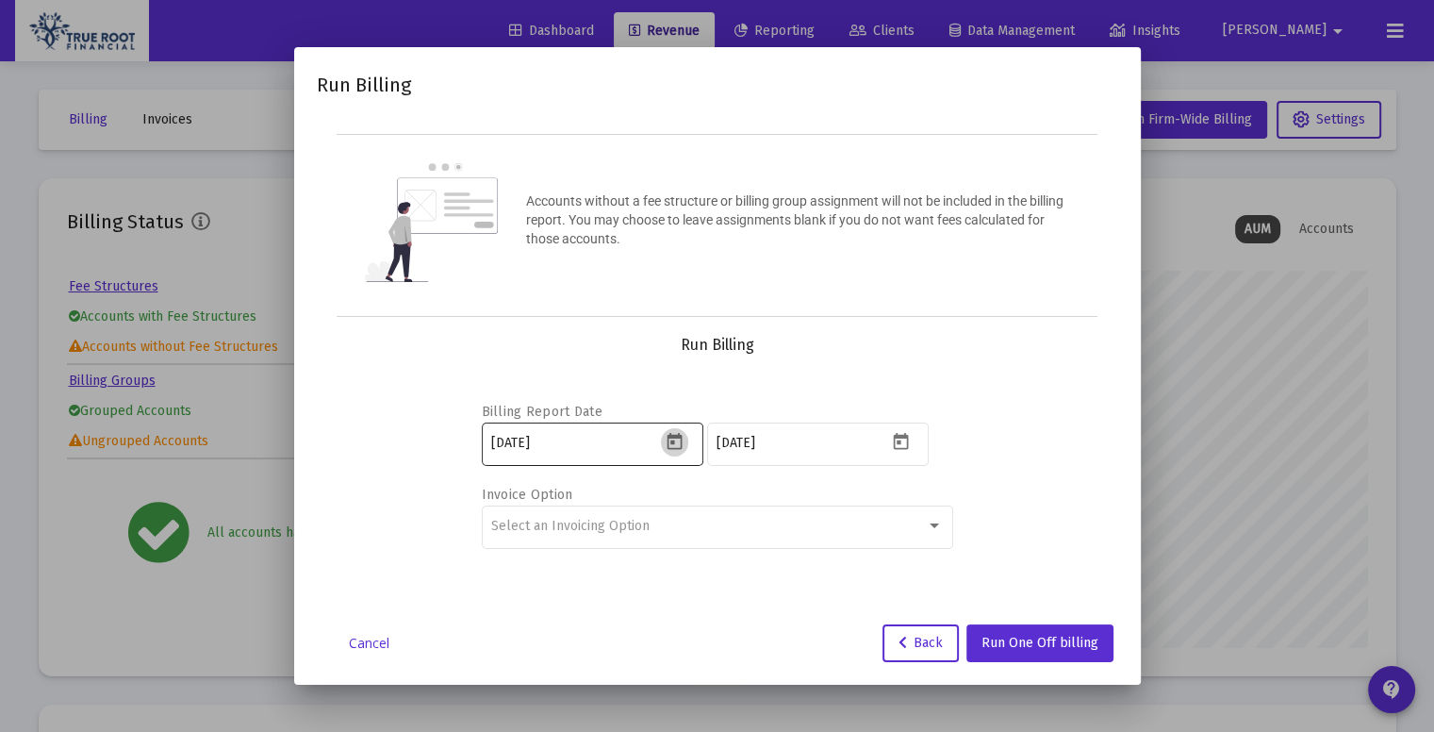
click at [669, 451] on icon "Open calendar" at bounding box center [675, 442] width 20 height 20
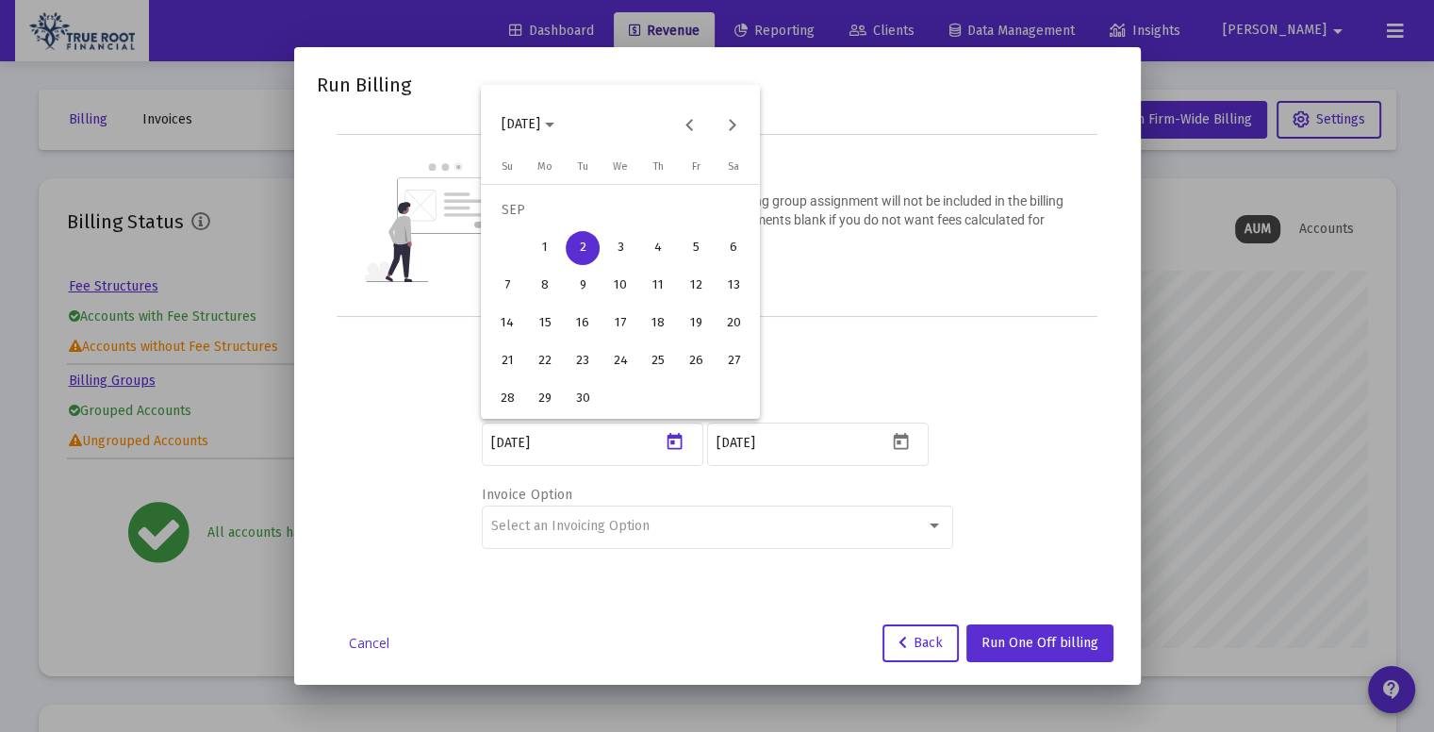
click at [585, 243] on div "2" at bounding box center [583, 248] width 34 height 34
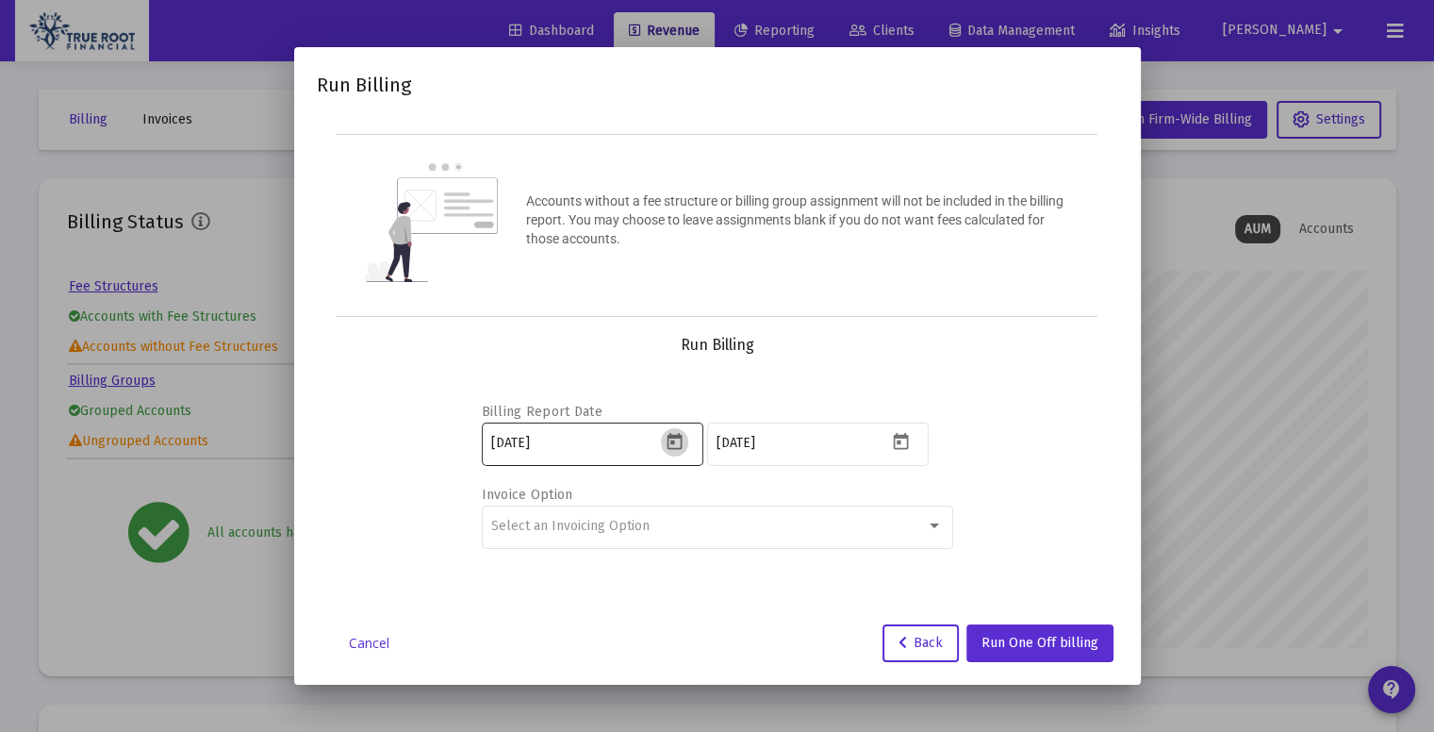
click at [682, 435] on icon "Open calendar" at bounding box center [675, 441] width 15 height 17
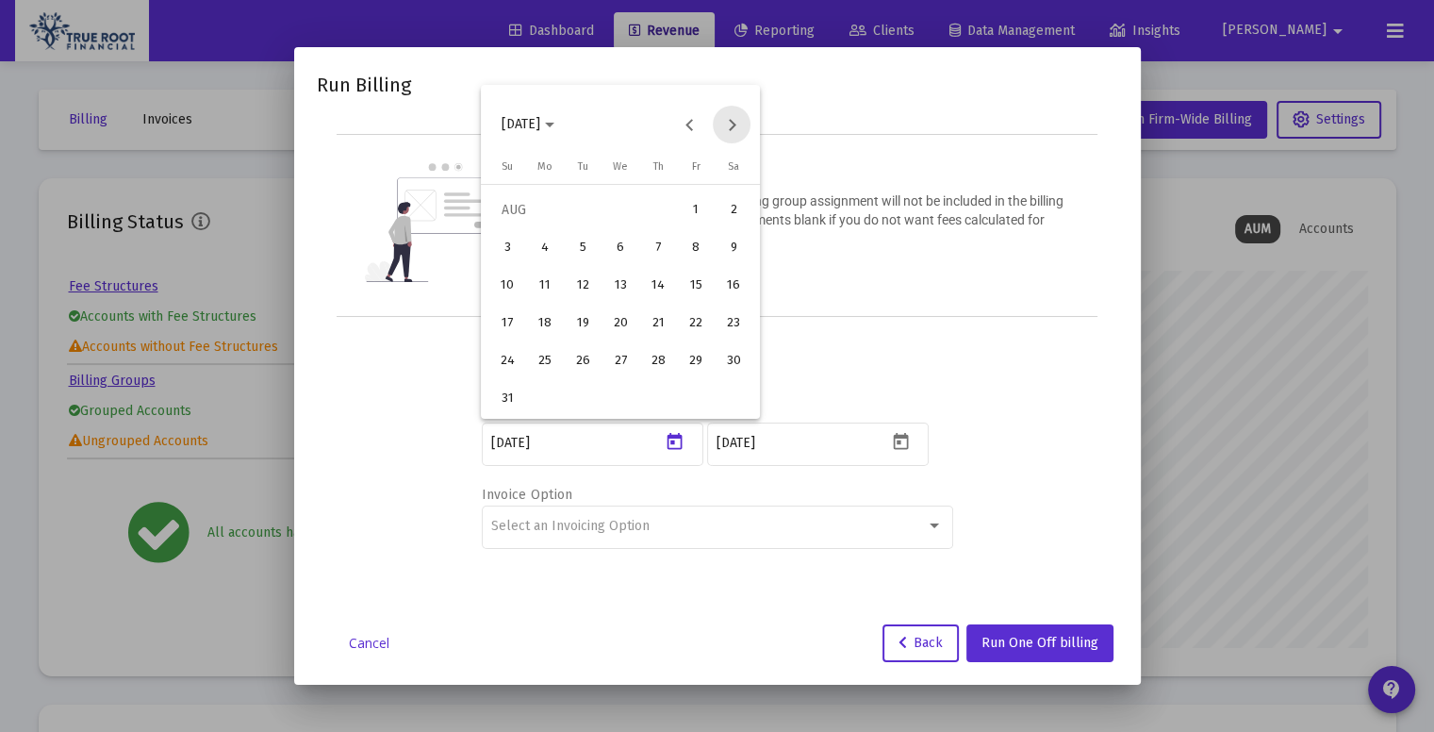
click at [735, 129] on button "Next month" at bounding box center [732, 125] width 38 height 38
click at [665, 256] on div "4" at bounding box center [658, 248] width 34 height 34
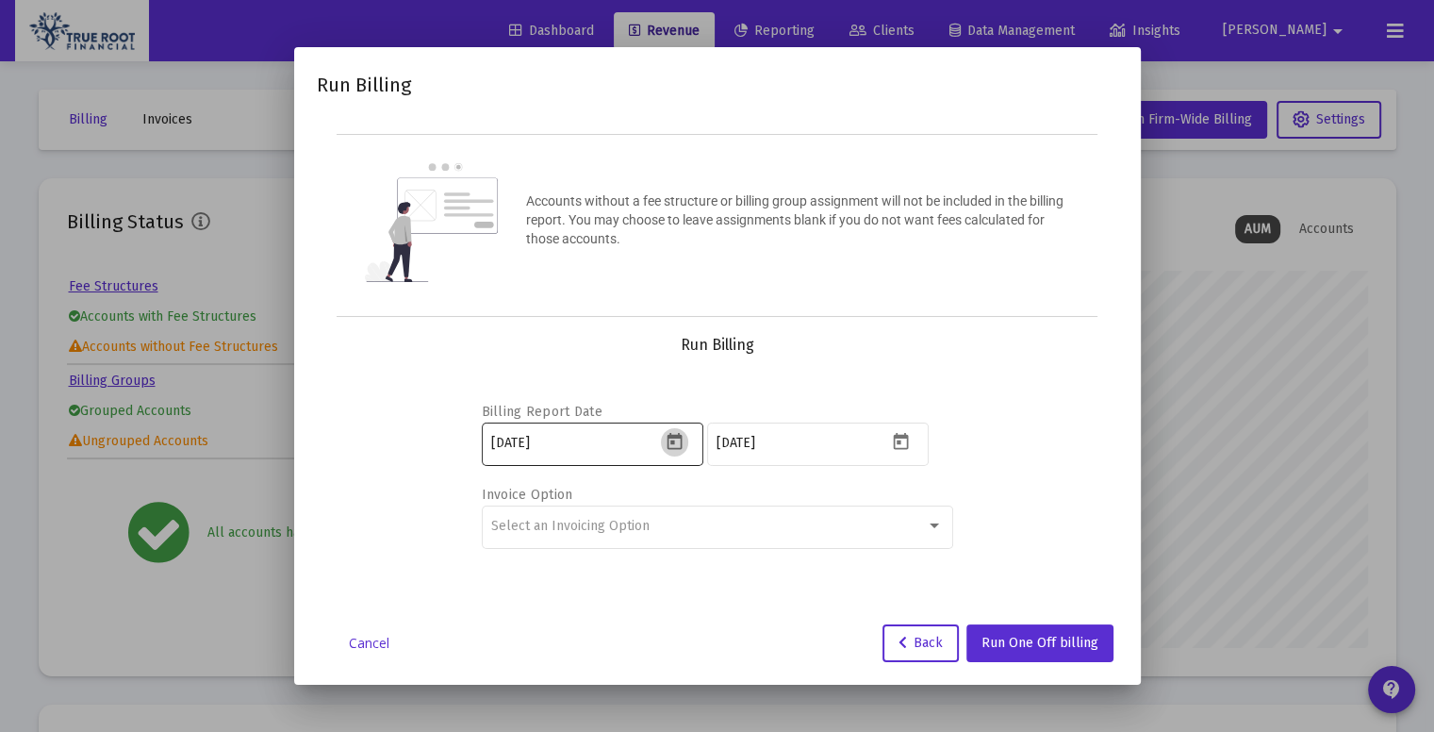
click at [676, 454] on button "Open calendar" at bounding box center [674, 441] width 27 height 27
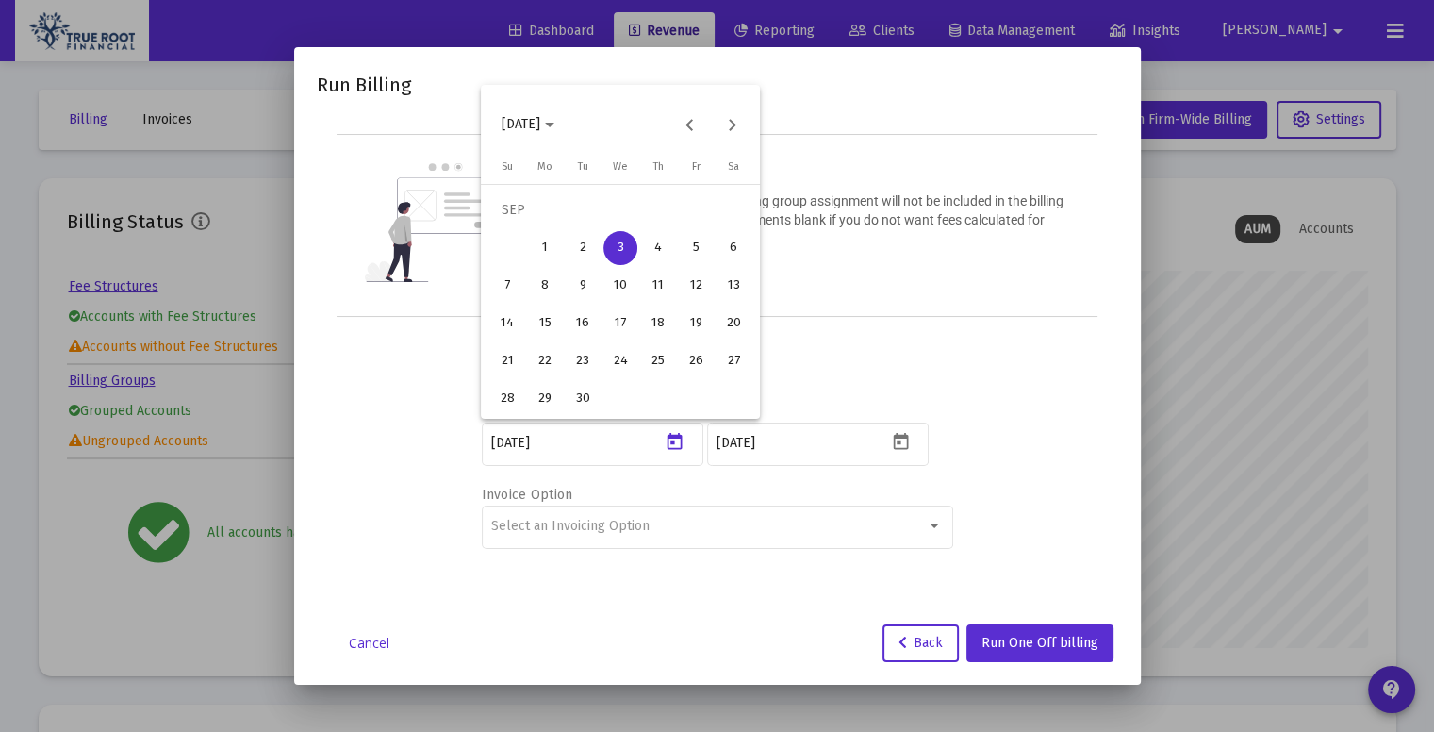
click at [619, 239] on div "3" at bounding box center [620, 248] width 34 height 34
type input "2025-09-01"
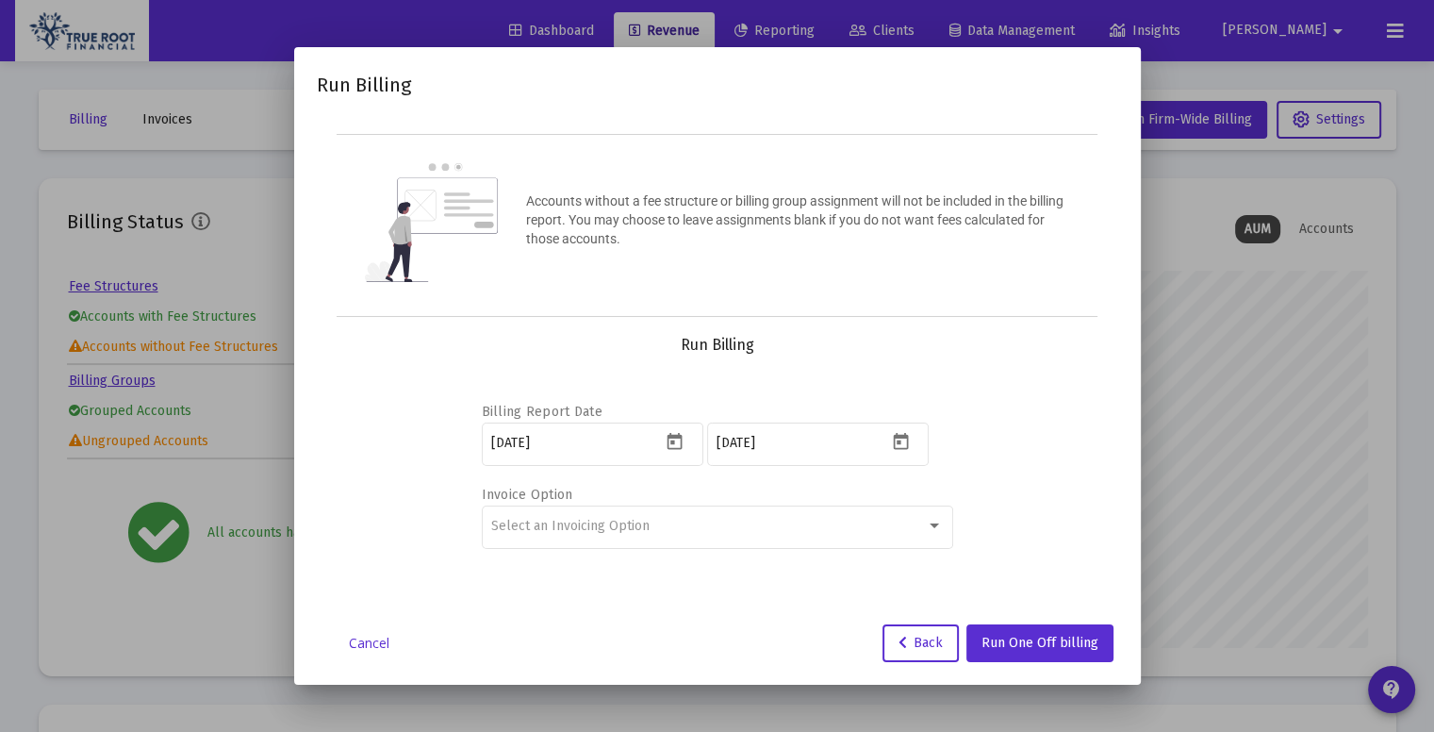
click at [370, 638] on link "Cancel" at bounding box center [369, 643] width 94 height 19
